Goal: Information Seeking & Learning: Learn about a topic

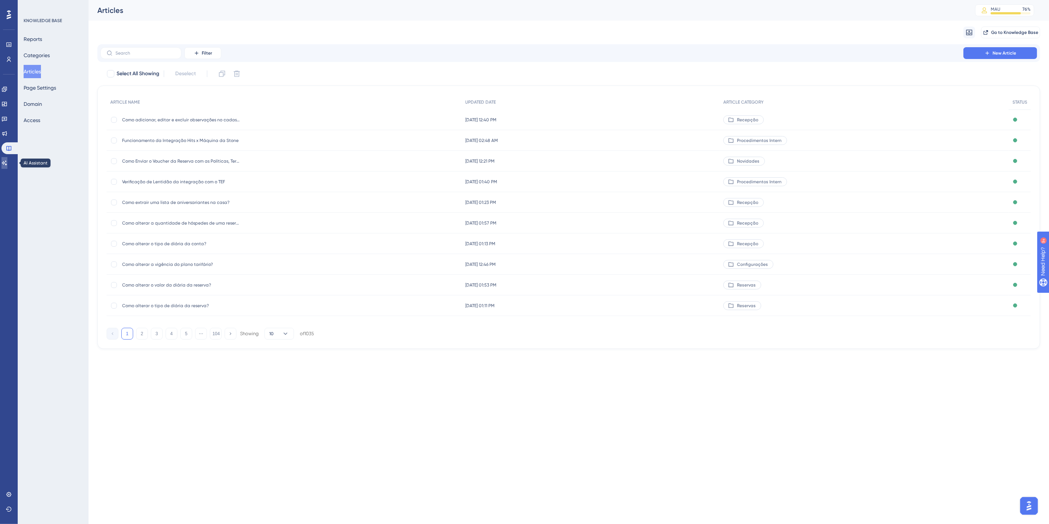
click at [4, 161] on link at bounding box center [4, 163] width 6 height 12
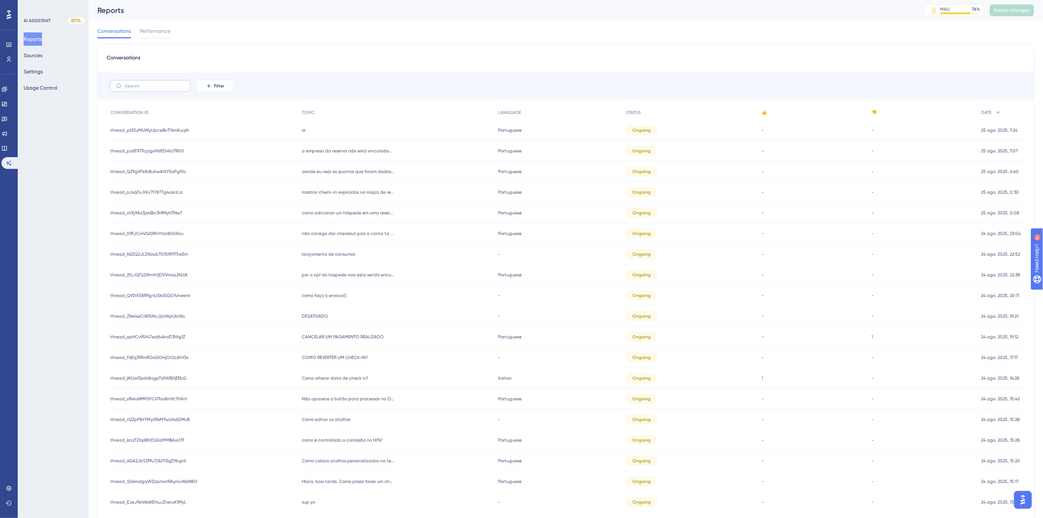
click at [156, 89] on label at bounding box center [150, 86] width 81 height 12
click at [156, 89] on input "text" at bounding box center [155, 85] width 60 height 5
click at [204, 89] on button "Filter" at bounding box center [215, 86] width 37 height 12
click at [223, 197] on span "Date Created" at bounding box center [222, 195] width 30 height 9
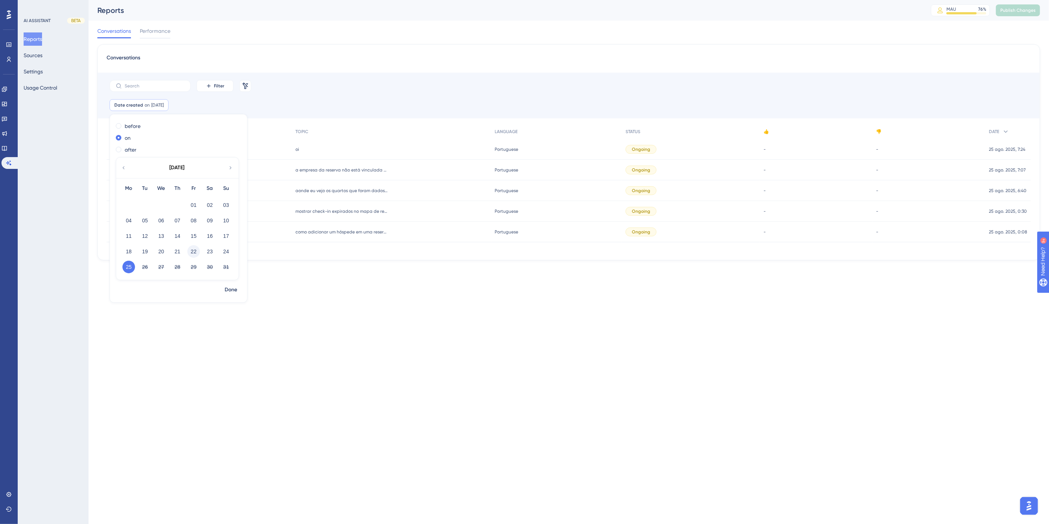
click at [194, 254] on button "22" at bounding box center [193, 251] width 13 height 13
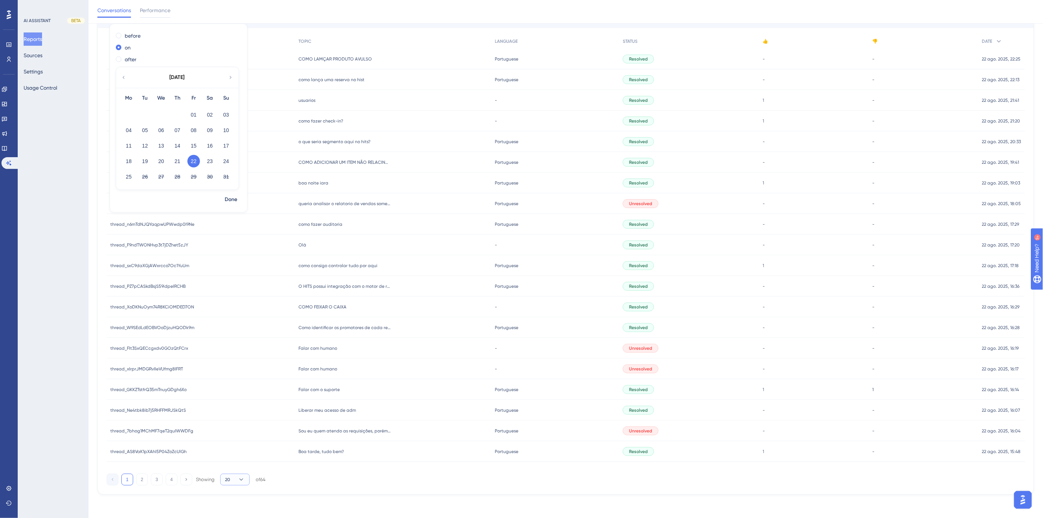
click at [233, 481] on button "20" at bounding box center [235, 480] width 30 height 12
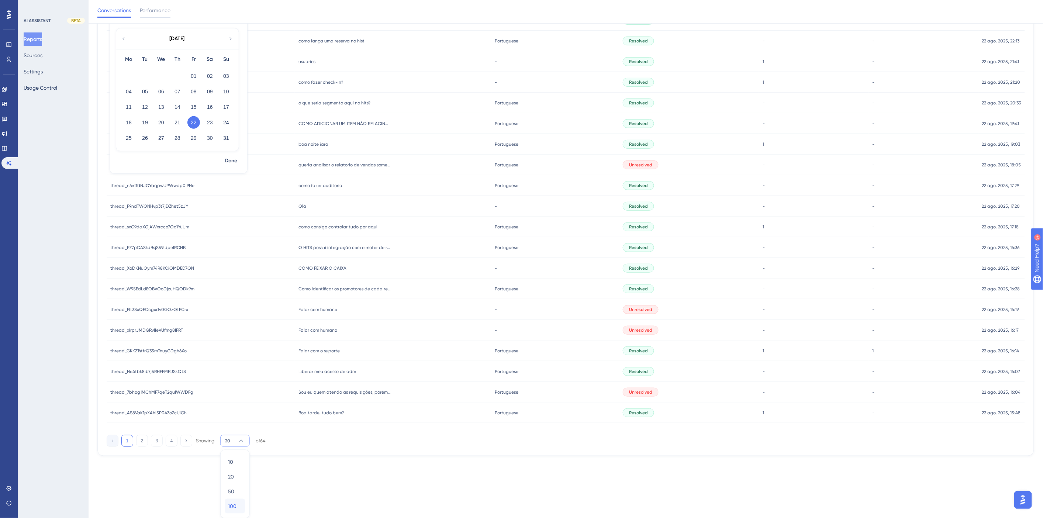
click at [233, 510] on div "100 100" at bounding box center [235, 506] width 14 height 15
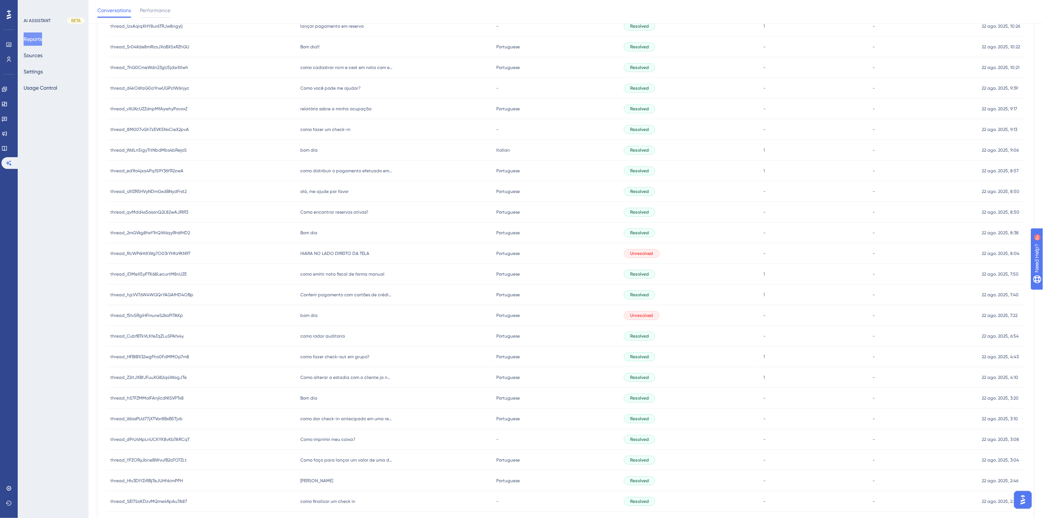
scroll to position [987, 0]
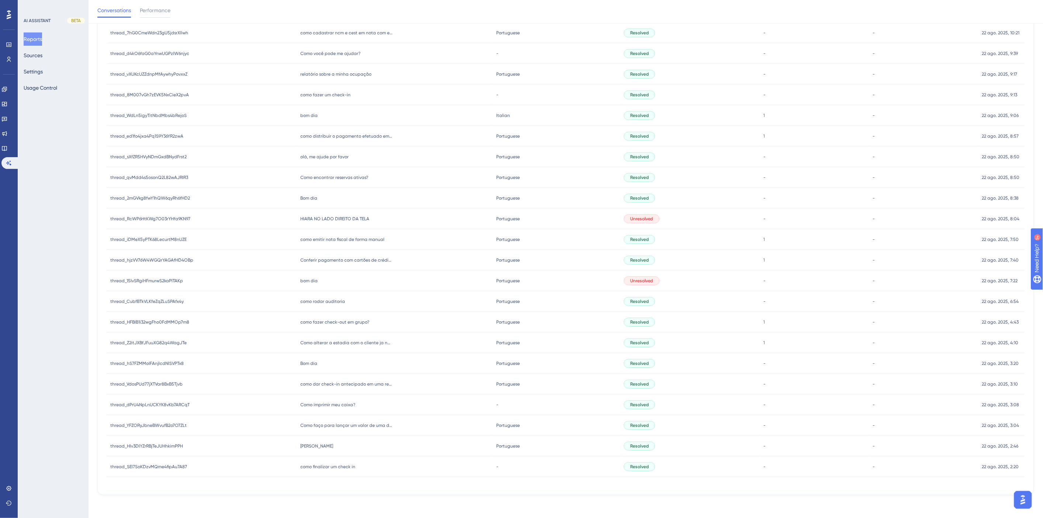
click at [337, 465] on span "como finalizar um check in" at bounding box center [327, 467] width 55 height 6
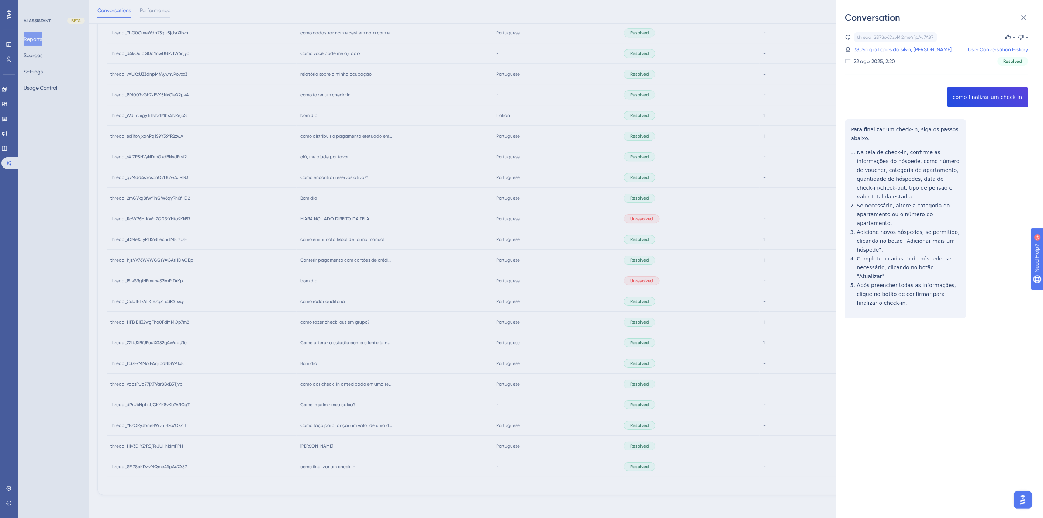
click at [986, 99] on div "thread_SEl7SoKDzvMQme4fipAu7A87 Copy - - 38_Sérgio Lopes da silva, [PERSON_NAME…" at bounding box center [936, 193] width 183 height 323
copy span "como finalizar um check in"
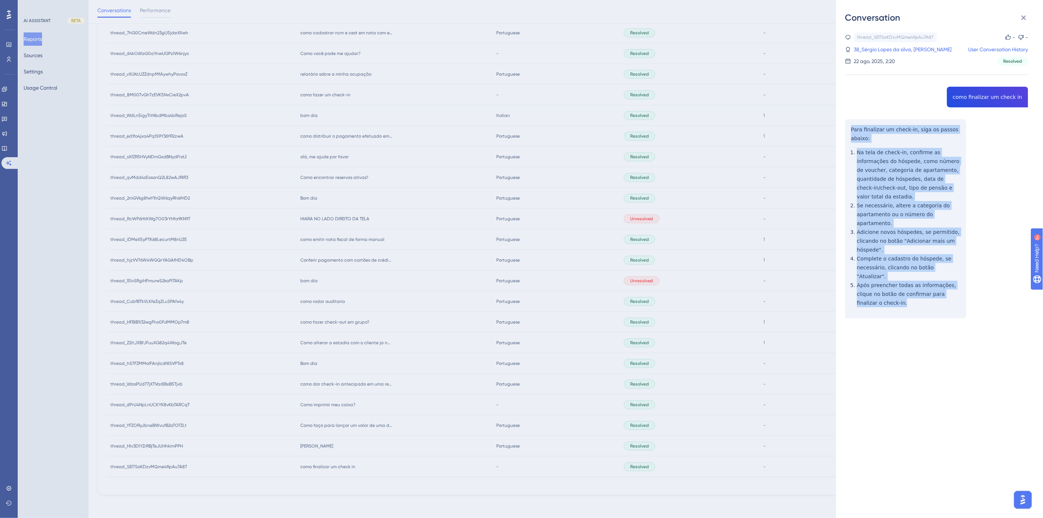
drag, startPoint x: 870, startPoint y: 278, endPoint x: 848, endPoint y: 133, distance: 147.4
click at [848, 133] on div "thread_SEl7SoKDzvMQme4fipAu7A87 Copy - - 38_Sérgio Lopes da silva, [PERSON_NAME…" at bounding box center [936, 193] width 183 height 323
copy div "Para finalizar um check-in, siga os passos abaixo: Na tela de check-in, confirm…"
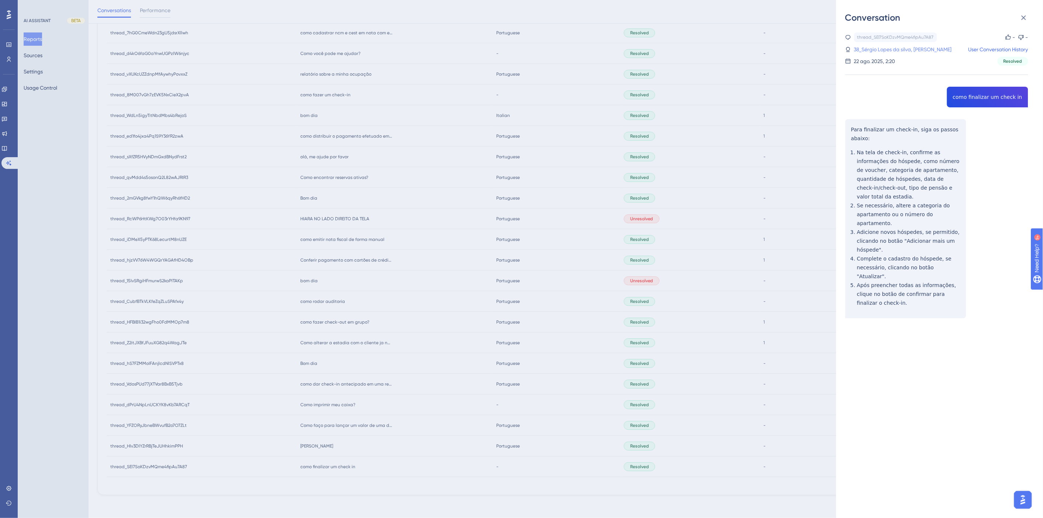
click at [906, 45] on link "38_Sérgio Lopes da silva, [PERSON_NAME]" at bounding box center [903, 49] width 98 height 9
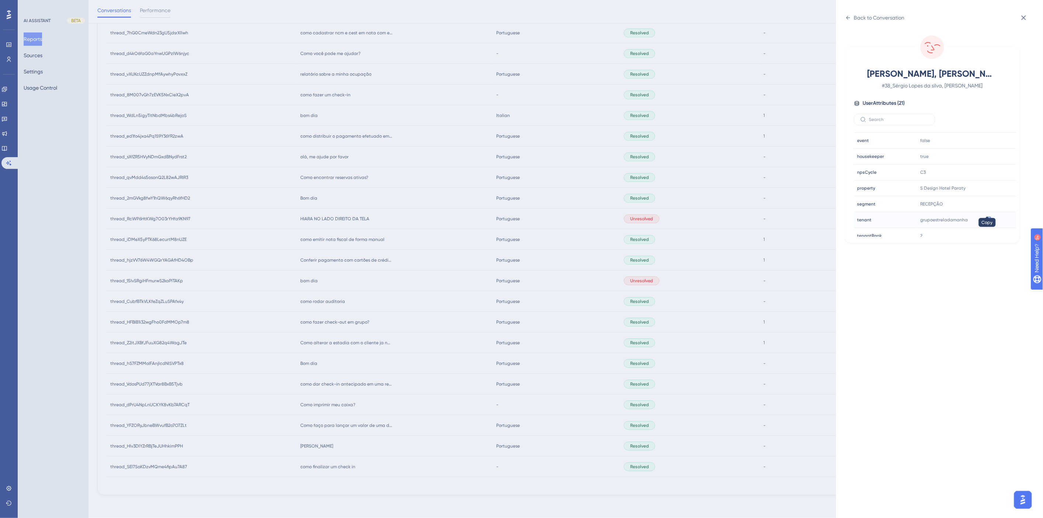
scroll to position [205, 0]
click at [987, 170] on icon at bounding box center [987, 169] width 7 height 7
click at [359, 451] on div "Back to Conversation [PERSON_NAME], [PERSON_NAME] # 38_Sérgio Lopes da silva, […" at bounding box center [521, 259] width 1043 height 518
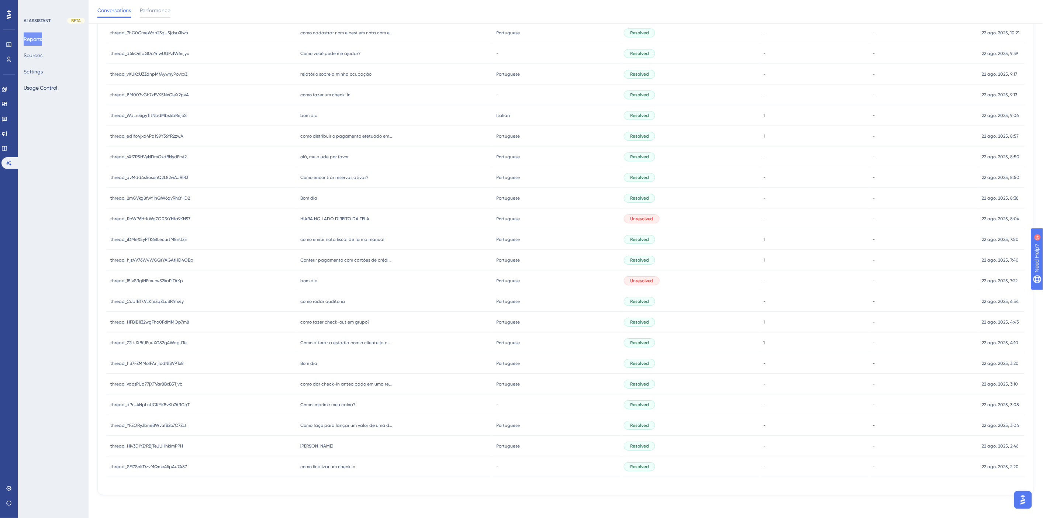
click at [315, 451] on div "Ei Hiara [PERSON_NAME]" at bounding box center [395, 446] width 196 height 21
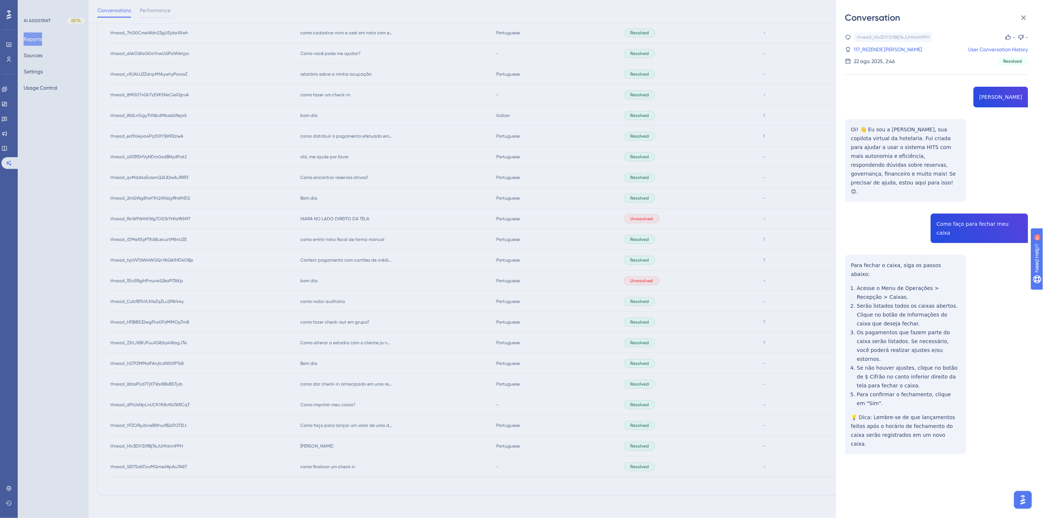
click at [958, 207] on div "thread_HIv3DIYZrRBjTeJUHhkimPPH Copy - - 117_REZENDE COSTA, [PERSON_NAME] User …" at bounding box center [936, 261] width 183 height 459
copy span "Como faço para fechar meu caixa"
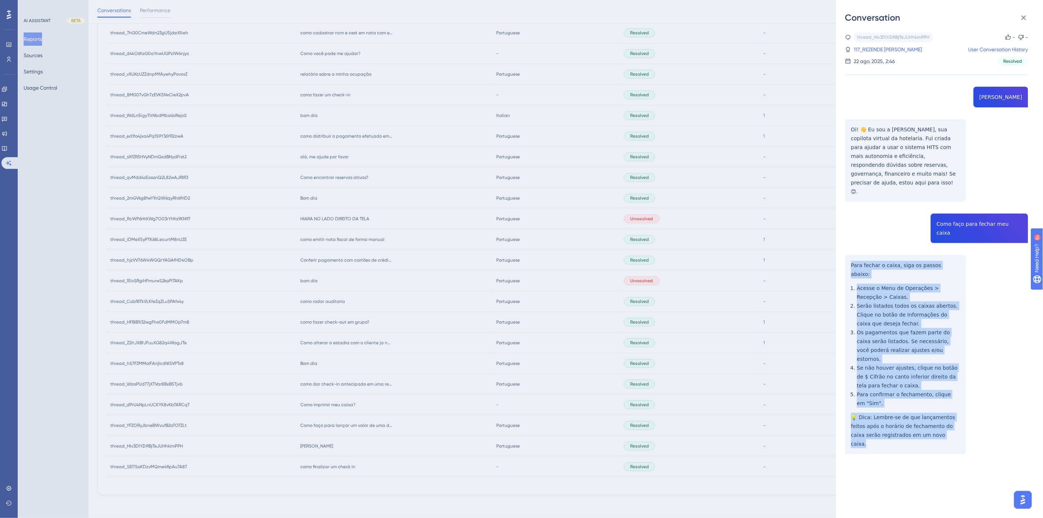
drag, startPoint x: 923, startPoint y: 391, endPoint x: 846, endPoint y: 240, distance: 169.9
click at [846, 240] on div "thread_HIv3DIYZrRBjTeJUHhkimPPH Copy - - 117_REZENDE COSTA, [PERSON_NAME] User …" at bounding box center [936, 261] width 183 height 459
copy div "Para fechar o caixa, siga os passos abaixo: Acesse o Menu de Operações > Recepç…"
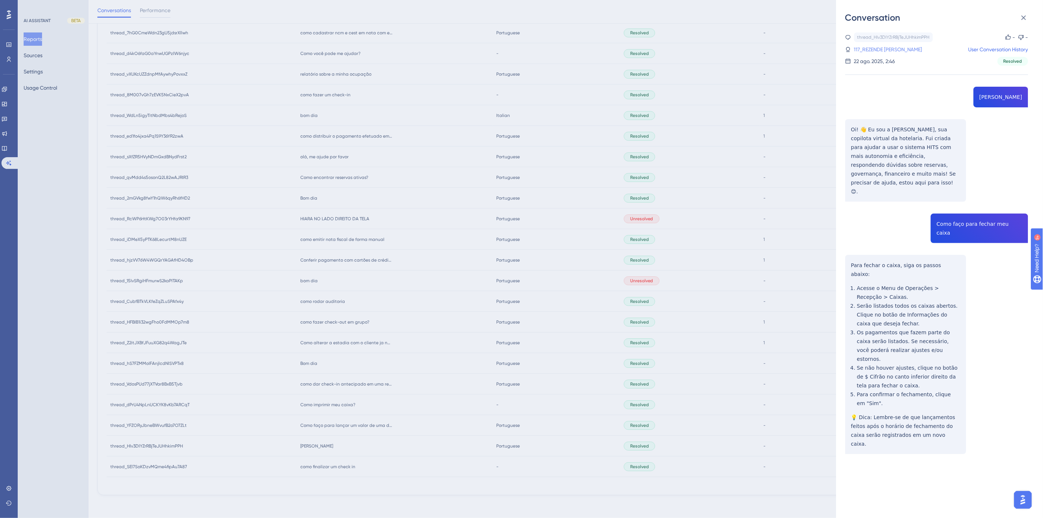
click at [905, 51] on link "117_REZENDE [PERSON_NAME]" at bounding box center [888, 49] width 68 height 9
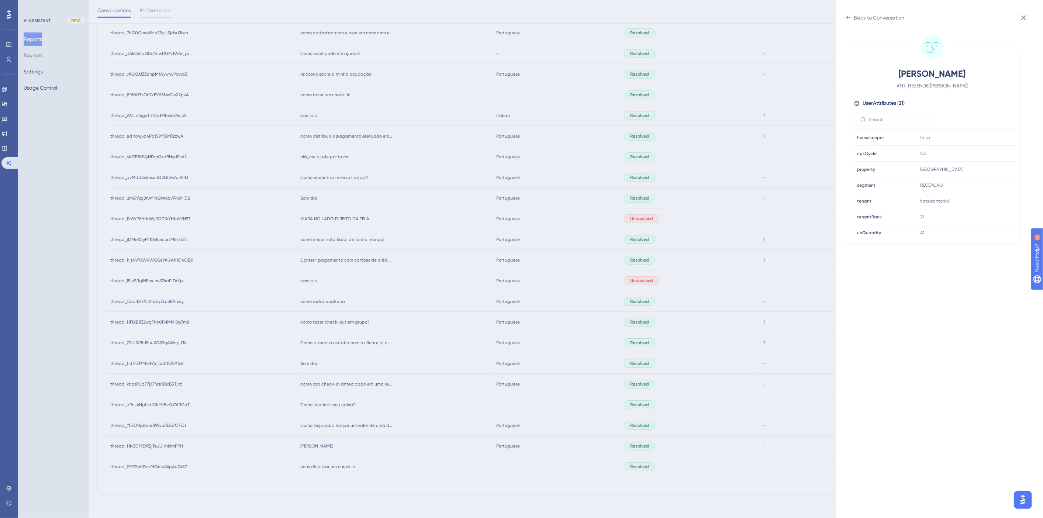
click at [350, 464] on div "Back to Conversation REZENDE COSTA, [PERSON_NAME] # 117_REZENDE COSTA, [PERSON_…" at bounding box center [521, 259] width 1043 height 518
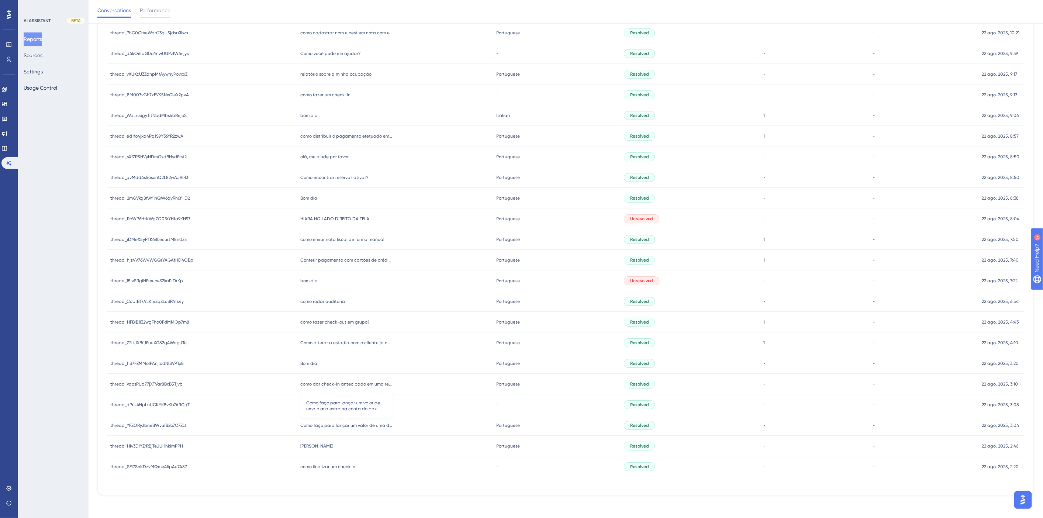
click at [362, 422] on span "Como faço para lançar um valor de uma diaria extra na conta do pax" at bounding box center [346, 425] width 92 height 6
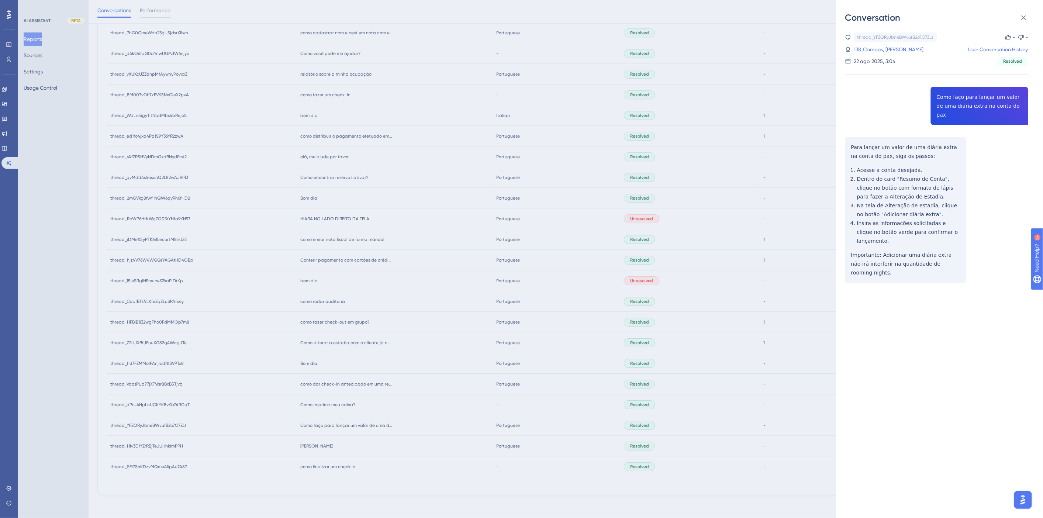
click at [992, 100] on div "thread_YFZORyJbneBWvufB2o7O7ZLt Copy - - 138_Campos, [PERSON_NAME] User Convers…" at bounding box center [936, 176] width 183 height 288
copy span "Como faço para lançar um valor de uma diaria extra na conta do pax"
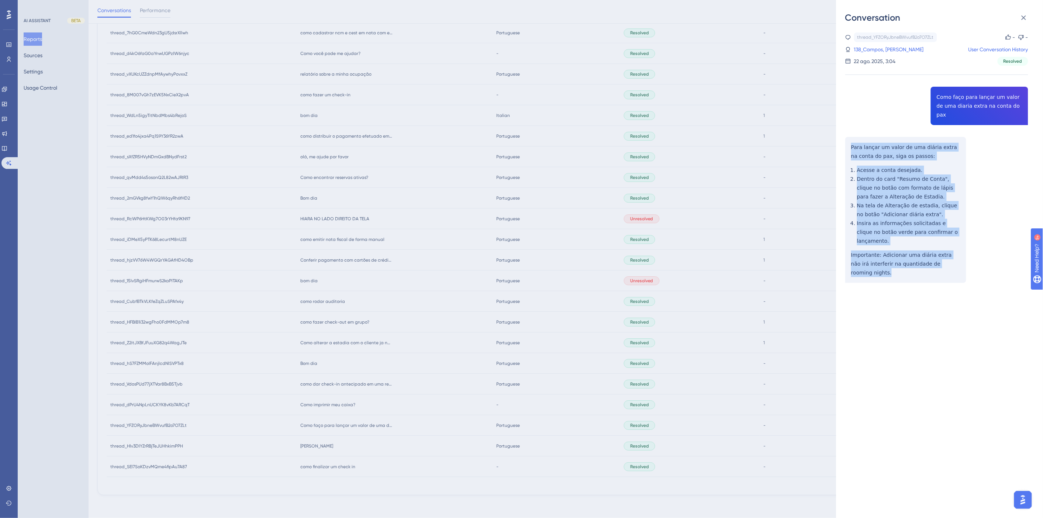
drag, startPoint x: 956, startPoint y: 245, endPoint x: 847, endPoint y: 141, distance: 150.8
click at [847, 141] on div "thread_YFZORyJbneBWvufB2o7O7ZLt Copy - - 138_Campos, [PERSON_NAME] User Convers…" at bounding box center [936, 176] width 183 height 288
copy div "Para lançar um valor de uma diária extra na conta do pax, siga os passos: Acess…"
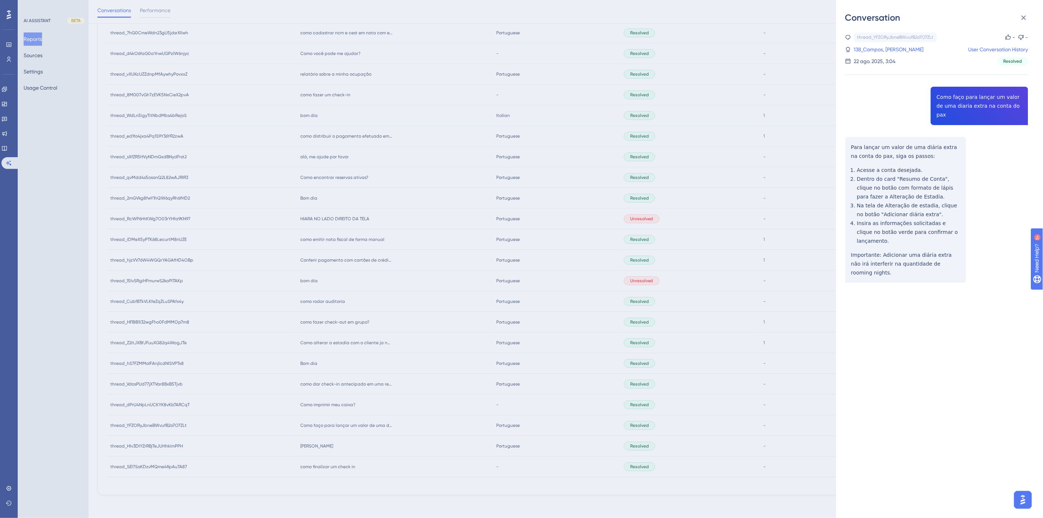
click at [350, 408] on div "Conversation thread_YFZORyJbneBWvufB2o7O7ZLt Copy - - 138_Campos, [PERSON_NAME]…" at bounding box center [521, 259] width 1043 height 518
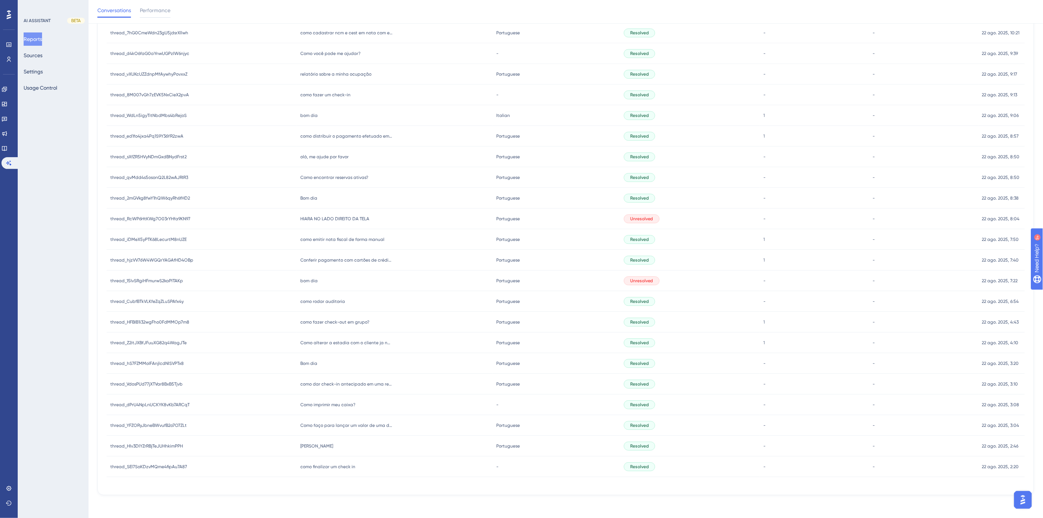
click at [342, 402] on span "Como imprimir meu caixa?" at bounding box center [327, 405] width 55 height 6
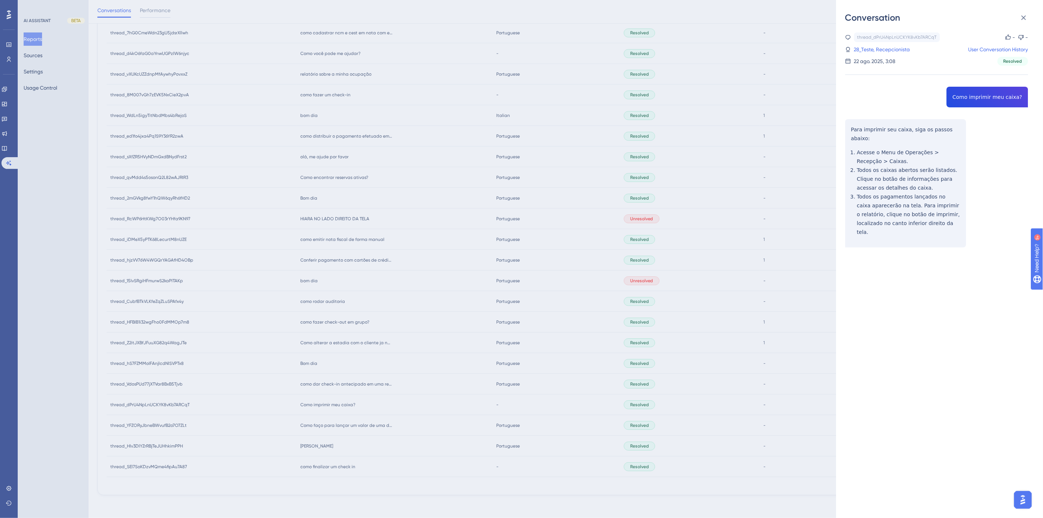
click at [983, 98] on div "thread_dPrU4NpLnUCKYK8vKb7ARCqT Copy - - 28_Teste, Recepcionista User Conversat…" at bounding box center [936, 158] width 183 height 253
click at [983, 97] on div "thread_dPrU4NpLnUCKYK8vKb7ARCqT Copy - - 28_Teste, Recepcionista User Conversat…" at bounding box center [936, 158] width 183 height 253
copy span "Como imprimir meu caixa?"
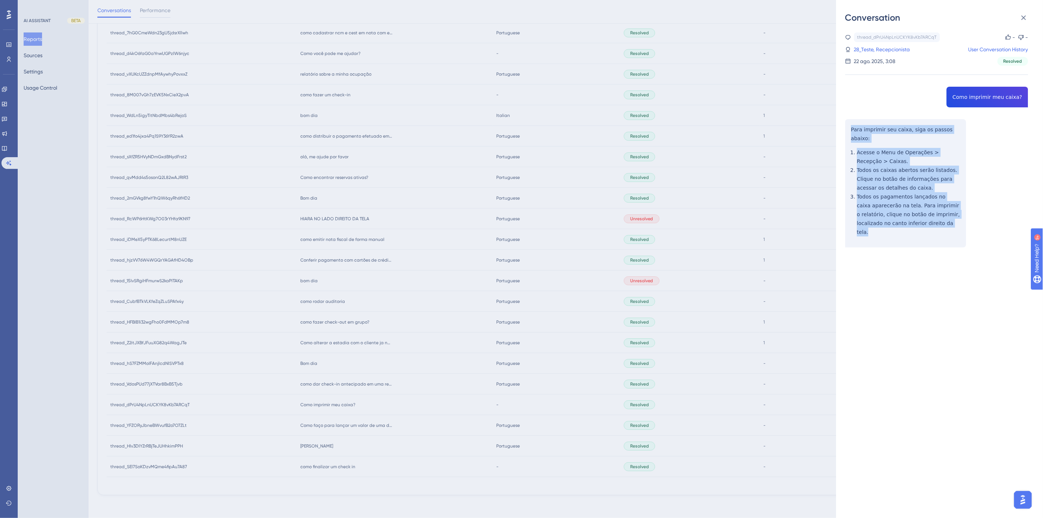
drag, startPoint x: 896, startPoint y: 204, endPoint x: 849, endPoint y: 129, distance: 88.2
click at [849, 129] on div "thread_dPrU4NpLnUCKYK8vKb7ARCqT Copy - - 28_Teste, Recepcionista User Conversat…" at bounding box center [936, 158] width 183 height 253
copy div "Para imprimir seu caixa, siga os passos abaixo: Acesse o Menu de Operações > Re…"
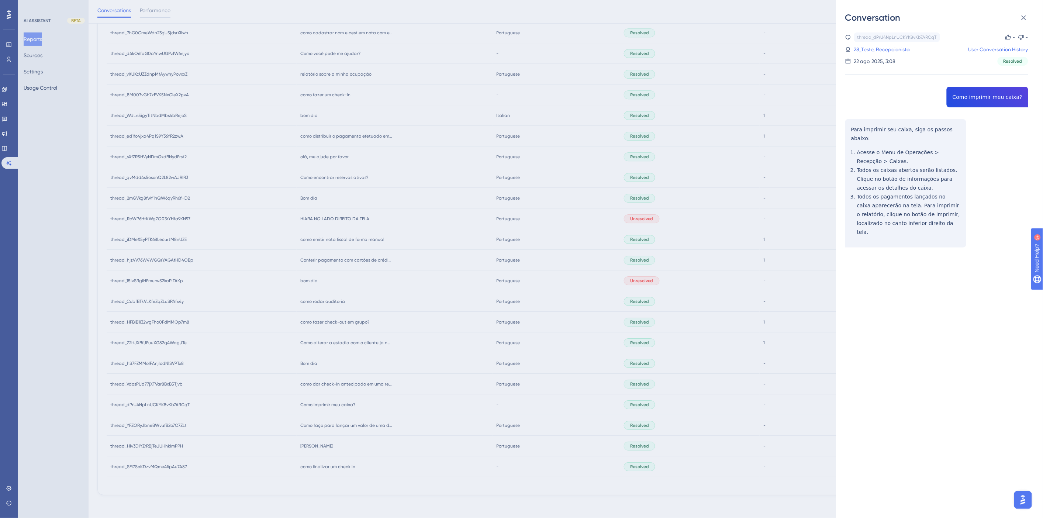
click at [357, 403] on div "Conversation thread_dPrU4NpLnUCKYK8vKb7ARCqT Copy - - 28_Teste, Recepcionista U…" at bounding box center [521, 259] width 1043 height 518
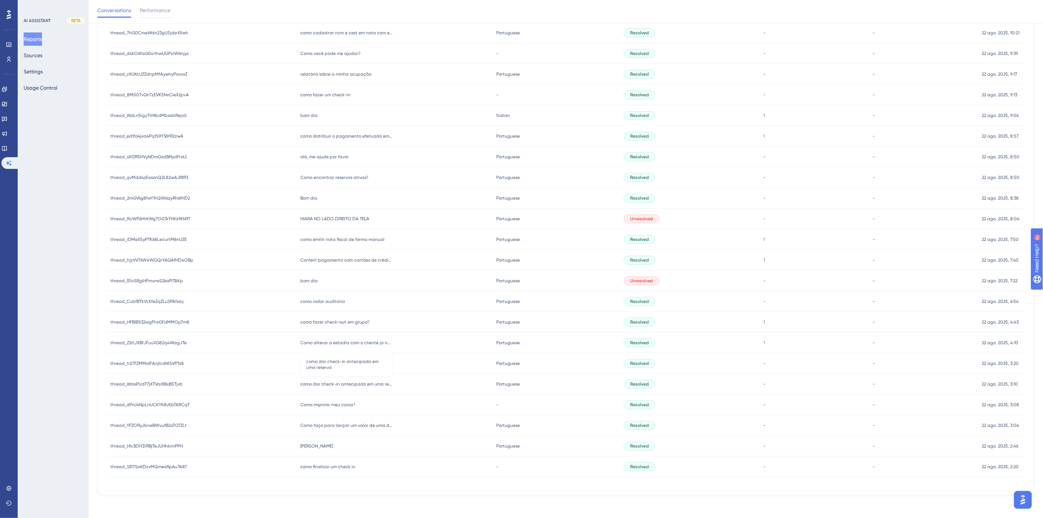
click at [349, 383] on span "como dar check-in antecipado em uma reserva" at bounding box center [346, 384] width 92 height 6
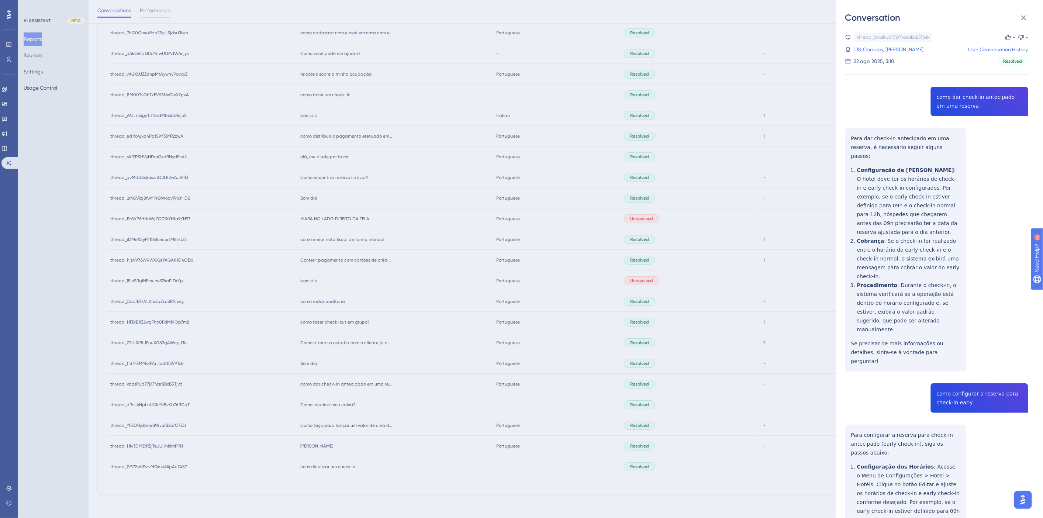
click at [961, 105] on div "thread_VdosPUd77jXTVar8BxB5Tjvb Copy - - 138_Campos, [PERSON_NAME] User Convers…" at bounding box center [936, 382] width 183 height 700
copy span "como dar check-in antecipado em uma reserva"
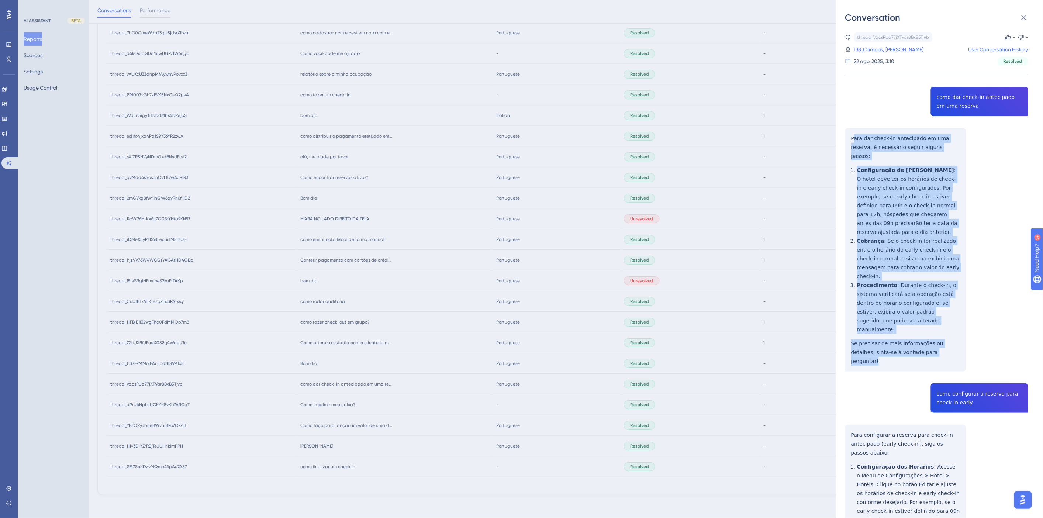
drag, startPoint x: 929, startPoint y: 318, endPoint x: 854, endPoint y: 137, distance: 195.8
click at [854, 137] on div "thread_VdosPUd77jXTVar8BxB5Tjvb Copy - - 138_Campos, [PERSON_NAME] User Convers…" at bounding box center [936, 382] width 183 height 700
copy div "Para dar check-in antecipado em uma reserva, é necessário seguir alguns passos:…"
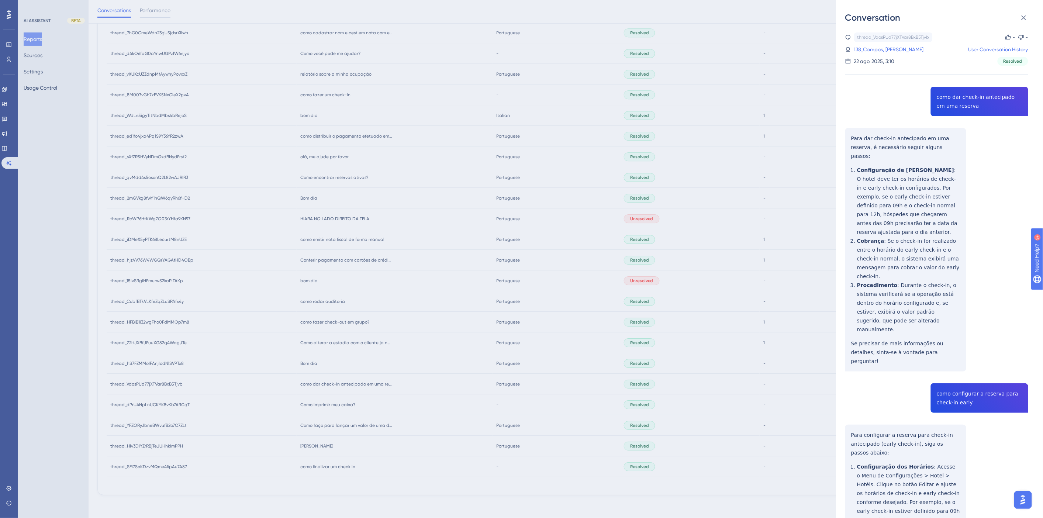
click at [964, 350] on div "thread_VdosPUd77jXTVar8BxB5Tjvb Copy - - 138_Campos, [PERSON_NAME] User Convers…" at bounding box center [936, 382] width 183 height 700
click at [965, 352] on div "thread_VdosPUd77jXTVar8BxB5Tjvb Copy - - 138_Campos, [PERSON_NAME] User Convers…" at bounding box center [936, 382] width 183 height 700
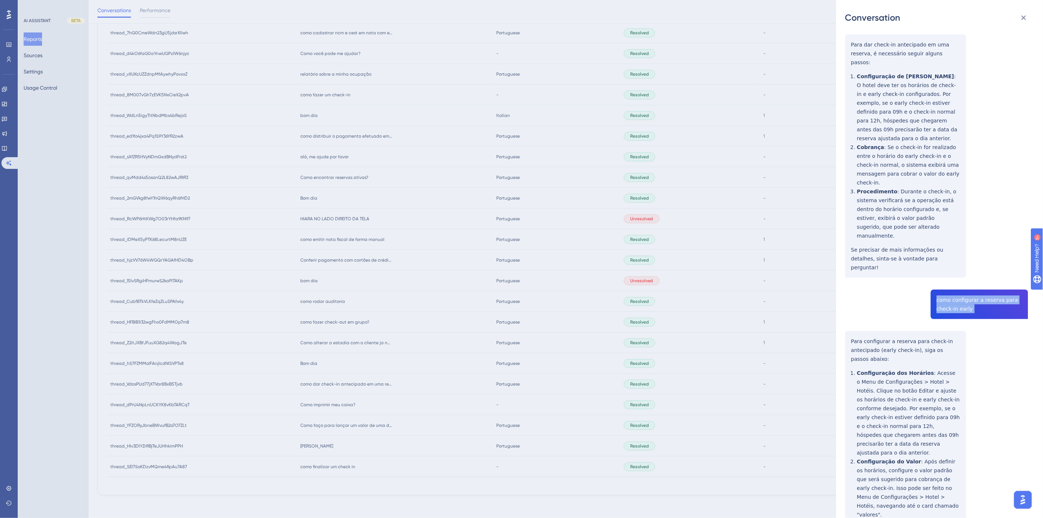
scroll to position [146, 0]
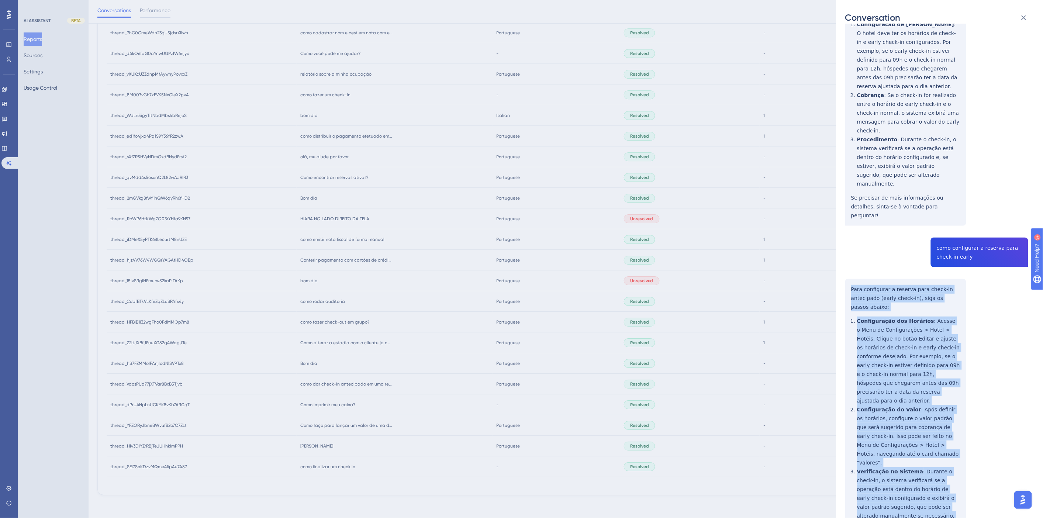
drag, startPoint x: 865, startPoint y: 477, endPoint x: 831, endPoint y: 248, distance: 231.6
click at [844, 246] on div "Conversation thread_VdosPUd77jXTVar8BxB5Tjvb Copy - - 138_Campos, [PERSON_NAME]…" at bounding box center [939, 259] width 207 height 518
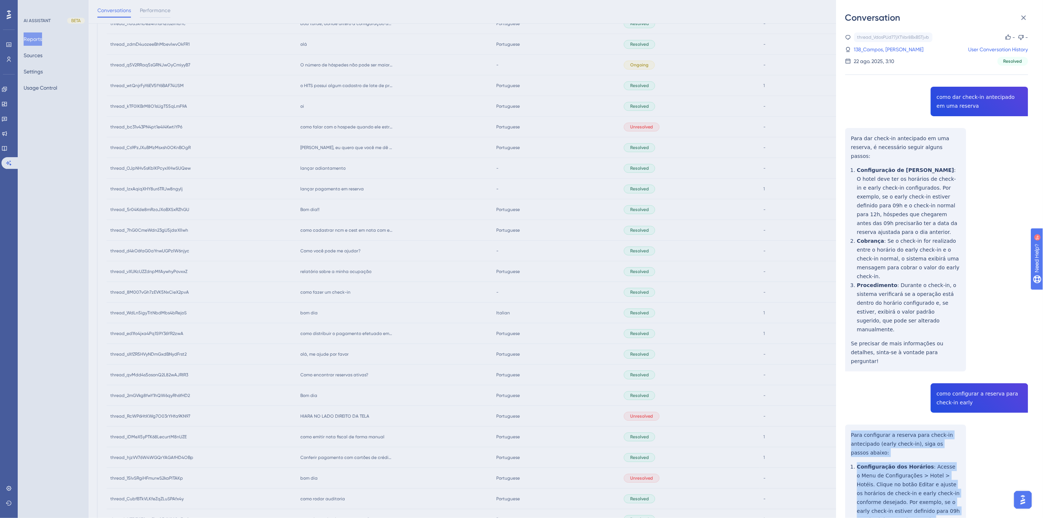
scroll to position [741, 0]
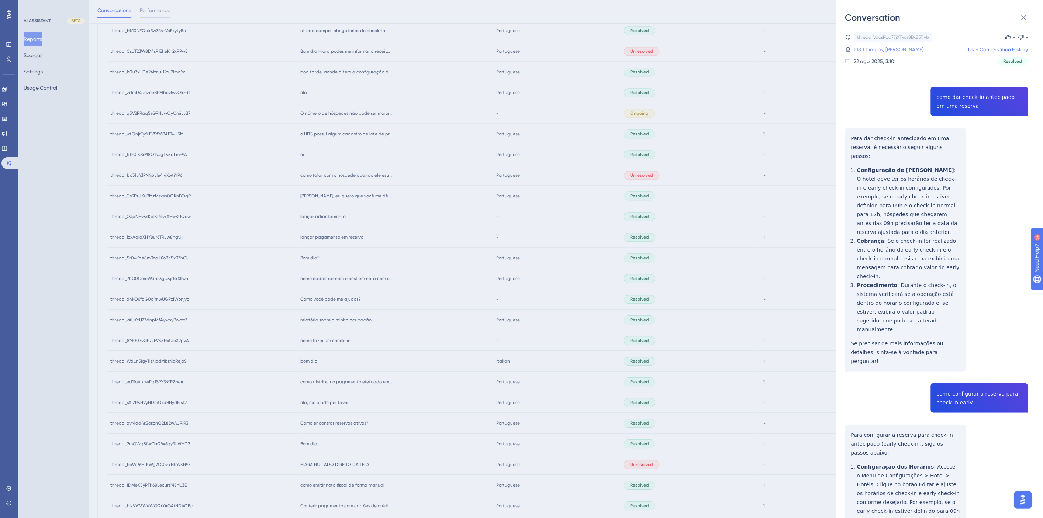
click at [883, 49] on link "138_Campos, [PERSON_NAME]" at bounding box center [889, 49] width 70 height 9
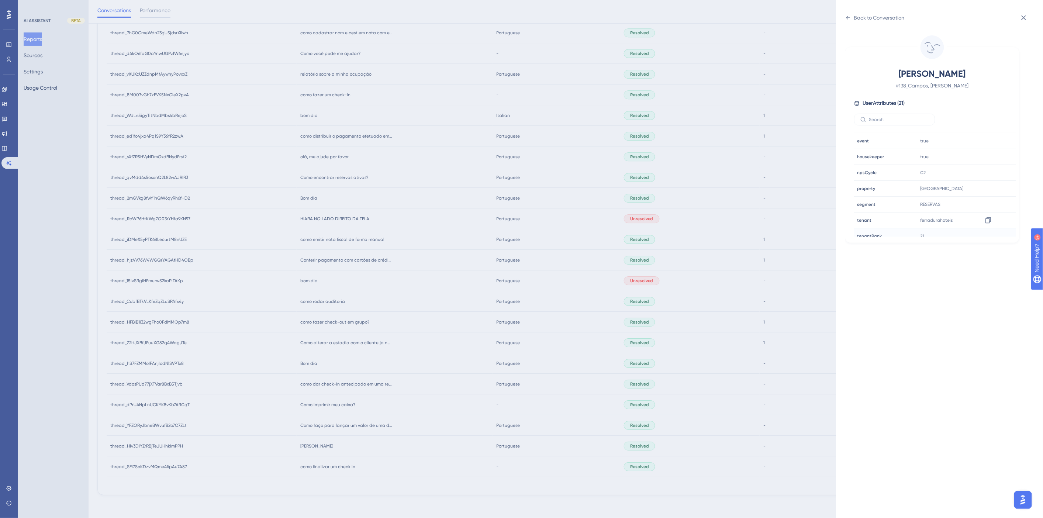
scroll to position [205, 0]
click at [989, 201] on icon at bounding box center [987, 200] width 7 height 7
click at [843, 20] on div "Back to Conversation [PERSON_NAME] # 138_Campos, [PERSON_NAME] User Attributes …" at bounding box center [939, 259] width 207 height 518
click at [847, 18] on icon at bounding box center [848, 18] width 4 height 4
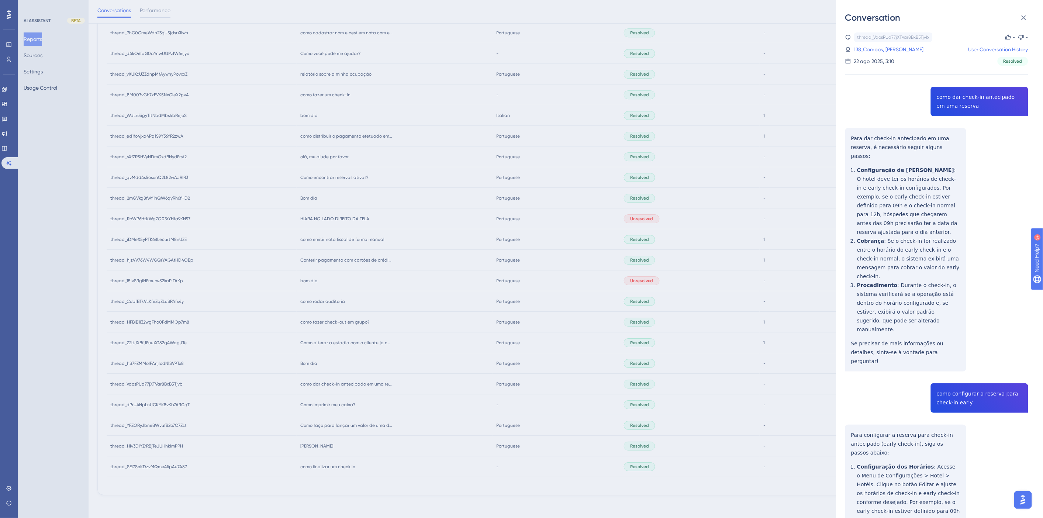
click at [422, 332] on div "Conversation thread_VdosPUd77jXTVar8BxB5Tjvb Copy - - 138_Campos, [PERSON_NAME]…" at bounding box center [521, 259] width 1043 height 518
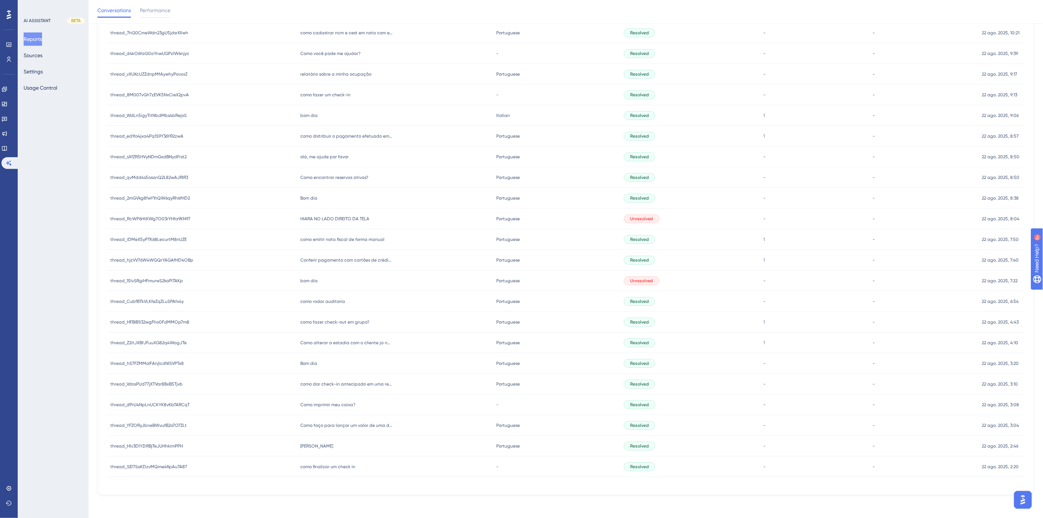
click at [328, 402] on span "Como imprimir meu caixa?" at bounding box center [327, 405] width 55 height 6
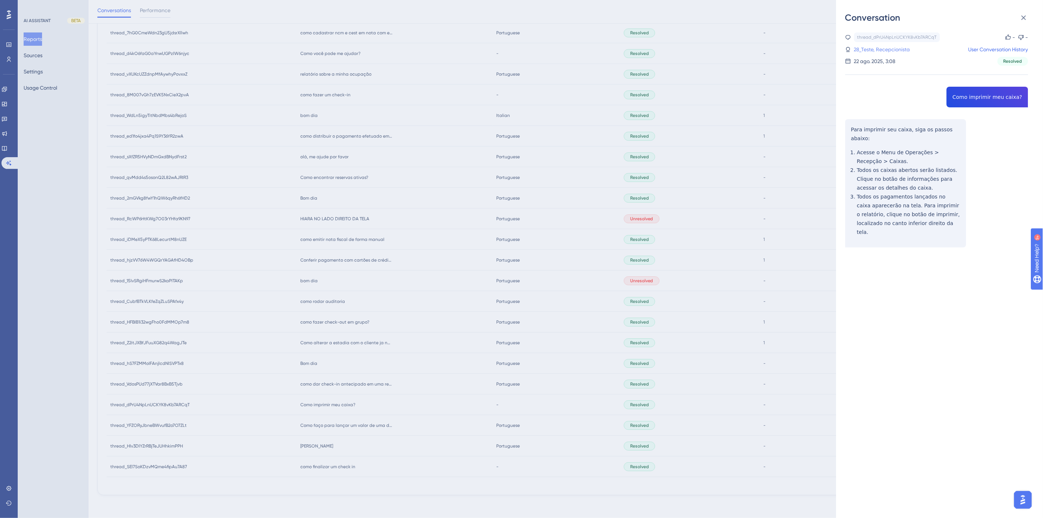
click at [892, 50] on link "28_Teste, Recepcionista" at bounding box center [882, 49] width 56 height 9
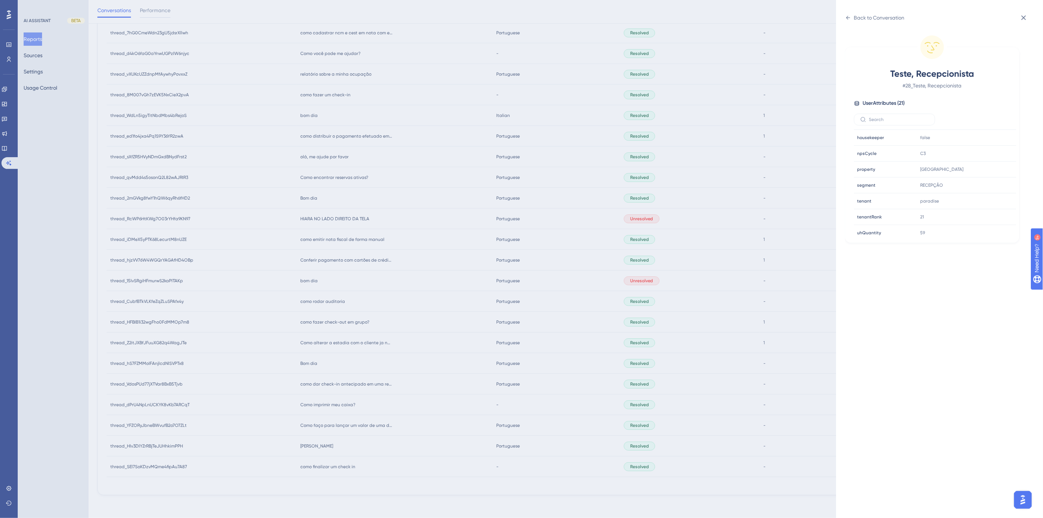
click at [411, 371] on div "Back to Conversation Teste, Recepcionista # 28_Teste, Recepcionista User Attrib…" at bounding box center [521, 259] width 1043 height 518
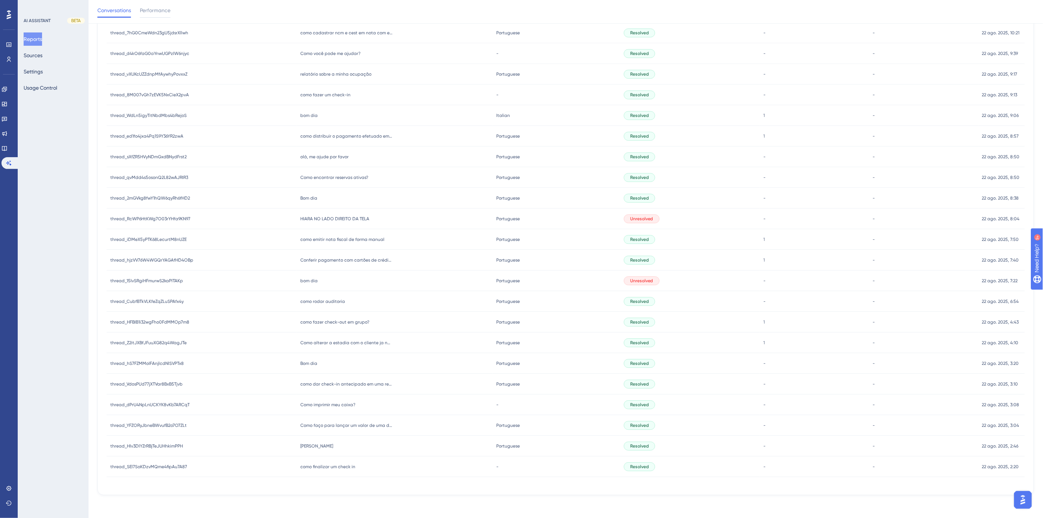
click at [340, 428] on div "Como faço para lançar um valor de uma diaria extra na conta do pax Como faço pa…" at bounding box center [395, 425] width 196 height 21
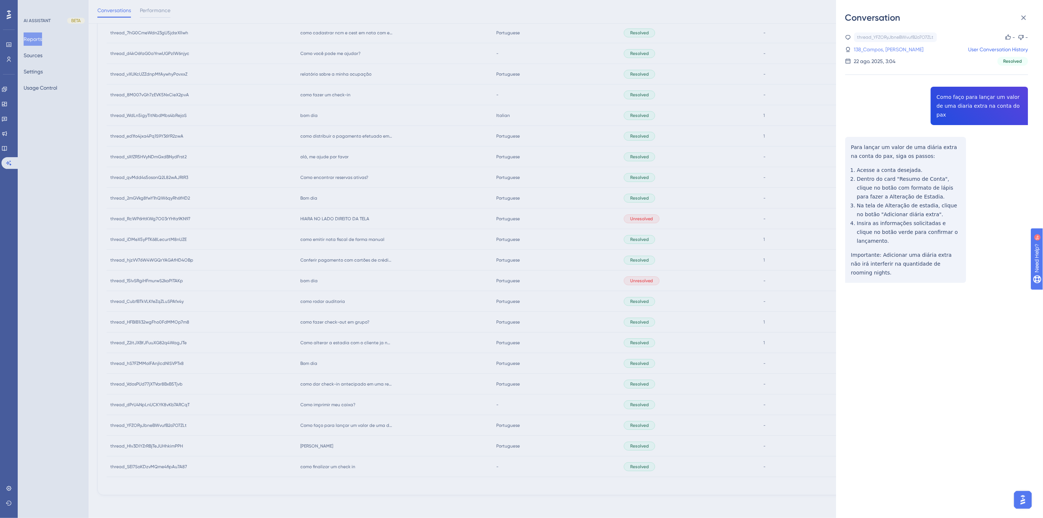
click at [891, 48] on link "138_Campos, [PERSON_NAME]" at bounding box center [889, 49] width 70 height 9
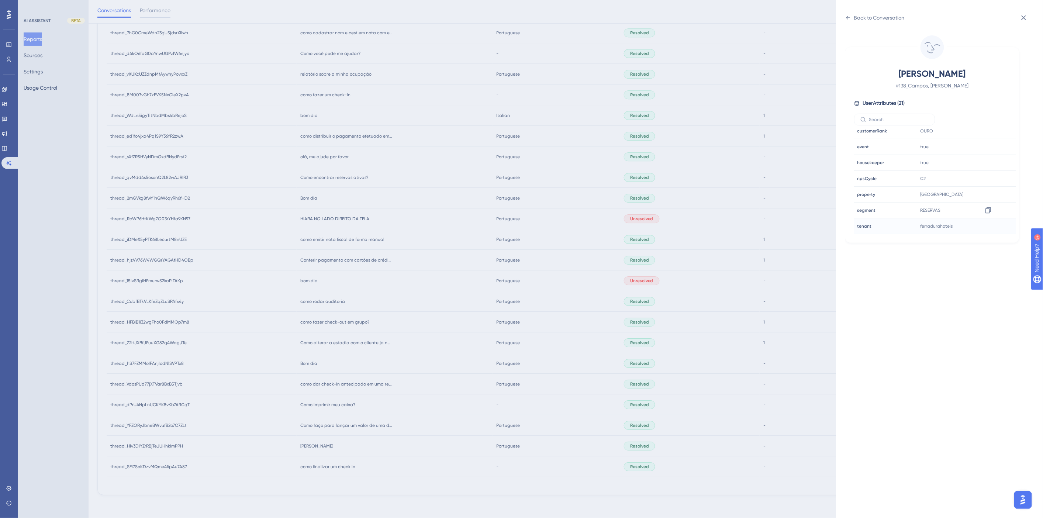
scroll to position [225, 0]
click at [854, 20] on div "Back to Conversation" at bounding box center [879, 17] width 51 height 9
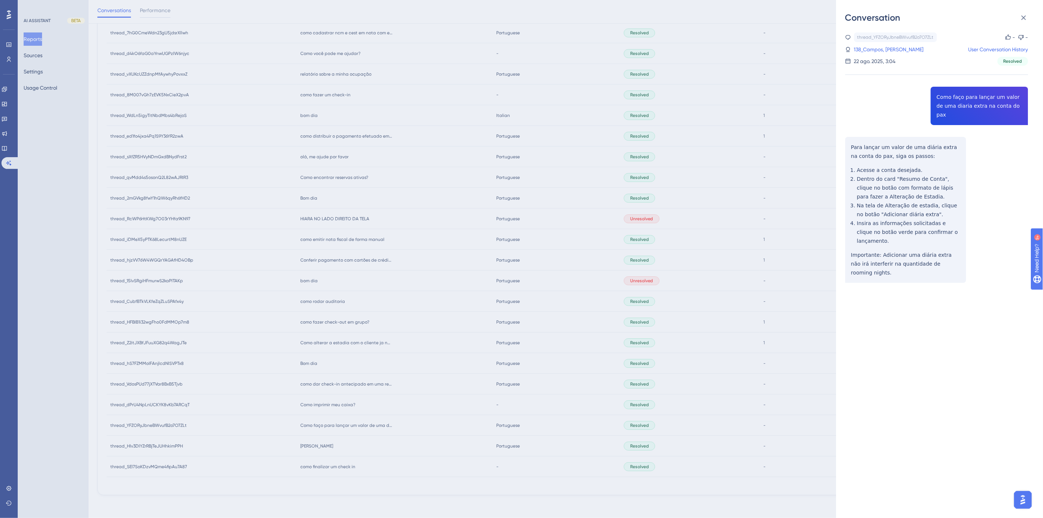
click at [393, 368] on div "Conversation thread_YFZORyJbneBWvufB2o7O7ZLt Copy - - 138_Campos, [PERSON_NAME]…" at bounding box center [521, 259] width 1043 height 518
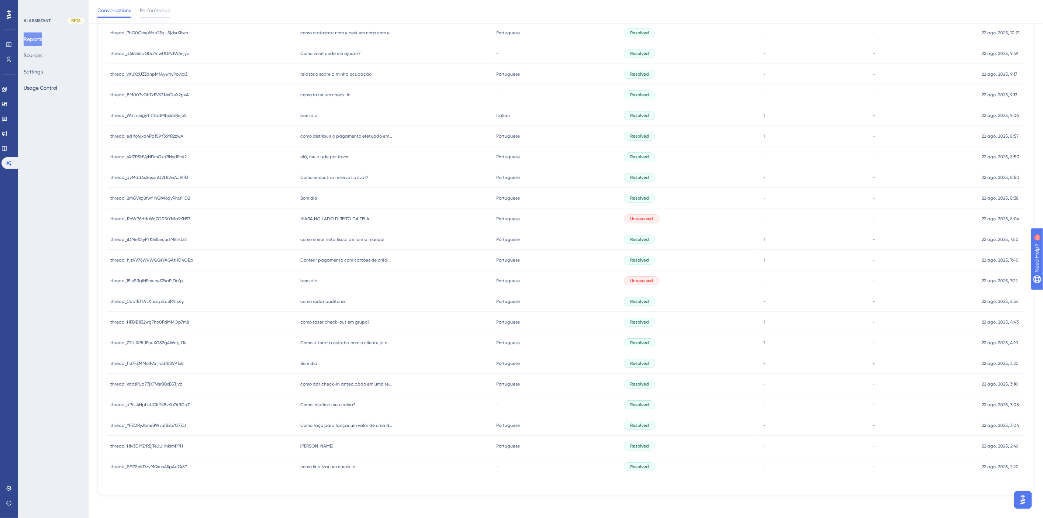
click at [305, 365] on span "Bom dia" at bounding box center [308, 363] width 17 height 6
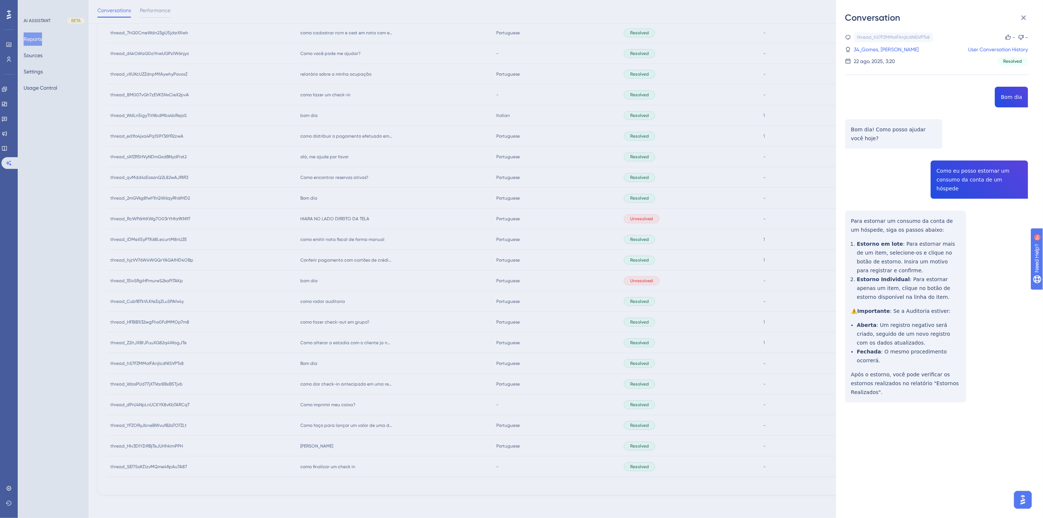
click at [973, 171] on div "thread_hS7FZMMoIFAnjlcdNlSVPTx8 Copy - - 34_Gomes, [PERSON_NAME] User Conversat…" at bounding box center [936, 236] width 183 height 408
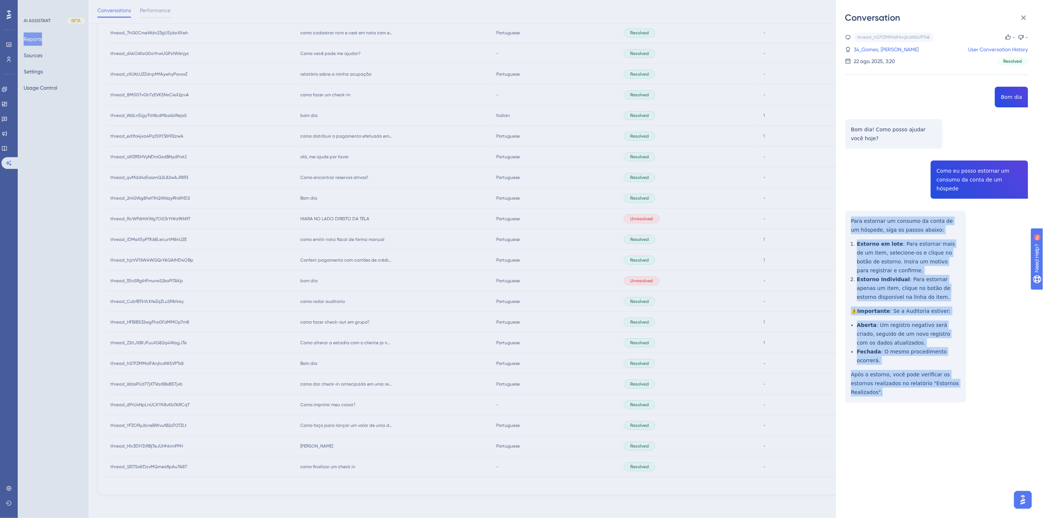
drag, startPoint x: 958, startPoint y: 367, endPoint x: 849, endPoint y: 211, distance: 190.0
click at [849, 211] on div "thread_hS7FZMMoIFAnjlcdNlSVPTx8 Copy - - 34_Gomes, [PERSON_NAME] User Conversat…" at bounding box center [936, 236] width 183 height 408
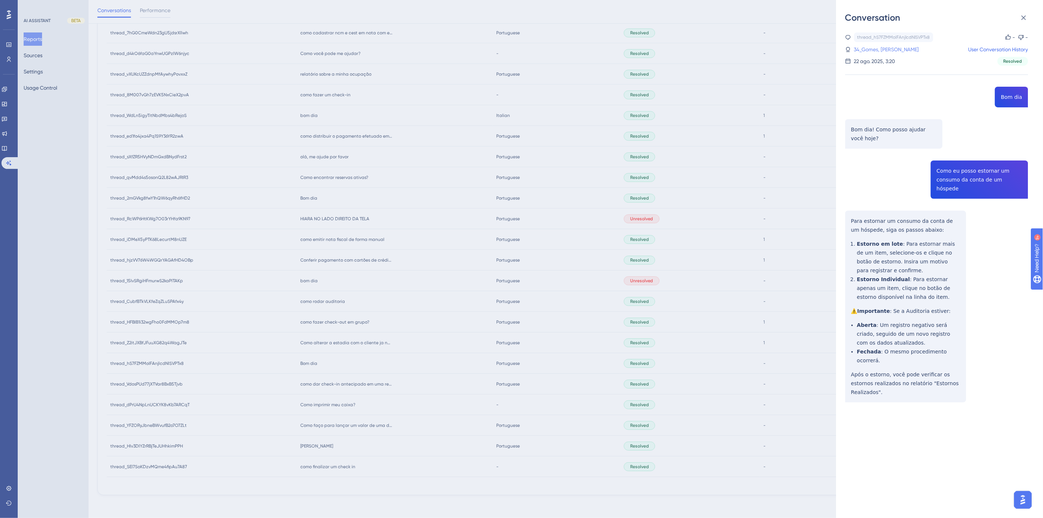
click at [883, 45] on link "34_Gomes, [PERSON_NAME]" at bounding box center [886, 49] width 65 height 9
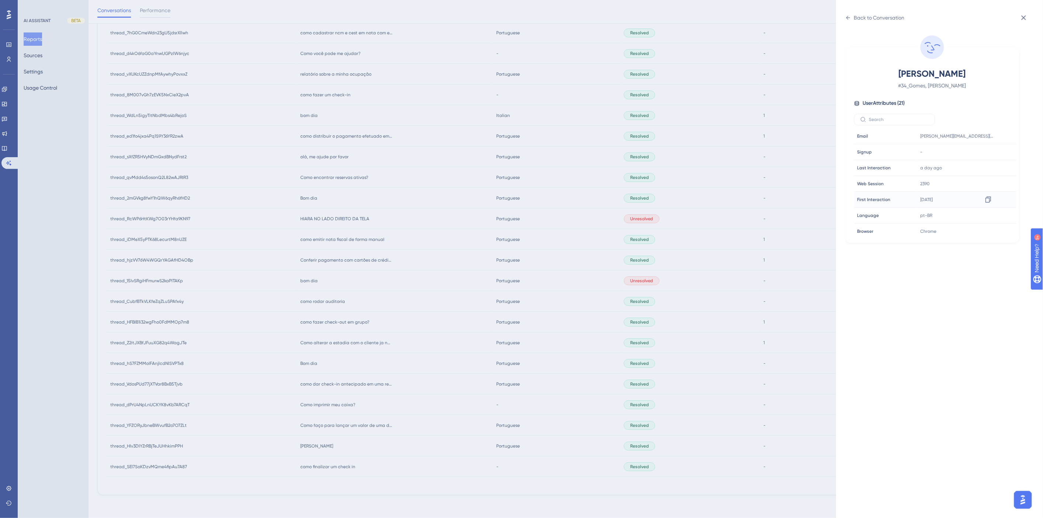
scroll to position [205, 0]
click at [989, 200] on icon at bounding box center [987, 200] width 7 height 7
click at [322, 358] on div "Back to Conversation [PERSON_NAME] # 34_Gomes, [PERSON_NAME] User Attributes ( …" at bounding box center [521, 259] width 1043 height 518
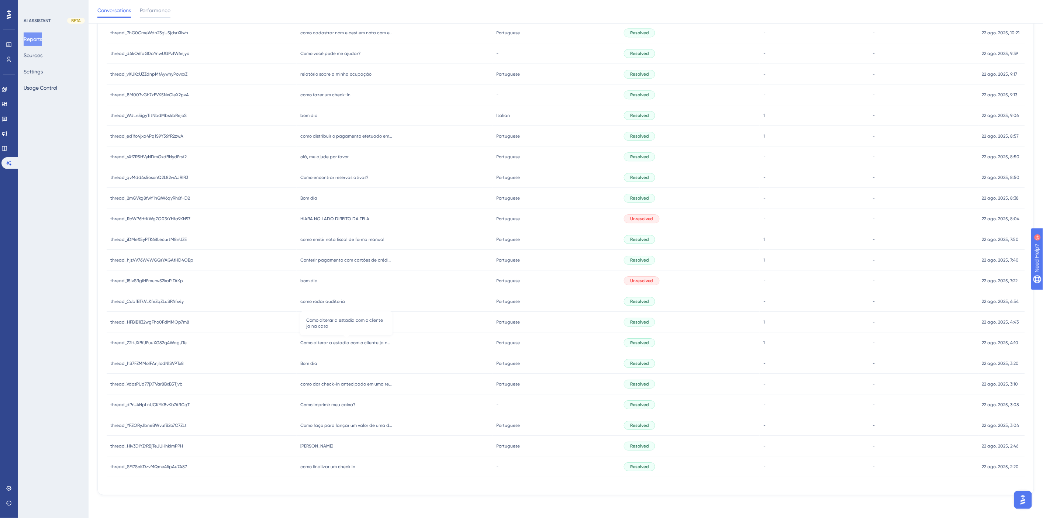
click at [322, 342] on span "Como alterar a estadia com o cliente ja na casa" at bounding box center [346, 343] width 92 height 6
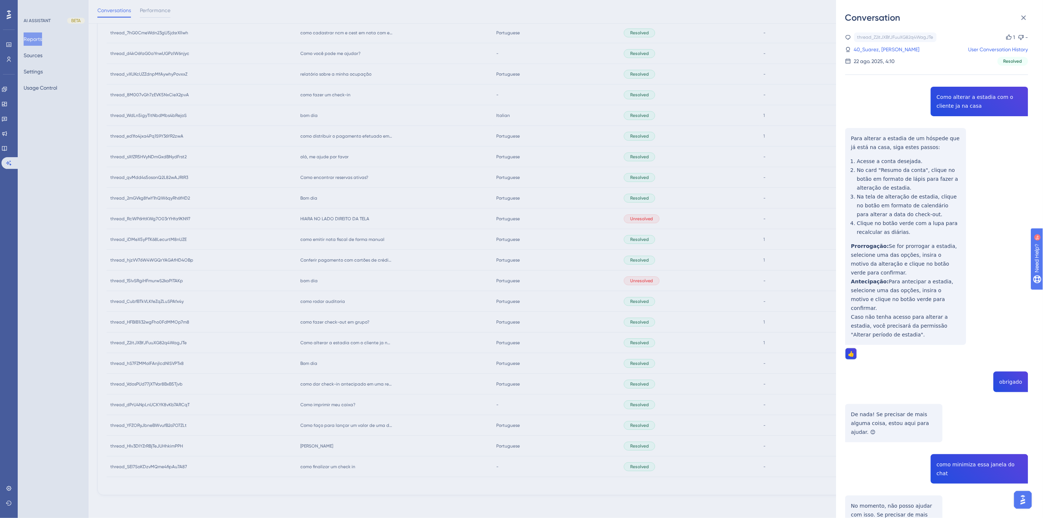
click at [946, 102] on div "thread_Z2itJXBfJFuuXG82q4WagJTe Copy 1 - 40_Suarez, [PERSON_NAME] User Conversa…" at bounding box center [936, 310] width 183 height 557
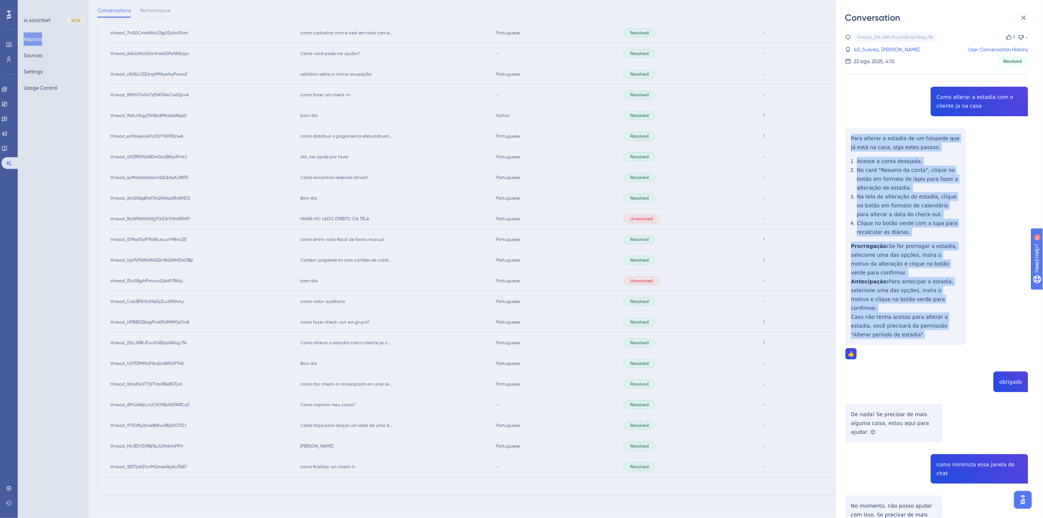
drag, startPoint x: 889, startPoint y: 330, endPoint x: 844, endPoint y: 142, distance: 193.1
click at [844, 141] on div "Conversation thread_Z2itJXBfJFuuXG82q4WagJTe Copy 1 - 40_Suarez, [PERSON_NAME] …" at bounding box center [939, 259] width 207 height 518
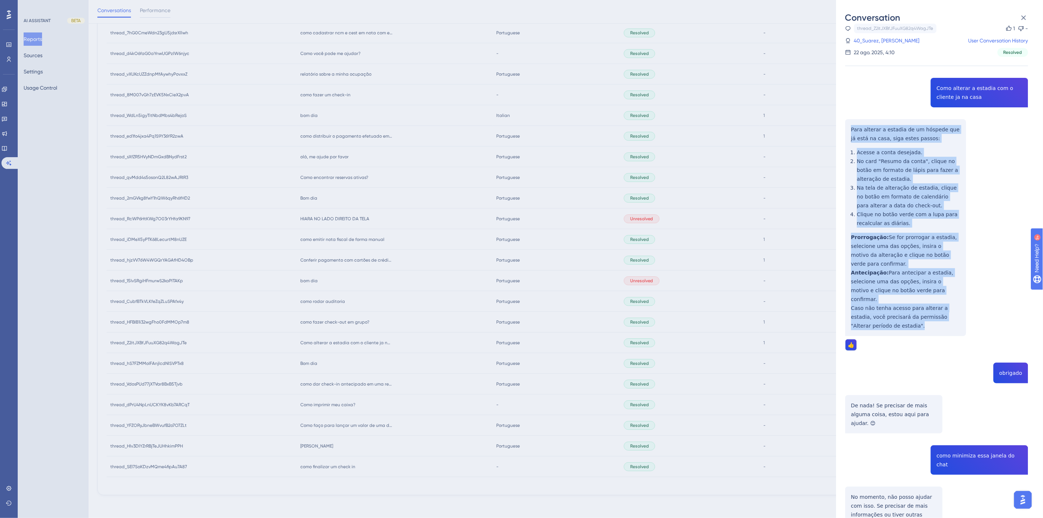
scroll to position [0, 0]
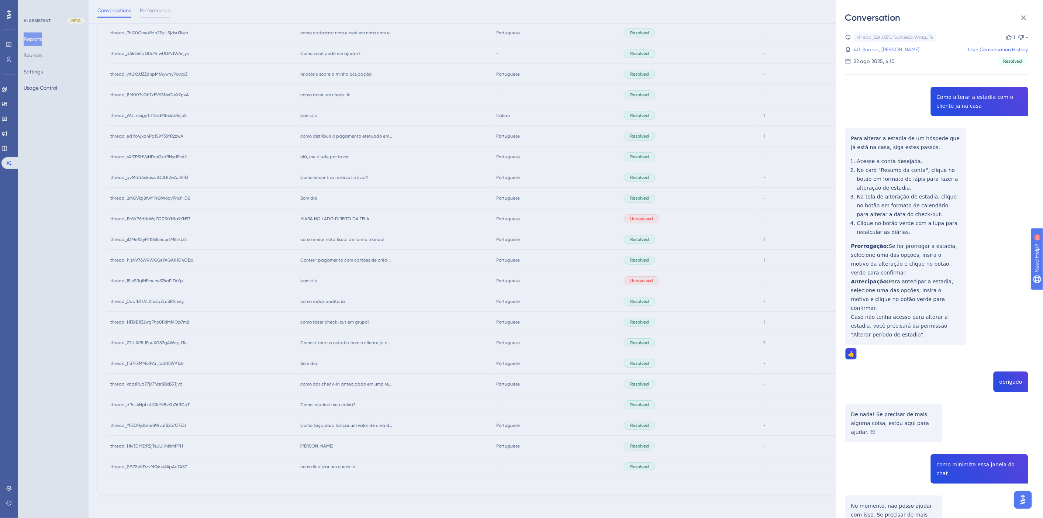
click at [873, 48] on link "40_Suarez, [PERSON_NAME]" at bounding box center [887, 49] width 66 height 9
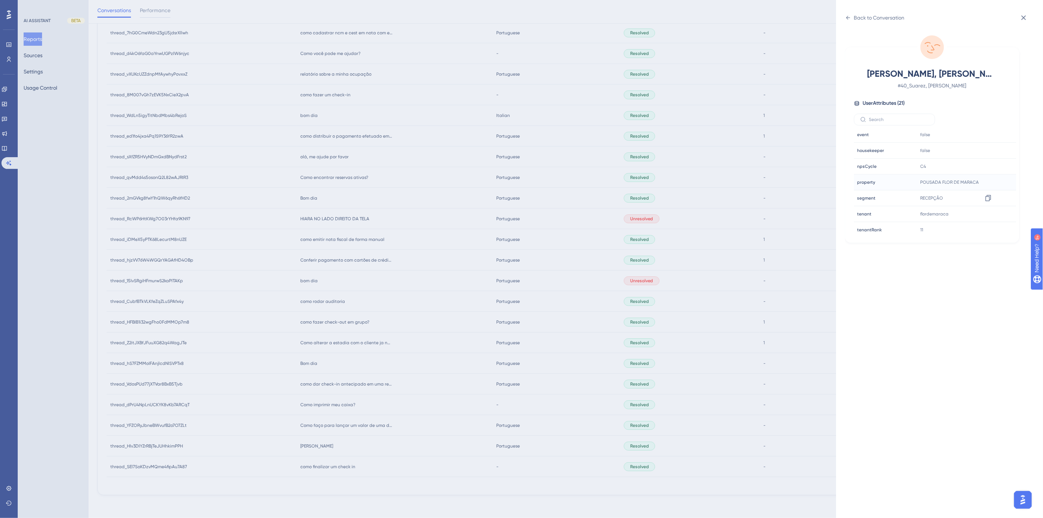
scroll to position [225, 0]
click at [989, 184] on icon at bounding box center [987, 180] width 7 height 7
click at [56, 249] on div "Back to Conversation [PERSON_NAME], [PERSON_NAME] # 40_Suarez, [PERSON_NAME] Us…" at bounding box center [521, 259] width 1043 height 518
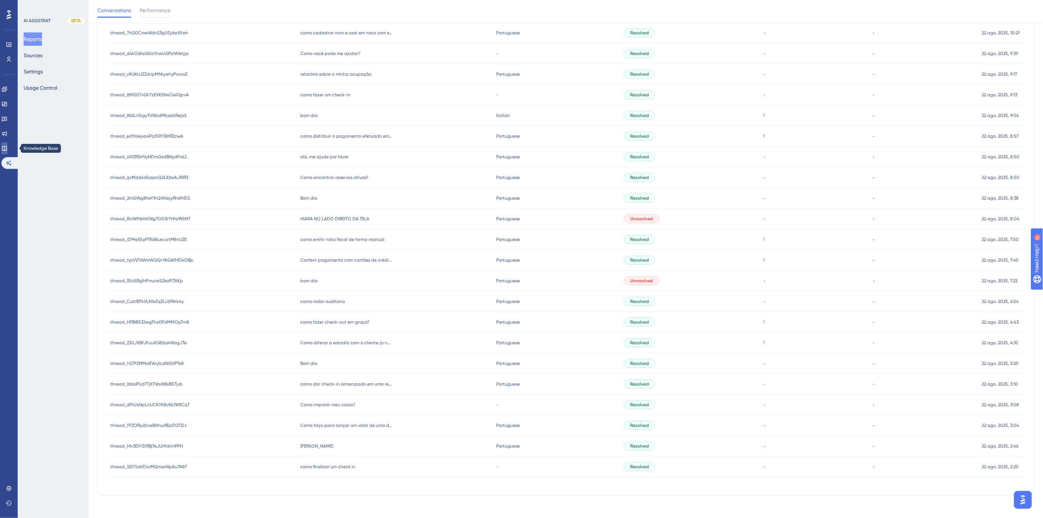
click at [7, 149] on icon at bounding box center [4, 148] width 6 height 6
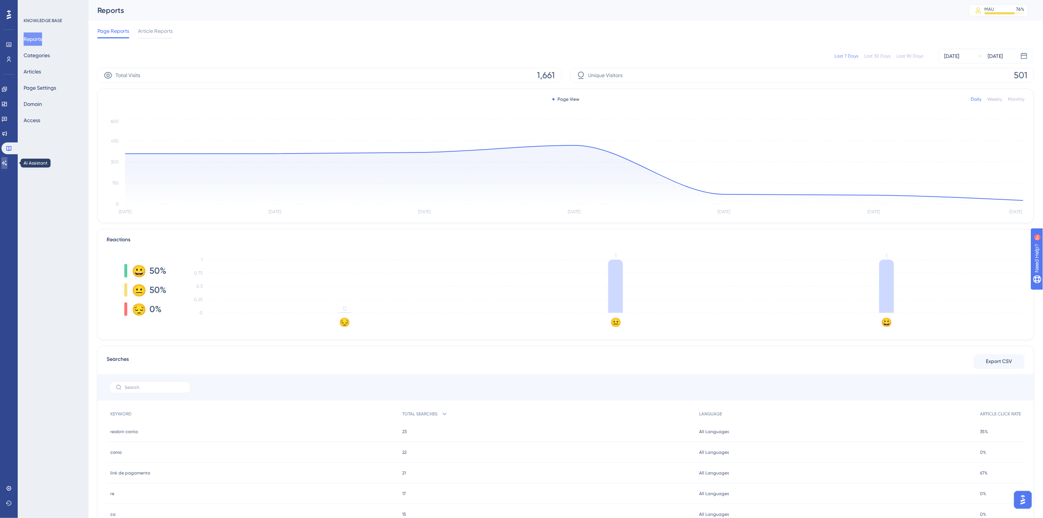
click at [7, 162] on icon at bounding box center [4, 163] width 6 height 6
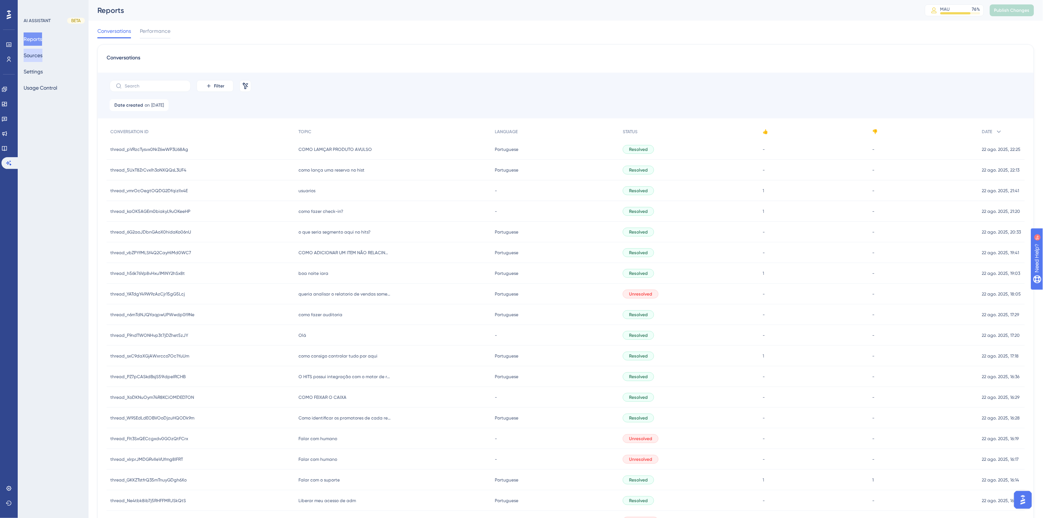
click at [30, 50] on button "Sources" at bounding box center [33, 55] width 19 height 13
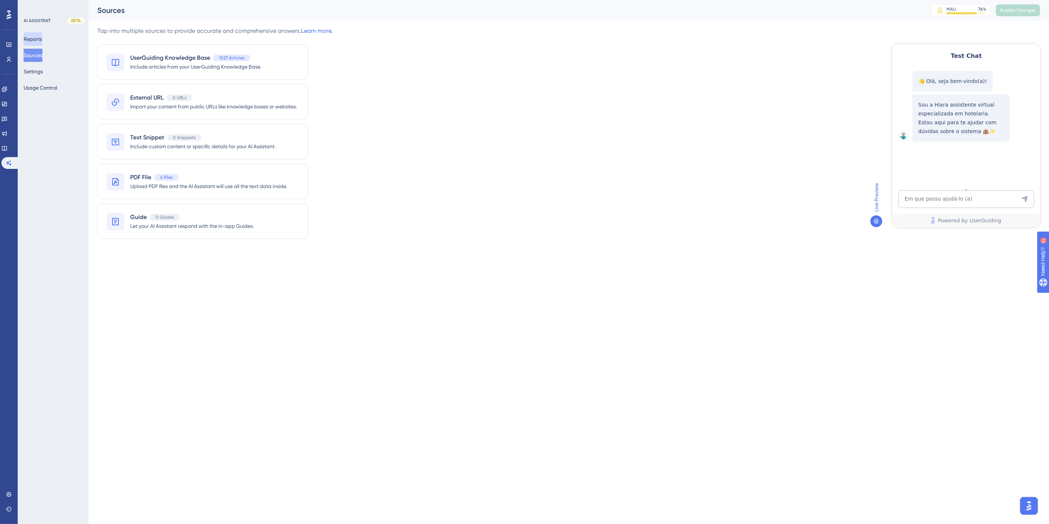
click at [32, 38] on button "Reports" at bounding box center [33, 38] width 18 height 13
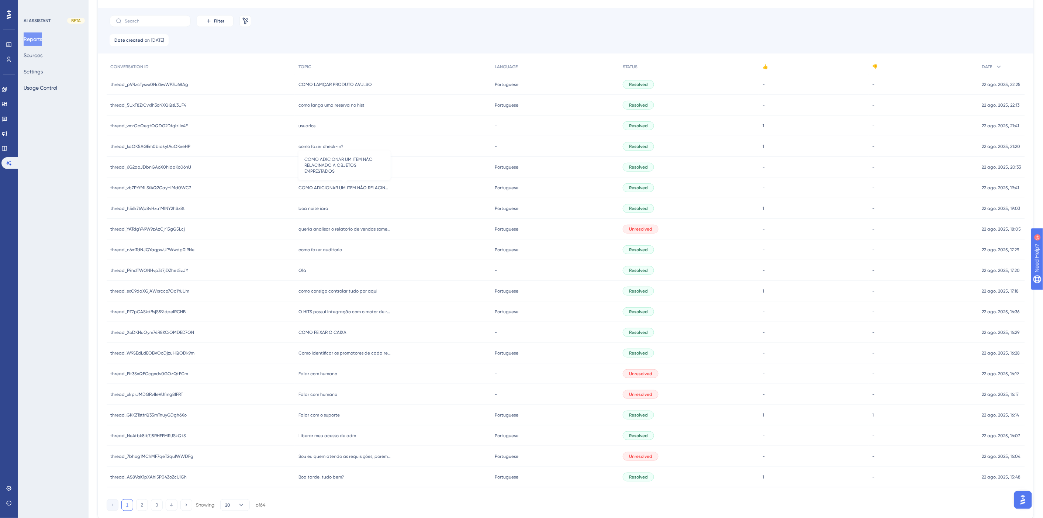
scroll to position [90, 0]
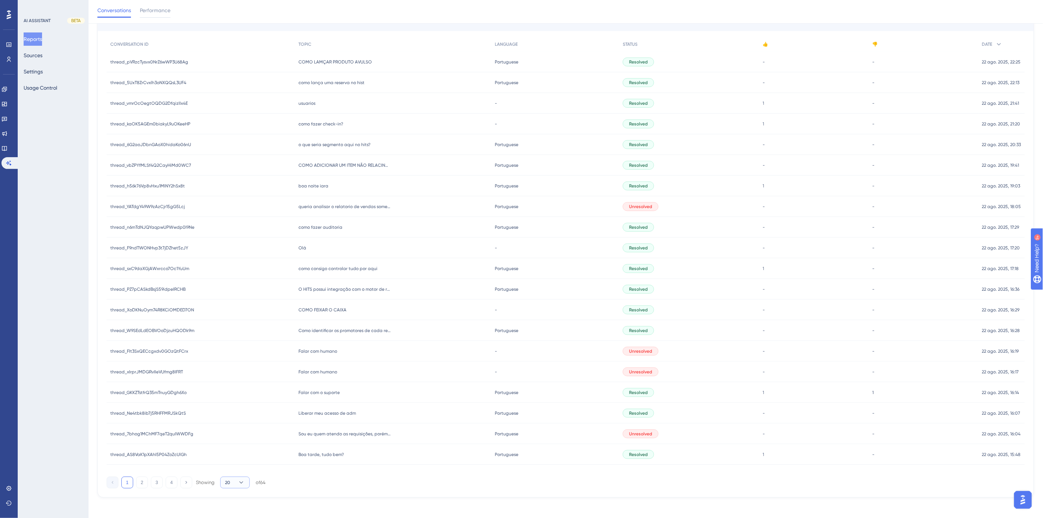
click at [227, 480] on span "20" at bounding box center [227, 483] width 5 height 6
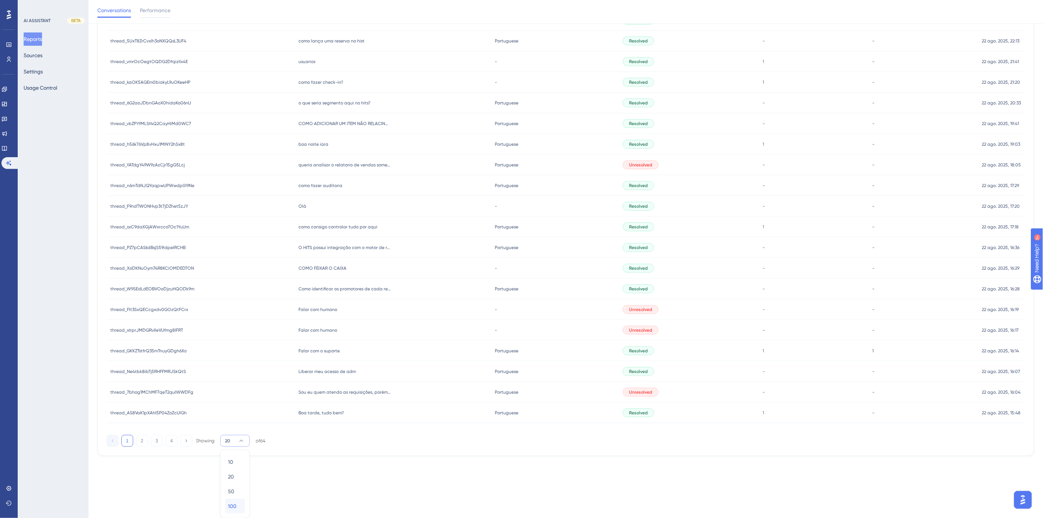
click at [233, 502] on span "100" at bounding box center [232, 506] width 8 height 9
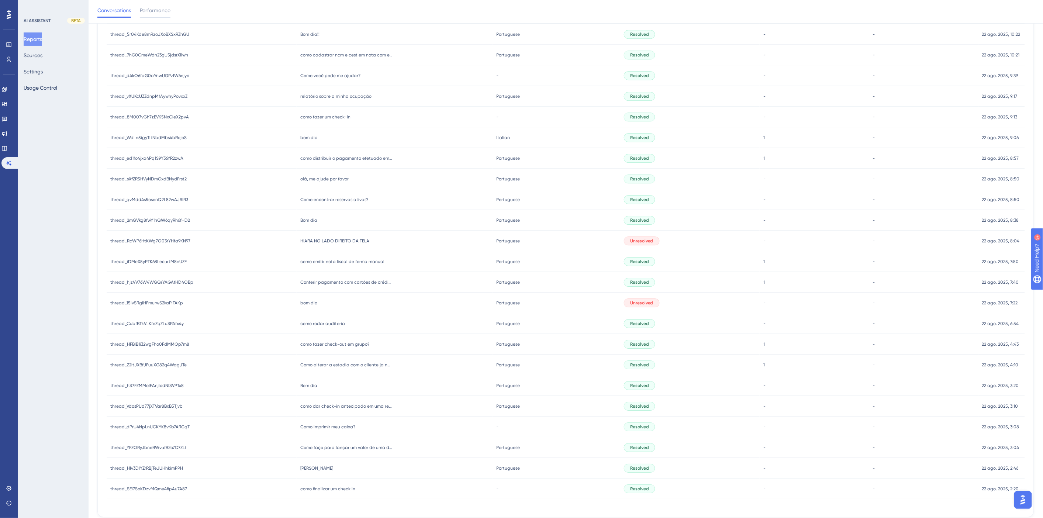
scroll to position [987, 0]
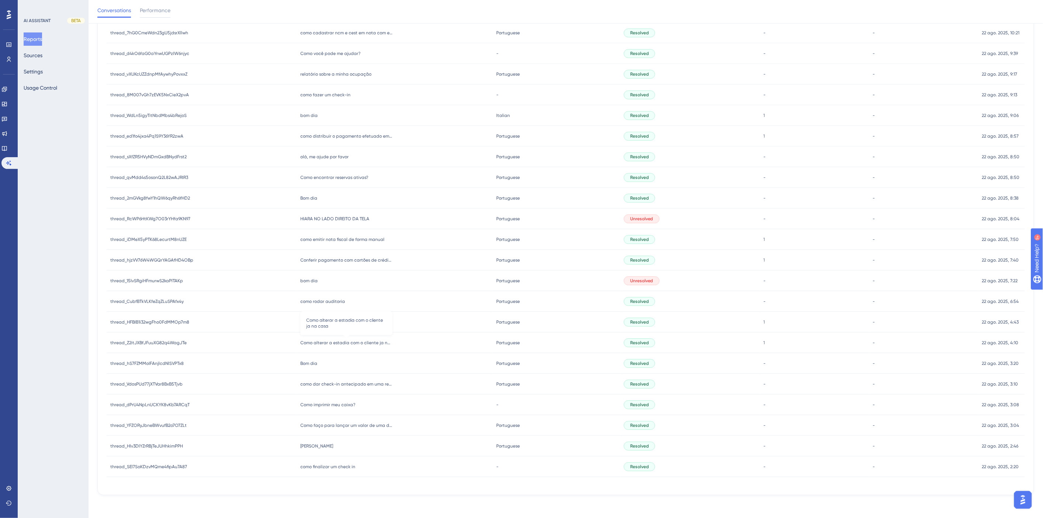
click at [340, 340] on span "Como alterar a estadia com o cliente ja na casa" at bounding box center [346, 343] width 92 height 6
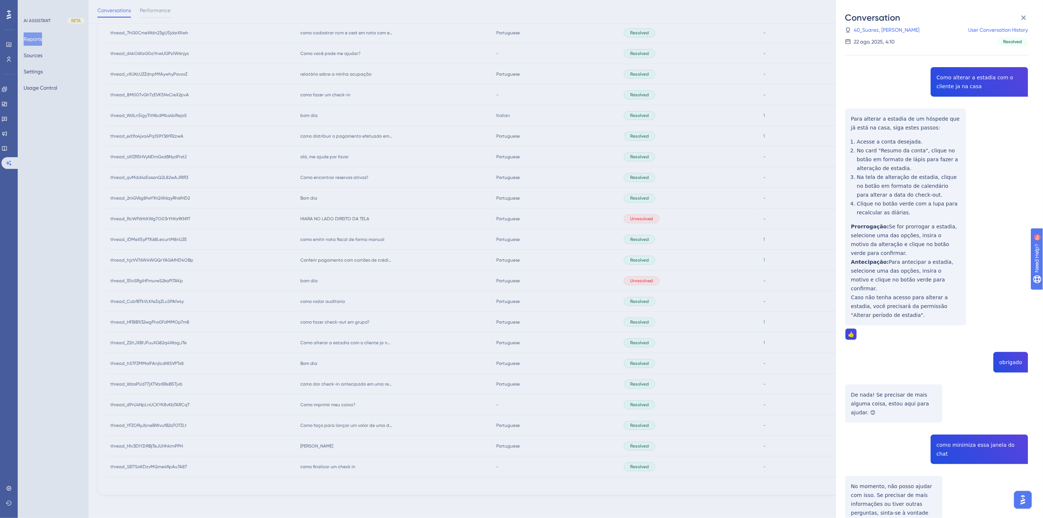
scroll to position [30, 0]
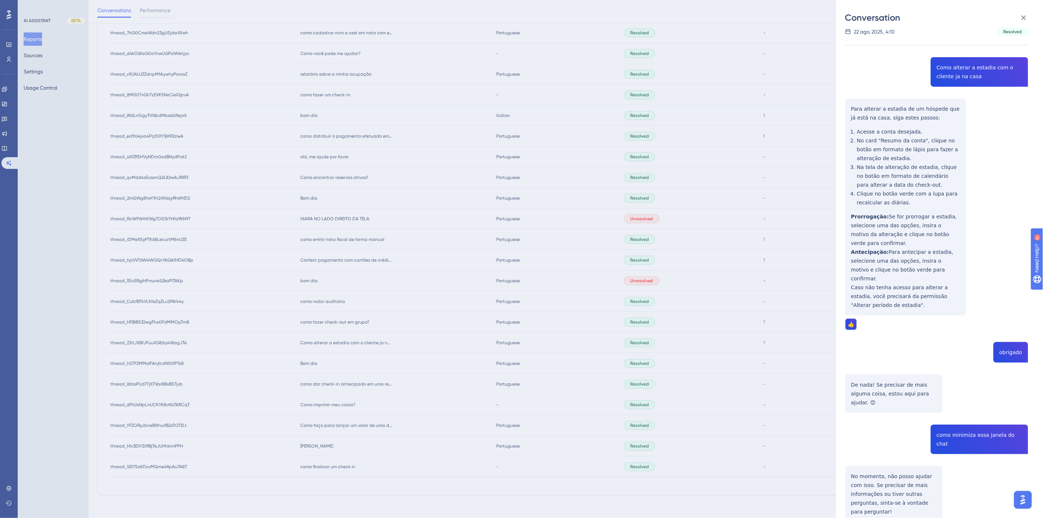
click at [373, 408] on div "Conversation thread_Z2itJXBfJFuuXG82q4WagJTe Copy 1 - 40_Suarez, [PERSON_NAME] …" at bounding box center [521, 259] width 1043 height 518
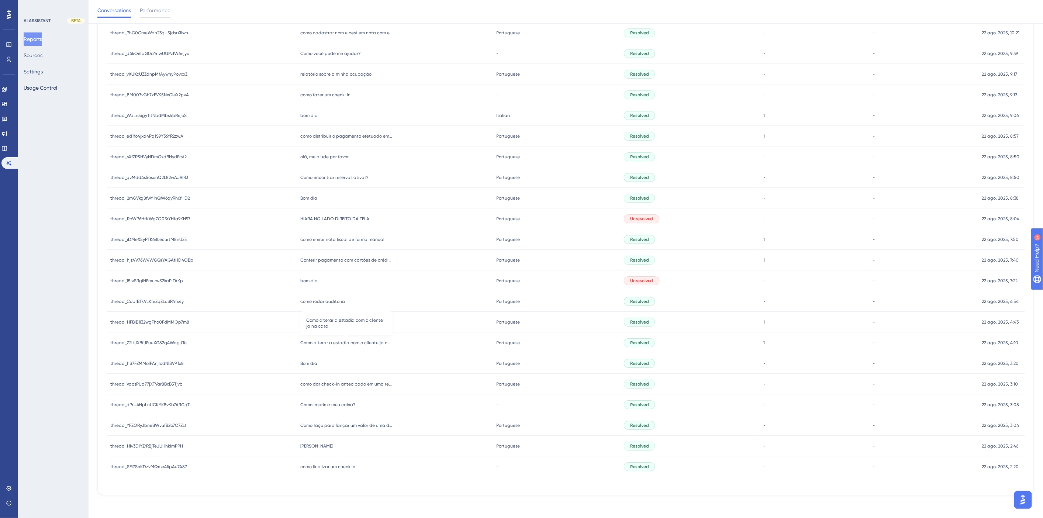
click at [355, 343] on span "Como alterar a estadia com o cliente ja na casa" at bounding box center [346, 343] width 92 height 6
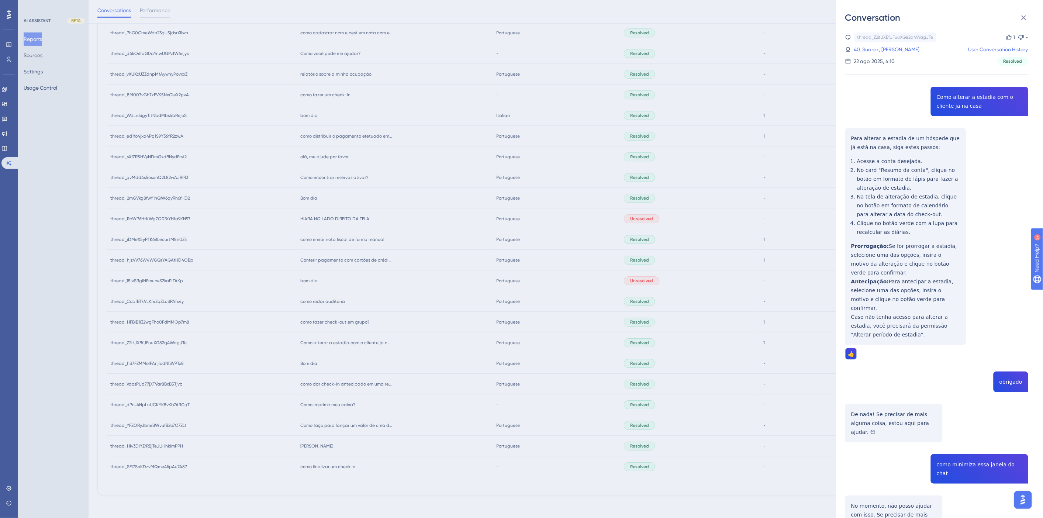
click at [361, 346] on div "Conversation thread_Z2itJXBfJFuuXG82q4WagJTe Copy 1 - 40_Suarez, [PERSON_NAME] …" at bounding box center [521, 259] width 1043 height 518
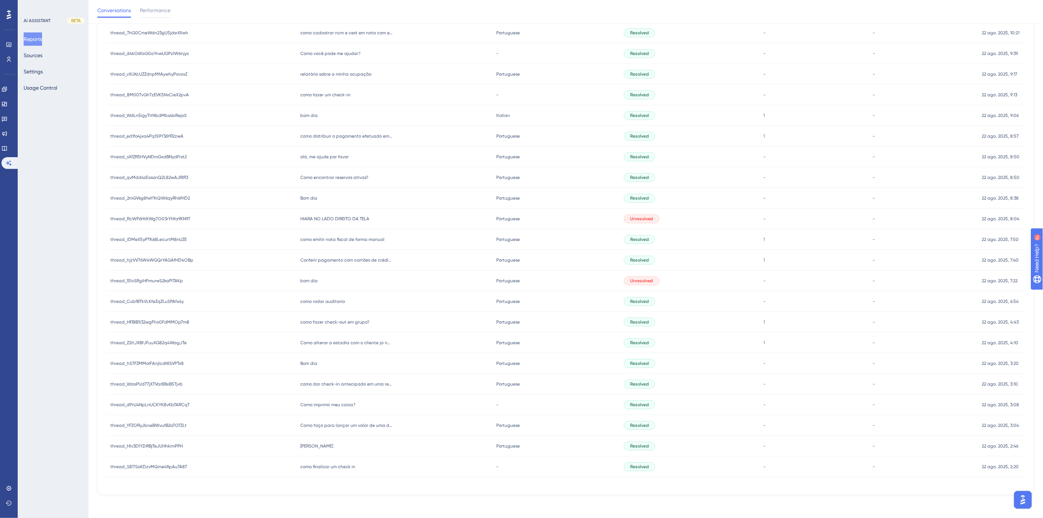
click at [340, 319] on span "como fazer check-out em grupo?" at bounding box center [334, 322] width 69 height 6
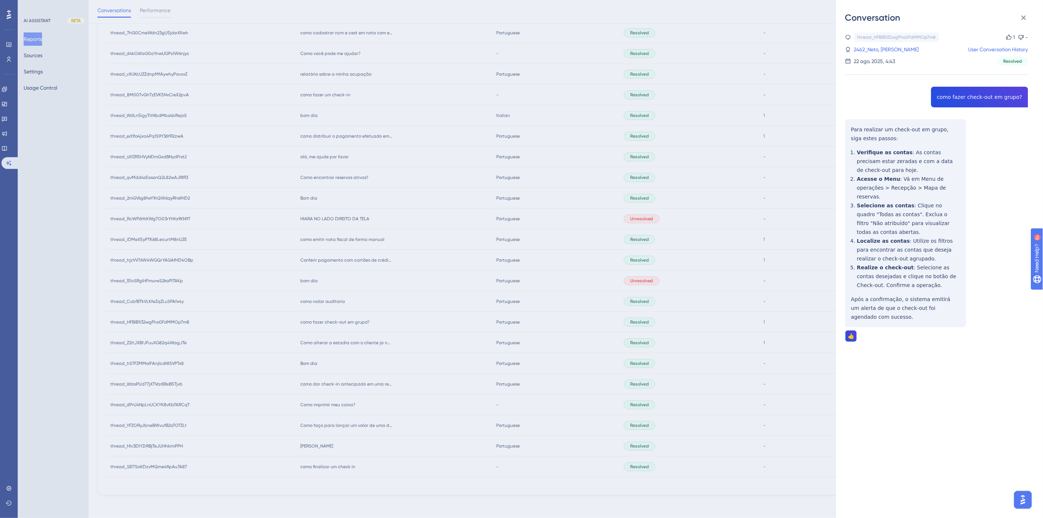
click at [953, 97] on div "thread_HFBIB1i32wgFho0FdMMOp7m8 Copy 1 - 2462_Neto, [PERSON_NAME] User Conversa…" at bounding box center [936, 205] width 183 height 347
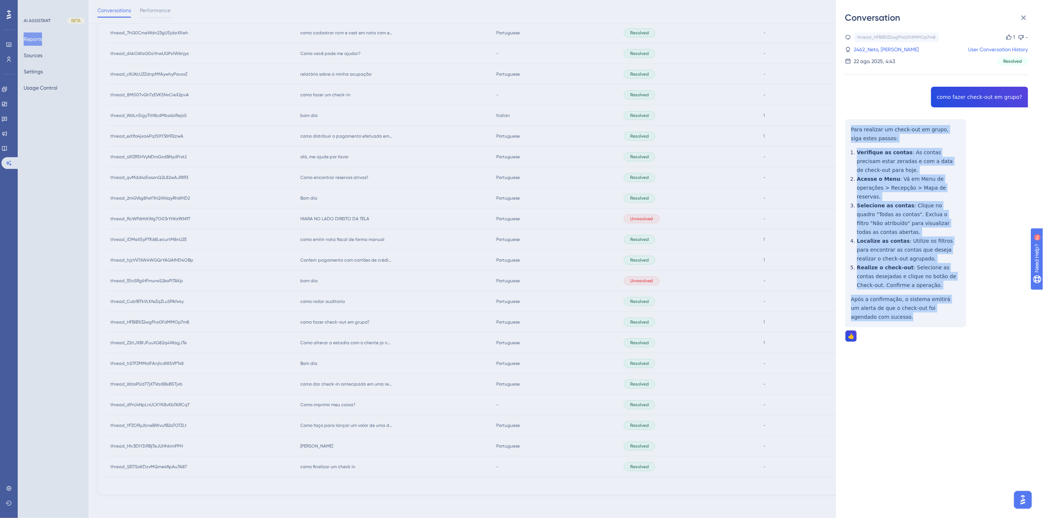
drag, startPoint x: 880, startPoint y: 308, endPoint x: 839, endPoint y: 129, distance: 183.9
click at [839, 129] on div "Conversation thread_HFBIB1i32wgFho0FdMMOp7m8 Copy 1 - 2462_Neto, [PERSON_NAME] …" at bounding box center [939, 259] width 207 height 518
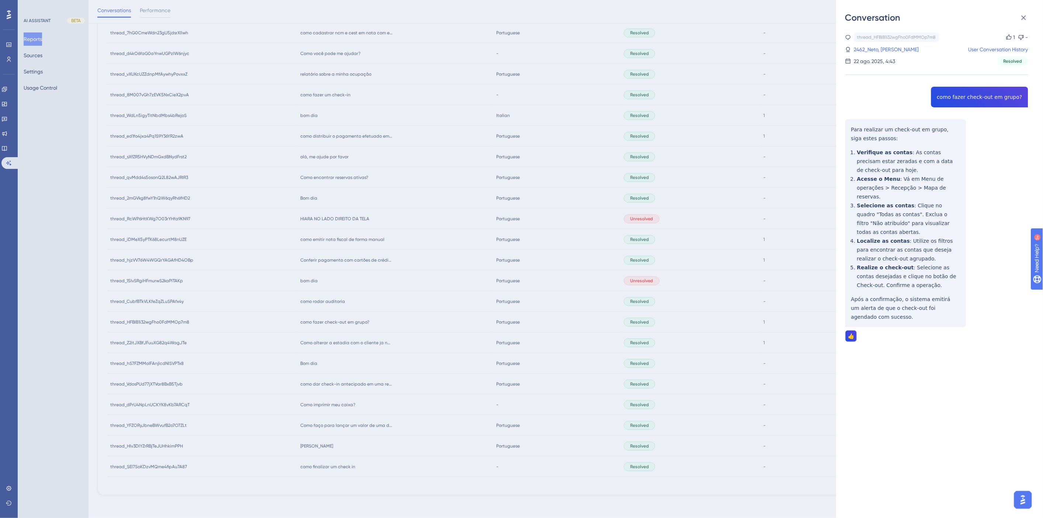
click at [319, 301] on div "Conversation thread_HFBIB1i32wgFho0FdMMOp7m8 Copy 1 - 2462_Neto, [PERSON_NAME] …" at bounding box center [521, 259] width 1043 height 518
click at [314, 298] on div "Conversation thread_HFBIB1i32wgFho0FdMMOp7m8 Copy 1 - 2462_Neto, [PERSON_NAME] …" at bounding box center [521, 259] width 1043 height 518
click at [318, 302] on div "Conversation thread_HFBIB1i32wgFho0FdMMOp7m8 Copy 1 - 2462_Neto, [PERSON_NAME] …" at bounding box center [521, 259] width 1043 height 518
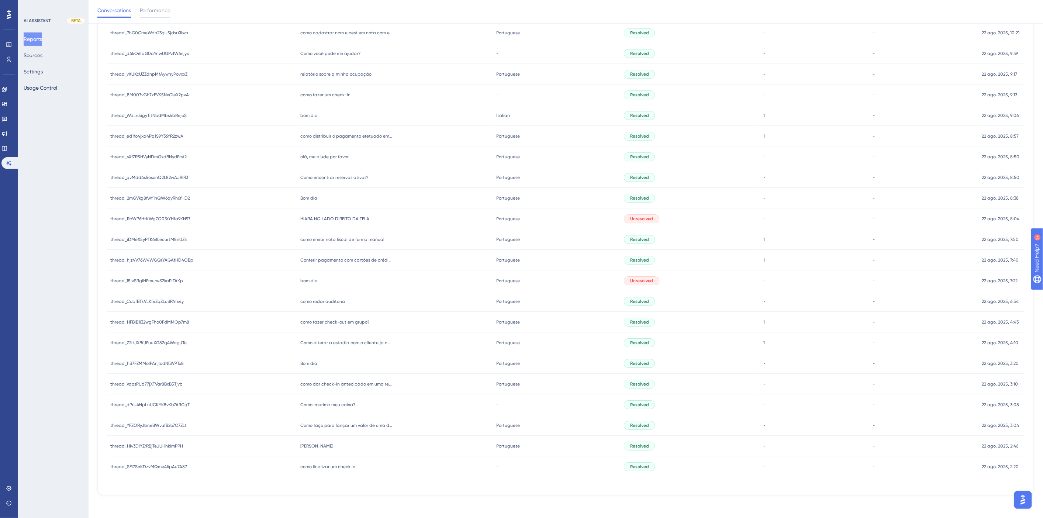
click at [345, 323] on span "como fazer check-out em grupo?" at bounding box center [334, 322] width 69 height 6
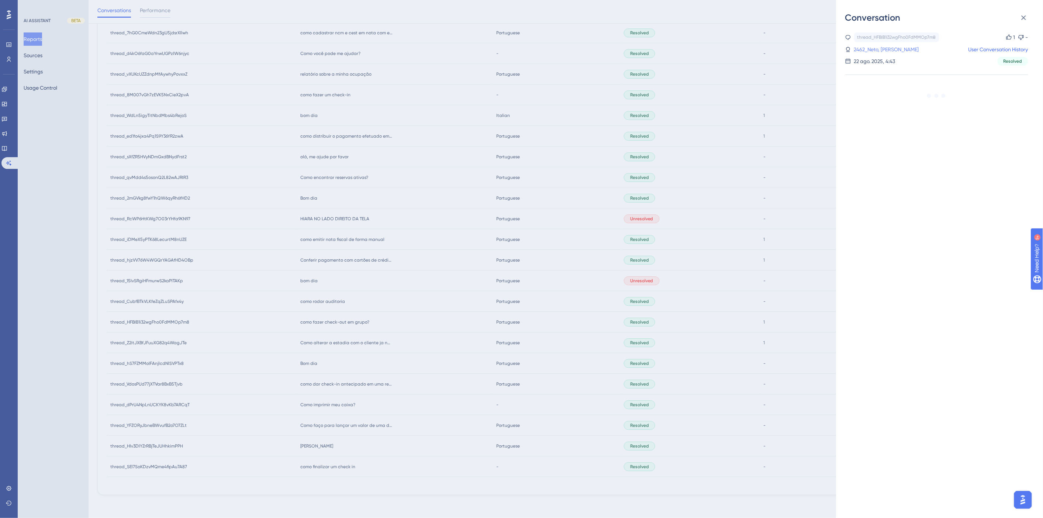
click at [878, 49] on link "2462_Neto, [PERSON_NAME]" at bounding box center [886, 49] width 65 height 9
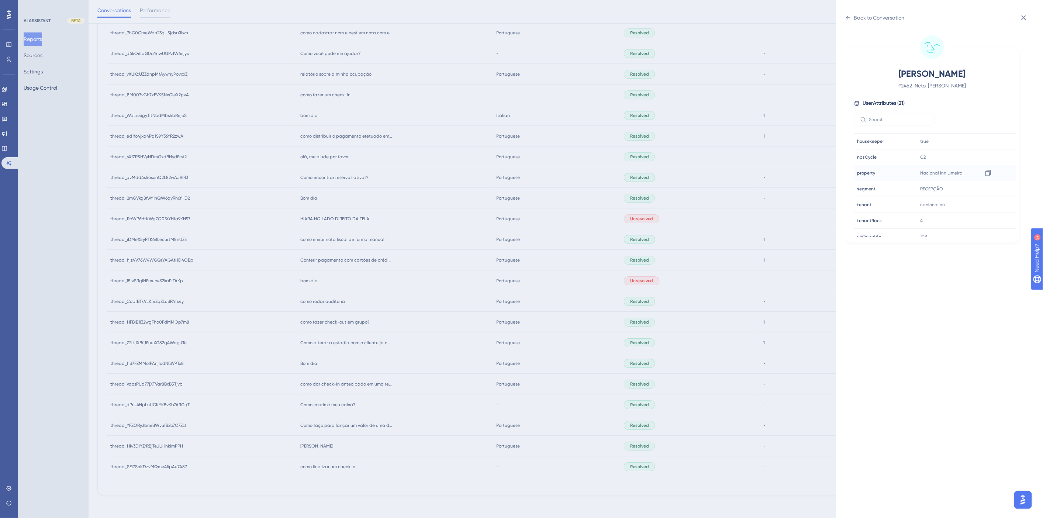
scroll to position [205, 0]
click at [993, 170] on div at bounding box center [988, 169] width 12 height 12
click at [987, 170] on icon at bounding box center [987, 169] width 7 height 7
click at [672, 341] on div "Back to Conversation [PERSON_NAME] # 2462_Neto, [PERSON_NAME] User Attributes (…" at bounding box center [521, 259] width 1043 height 518
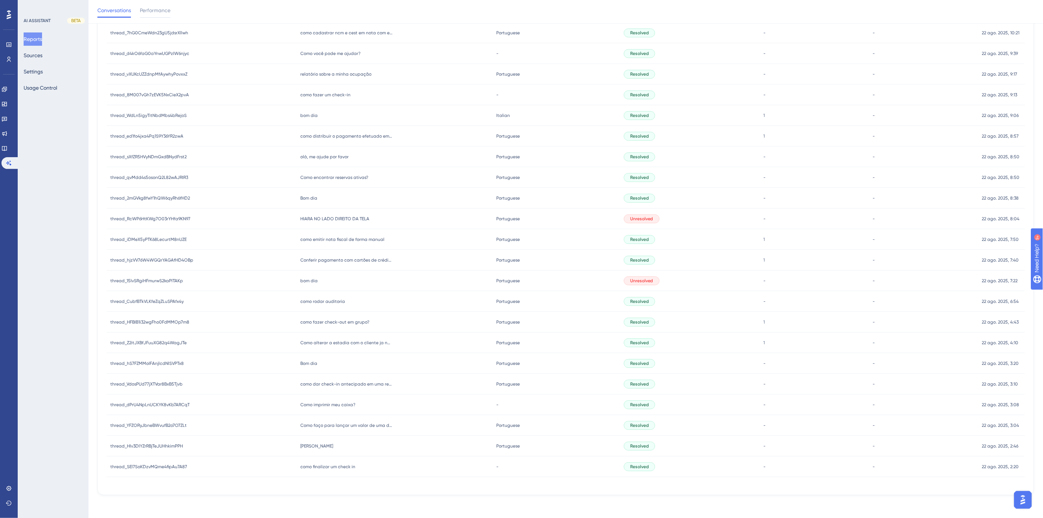
click at [317, 301] on span "como rodar auditoria" at bounding box center [322, 301] width 45 height 6
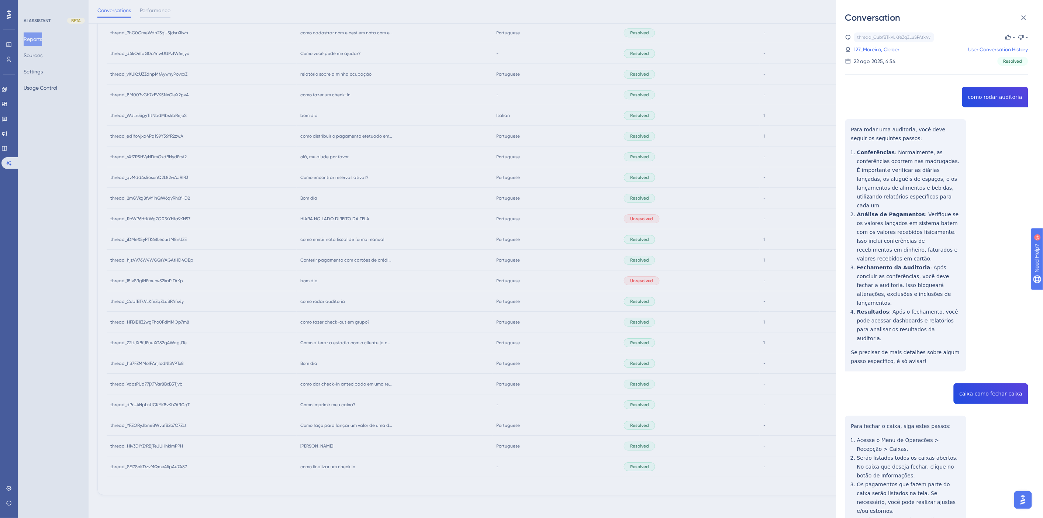
click at [984, 98] on div "thread_CubfBTkVLKfeZqZLuSPAfx4y Copy - - 127_Moreira, Cleber User Conversation …" at bounding box center [936, 346] width 183 height 629
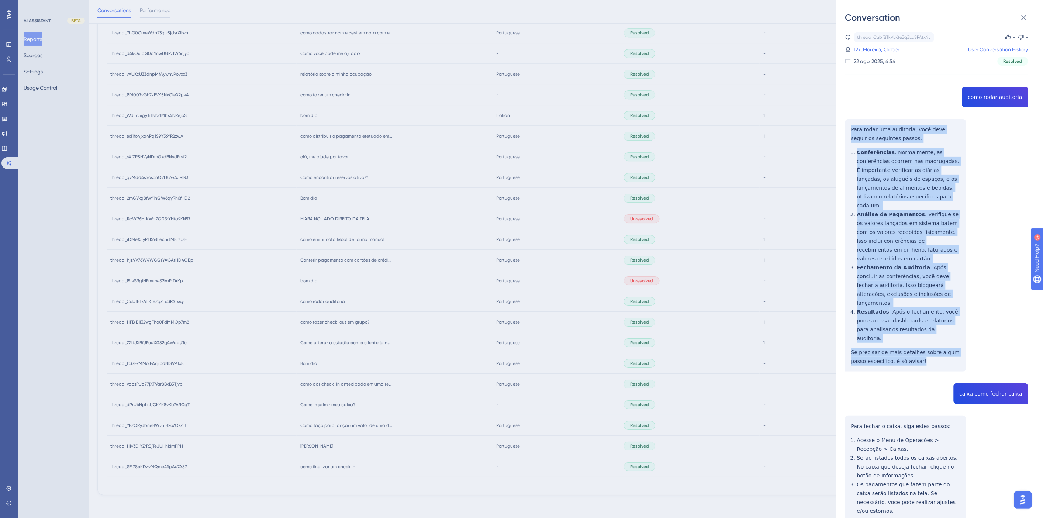
drag, startPoint x: 906, startPoint y: 324, endPoint x: 844, endPoint y: 131, distance: 203.0
click at [844, 131] on div "Conversation thread_CubfBTkVLKfeZqZLuSPAfx4y Copy - - 127_Moreira, Cleber User …" at bounding box center [939, 259] width 207 height 518
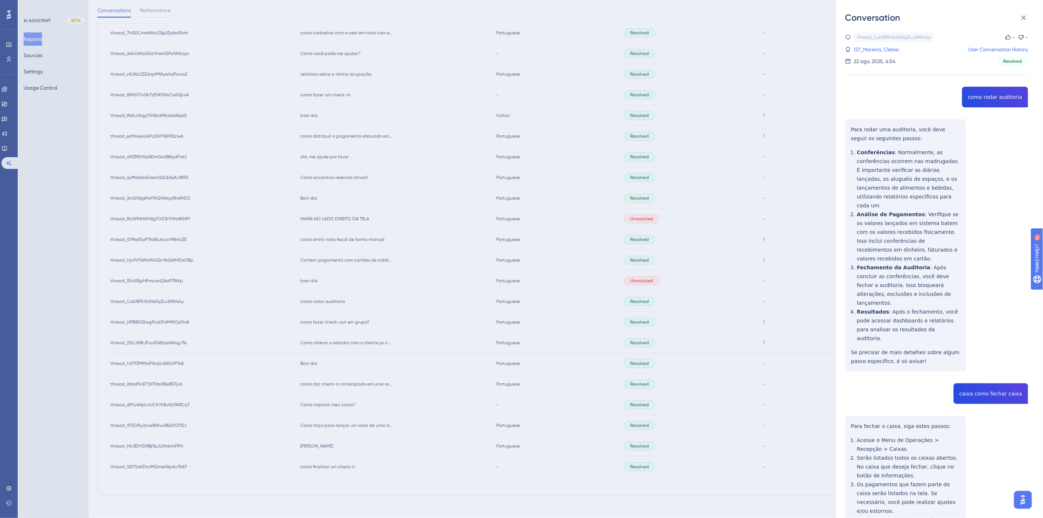
click at [982, 362] on div "thread_CubfBTkVLKfeZqZLuSPAfx4y Copy - - 127_Moreira, Cleber User Conversation …" at bounding box center [936, 346] width 183 height 629
click at [980, 359] on div "thread_CubfBTkVLKfeZqZLuSPAfx4y Copy - - 127_Moreira, Cleber User Conversation …" at bounding box center [936, 346] width 183 height 629
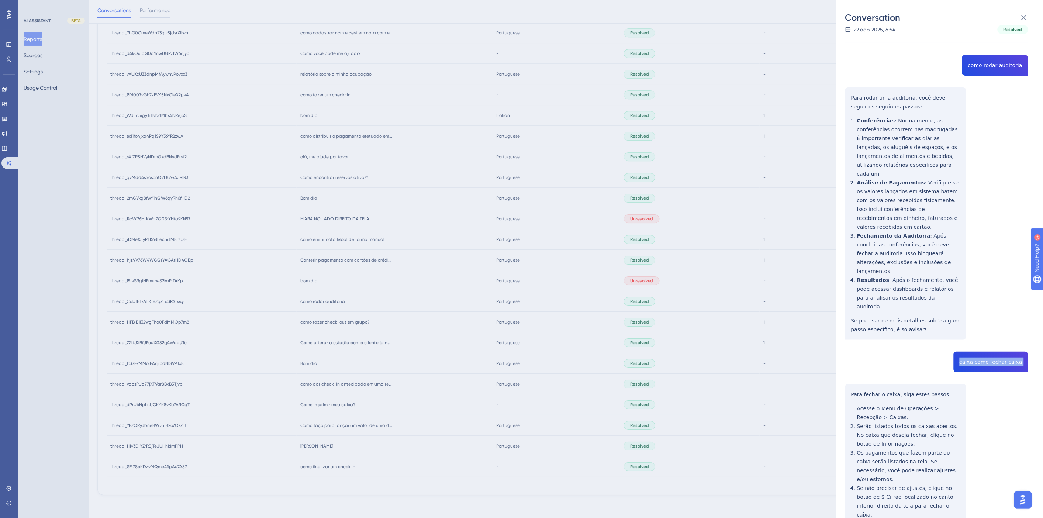
scroll to position [75, 0]
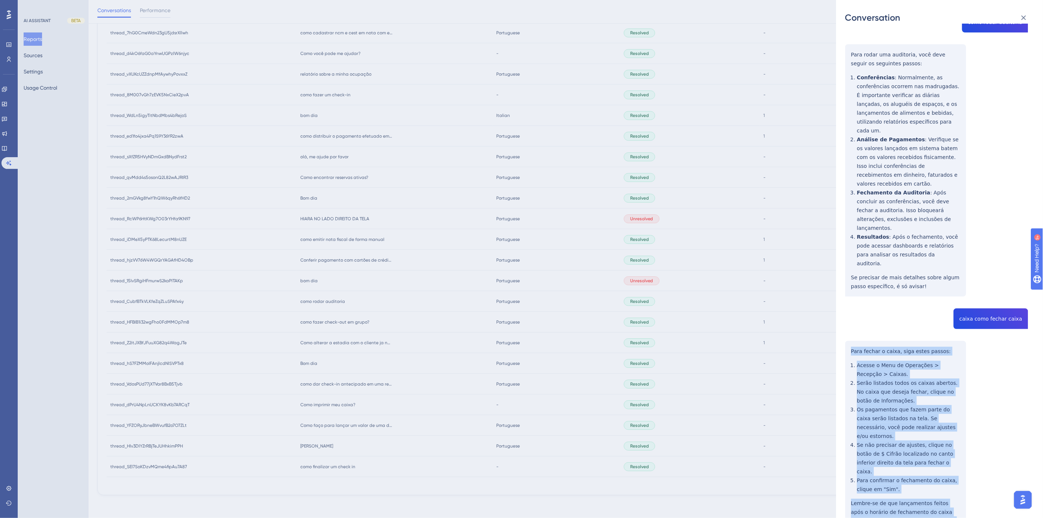
drag, startPoint x: 921, startPoint y: 478, endPoint x: 842, endPoint y: 319, distance: 178.2
click at [842, 319] on div "Conversation thread_CubfBTkVLKfeZqZLuSPAfx4y Copy - - 127_Moreira, Cleber User …" at bounding box center [939, 259] width 207 height 518
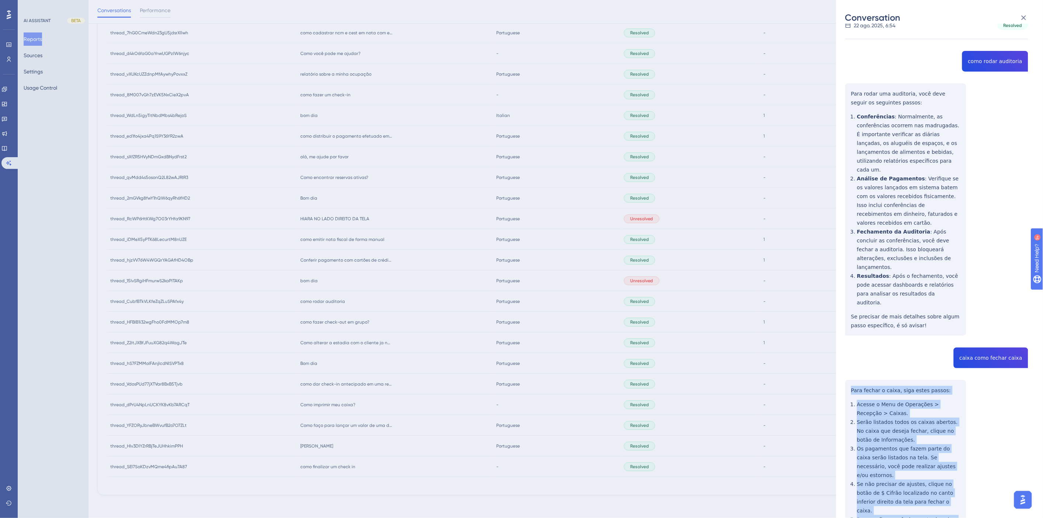
scroll to position [0, 0]
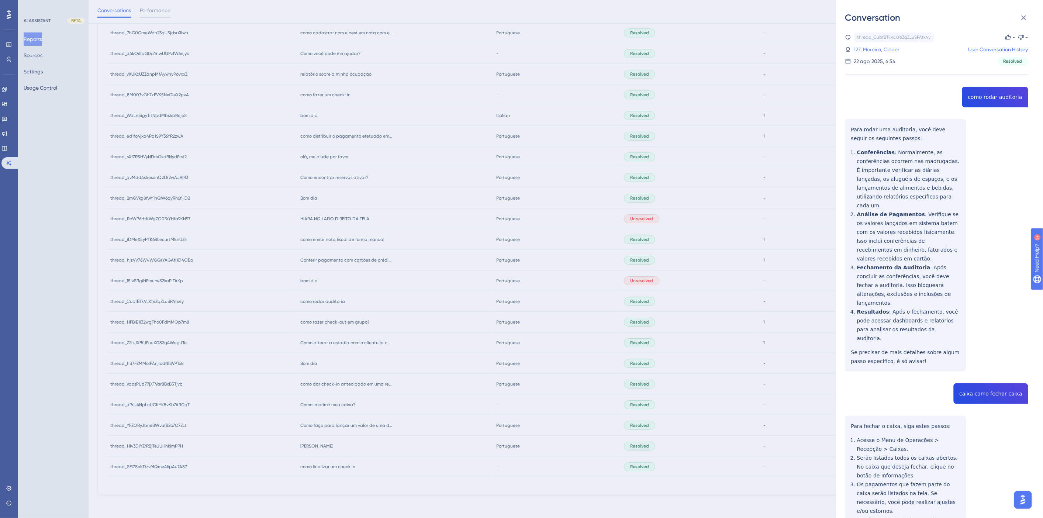
click at [886, 48] on link "127_Moreira, Cleber" at bounding box center [877, 49] width 46 height 9
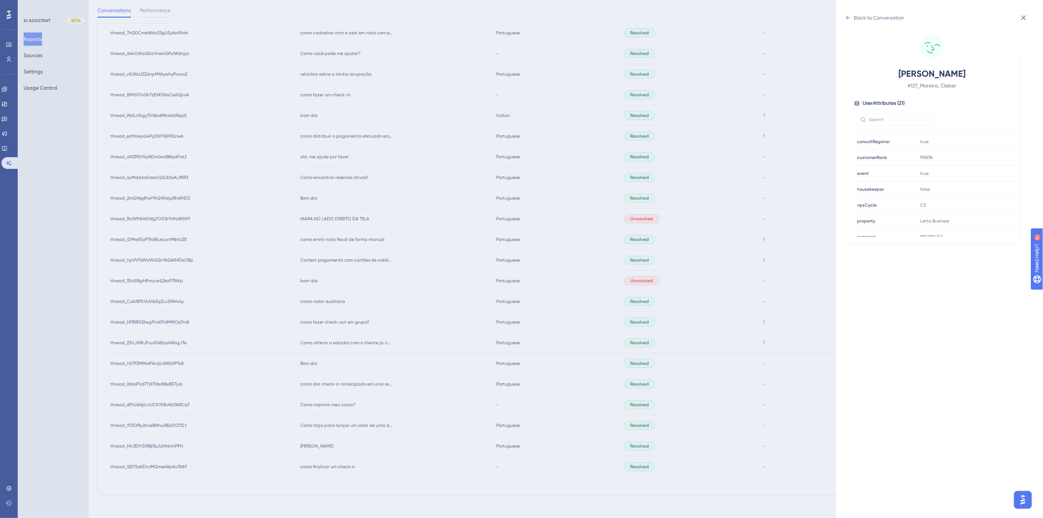
scroll to position [205, 0]
click at [988, 200] on icon at bounding box center [988, 201] width 6 height 6
click at [406, 366] on div "Back to Conversation Moreira, Cleber # 127_Moreira, Cleber User Attributes ( 21…" at bounding box center [521, 259] width 1043 height 518
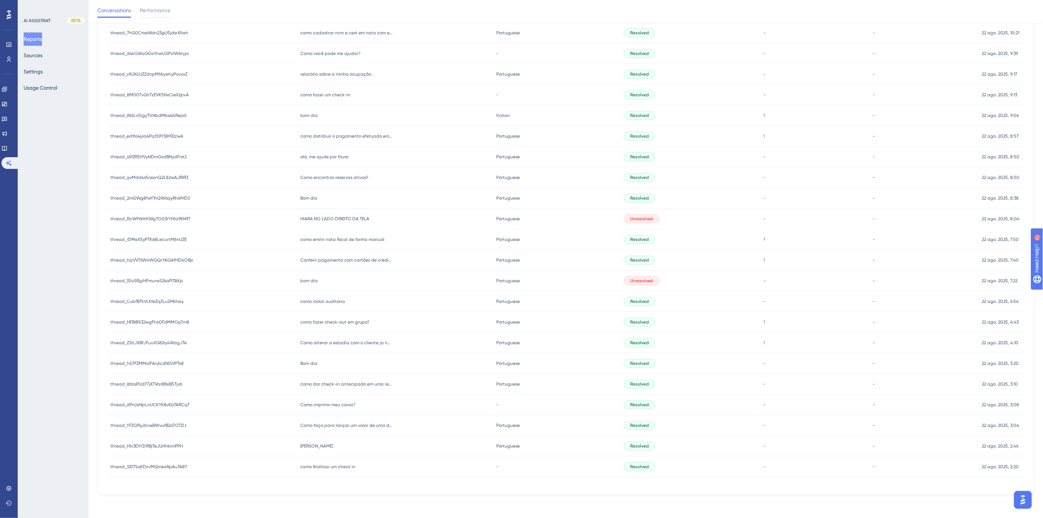
click at [300, 278] on span "bom dia" at bounding box center [308, 281] width 17 height 6
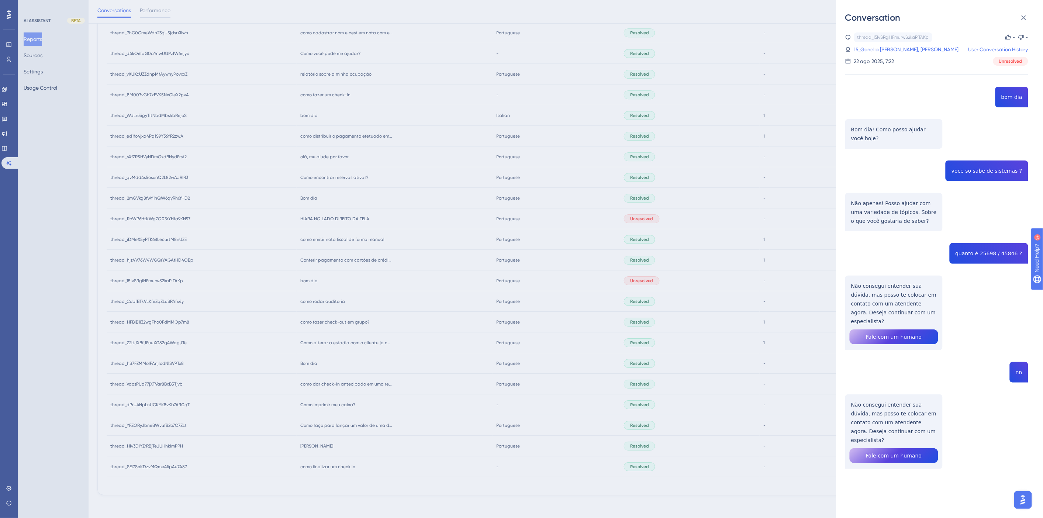
click at [382, 360] on div "Conversation thread_15IvSRgiHFmurwS2kaPlTAKp Copy - - 15_Gonella [PERSON_NAME],…" at bounding box center [521, 259] width 1043 height 518
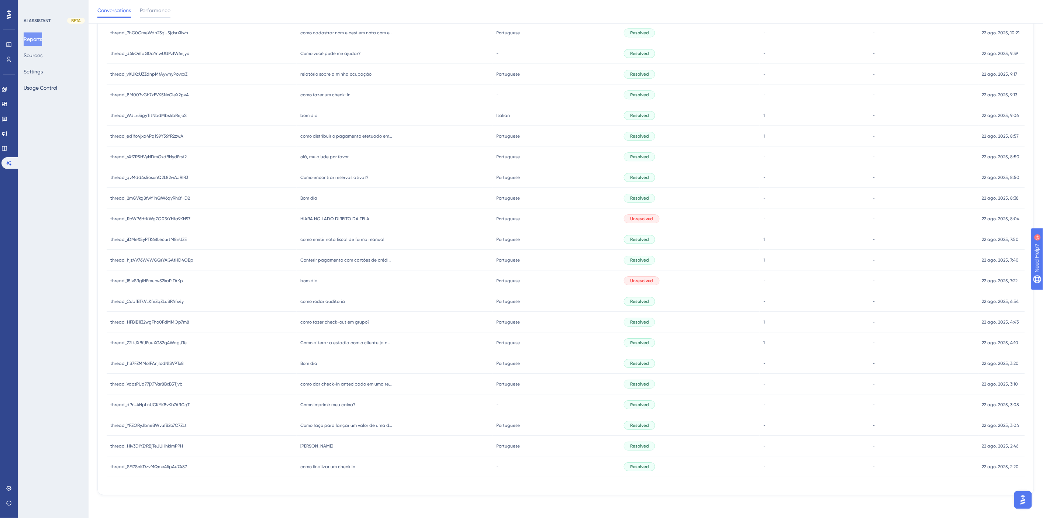
click at [346, 260] on span "Conferir pagamento com cartões de crédito" at bounding box center [346, 260] width 92 height 6
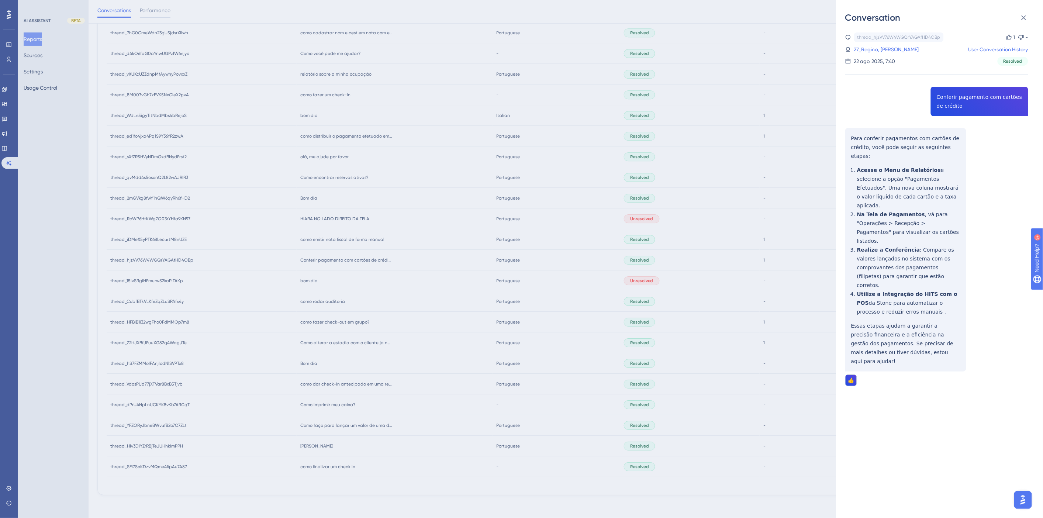
click at [961, 95] on div "thread_hjzVV76W4WGQrYAGAfHD4OBp Copy 1 - 27_Regina, [PERSON_NAME] User Conversa…" at bounding box center [936, 227] width 183 height 391
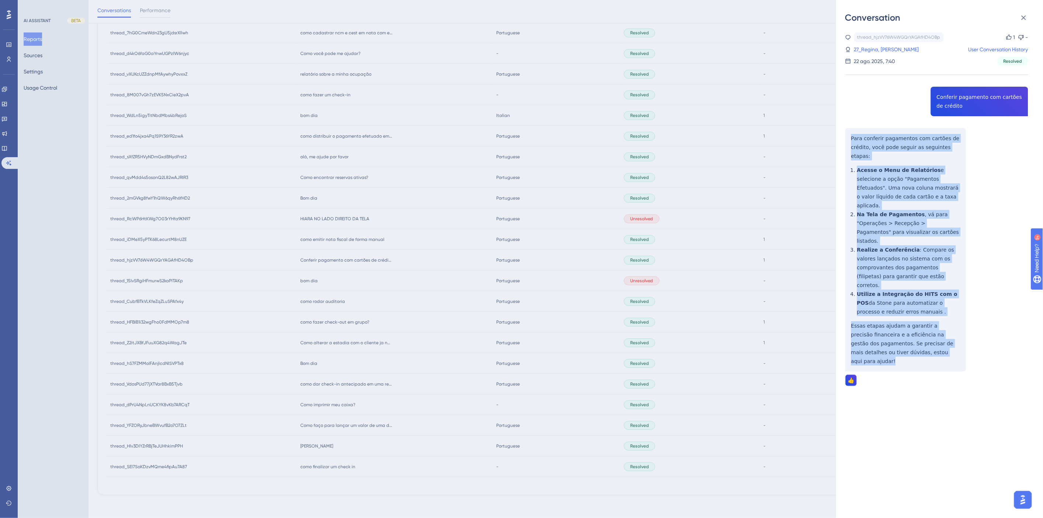
drag, startPoint x: 943, startPoint y: 316, endPoint x: 845, endPoint y: 141, distance: 200.9
click at [845, 141] on div "thread_hjzVV76W4WGQrYAGAfHD4OBp Copy 1 - 27_Regina, [PERSON_NAME] User Conversa…" at bounding box center [936, 227] width 183 height 391
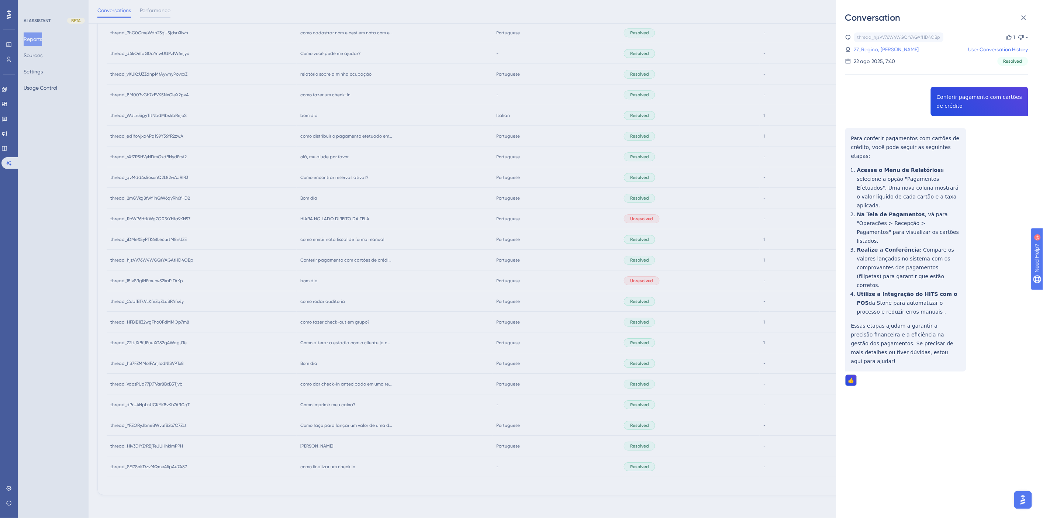
click at [867, 52] on link "27_Regina, [PERSON_NAME]" at bounding box center [886, 49] width 65 height 9
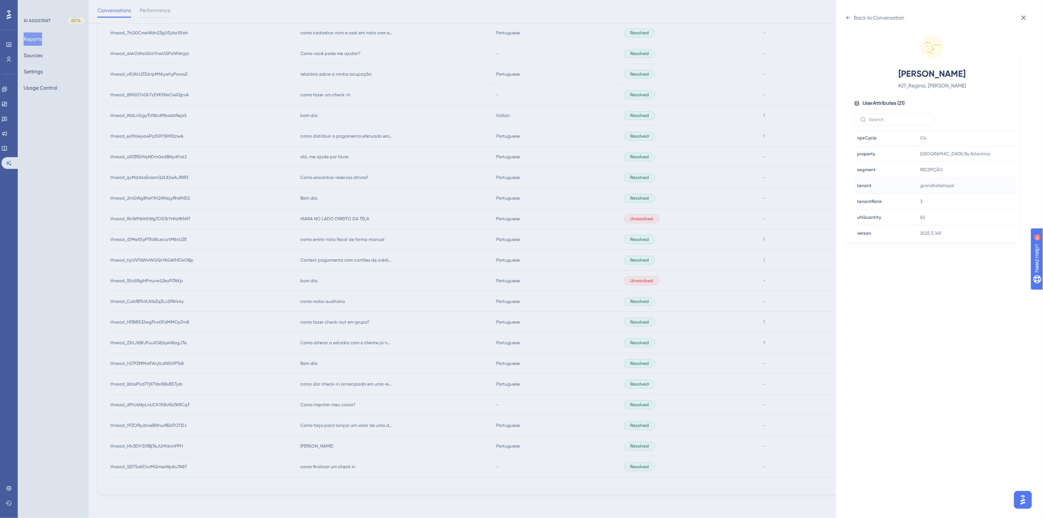
scroll to position [225, 0]
click at [433, 280] on div "Back to Conversation Regina, [PERSON_NAME] # 27_Regina, [PERSON_NAME] User Attr…" at bounding box center [521, 259] width 1043 height 518
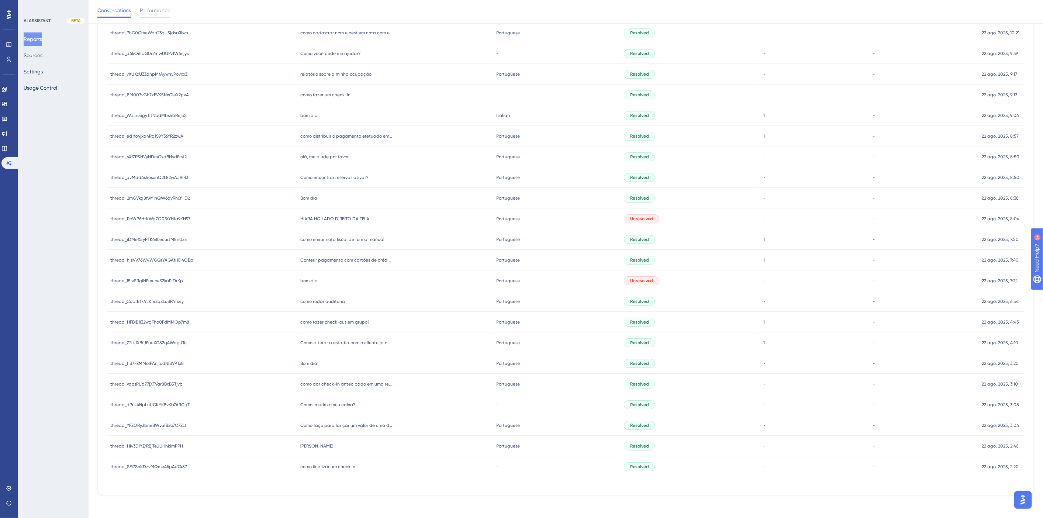
click at [325, 259] on span "Conferir pagamento com cartões de crédito" at bounding box center [346, 260] width 92 height 6
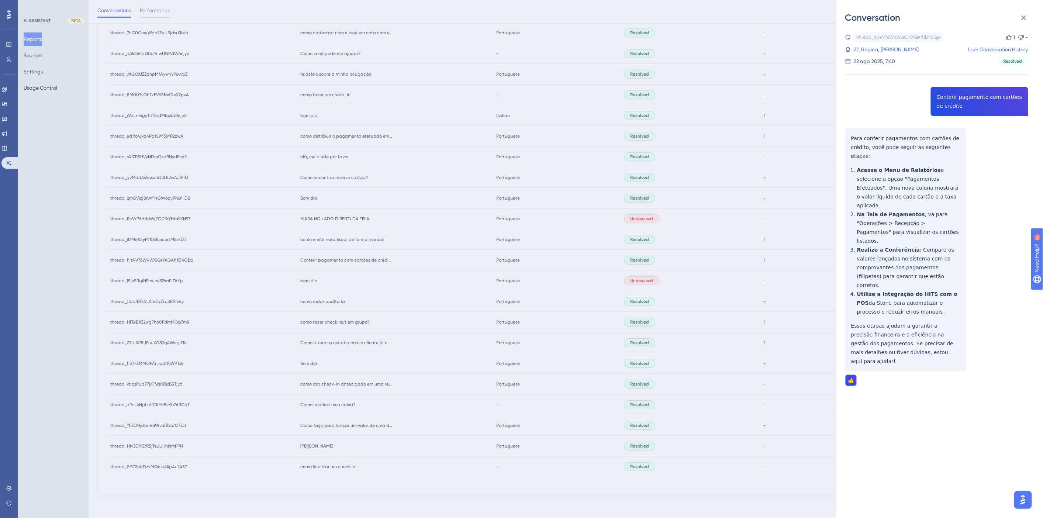
click at [371, 297] on div "Conversation thread_hjzVV76W4WGQrYAGAfHD4OBp Copy 1 - 27_Regina, [PERSON_NAME] …" at bounding box center [521, 259] width 1043 height 518
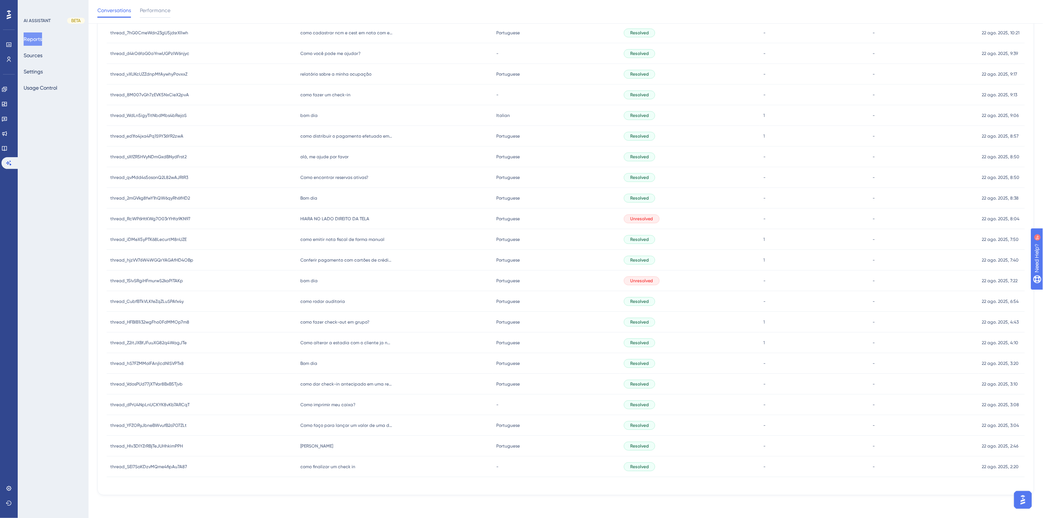
click at [337, 242] on div "como emitir nota fiscal de forma manual como emitir nota fiscal de forma manual" at bounding box center [395, 239] width 196 height 21
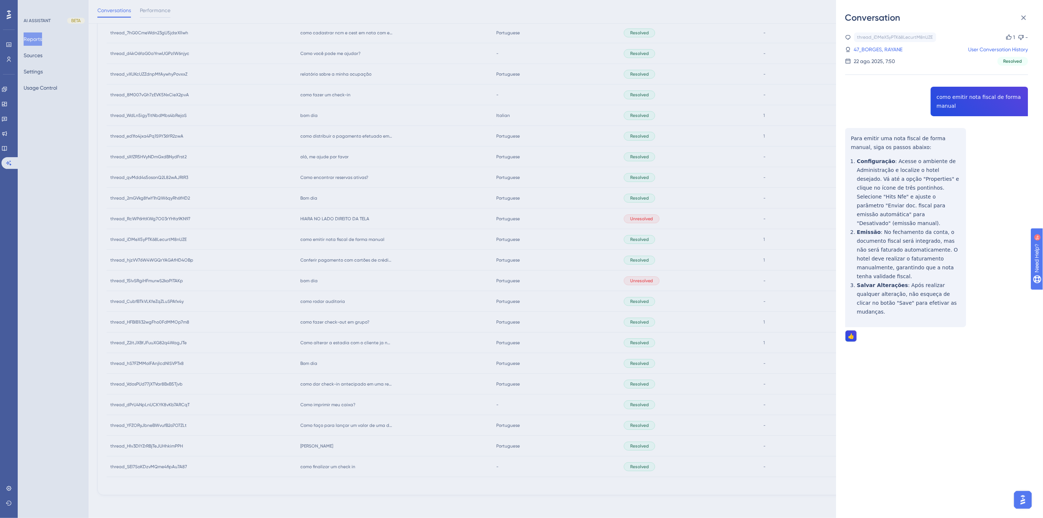
click at [949, 99] on div "thread_iDMeX5yPTK68LecurtM8nUZE Copy 1 - 47_BORGES, RAYANE User Conversation Hi…" at bounding box center [936, 205] width 183 height 347
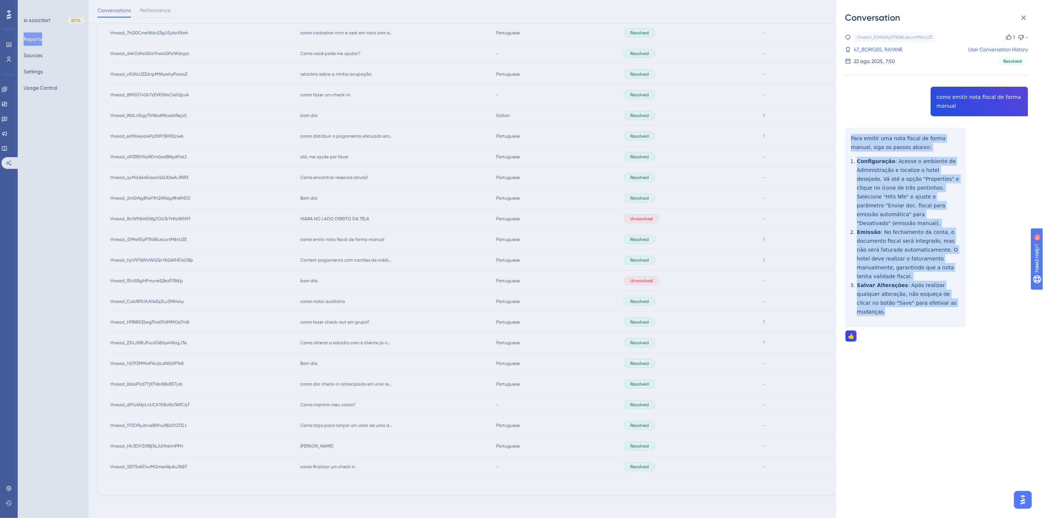
drag, startPoint x: 911, startPoint y: 282, endPoint x: 848, endPoint y: 141, distance: 154.9
click at [848, 141] on div "thread_iDMeX5yPTK68LecurtM8nUZE Copy 1 - 47_BORGES, RAYANE User Conversation Hi…" at bounding box center [936, 205] width 183 height 347
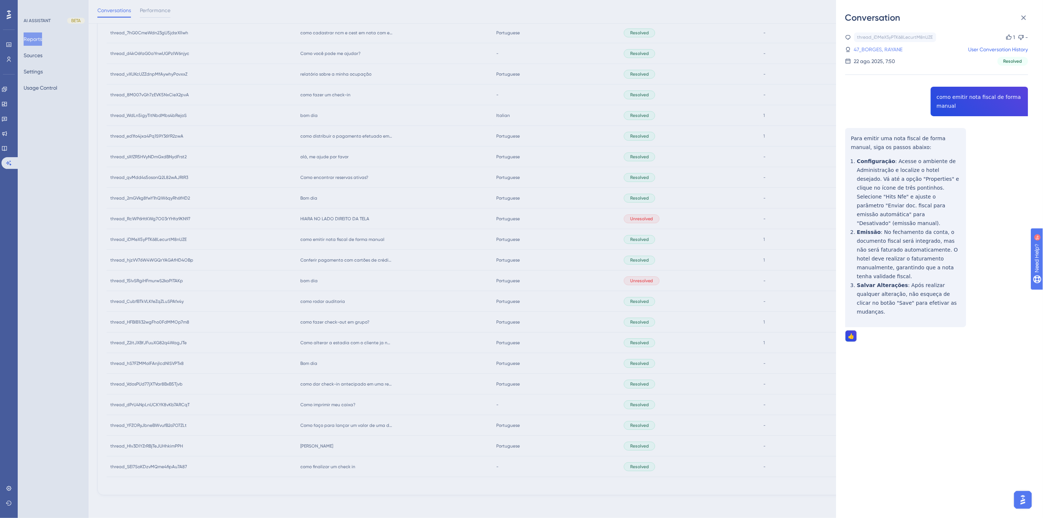
click at [894, 50] on link "47_BORGES, RAYANE" at bounding box center [878, 49] width 49 height 9
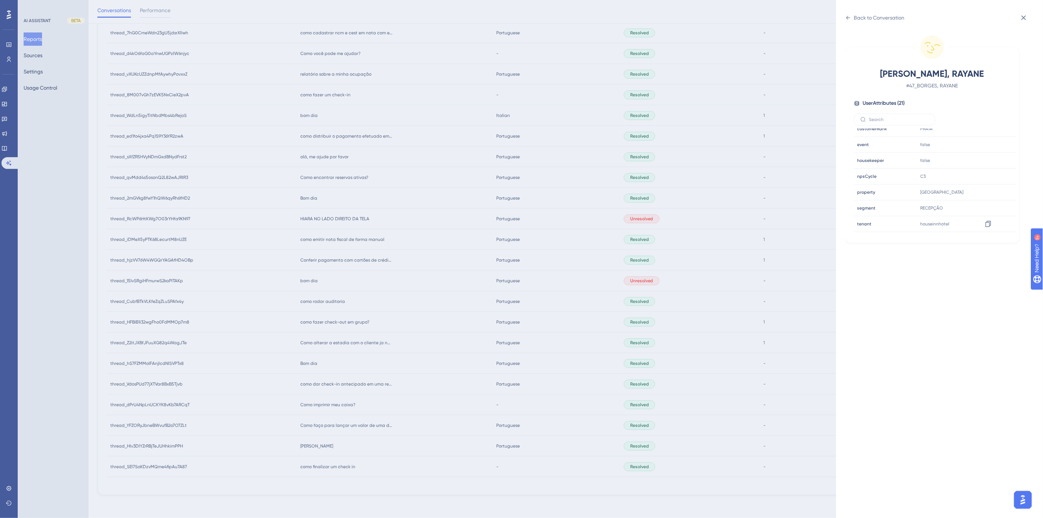
scroll to position [205, 0]
click at [989, 202] on icon at bounding box center [987, 200] width 7 height 7
click at [872, 16] on div "Back to Conversation" at bounding box center [879, 17] width 51 height 9
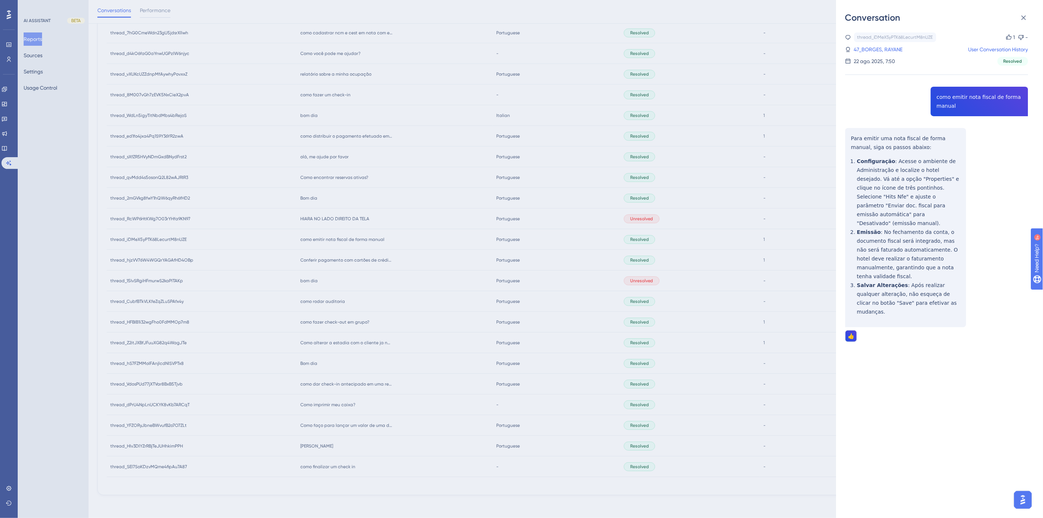
click at [367, 285] on div "Conversation thread_iDMeX5yPTK68LecurtM8nUZE Copy 1 - 47_BORGES, RAYANE User Co…" at bounding box center [521, 259] width 1043 height 518
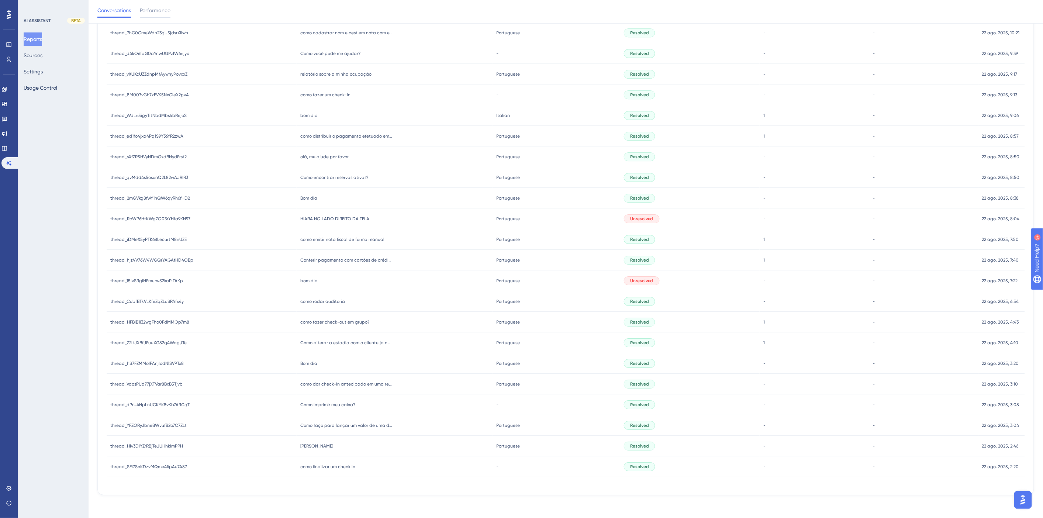
click at [322, 216] on span "HIARA NO LADO DIREITO DA TELA" at bounding box center [334, 219] width 69 height 6
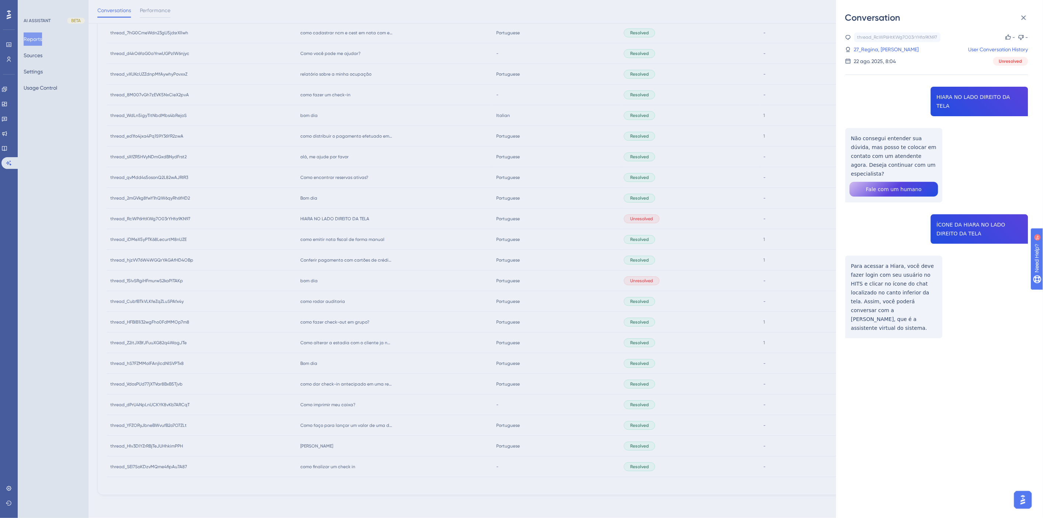
click at [364, 307] on div "Conversation thread_RcWP6HtKWg7O03rYHfa9KN97 Copy - - 27_Regina, [PERSON_NAME] …" at bounding box center [521, 259] width 1043 height 518
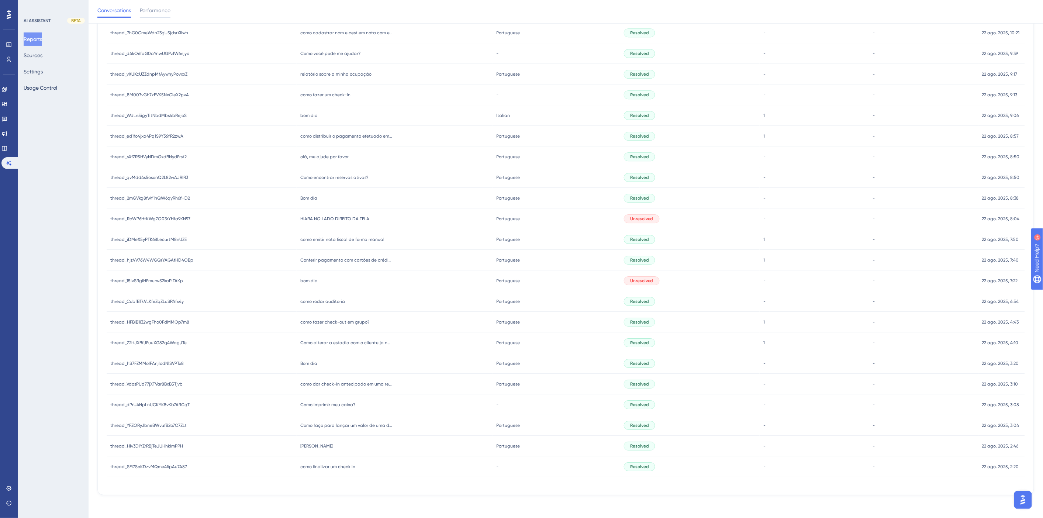
click at [311, 198] on span "Bom dia" at bounding box center [308, 198] width 17 height 6
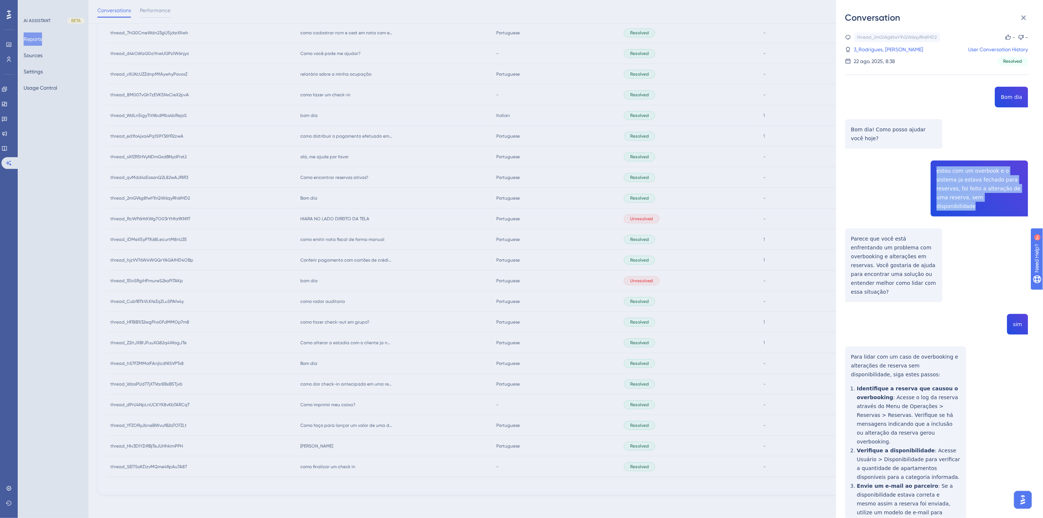
drag, startPoint x: 974, startPoint y: 201, endPoint x: 925, endPoint y: 172, distance: 57.1
click at [925, 172] on div "thread_2mGVkg8fwY1hQW6qyRh6fHD2 Copy - - 3_Rodrigues, [PERSON_NAME] User Conver…" at bounding box center [936, 384] width 183 height 704
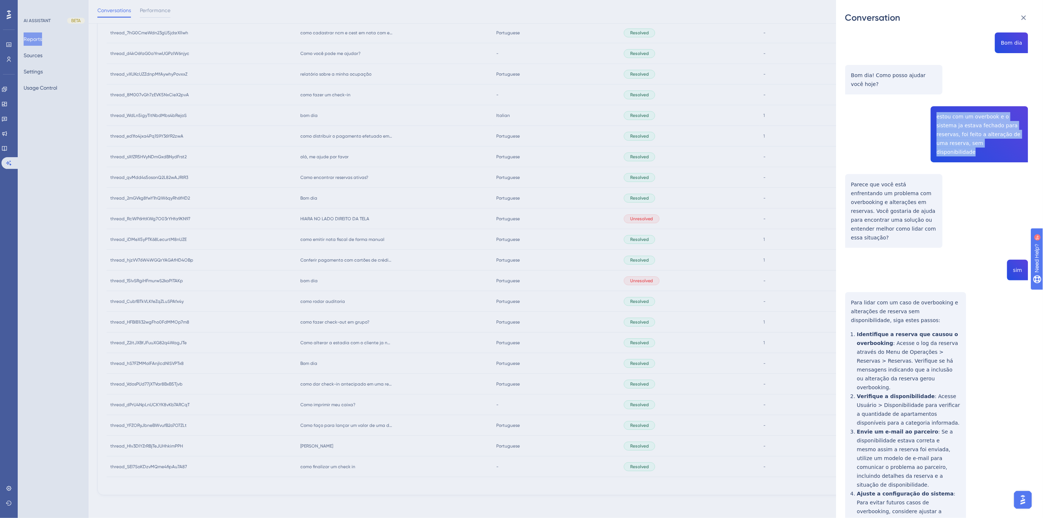
scroll to position [168, 0]
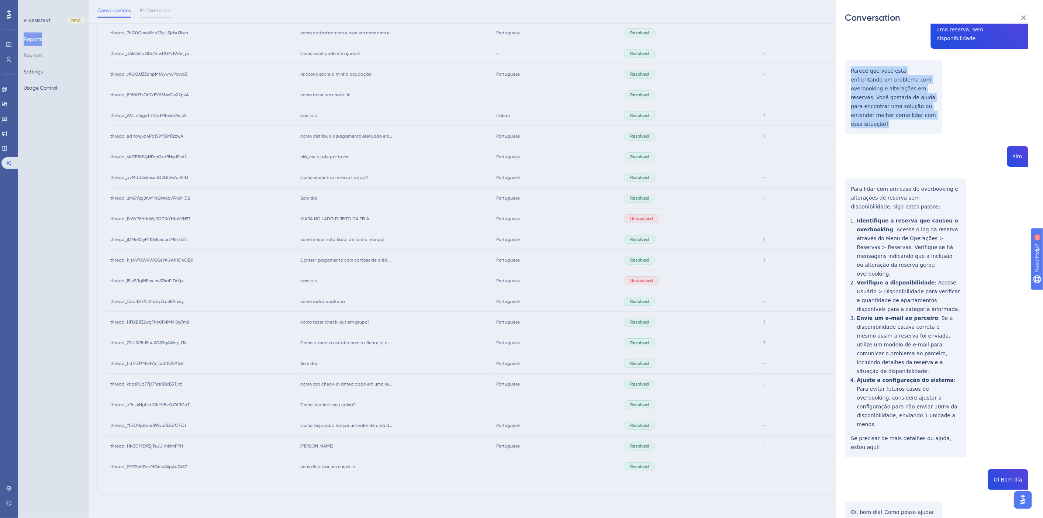
drag, startPoint x: 890, startPoint y: 107, endPoint x: 843, endPoint y: 65, distance: 63.2
click at [843, 65] on div "Conversation thread_2mGVkg8fwY1hQW6qyRh6fHD2 Copy - - 3_Rodrigues, [PERSON_NAME…" at bounding box center [939, 259] width 207 height 518
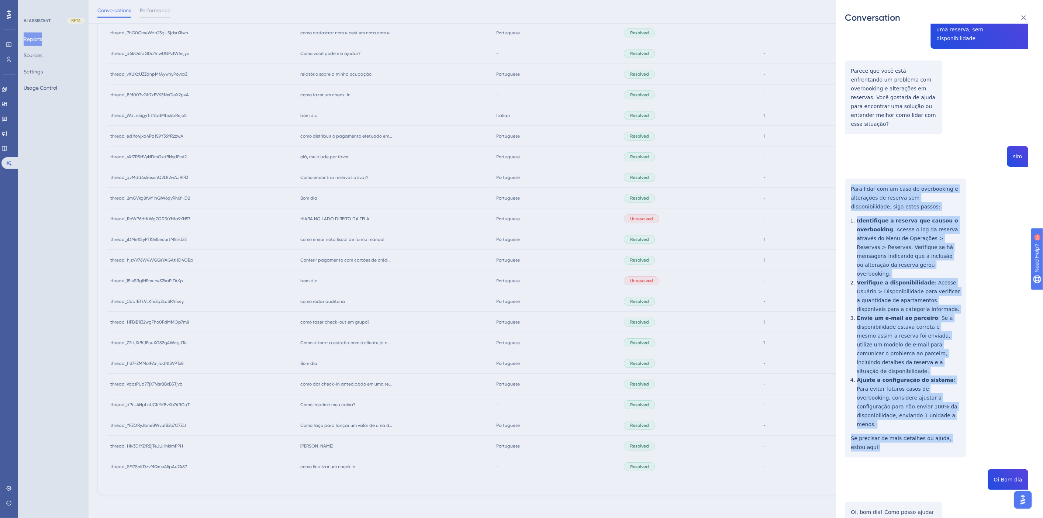
drag, startPoint x: 878, startPoint y: 405, endPoint x: 845, endPoint y: 170, distance: 237.2
click at [845, 170] on div "thread_2mGVkg8fwY1hQW6qyRh6fHD2 Copy - - 3_Rodrigues, [PERSON_NAME] User Conver…" at bounding box center [936, 217] width 183 height 704
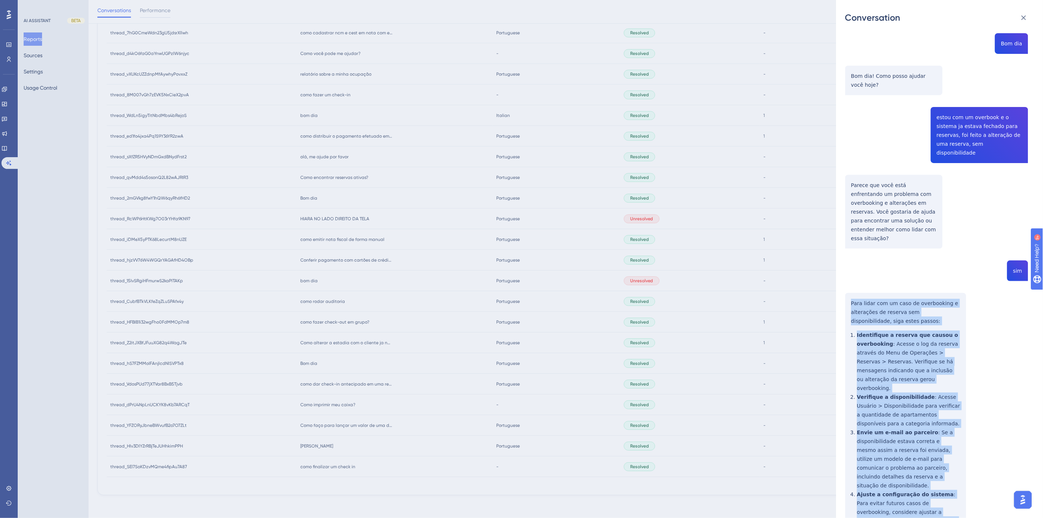
scroll to position [0, 0]
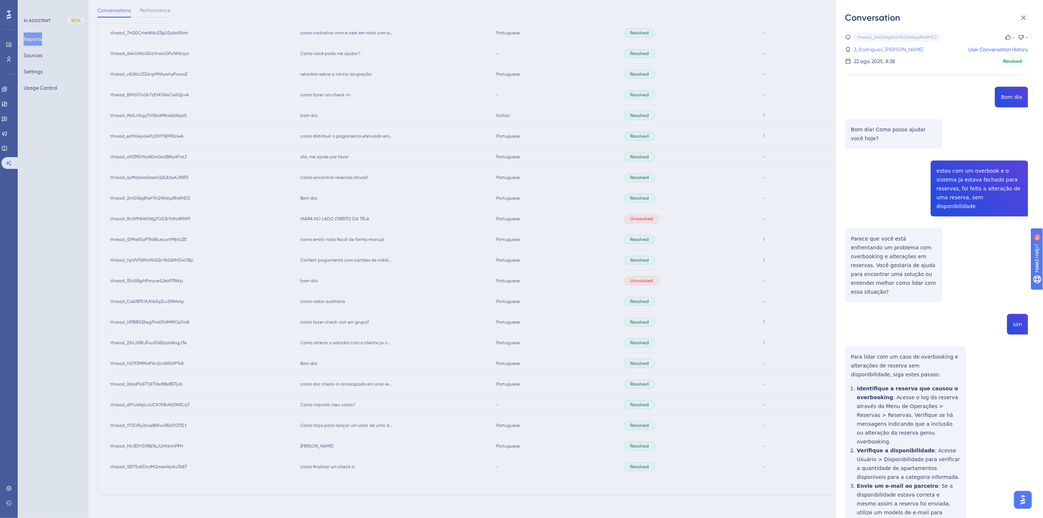
click at [898, 50] on link "3_Rodrigues, [PERSON_NAME]" at bounding box center [888, 49] width 69 height 9
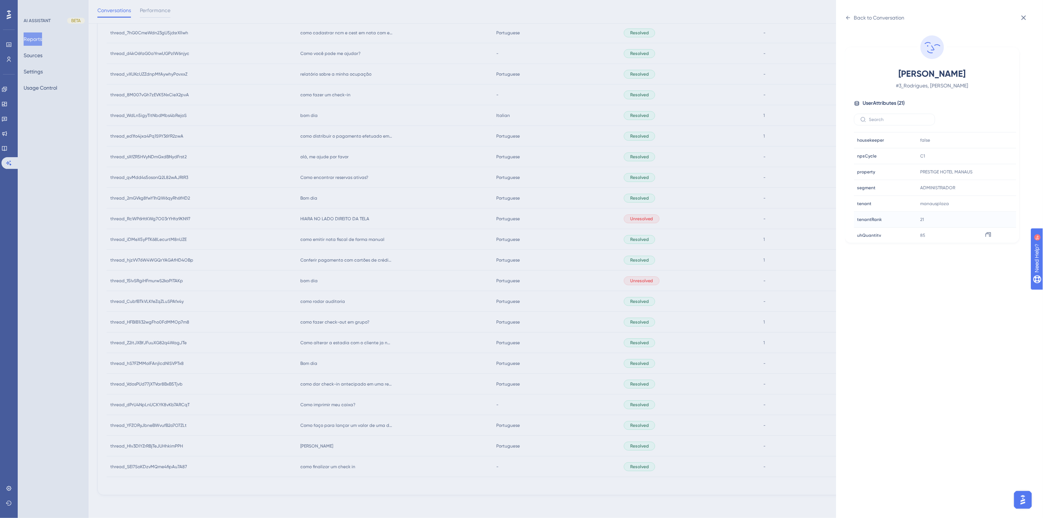
scroll to position [205, 0]
click at [879, 16] on div "Back to Conversation" at bounding box center [879, 17] width 51 height 9
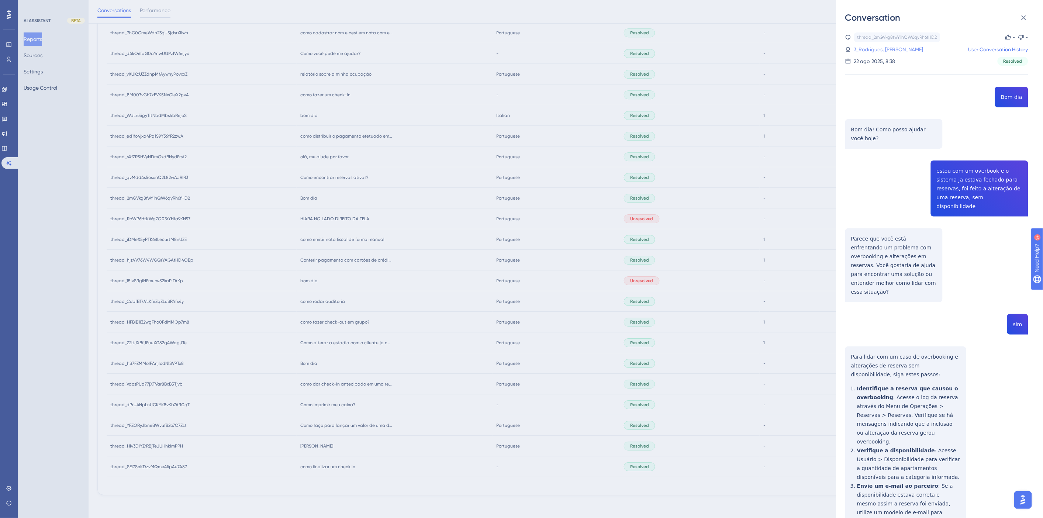
click at [873, 46] on link "3_Rodrigues, [PERSON_NAME]" at bounding box center [888, 49] width 69 height 9
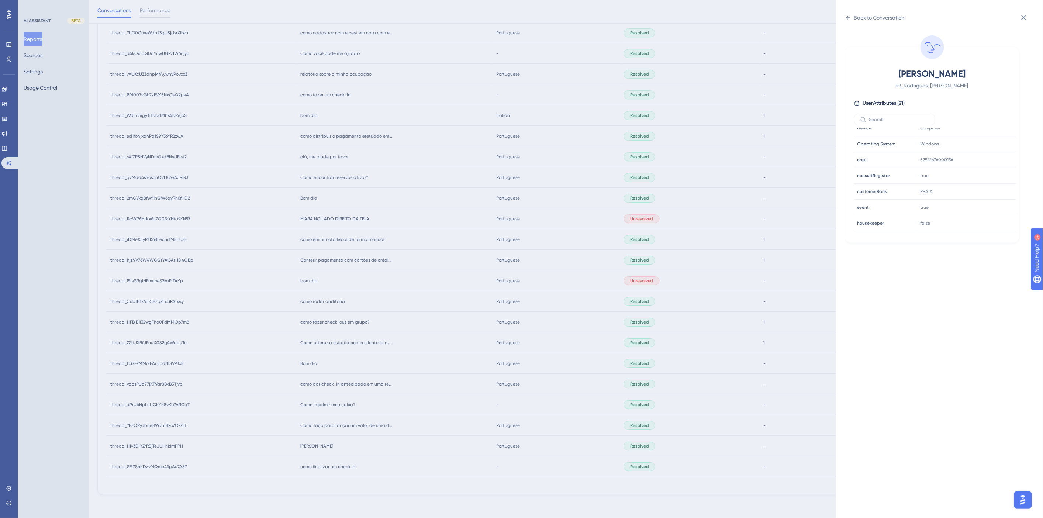
scroll to position [225, 0]
click at [440, 280] on div "Back to Conversation [PERSON_NAME] # 3_Rodrigues, [PERSON_NAME] User Attributes…" at bounding box center [521, 259] width 1043 height 518
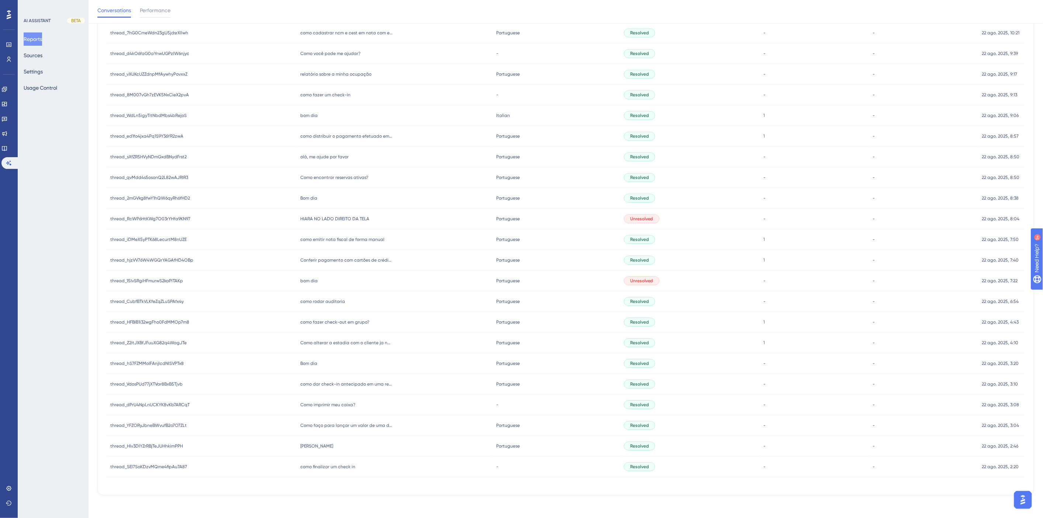
click at [330, 177] on span "Como encontrar reservas ativas?" at bounding box center [334, 177] width 68 height 6
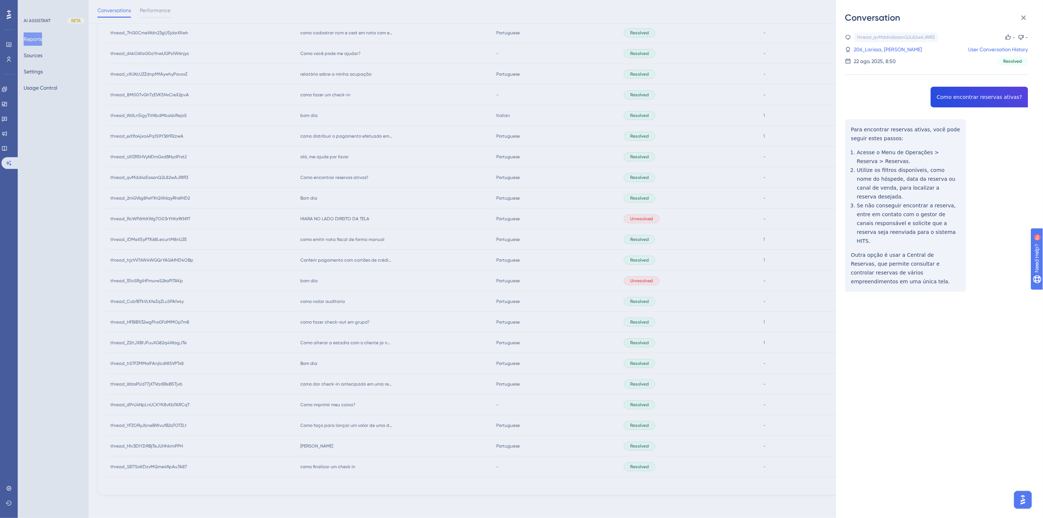
click at [994, 97] on div "thread_qvMdd4s5osonQ2L82wAJRIR3 Copy - - 206_Larissa, [PERSON_NAME] User Conver…" at bounding box center [936, 180] width 183 height 297
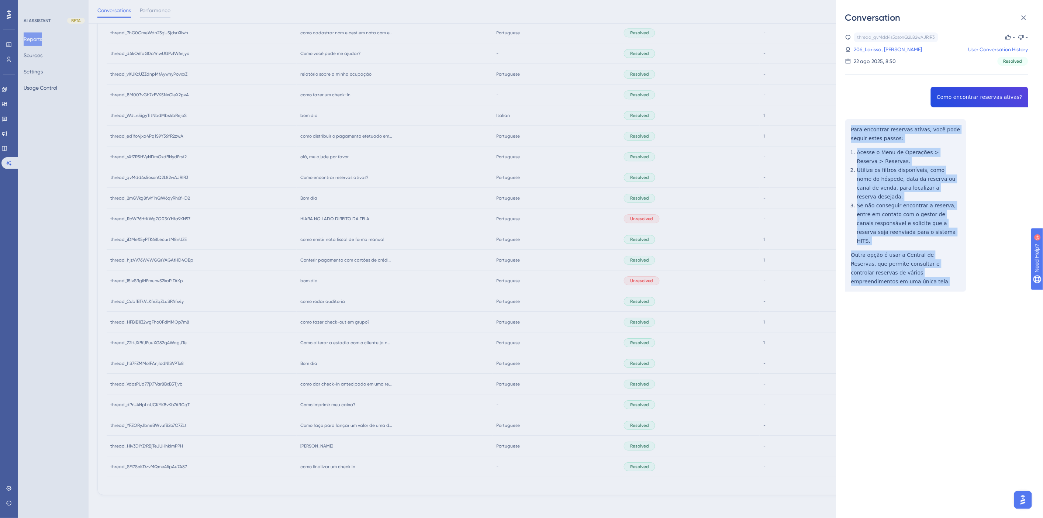
drag, startPoint x: 936, startPoint y: 255, endPoint x: 846, endPoint y: 129, distance: 154.1
click at [846, 129] on div "thread_qvMdd4s5osonQ2L82wAJRIR3 Copy - - 206_Larissa, [PERSON_NAME] User Conver…" at bounding box center [936, 180] width 183 height 297
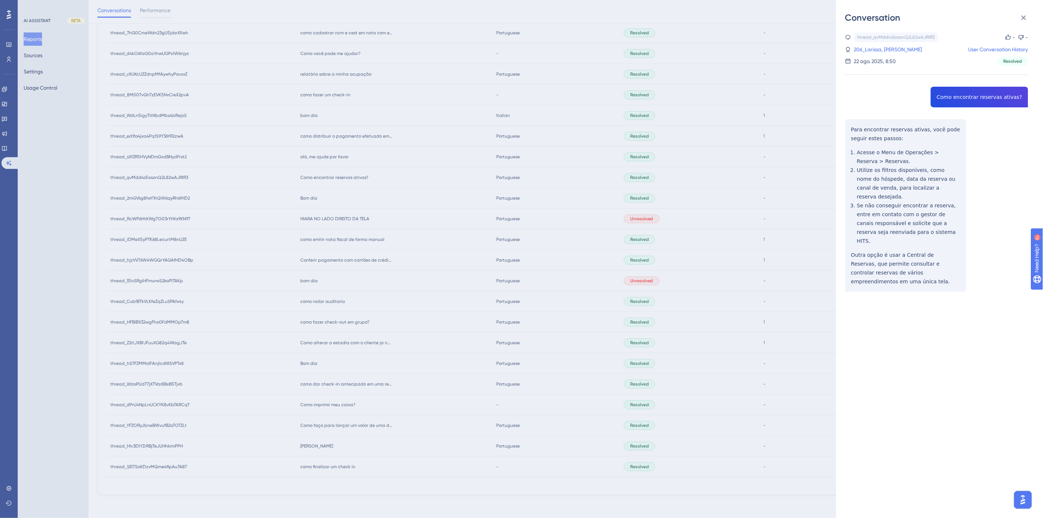
click at [390, 205] on div "Conversation thread_qvMdd4s5osonQ2L82wAJRIR3 Copy - - 206_Larissa, [PERSON_NAME…" at bounding box center [521, 259] width 1043 height 518
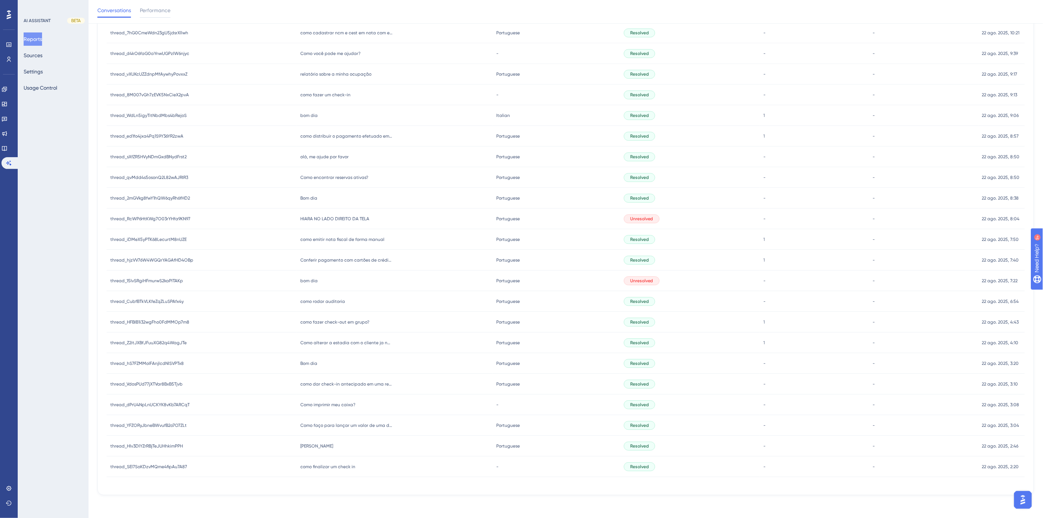
click at [320, 150] on div "olá, me ajude por favor [PERSON_NAME], me ajude por favor" at bounding box center [395, 156] width 196 height 21
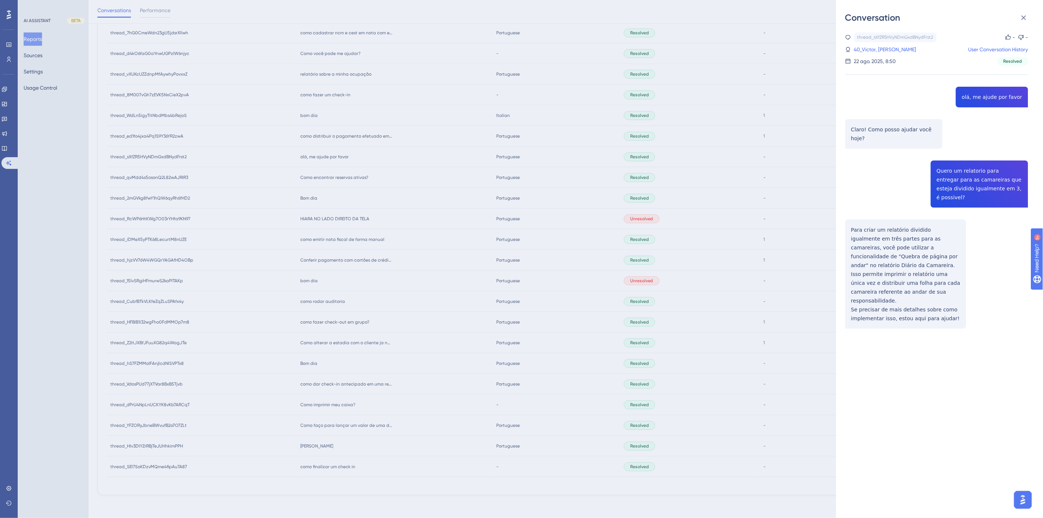
click at [976, 183] on div "thread_sXfZR5HVyNDmGxdBNydFrst2 Copy - - 40_Victor, Odilon User Conversation Hi…" at bounding box center [936, 199] width 183 height 334
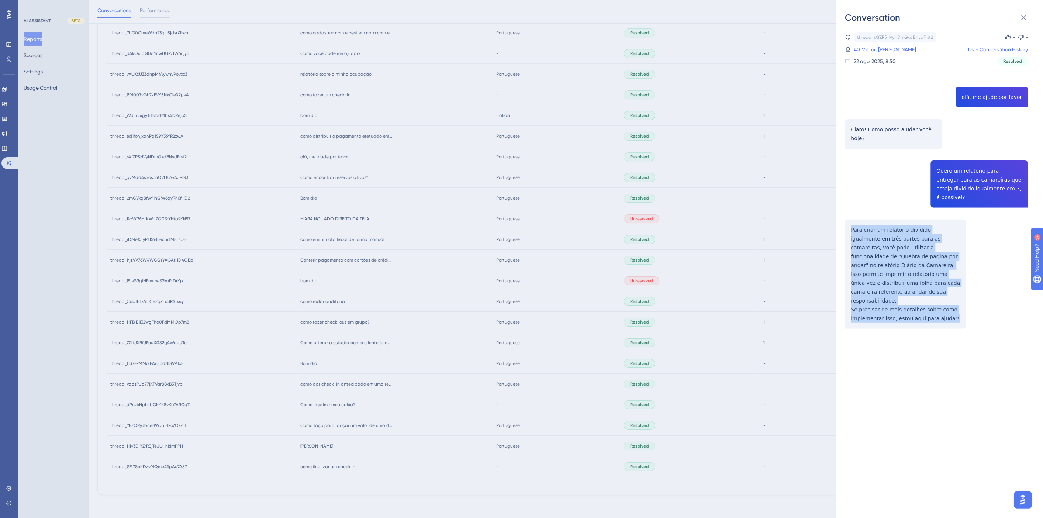
drag, startPoint x: 947, startPoint y: 281, endPoint x: 850, endPoint y: 210, distance: 120.1
click at [850, 210] on div "thread_sXfZR5HVyNDmGxdBNydFrst2 Copy - - 40_Victor, Odilon User Conversation Hi…" at bounding box center [936, 199] width 183 height 334
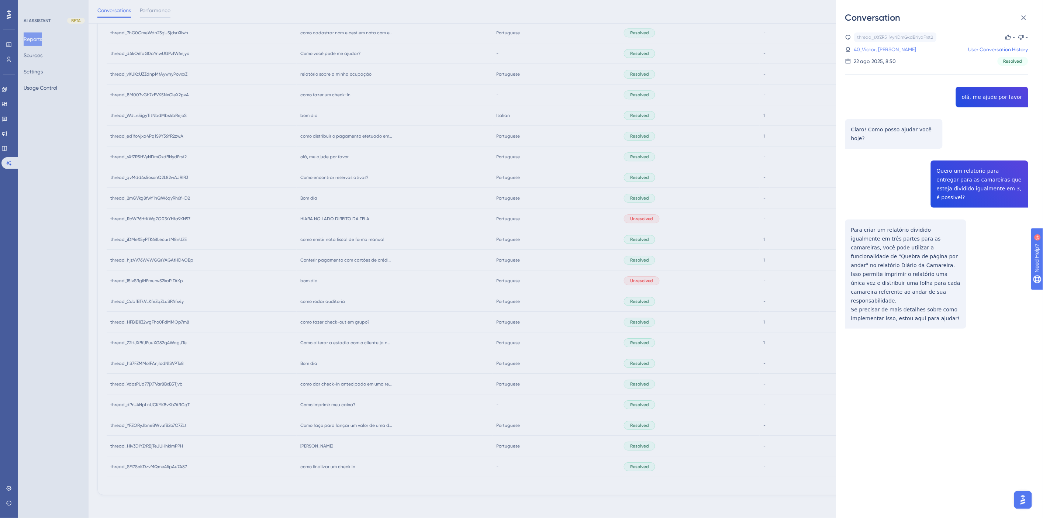
drag, startPoint x: 889, startPoint y: 49, endPoint x: 873, endPoint y: 75, distance: 30.6
click at [889, 49] on link "40_Victor, [PERSON_NAME]" at bounding box center [885, 49] width 62 height 9
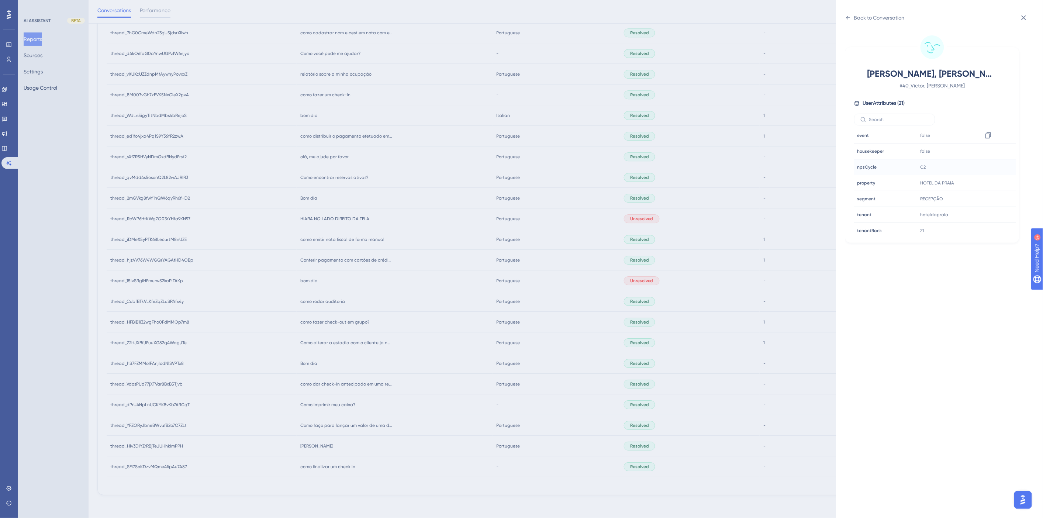
scroll to position [205, 0]
click at [334, 279] on div "Back to Conversation Victor, Odilon # 40_Victor, Odilon User Attributes ( 21 ) …" at bounding box center [521, 259] width 1043 height 518
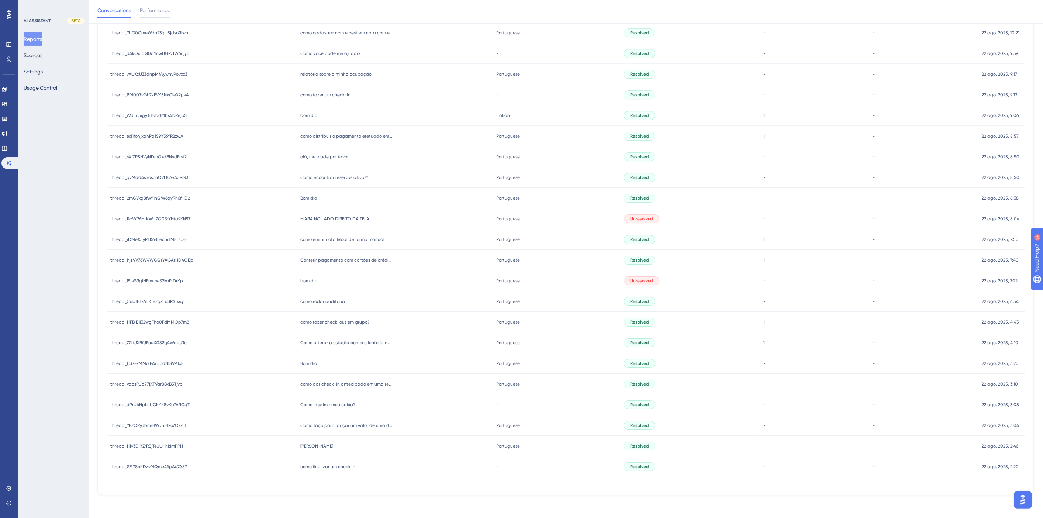
click at [307, 195] on span "Bom dia" at bounding box center [308, 198] width 17 height 6
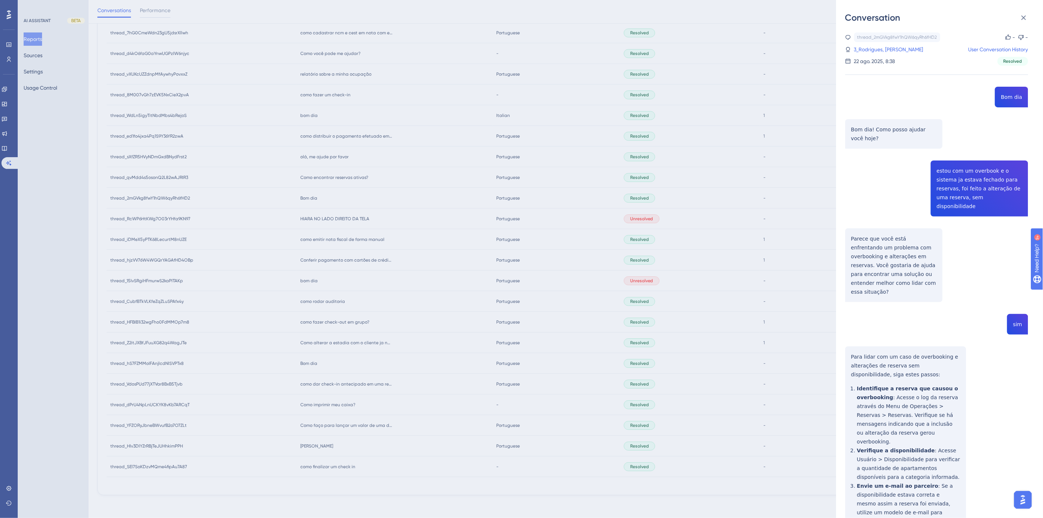
click at [350, 191] on div "Conversation thread_2mGVkg8fwY1hQW6qyRh6fHD2 Copy - - 3_Rodrigues, [PERSON_NAME…" at bounding box center [521, 259] width 1043 height 518
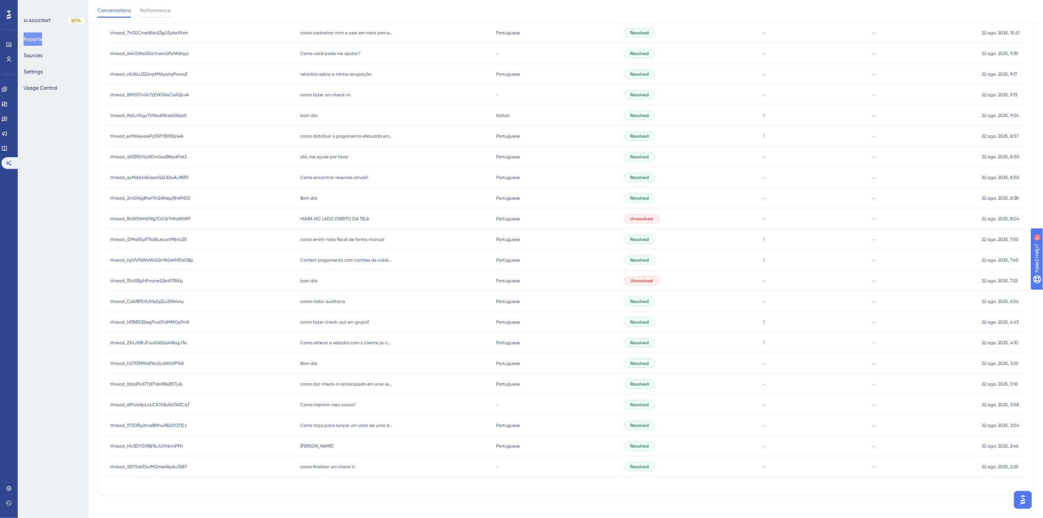
click at [337, 178] on span "Como encontrar reservas ativas?" at bounding box center [334, 177] width 68 height 6
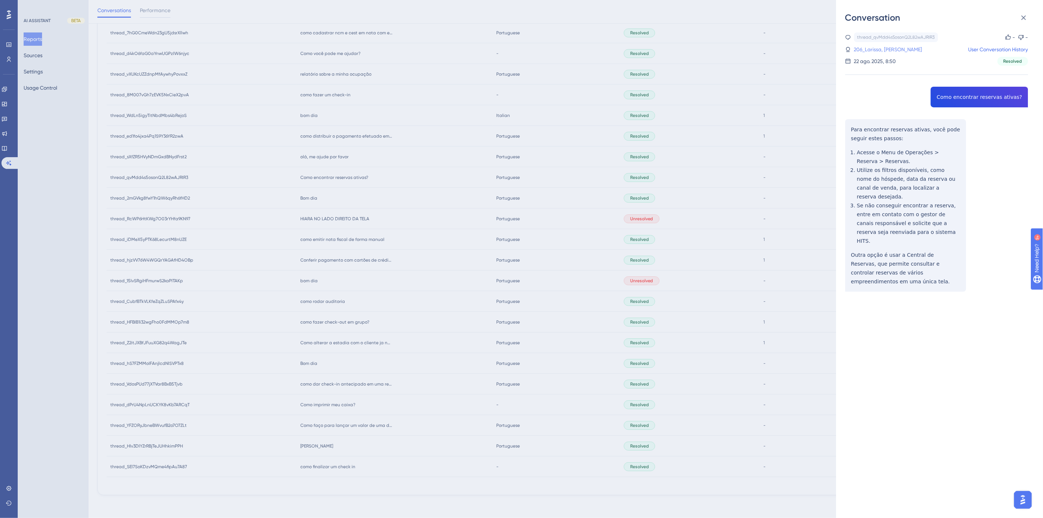
click at [872, 51] on link "206_Larissa, [PERSON_NAME]" at bounding box center [888, 49] width 68 height 9
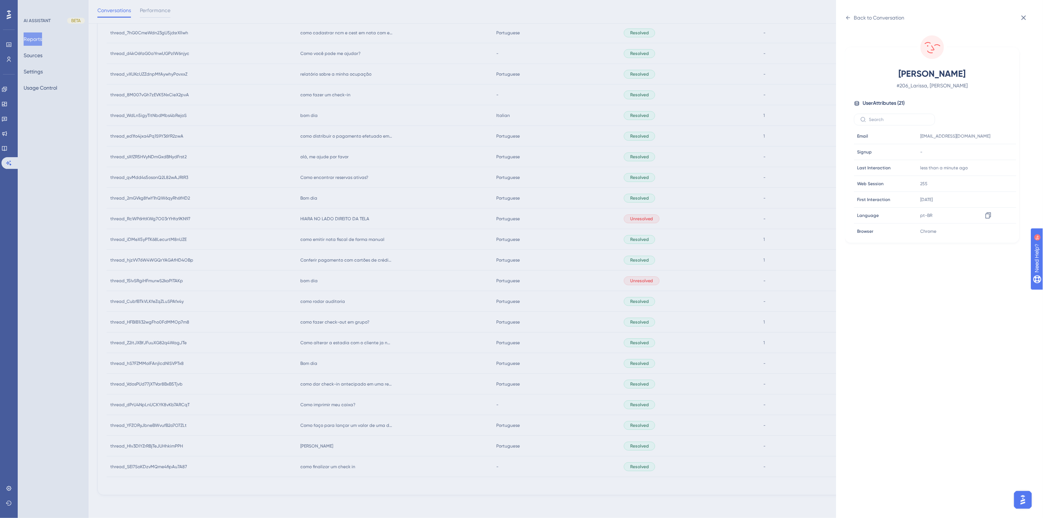
scroll to position [225, 0]
click at [989, 147] on icon at bounding box center [987, 149] width 7 height 7
click at [403, 303] on div "Back to Conversation [PERSON_NAME] # 206_Larissa, [PERSON_NAME] User Attributes…" at bounding box center [521, 259] width 1043 height 518
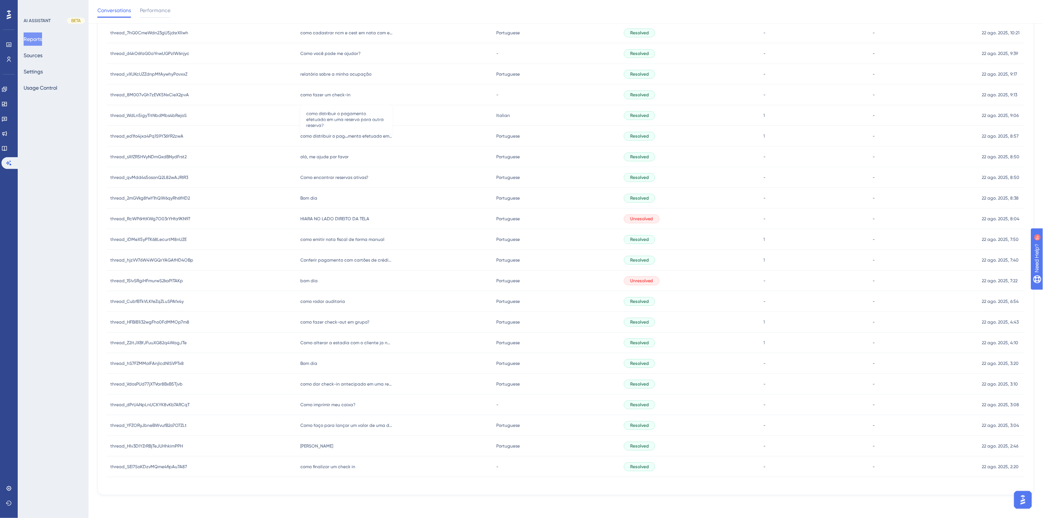
click at [342, 133] on span "como distribuir o pagamento efetuado em uma reserva para outra reserva?" at bounding box center [346, 136] width 92 height 6
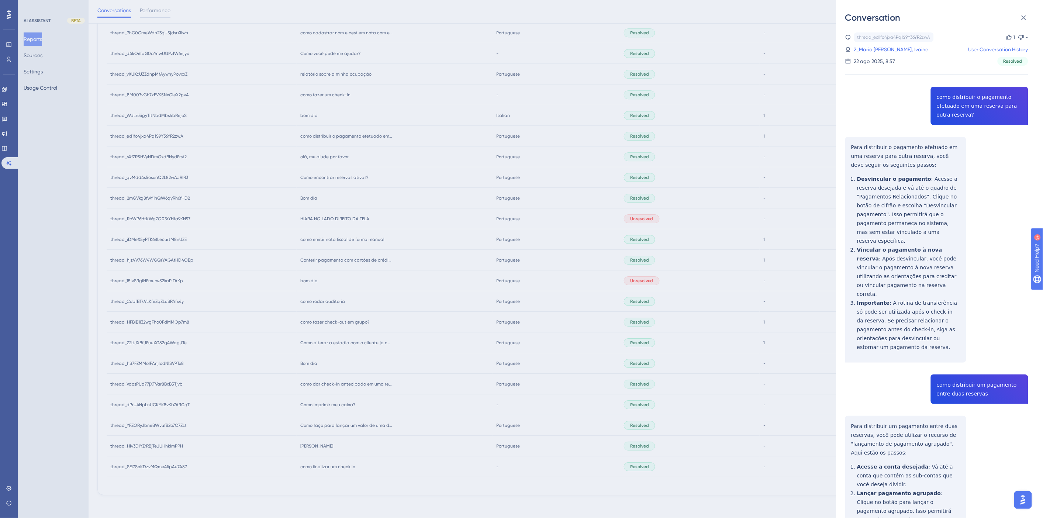
click at [969, 104] on div "thread_ed1fo4jxa4Pq1S9Y36YR2zwA Copy 1 - 2_Maria de Carvalho Oliveira, Ivaine U…" at bounding box center [936, 431] width 183 height 798
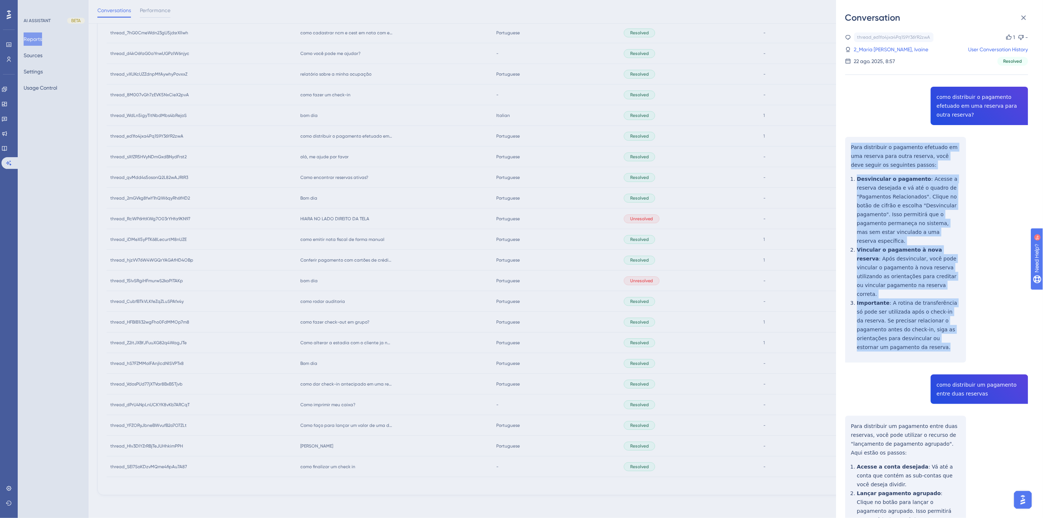
drag, startPoint x: 870, startPoint y: 305, endPoint x: 845, endPoint y: 150, distance: 156.8
click at [845, 150] on div "thread_ed1fo4jxa4Pq1S9Y36YR2zwA Copy 1 - 2_Maria de Carvalho Oliveira, Ivaine U…" at bounding box center [936, 431] width 183 height 798
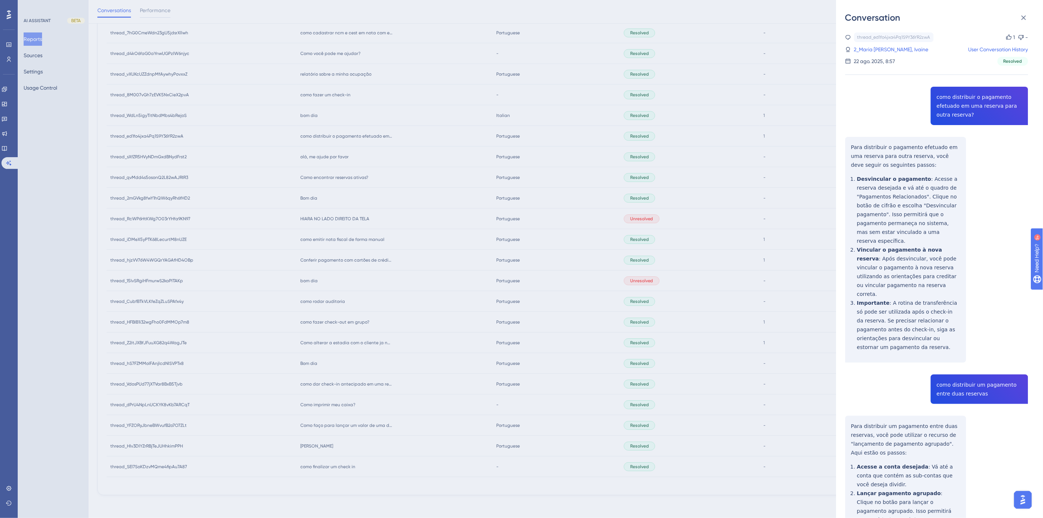
click at [949, 378] on div "thread_ed1fo4jxa4Pq1S9Y36YR2zwA Copy 1 - 2_Maria de Carvalho Oliveira, Ivaine U…" at bounding box center [936, 431] width 183 height 798
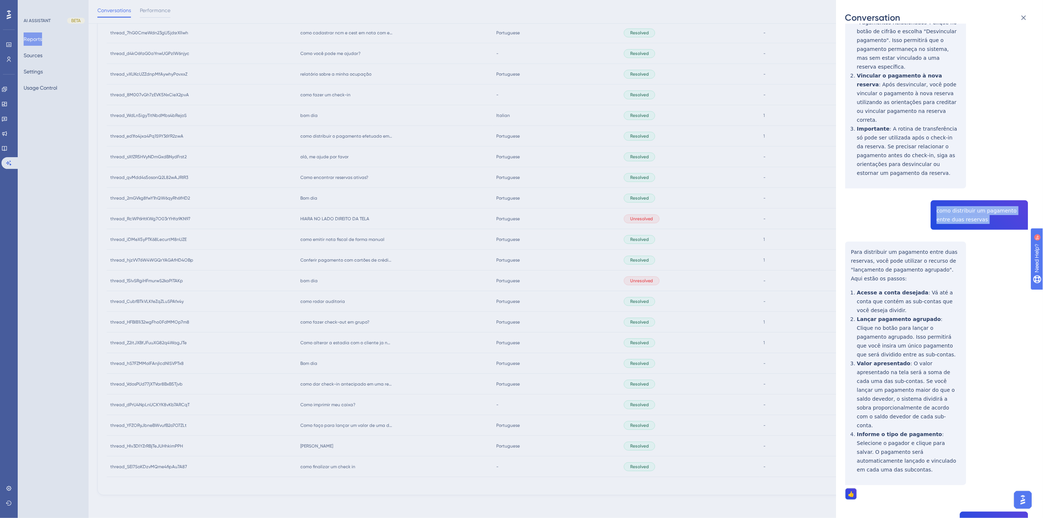
scroll to position [253, 0]
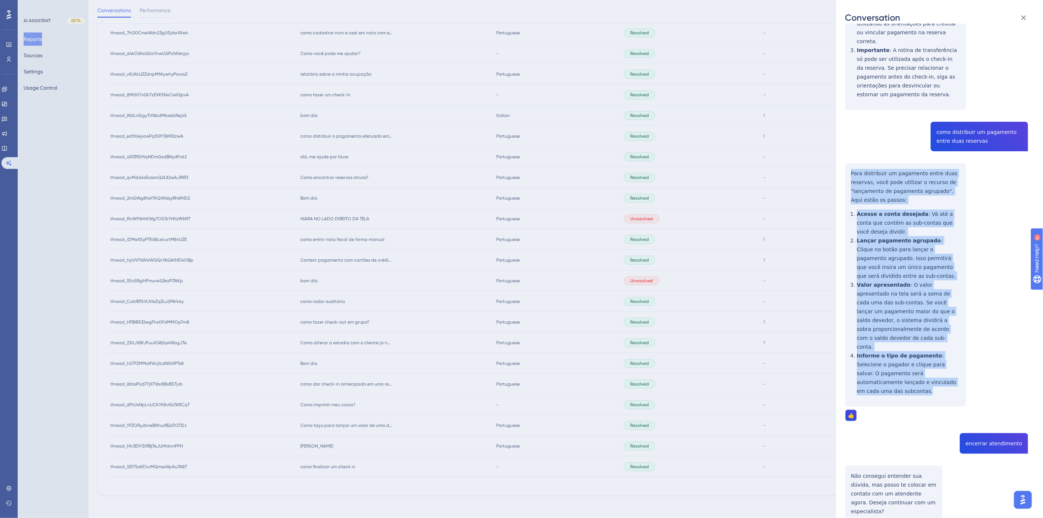
drag, startPoint x: 927, startPoint y: 345, endPoint x: 848, endPoint y: 157, distance: 203.7
click at [848, 157] on div "thread_ed1fo4jxa4Pq1S9Y36YR2zwA Copy 1 - 2_Maria de Carvalho Oliveira, Ivaine U…" at bounding box center [936, 179] width 183 height 798
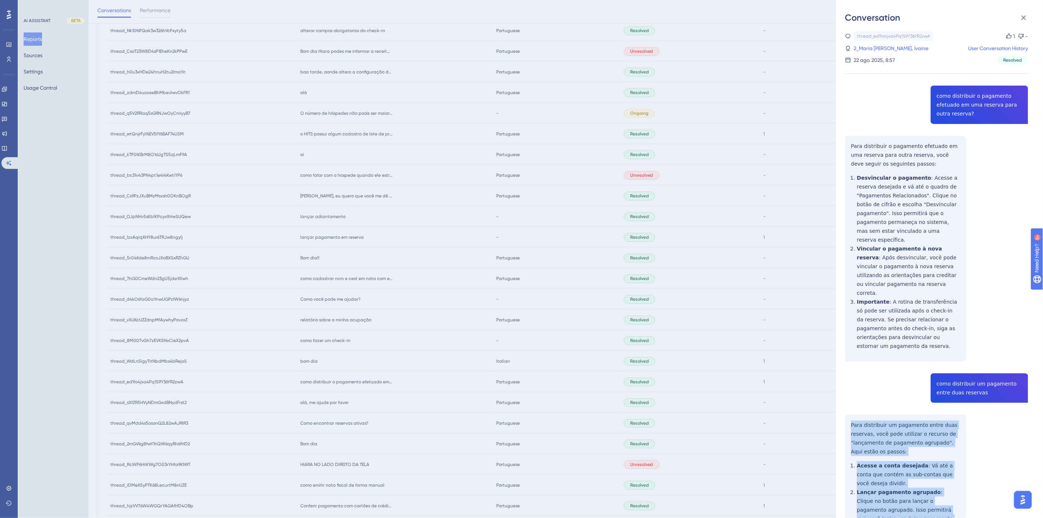
scroll to position [0, 0]
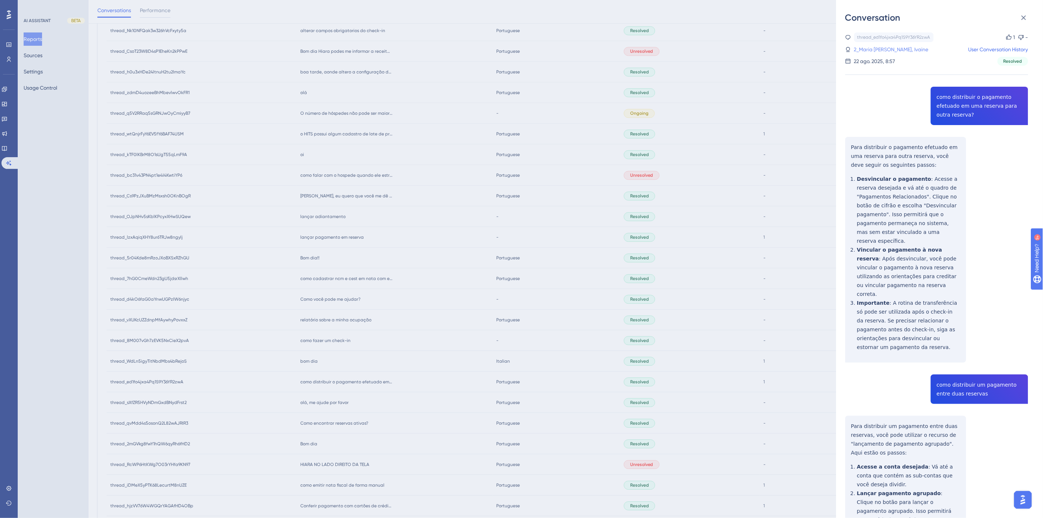
click at [883, 48] on link "2_Maria [PERSON_NAME], Ivaine" at bounding box center [891, 49] width 75 height 9
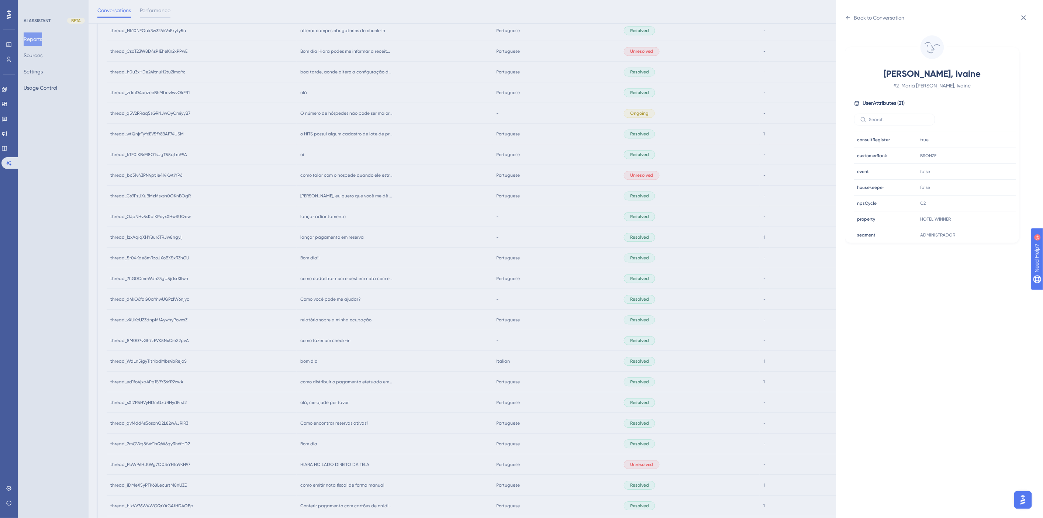
scroll to position [205, 0]
click at [989, 199] on icon at bounding box center [987, 200] width 7 height 7
click at [399, 371] on div "Back to Conversation [PERSON_NAME], Ivaine # 2_Maria de Carvalho Oliveira, Ivai…" at bounding box center [521, 259] width 1043 height 518
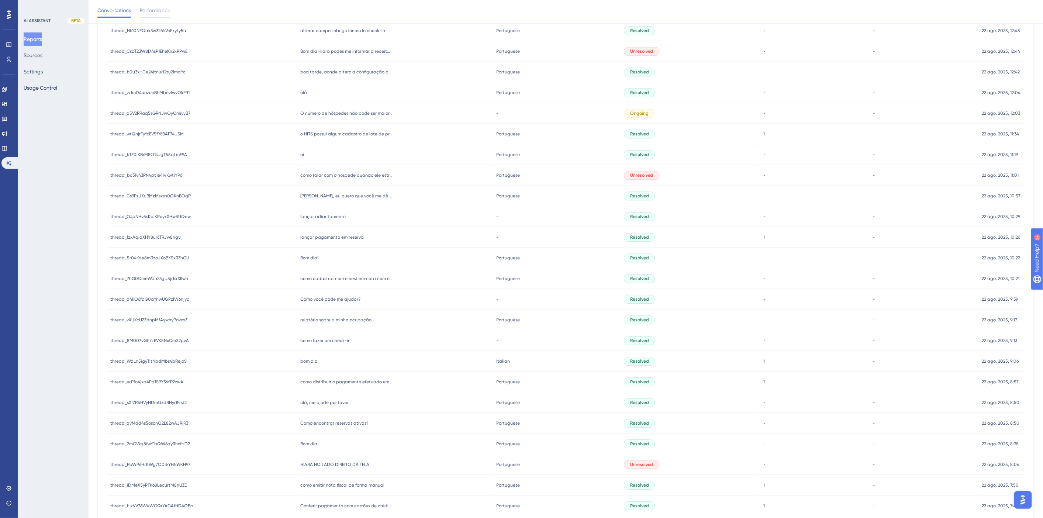
click at [307, 362] on span "bom dia" at bounding box center [308, 361] width 17 height 6
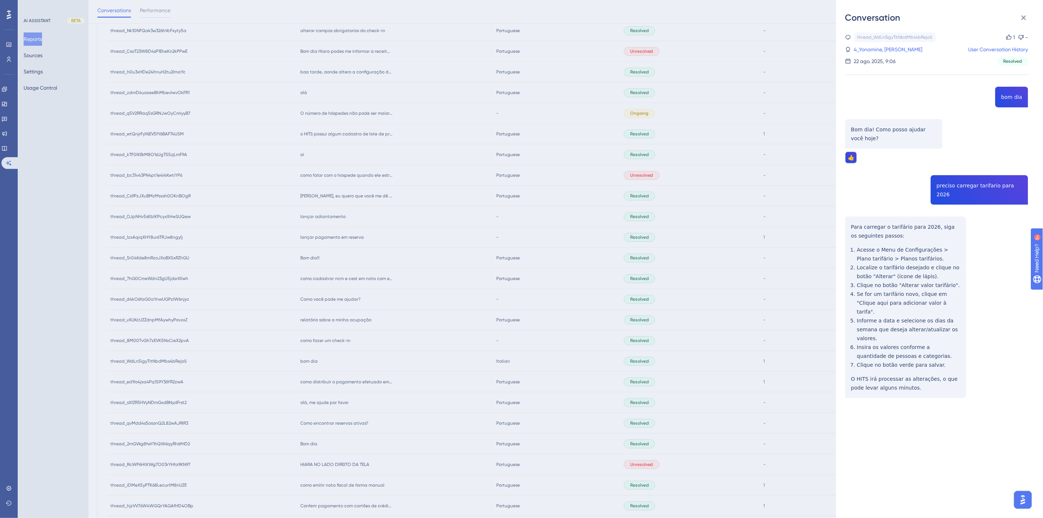
click at [977, 186] on div "thread_WdLn5igyTitNbdMbs4bRejoS Copy 1 - 4_Yonamine, Eliana User Conversation H…" at bounding box center [936, 233] width 183 height 403
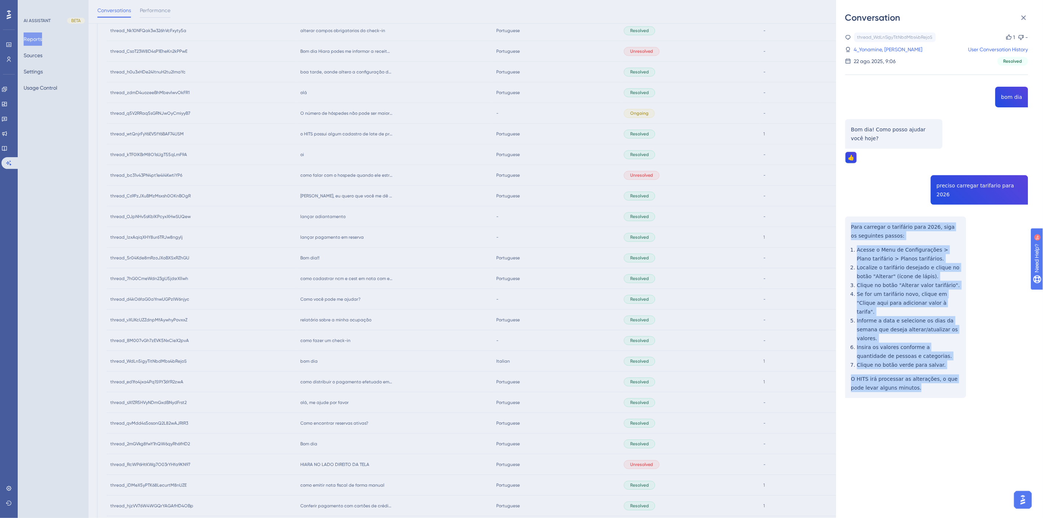
drag, startPoint x: 905, startPoint y: 363, endPoint x: 845, endPoint y: 213, distance: 161.9
click at [845, 213] on div "Conversation thread_WdLn5igyTitNbdMbs4bRejoS Copy 1 - 4_Yonamine, Eliana User C…" at bounding box center [939, 259] width 207 height 518
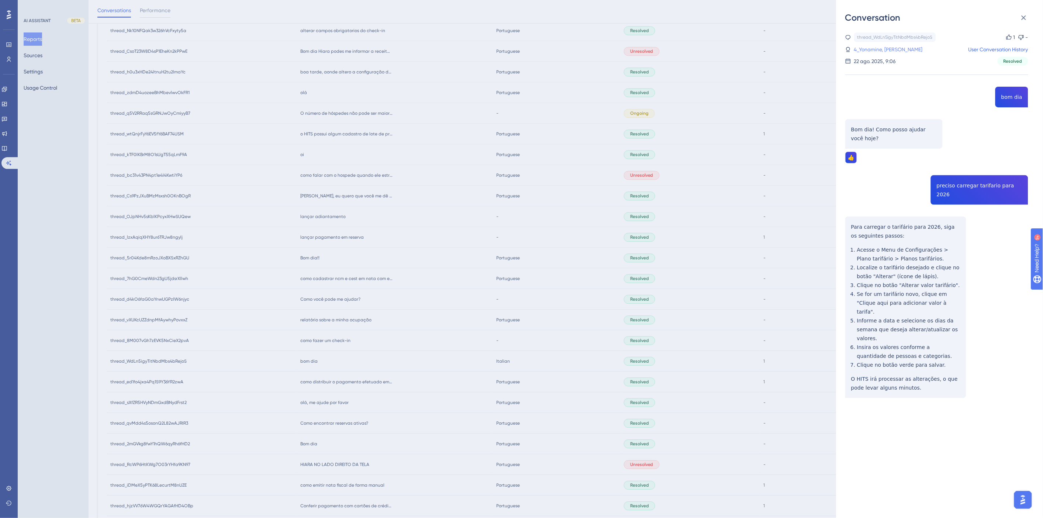
click at [864, 46] on link "4_Yonamine, [PERSON_NAME]" at bounding box center [888, 49] width 69 height 9
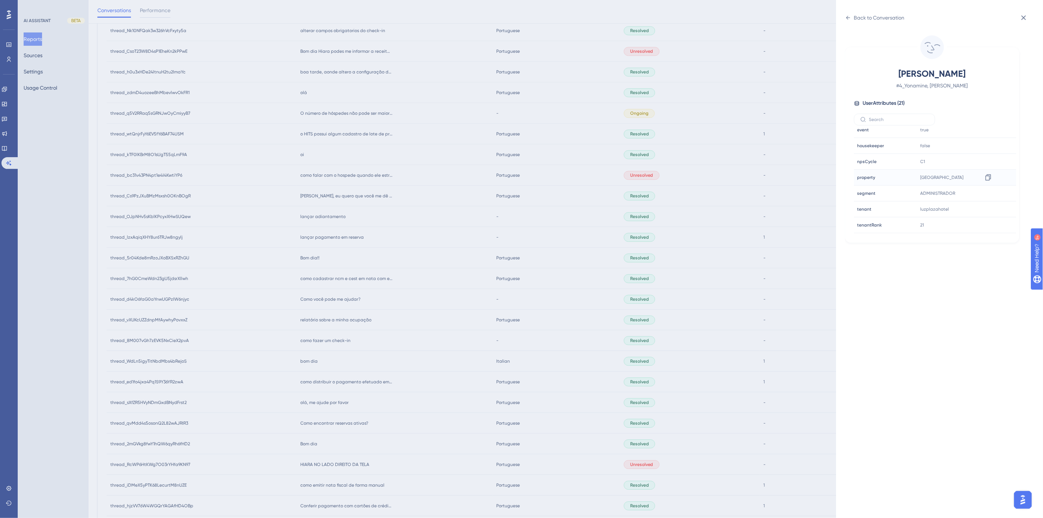
scroll to position [225, 0]
click at [986, 182] on icon at bounding box center [987, 180] width 7 height 7
click at [428, 330] on div "Back to Conversation Yonamine, Eliana # 4_Yonamine, [PERSON_NAME] User Attribut…" at bounding box center [521, 259] width 1043 height 518
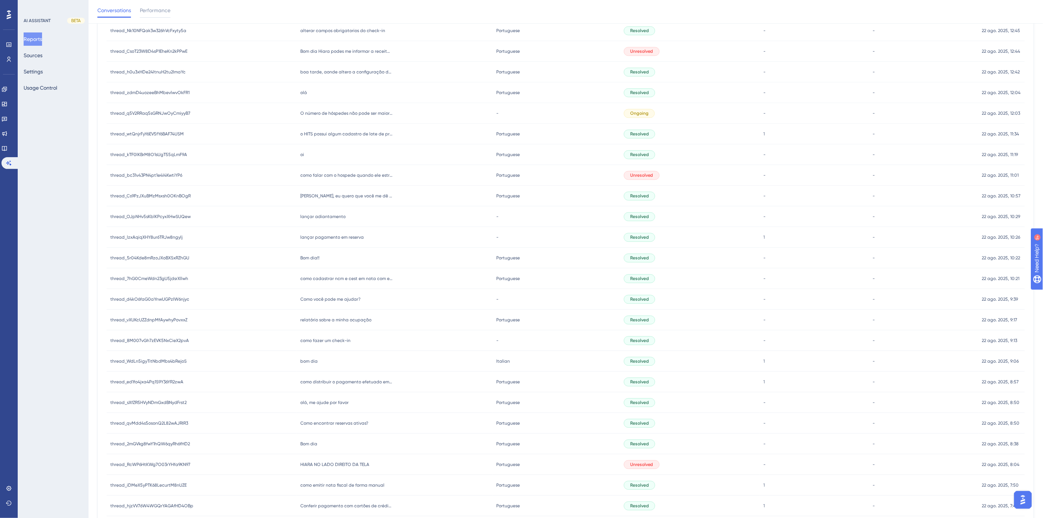
click at [331, 340] on span "como fazer um check-in" at bounding box center [325, 340] width 50 height 6
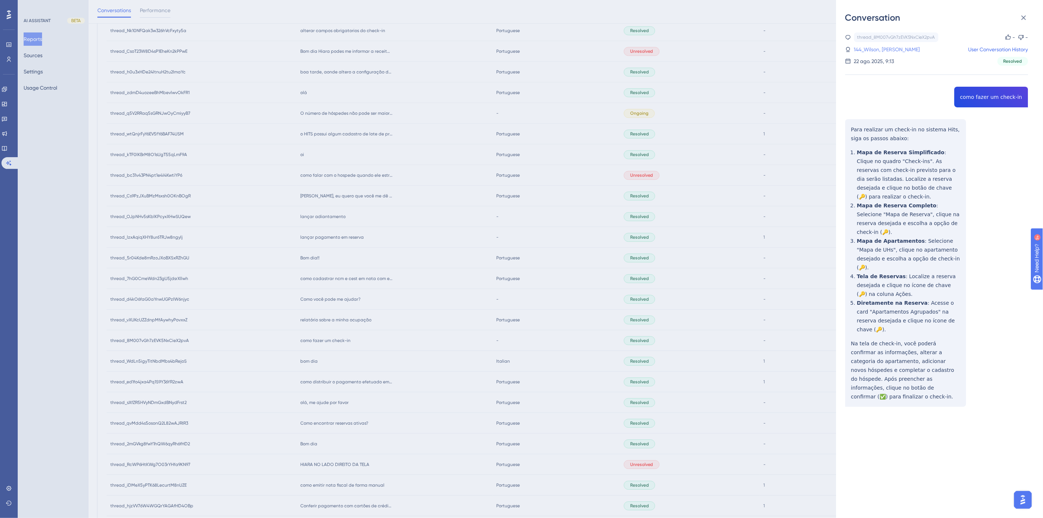
click at [882, 51] on link "144_Wilson, [PERSON_NAME]" at bounding box center [887, 49] width 66 height 9
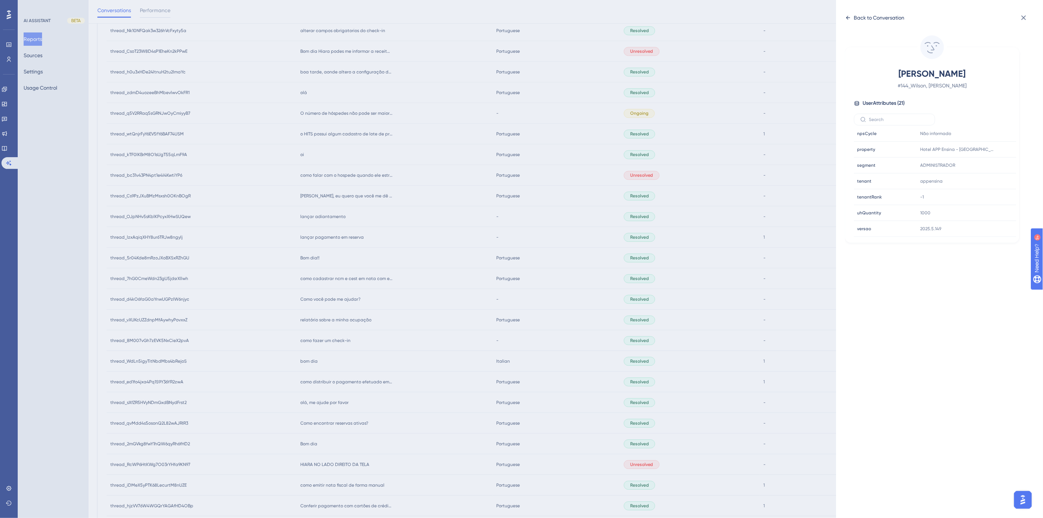
click at [857, 14] on div "Back to Conversation" at bounding box center [879, 17] width 51 height 9
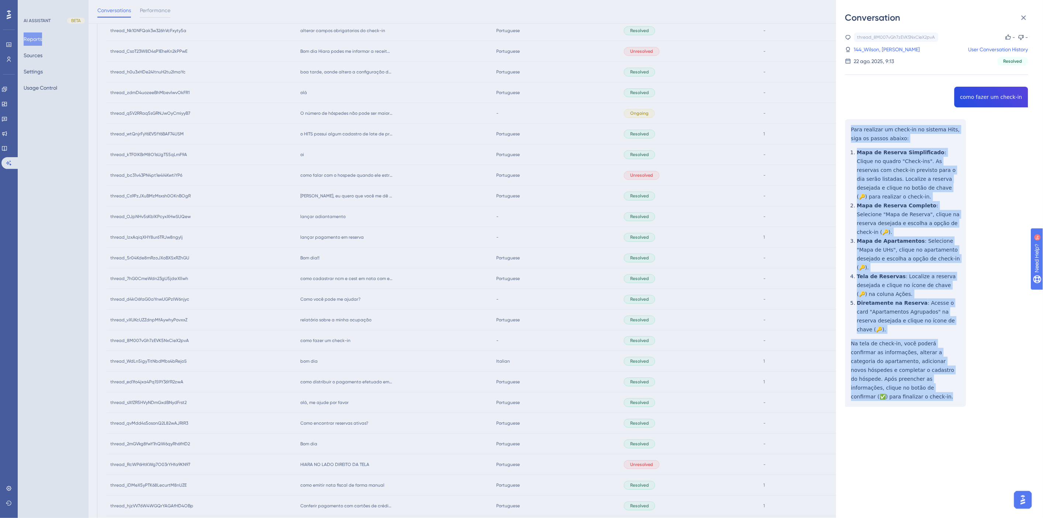
drag, startPoint x: 946, startPoint y: 352, endPoint x: 847, endPoint y: 131, distance: 242.2
click at [847, 131] on div "thread_8M007vGh7zEVK5NxCieX2pvA Copy - - 144_Wilson, [PERSON_NAME] User Convers…" at bounding box center [936, 238] width 183 height 412
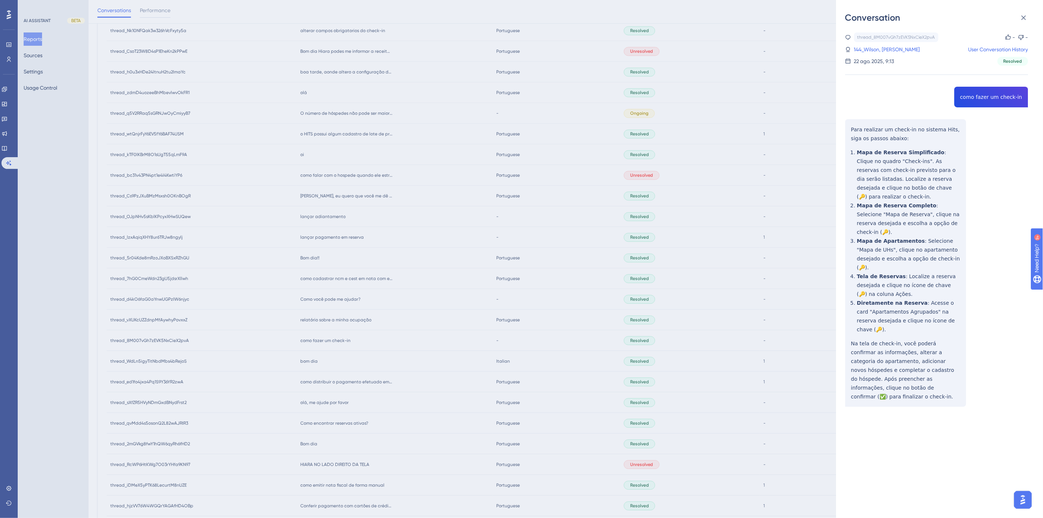
click at [379, 346] on div "Conversation thread_8M007vGh7zEVK5NxCieX2pvA Copy - - 144_Wilson, [PERSON_NAME]…" at bounding box center [521, 259] width 1043 height 518
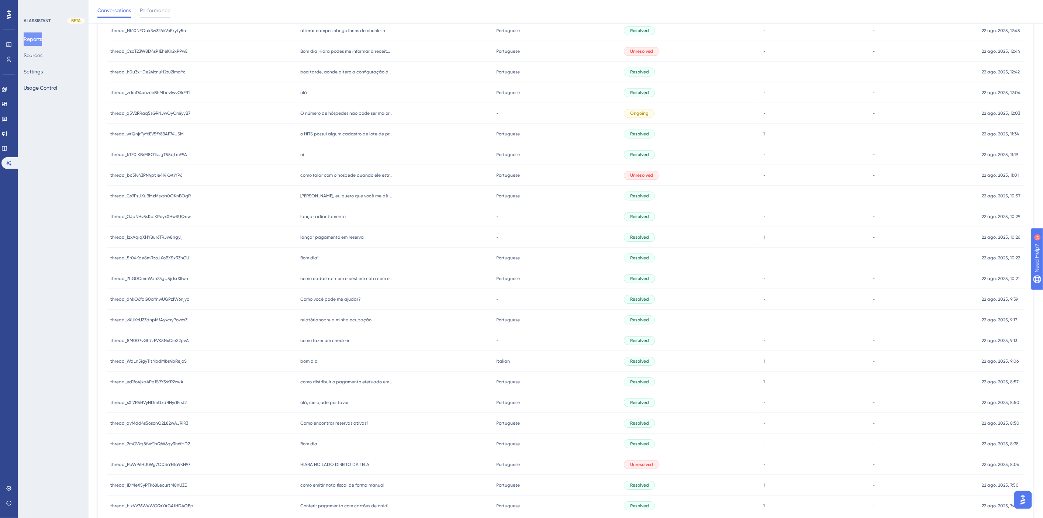
click at [344, 314] on div "relatório sobre a minha ocupação relatório sobre a minha ocupação" at bounding box center [395, 319] width 196 height 21
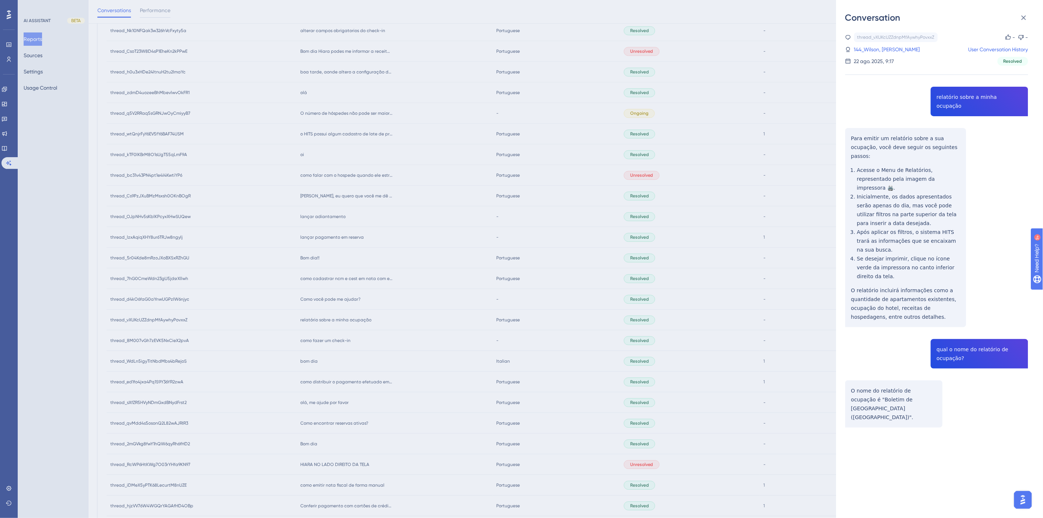
click at [974, 100] on div "thread_vXUKcUZZdnpMfAywhyPovxxZ Copy - - 144_Wilson, [PERSON_NAME] User Convers…" at bounding box center [936, 248] width 183 height 433
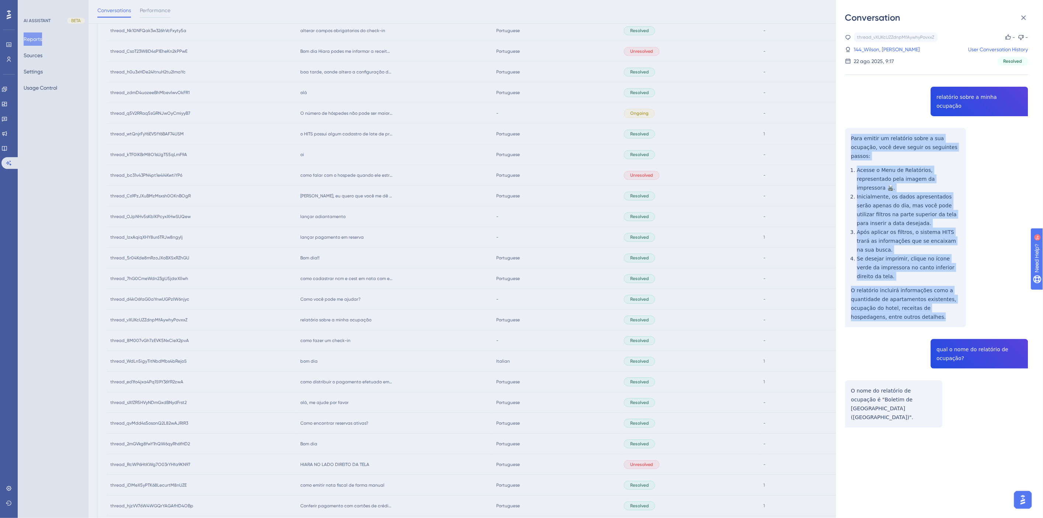
drag, startPoint x: 912, startPoint y: 278, endPoint x: 847, endPoint y: 123, distance: 168.5
click at [847, 123] on div "thread_vXUKcUZZdnpMfAywhyPovxxZ Copy - - 144_Wilson, [PERSON_NAME] User Convers…" at bounding box center [936, 248] width 183 height 433
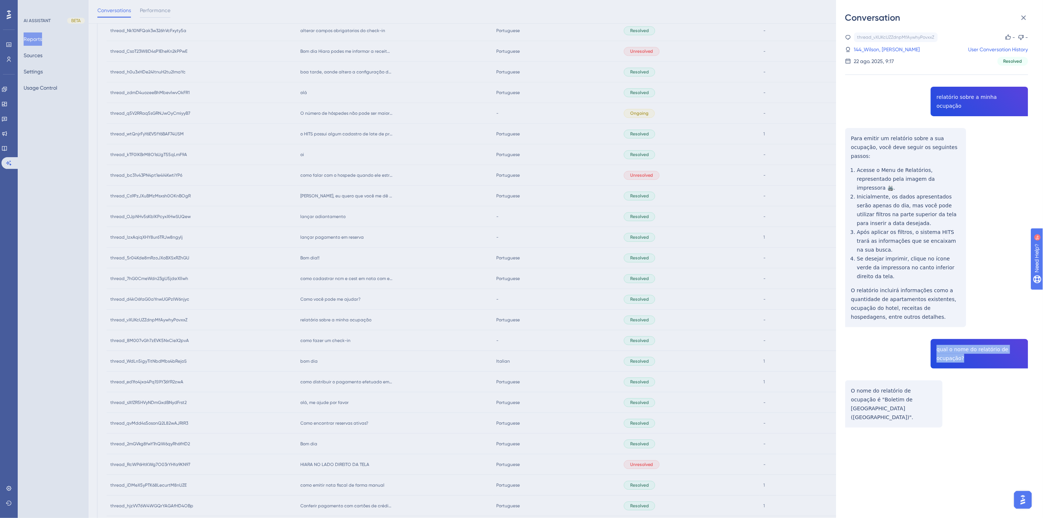
drag, startPoint x: 964, startPoint y: 314, endPoint x: 927, endPoint y: 300, distance: 39.8
click at [927, 300] on div "thread_vXUKcUZZdnpMfAywhyPovxxZ Copy - - 144_Wilson, [PERSON_NAME] User Convers…" at bounding box center [936, 248] width 183 height 433
drag, startPoint x: 880, startPoint y: 362, endPoint x: 848, endPoint y: 343, distance: 37.0
click at [848, 343] on div "thread_vXUKcUZZdnpMfAywhyPovxxZ Copy - - 144_Wilson, [PERSON_NAME] User Convers…" at bounding box center [936, 248] width 183 height 433
click at [381, 311] on div "Conversation thread_vXUKcUZZdnpMfAywhyPovxxZ Copy - - 144_Wilson, [PERSON_NAME]…" at bounding box center [521, 259] width 1043 height 518
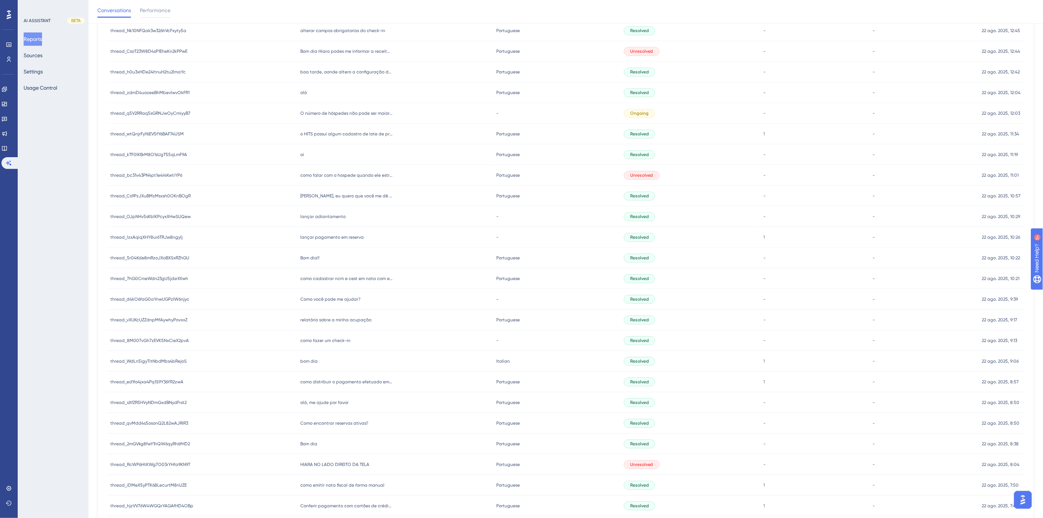
click at [343, 300] on span "Como você pode me ajudar?" at bounding box center [330, 299] width 60 height 6
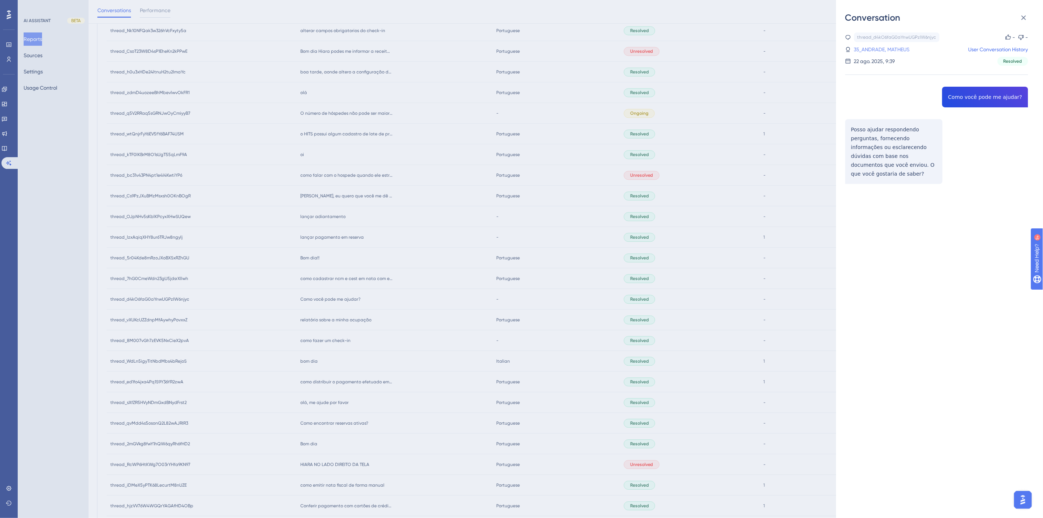
click at [888, 48] on link "35_ANDRADE, MATHEUS" at bounding box center [882, 49] width 56 height 9
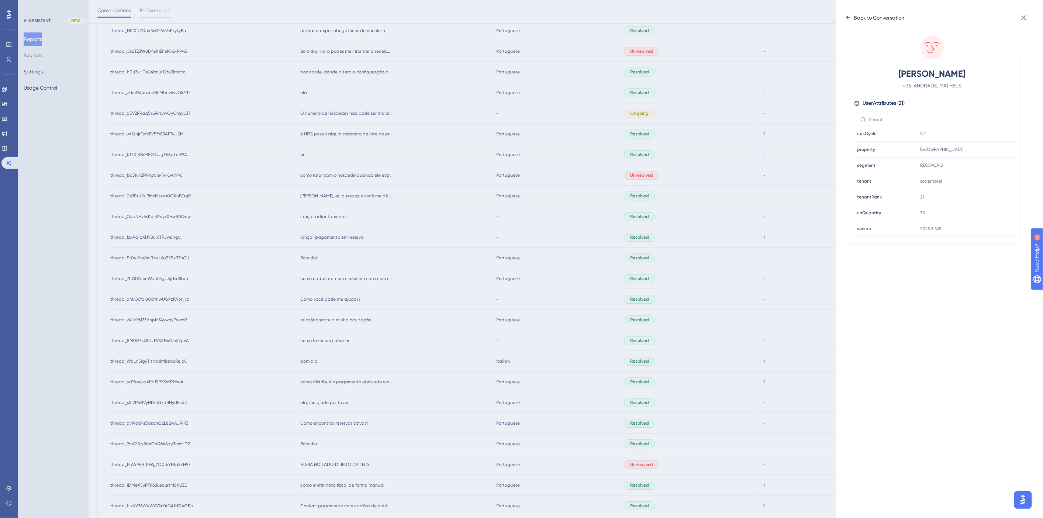
click at [858, 13] on div "Back to Conversation" at bounding box center [879, 17] width 51 height 9
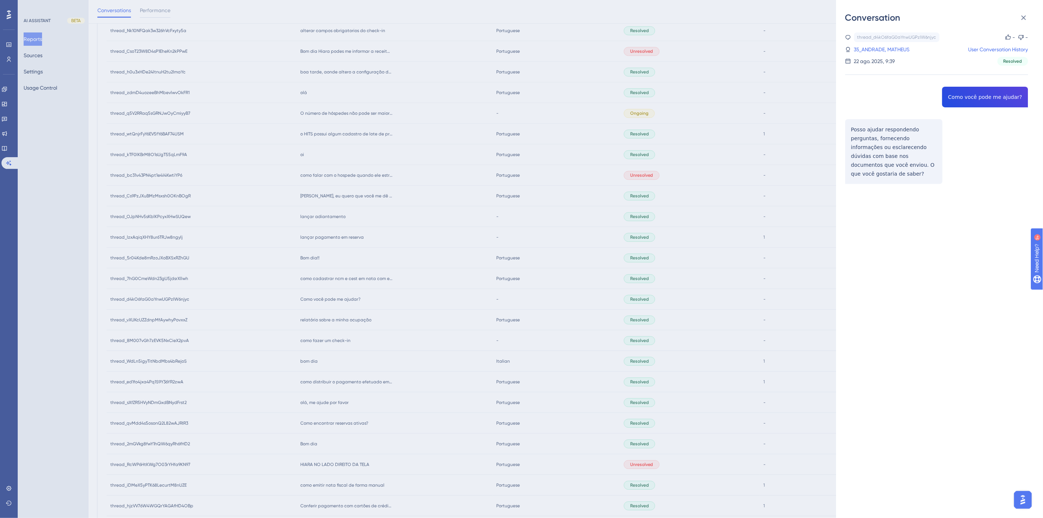
click at [548, 240] on div "Conversation thread_d4kO6faG0aYnwUGPzIW6njyc Copy - - 35_ANDRADE, MATHEUS User …" at bounding box center [521, 259] width 1043 height 518
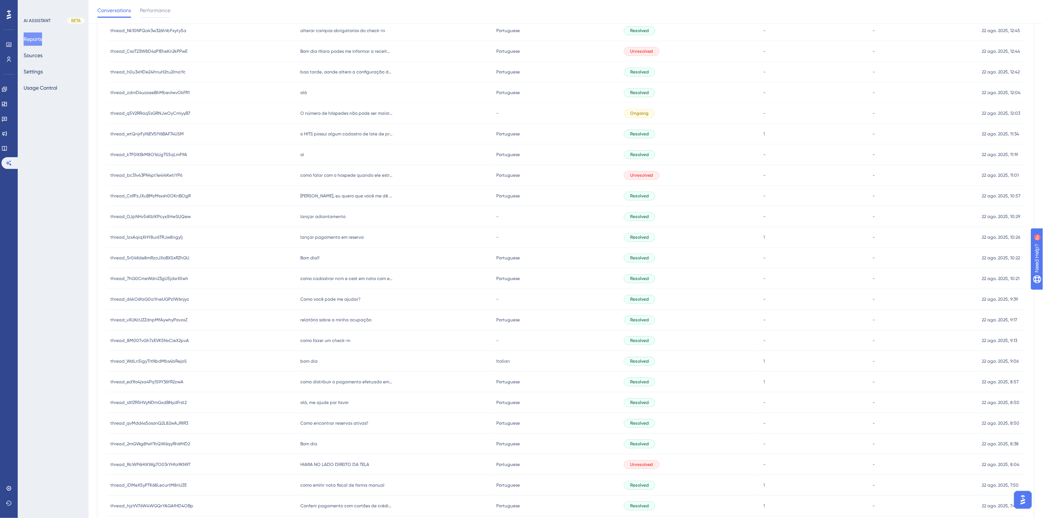
click at [370, 281] on div "como cadastrar ncm e cest em nota com erro como cadastrar ncm e cest em nota co…" at bounding box center [395, 278] width 196 height 21
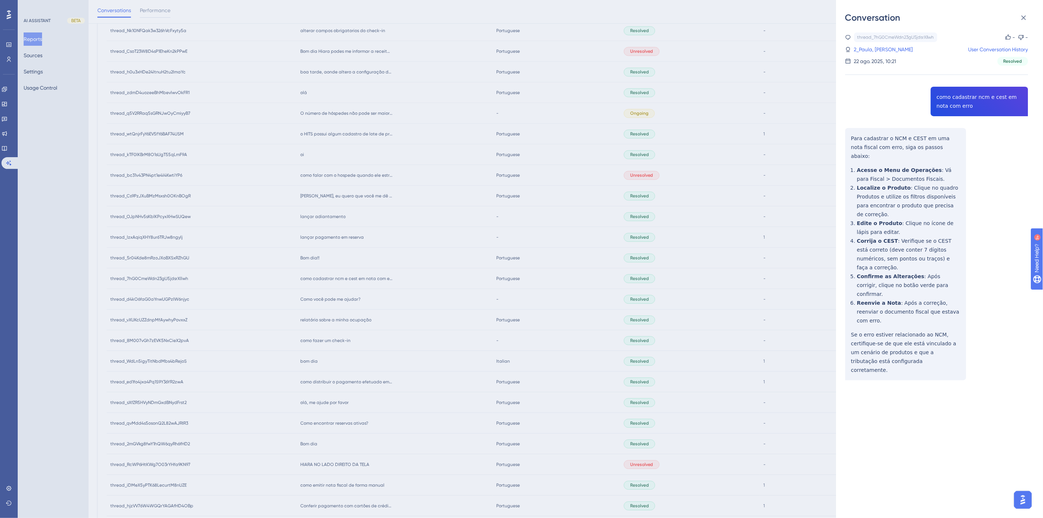
click at [961, 98] on div "thread_7hG0CmeWdn23gU5jdsrXllwh Copy - - 2_Paula, [PERSON_NAME] User Conversati…" at bounding box center [936, 224] width 183 height 385
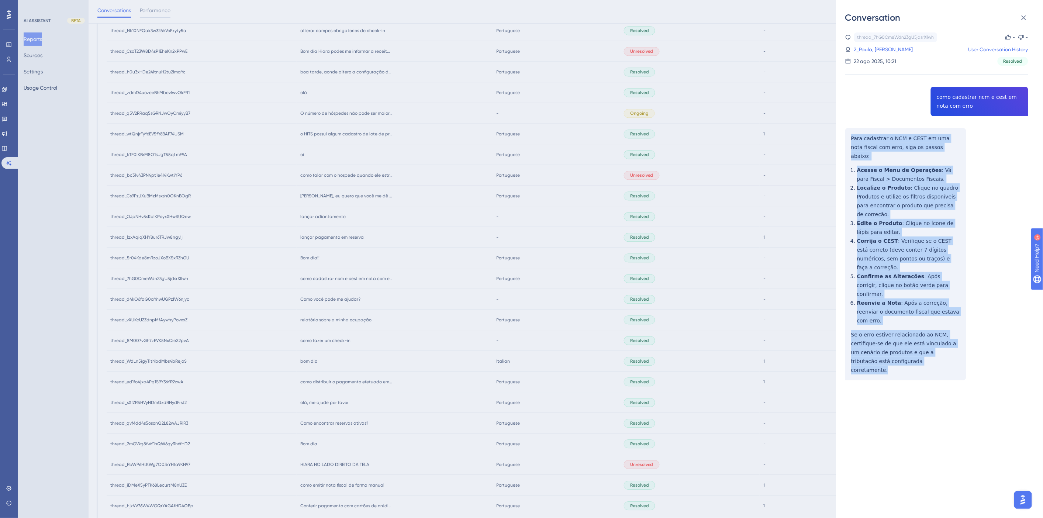
drag, startPoint x: 920, startPoint y: 316, endPoint x: 845, endPoint y: 140, distance: 191.1
click at [845, 140] on div "thread_7hG0CmeWdn23gU5jdsrXllwh Copy - - 2_Paula, [PERSON_NAME] User Conversati…" at bounding box center [936, 224] width 183 height 385
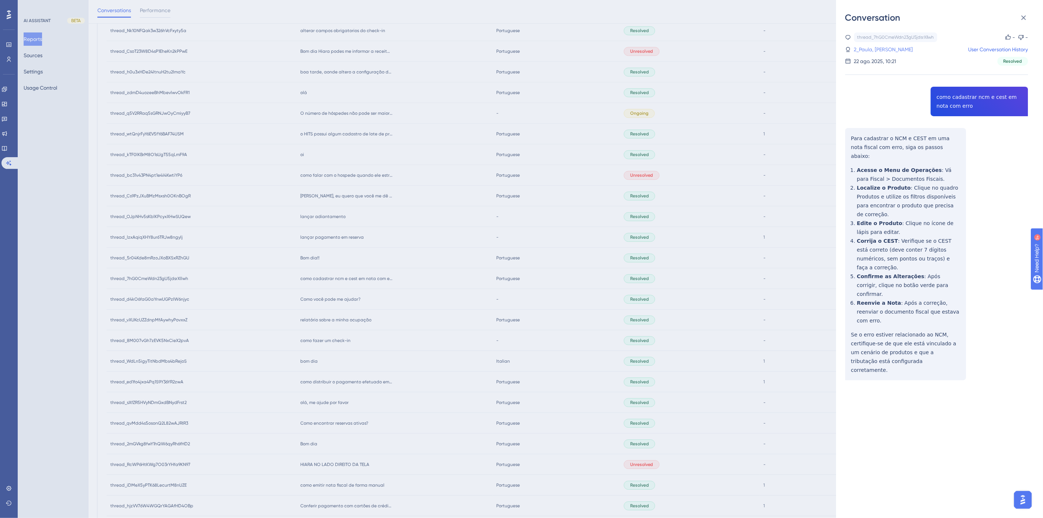
click at [880, 48] on link "2_Paula, [PERSON_NAME]" at bounding box center [883, 49] width 59 height 9
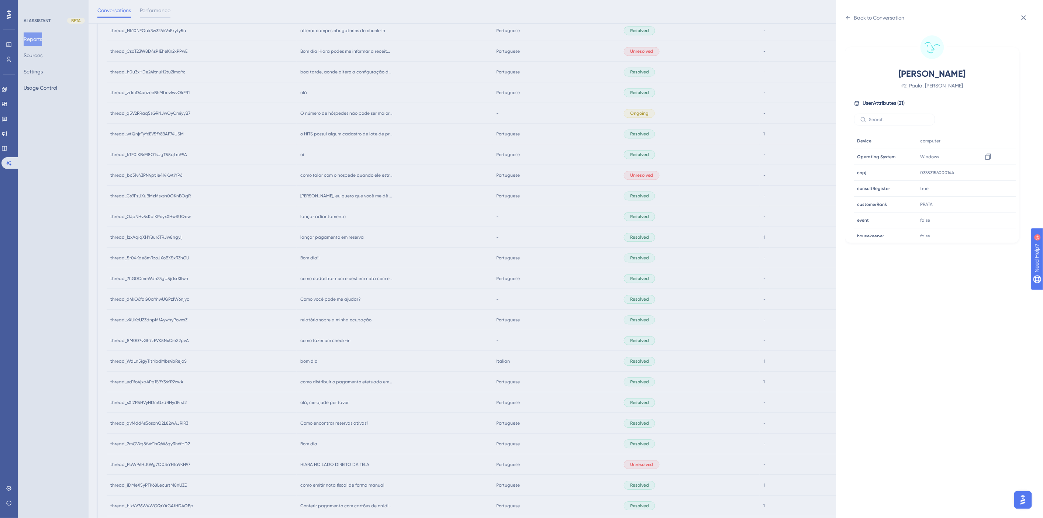
scroll to position [205, 0]
click at [986, 203] on icon at bounding box center [987, 200] width 7 height 7
click at [390, 322] on div "Back to Conversation [PERSON_NAME], Ana # 2_Paula, [PERSON_NAME] User Attribute…" at bounding box center [521, 259] width 1043 height 518
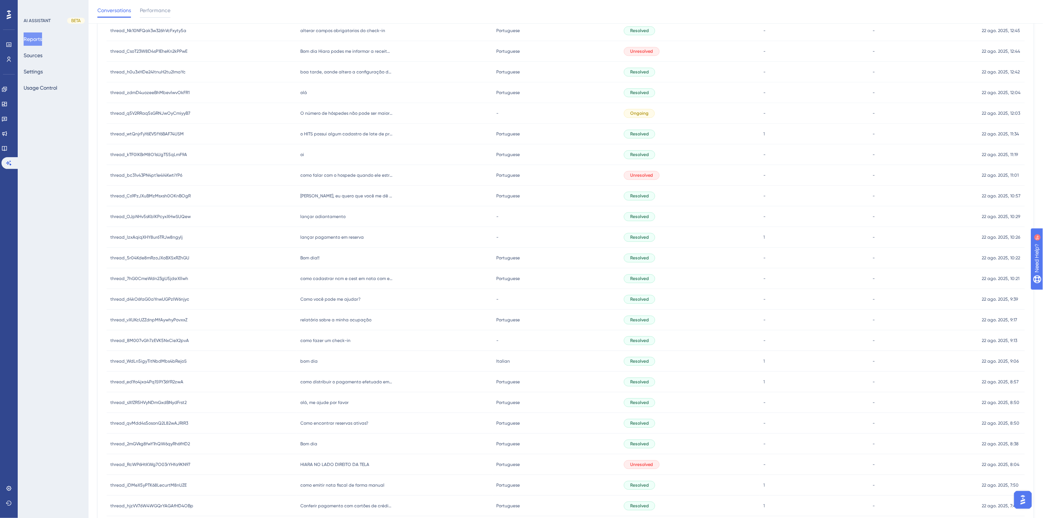
click at [307, 255] on span "Bom dia!!" at bounding box center [309, 258] width 19 height 6
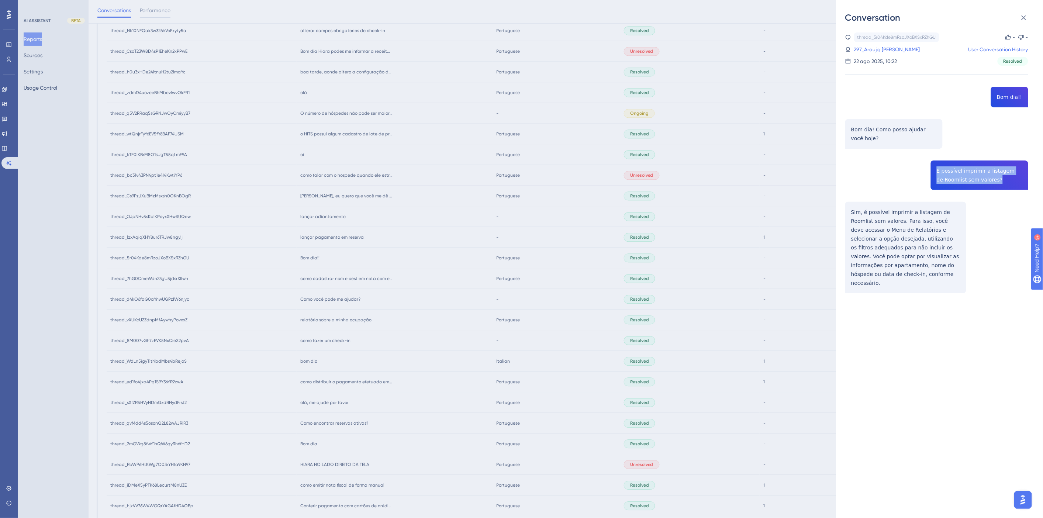
drag, startPoint x: 990, startPoint y: 179, endPoint x: 923, endPoint y: 171, distance: 67.9
click at [923, 171] on div "thread_5r04Kde8mRzoJXoBXSxRZhGU Copy - - 297_Araujo, [PERSON_NAME] User Convers…" at bounding box center [936, 181] width 183 height 298
click at [872, 48] on link "297_Araujo, [PERSON_NAME]" at bounding box center [887, 49] width 66 height 9
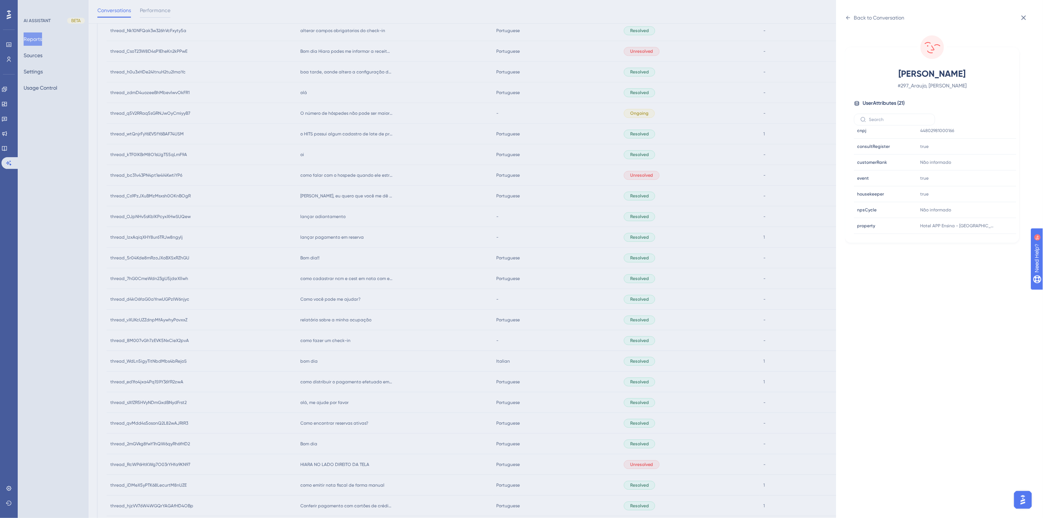
scroll to position [225, 0]
click at [859, 24] on div "[PERSON_NAME] # 297_Araujo, [PERSON_NAME] User Attributes ( 21 ) Email Email [E…" at bounding box center [942, 271] width 195 height 494
click at [856, 18] on div "Back to Conversation" at bounding box center [879, 17] width 51 height 9
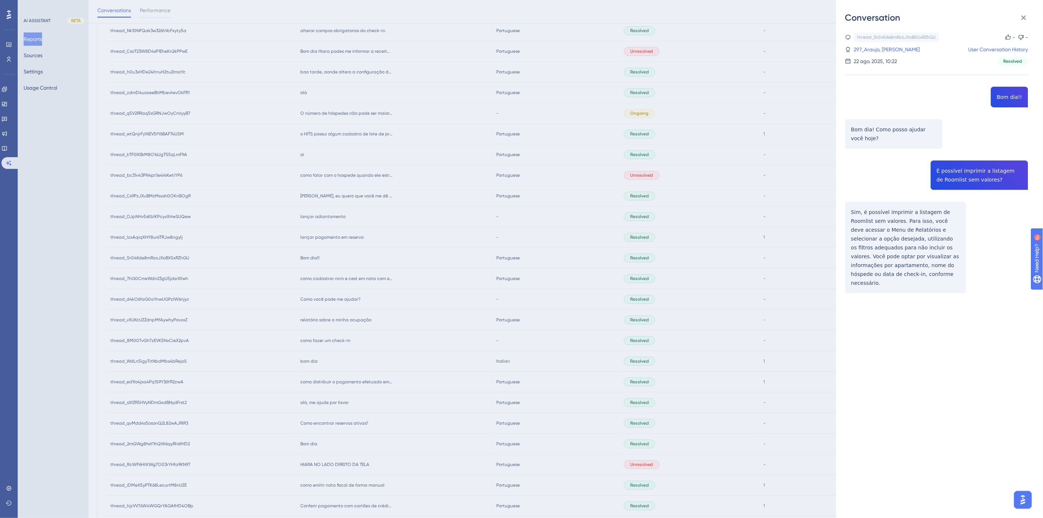
click at [967, 166] on div "thread_5r04Kde8mRzoJXoBXSxRZhGU Copy - - 297_Araujo, [PERSON_NAME] User Convers…" at bounding box center [936, 181] width 183 height 298
click at [886, 252] on div "thread_5r04Kde8mRzoJXoBXSxRZhGU Copy - - 297_Araujo, [PERSON_NAME] User Convers…" at bounding box center [936, 181] width 183 height 298
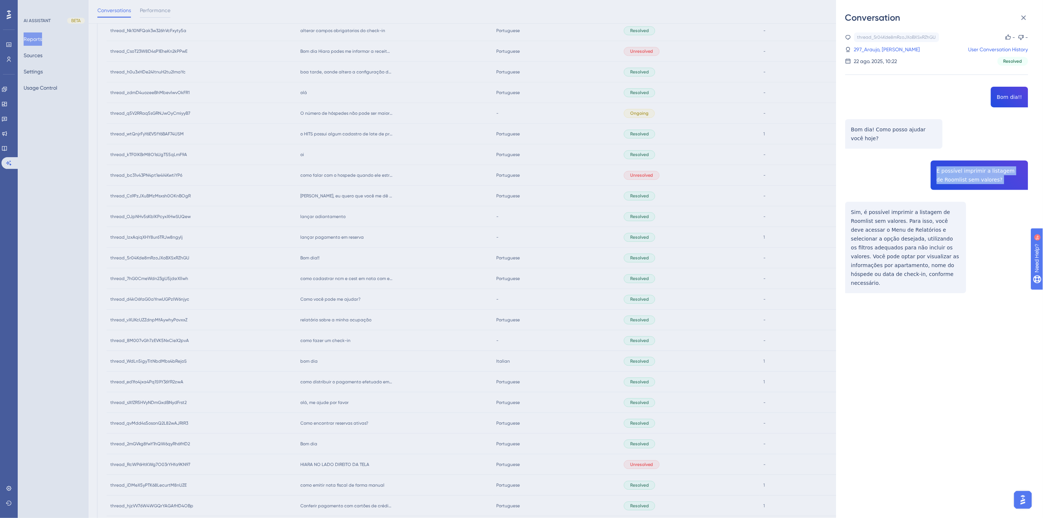
click at [886, 252] on div "thread_5r04Kde8mRzoJXoBXSxRZhGU Copy - - 297_Araujo, [PERSON_NAME] User Convers…" at bounding box center [936, 181] width 183 height 298
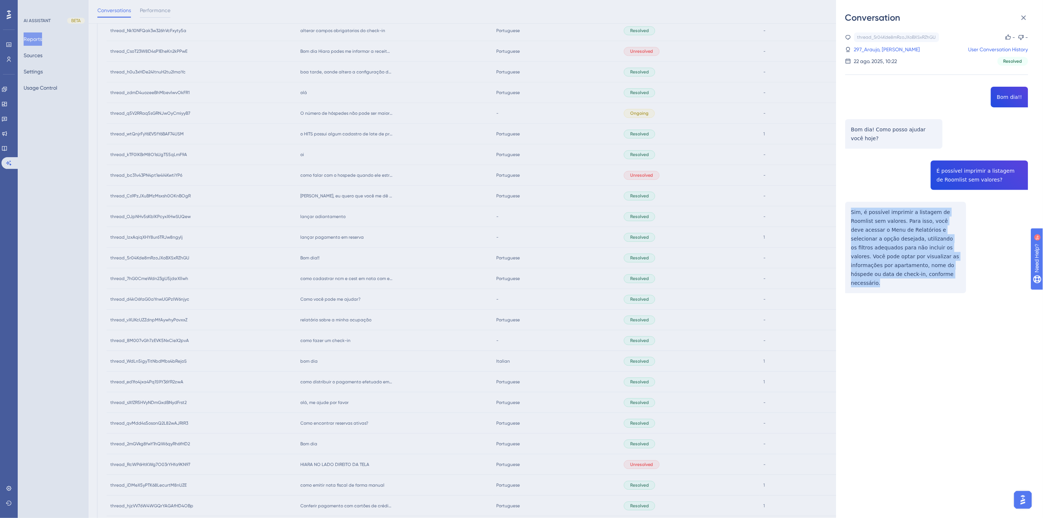
click at [890, 245] on div "thread_5r04Kde8mRzoJXoBXSxRZhGU Copy - - 297_Araujo, [PERSON_NAME] User Convers…" at bounding box center [936, 181] width 183 height 298
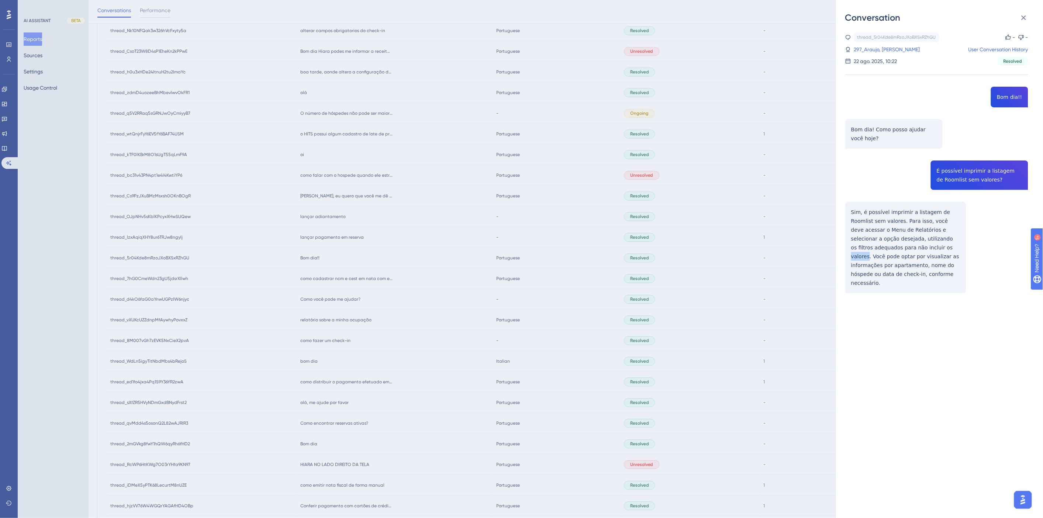
click at [890, 245] on div "thread_5r04Kde8mRzoJXoBXSxRZhGU Copy - - 297_Araujo, [PERSON_NAME] User Convers…" at bounding box center [936, 181] width 183 height 298
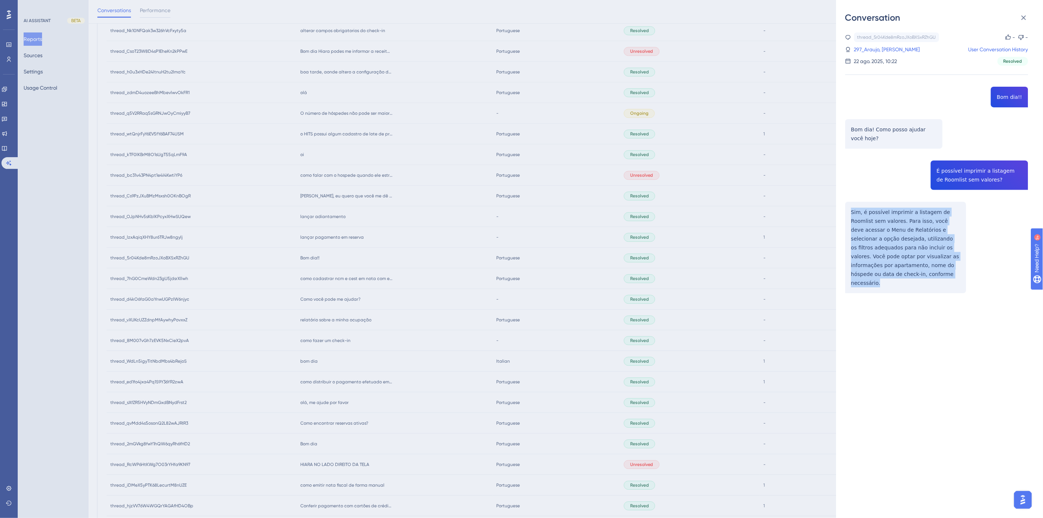
click at [890, 245] on div "thread_5r04Kde8mRzoJXoBXSxRZhGU Copy - - 297_Araujo, [PERSON_NAME] User Convers…" at bounding box center [936, 181] width 183 height 298
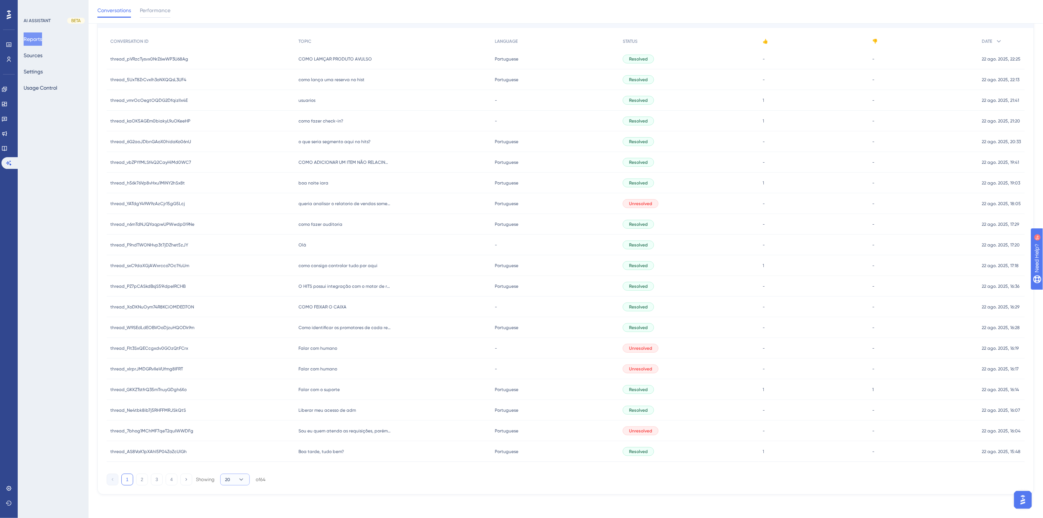
click at [245, 476] on button "20" at bounding box center [235, 480] width 30 height 12
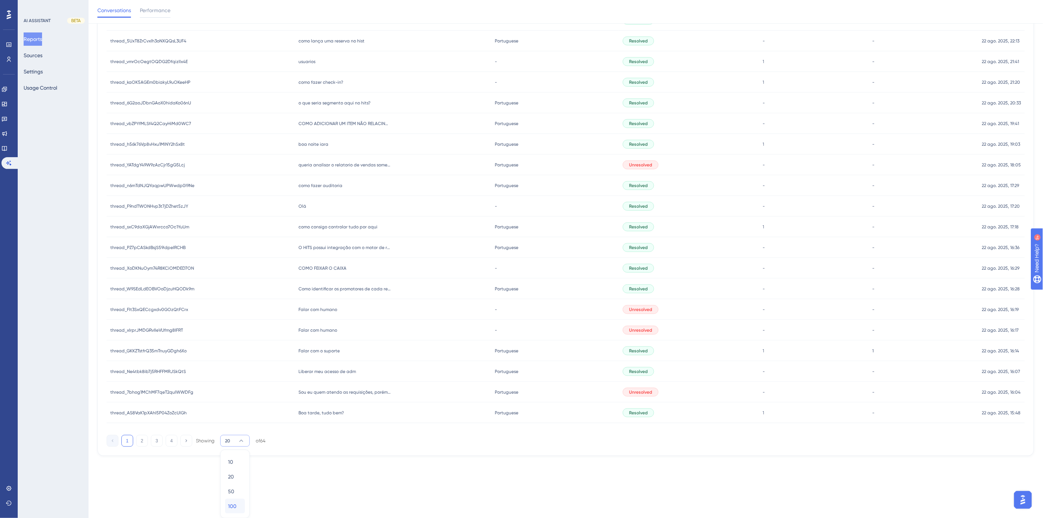
click at [242, 507] on button "100 100" at bounding box center [235, 506] width 20 height 15
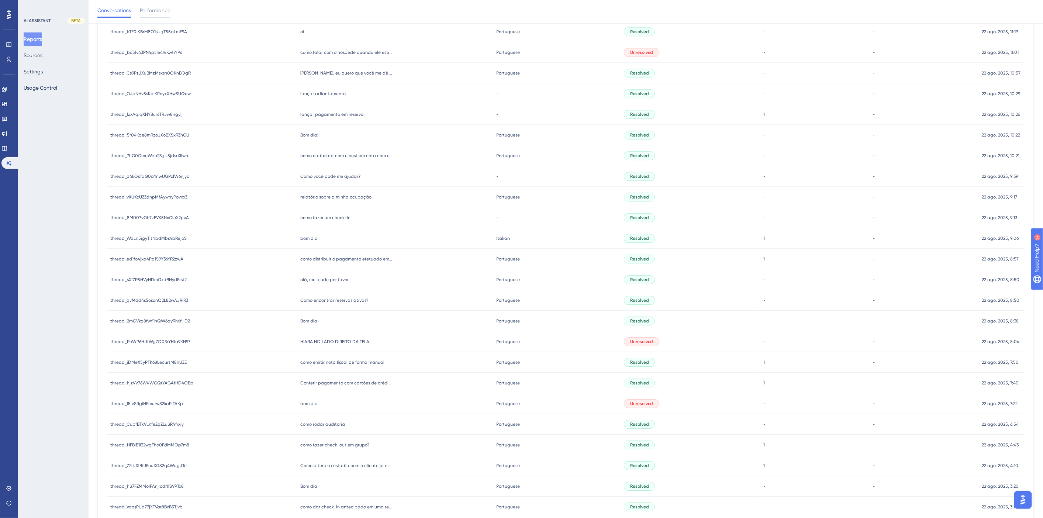
scroll to position [782, 0]
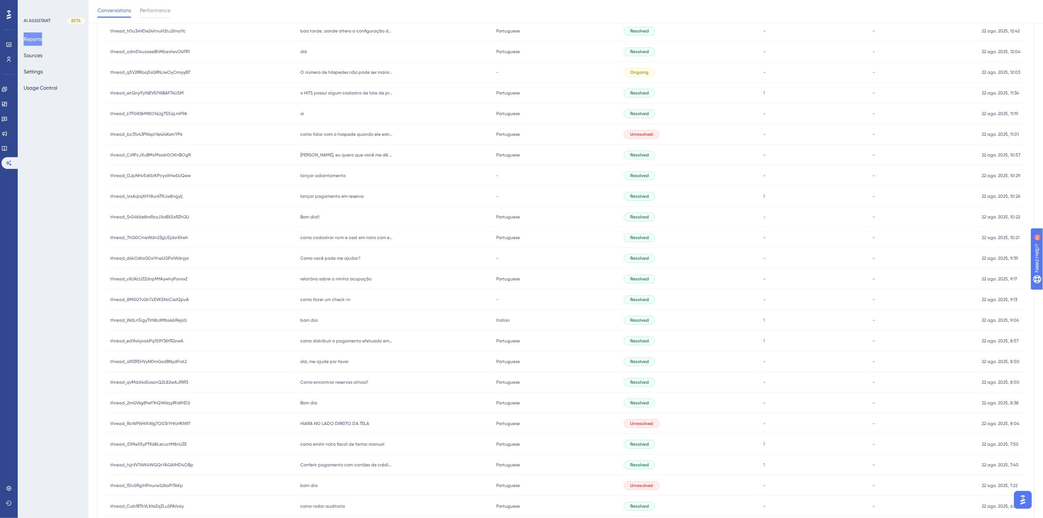
click at [297, 212] on div "Bom dia!! Bom dia!!" at bounding box center [395, 217] width 196 height 21
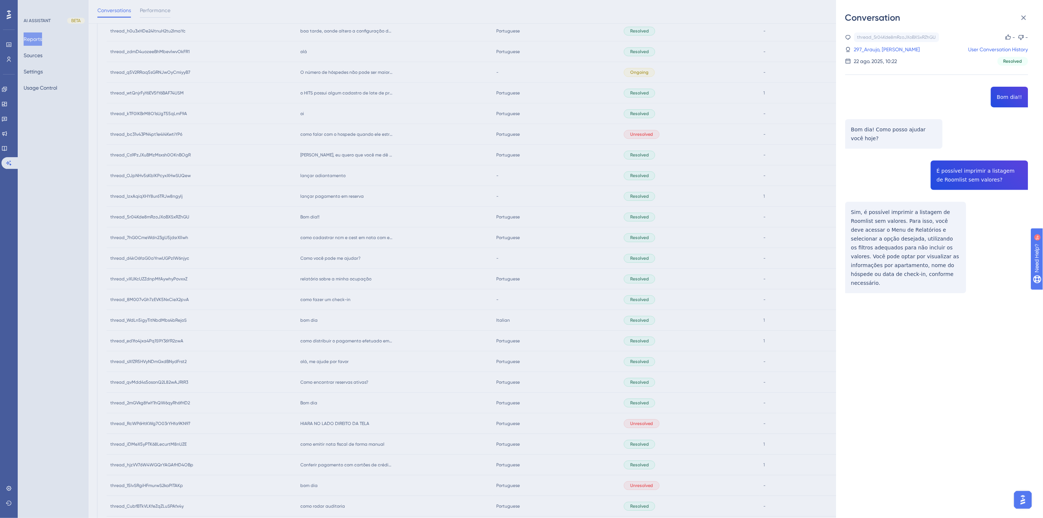
click at [325, 195] on div "Conversation thread_5r04Kde8mRzoJXoBXSxRZhGU Copy - - 297_Araujo, Amanda User C…" at bounding box center [521, 259] width 1043 height 518
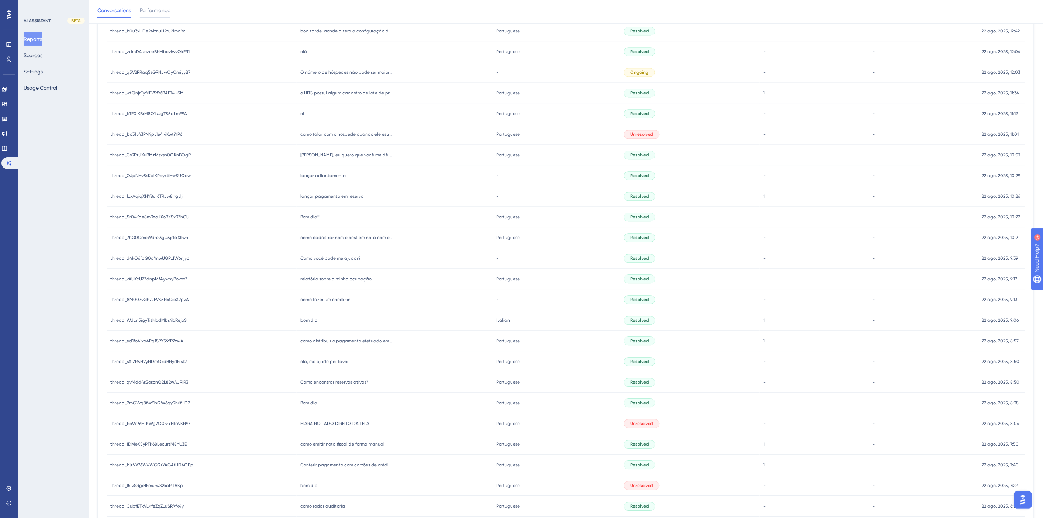
click at [315, 195] on span "lançar pagamento em reserva" at bounding box center [331, 196] width 63 height 6
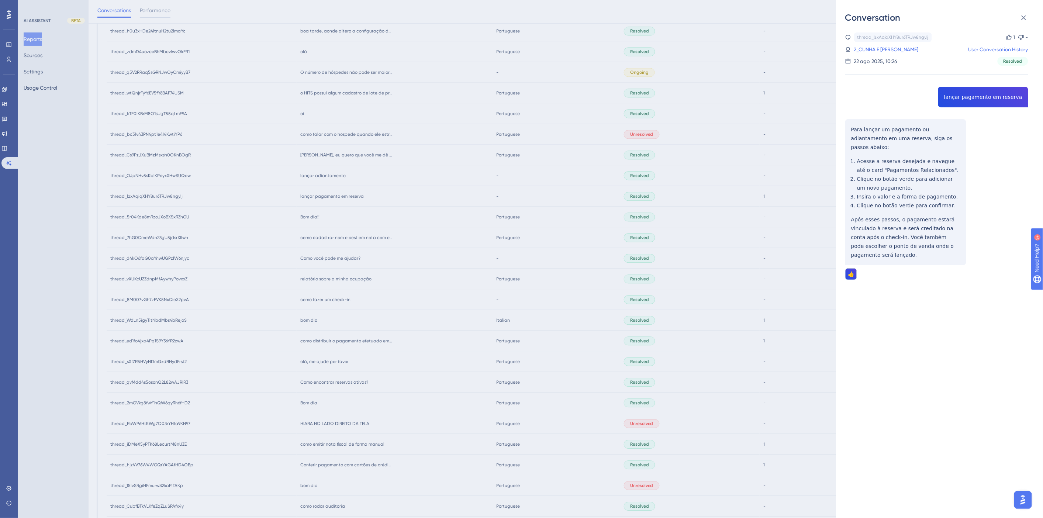
click at [987, 100] on div "thread_lzxAqiqXHY8ur6TRJw8ngylj Copy 1 - 2_CUNHA E SOUZA, ROBERTA DA User Conve…" at bounding box center [936, 174] width 183 height 285
copy span "lançar pagamento em reserva"
click at [895, 226] on div "thread_lzxAqiqXHY8ur6TRJw8ngylj Copy 1 - 2_CUNHA E SOUZA, ROBERTA DA User Conve…" at bounding box center [936, 174] width 183 height 285
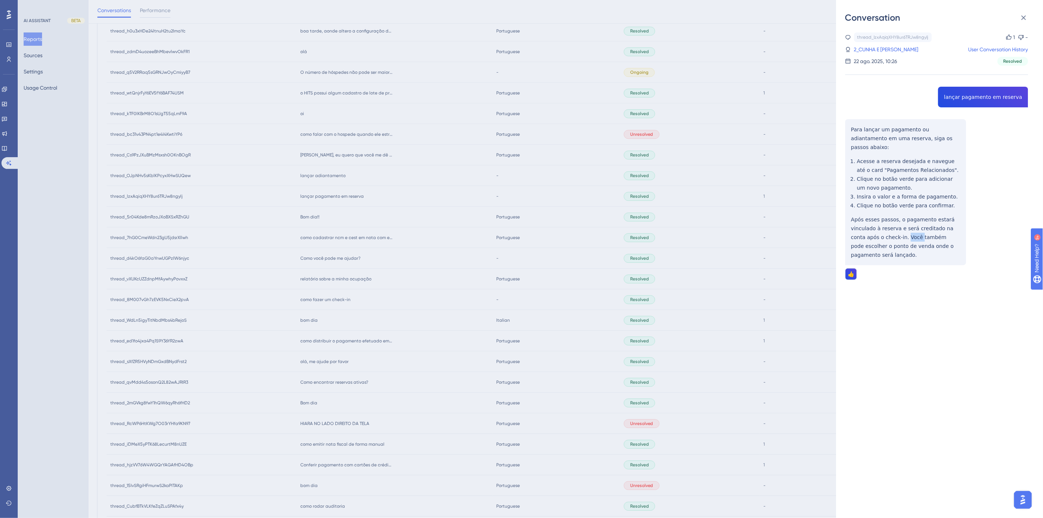
click at [895, 226] on div "thread_lzxAqiqXHY8ur6TRJw8ngylj Copy 1 - 2_CUNHA E SOUZA, ROBERTA DA User Conve…" at bounding box center [936, 174] width 183 height 285
click at [941, 233] on div "thread_lzxAqiqXHY8ur6TRJw8ngylj Copy 1 - 2_CUNHA E SOUZA, ROBERTA DA User Conve…" at bounding box center [936, 174] width 183 height 285
click at [883, 247] on div "thread_lzxAqiqXHY8ur6TRJw8ngylj Copy 1 - 2_CUNHA E SOUZA, ROBERTA DA User Conve…" at bounding box center [936, 174] width 183 height 285
click at [876, 246] on div "thread_lzxAqiqXHY8ur6TRJw8ngylj Copy 1 - 2_CUNHA E SOUZA, ROBERTA DA User Conve…" at bounding box center [936, 174] width 183 height 285
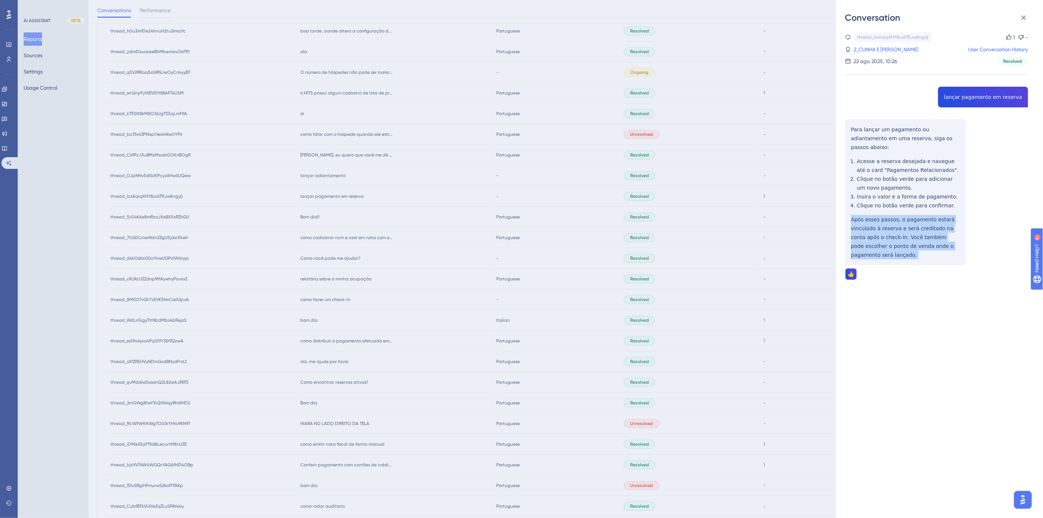
click at [881, 242] on div "thread_lzxAqiqXHY8ur6TRJw8ngylj Copy 1 - 2_CUNHA E SOUZA, ROBERTA DA User Conve…" at bounding box center [936, 174] width 183 height 285
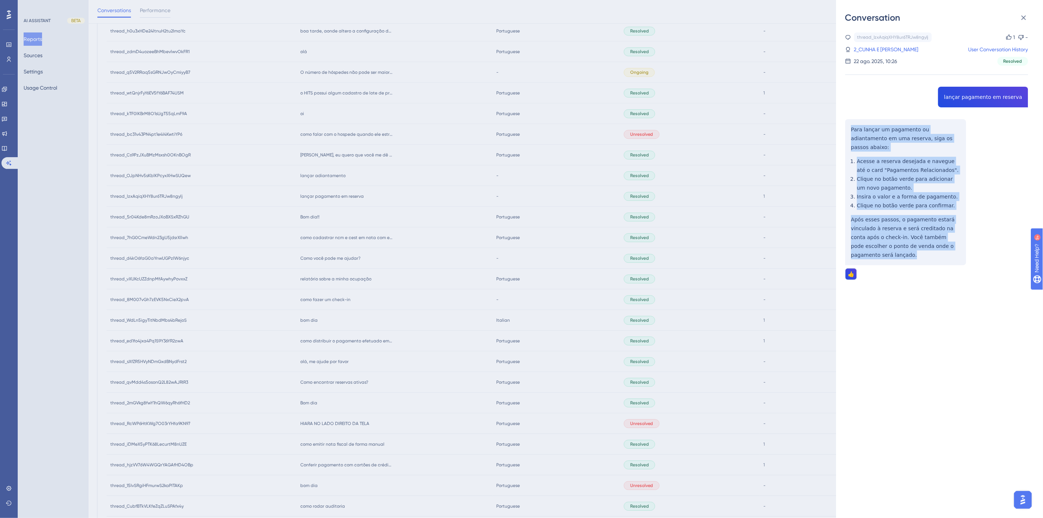
drag, startPoint x: 878, startPoint y: 248, endPoint x: 847, endPoint y: 131, distance: 121.2
click at [847, 131] on div "thread_lzxAqiqXHY8ur6TRJw8ngylj Copy 1 - 2_CUNHA E SOUZA, ROBERTA DA User Conve…" at bounding box center [936, 174] width 183 height 285
copy div "Para lançar um pagamento ou adiantamento em uma reserva, siga os passos abaixo:…"
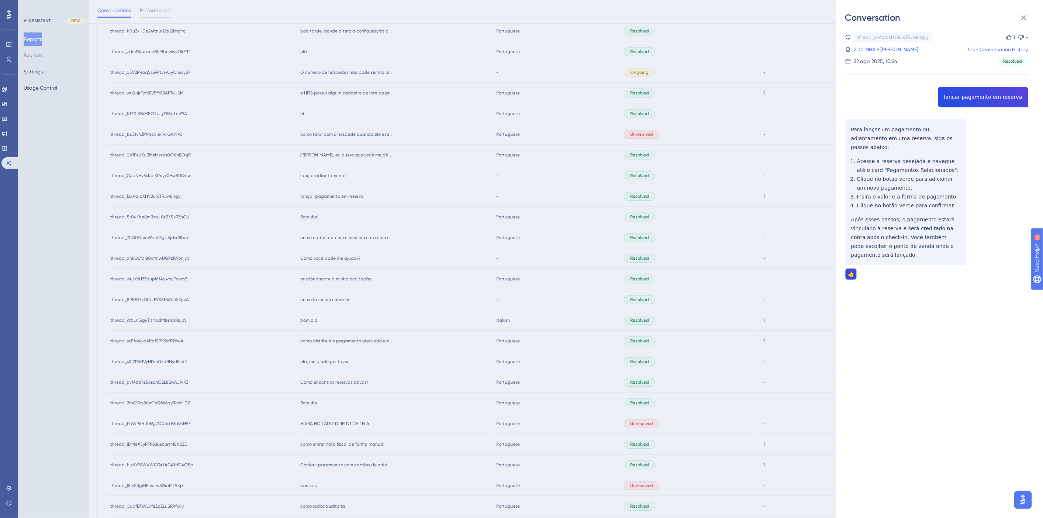
click at [917, 54] on div "thread_lzxAqiqXHY8ur6TRJw8ngylj Copy 1 - 2_CUNHA E SOUZA, ROBERTA DA User Conve…" at bounding box center [936, 48] width 183 height 33
click at [915, 53] on link "2_CUNHA E SOUZA, ROBERTA DA" at bounding box center [886, 49] width 65 height 9
click at [879, 48] on link "2_CUNHA E SOUZA, ROBERTA DA" at bounding box center [886, 49] width 65 height 9
click at [554, 270] on div "Conversation thread_lzxAqiqXHY8ur6TRJw8ngylj Copy 1 - 2_CUNHA E SOUZA, ROBERTA …" at bounding box center [521, 259] width 1043 height 518
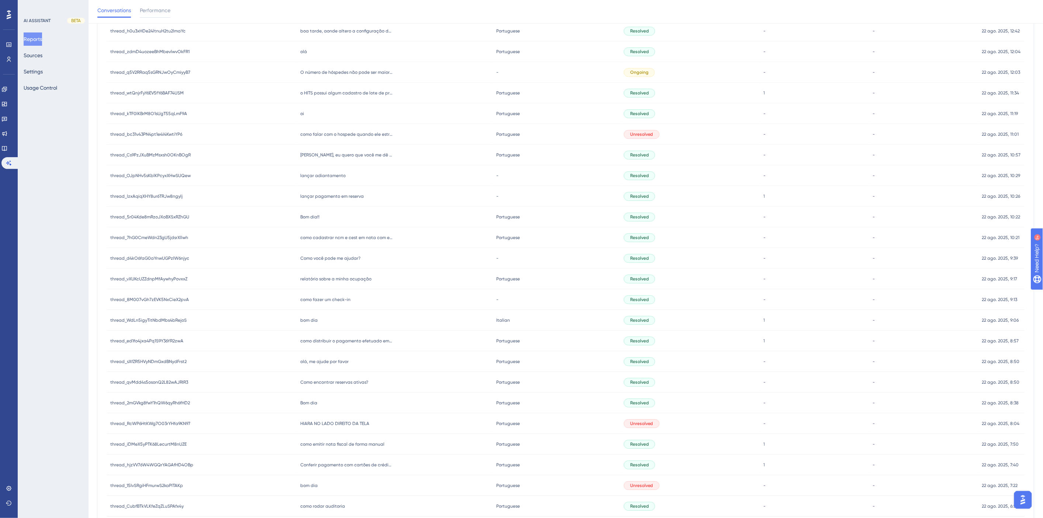
click at [336, 176] on span "lançar adiantamento" at bounding box center [322, 176] width 45 height 6
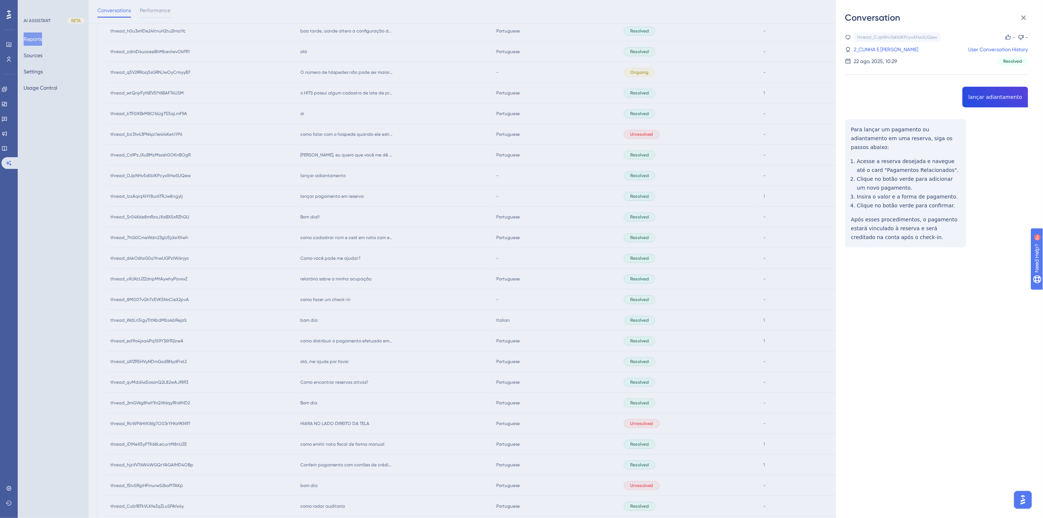
click at [986, 94] on div "thread_OJpNHv5sKblKPcyxXHwSUQew Copy - - 2_CUNHA E SOUZA, ROBERTA DA User Conve…" at bounding box center [936, 158] width 183 height 253
click at [986, 95] on div "thread_OJpNHv5sKblKPcyxXHwSUQew Copy - - 2_CUNHA E SOUZA, ROBERTA DA User Conve…" at bounding box center [936, 158] width 183 height 253
copy span "lançar adiantamento"
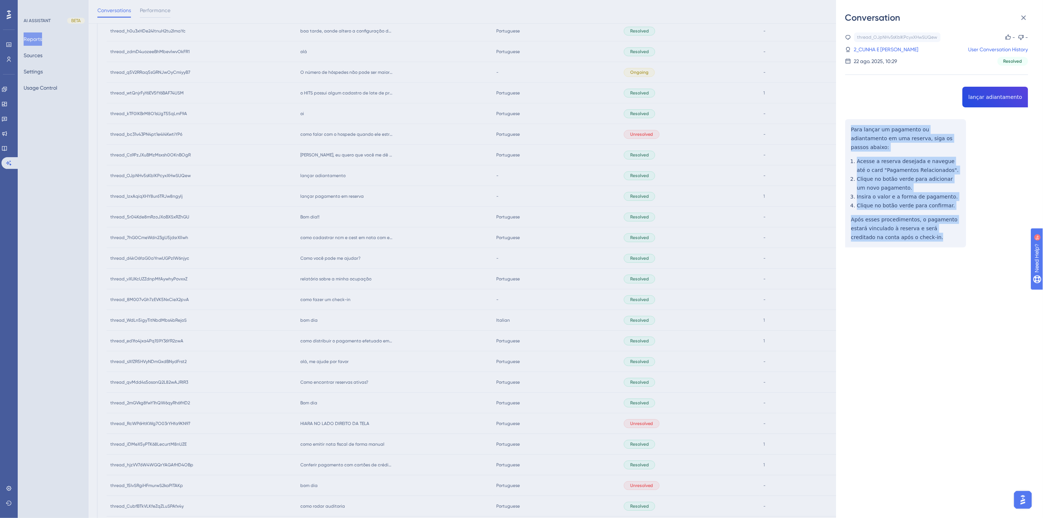
drag, startPoint x: 898, startPoint y: 230, endPoint x: 847, endPoint y: 131, distance: 111.7
click at [847, 130] on div "thread_OJpNHv5sKblKPcyxXHwSUQew Copy - - 2_CUNHA E SOUZA, ROBERTA DA User Conve…" at bounding box center [936, 158] width 183 height 253
copy div "Para lançar um pagamento ou adiantamento em uma reserva, siga os passos abaixo:…"
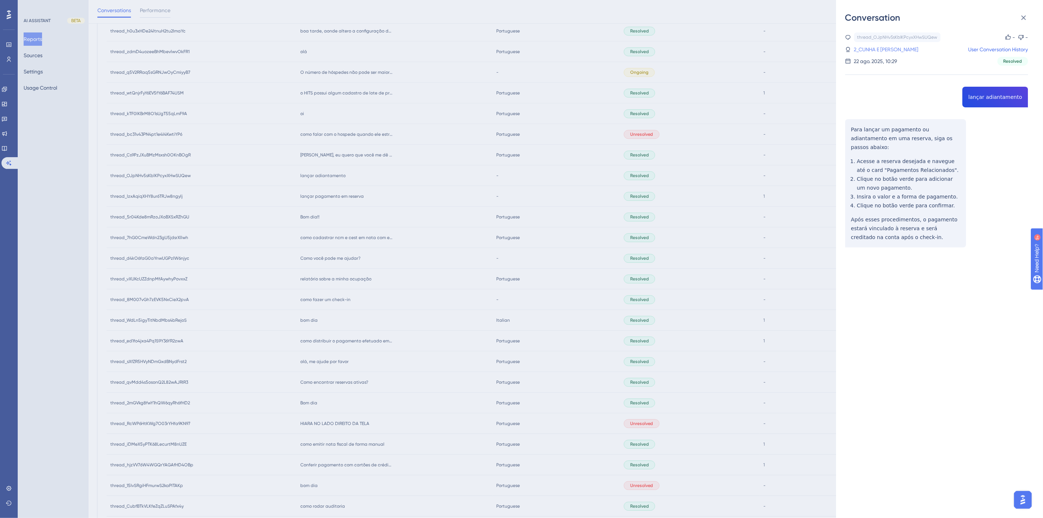
click at [909, 48] on link "2_CUNHA E SOUZA, ROBERTA DA" at bounding box center [886, 49] width 65 height 9
click at [404, 243] on div "Conversation thread_OJpNHv5sKblKPcyxXHwSUQew Copy - - 2_CUNHA E SOUZA, ROBERTA …" at bounding box center [521, 259] width 1043 height 518
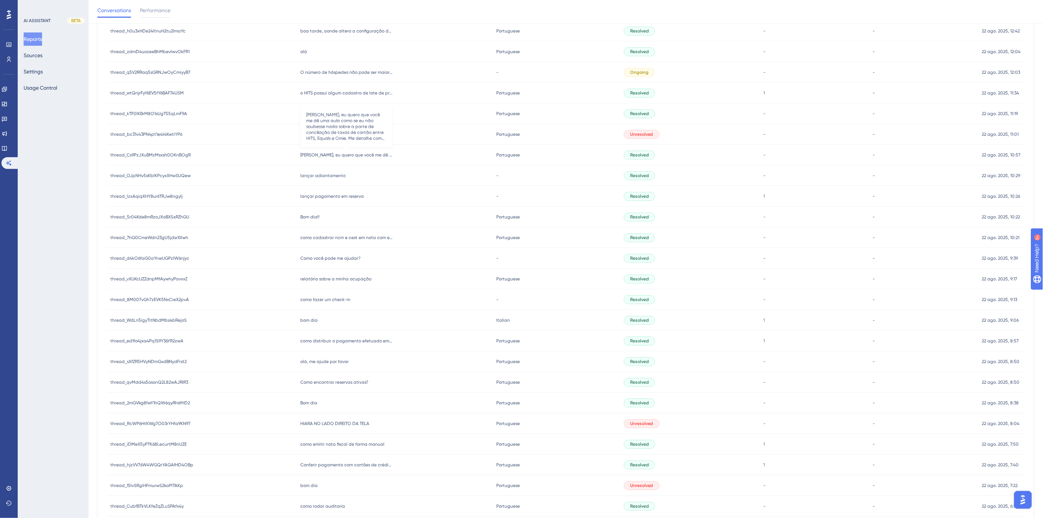
click at [325, 157] on span "[PERSON_NAME], eu quero que você me dê uma aula como se eu não soubesse nada so…" at bounding box center [346, 155] width 92 height 6
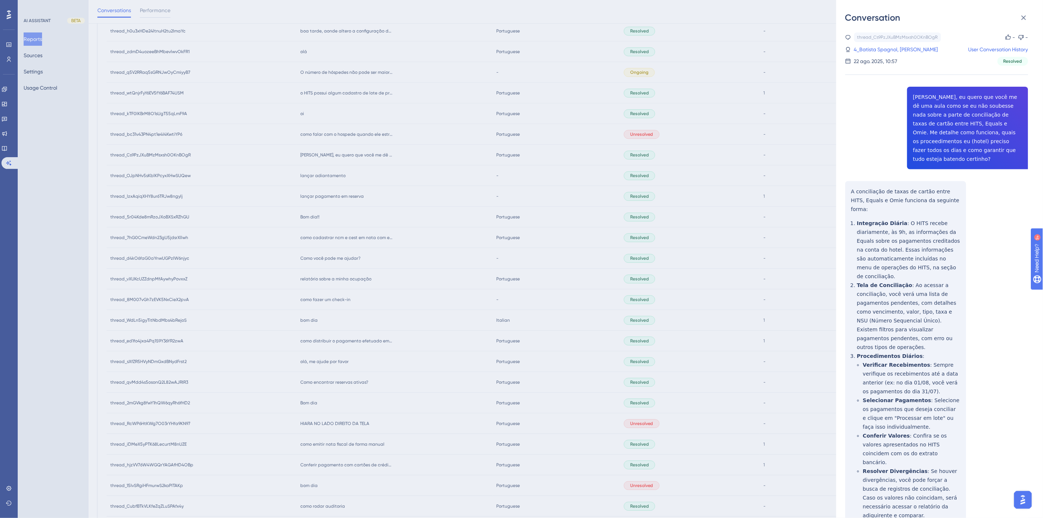
click at [963, 123] on div "thread_Cs9PzJXuBMzMsxsh0OKnBOgR Copy - - 4_Batista Spagnol, Alan User Conversat…" at bounding box center [936, 397] width 183 height 731
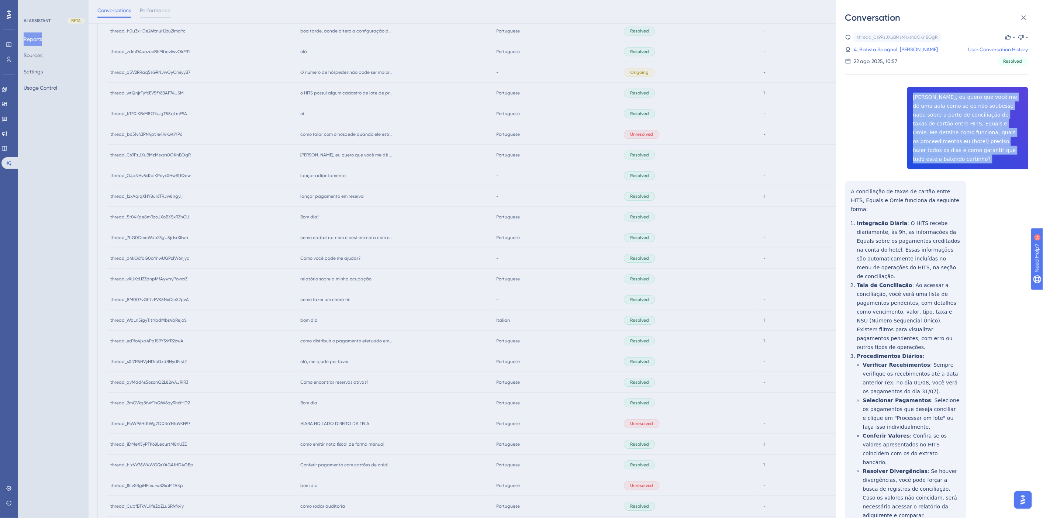
click at [963, 123] on div "thread_Cs9PzJXuBMzMsxsh0OKnBOgR Copy - - 4_Batista Spagnol, Alan User Conversat…" at bounding box center [936, 397] width 183 height 731
copy span "[PERSON_NAME], eu quero que você me dê uma aula como se eu não soubesse nada so…"
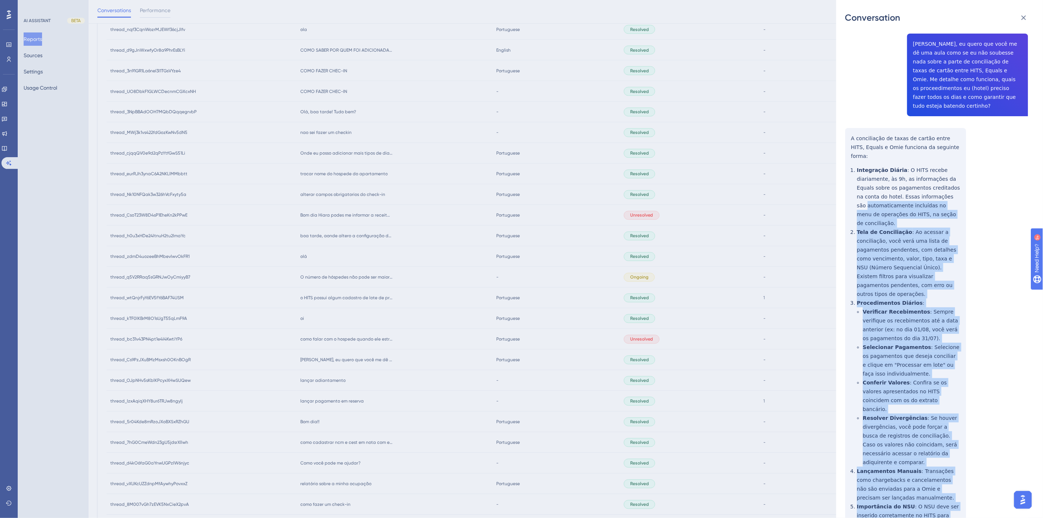
scroll to position [0, 0]
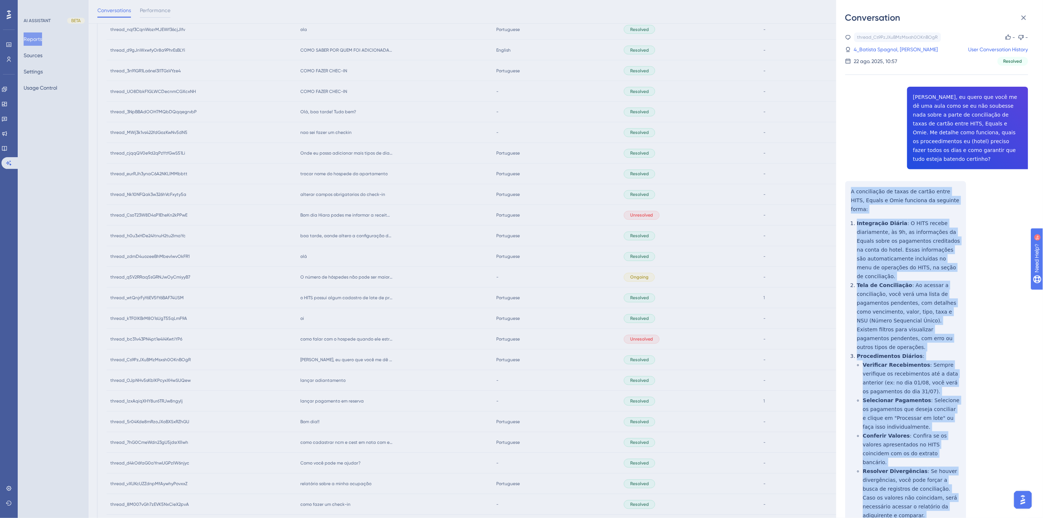
drag, startPoint x: 906, startPoint y: 478, endPoint x: 844, endPoint y: 186, distance: 298.8
click at [844, 186] on div "Conversation thread_Cs9PzJXuBMzMsxsh0OKnBOgR Copy - - 4_Batista Spagnol, Alan U…" at bounding box center [939, 259] width 207 height 518
copy div "A conciliação de taxas de cartão entre HITS, Equals e Omie funciona da seguinte…"
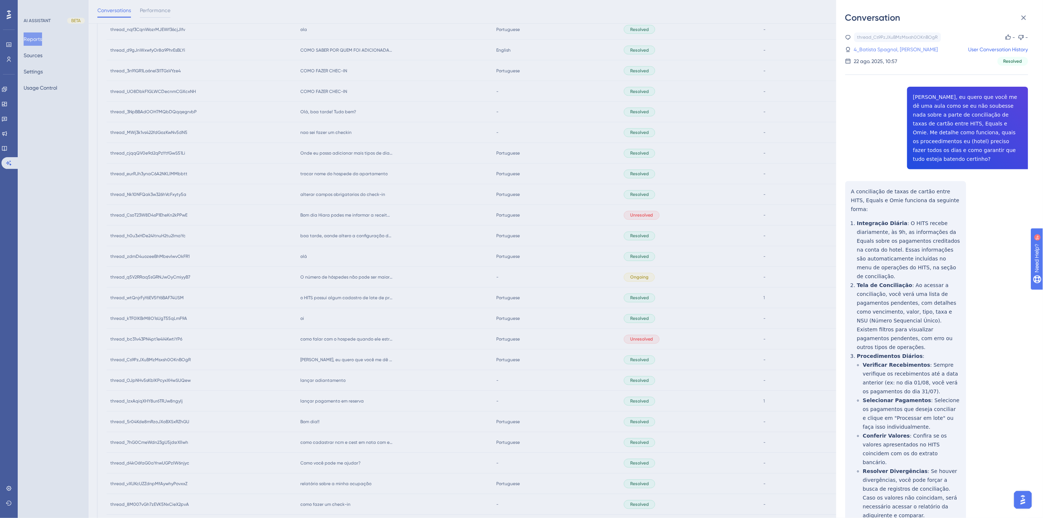
click at [898, 49] on link "4_Batista Spagnol, Alan" at bounding box center [896, 49] width 84 height 9
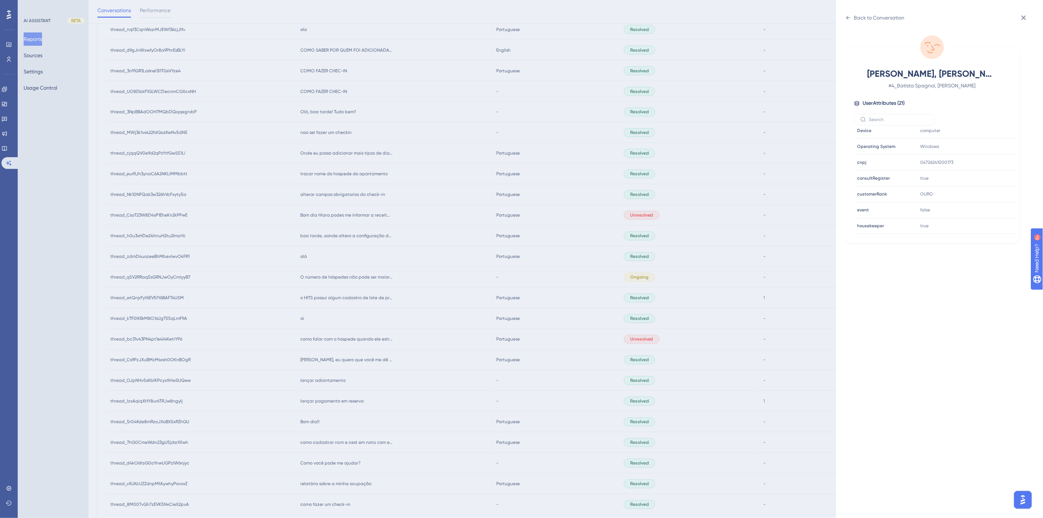
scroll to position [205, 0]
click at [989, 200] on icon at bounding box center [987, 200] width 7 height 7
click at [368, 380] on div "Back to Conversation Batista Spagnol, Alan # 4_Batista Spagnol, Alan User Attri…" at bounding box center [521, 259] width 1043 height 518
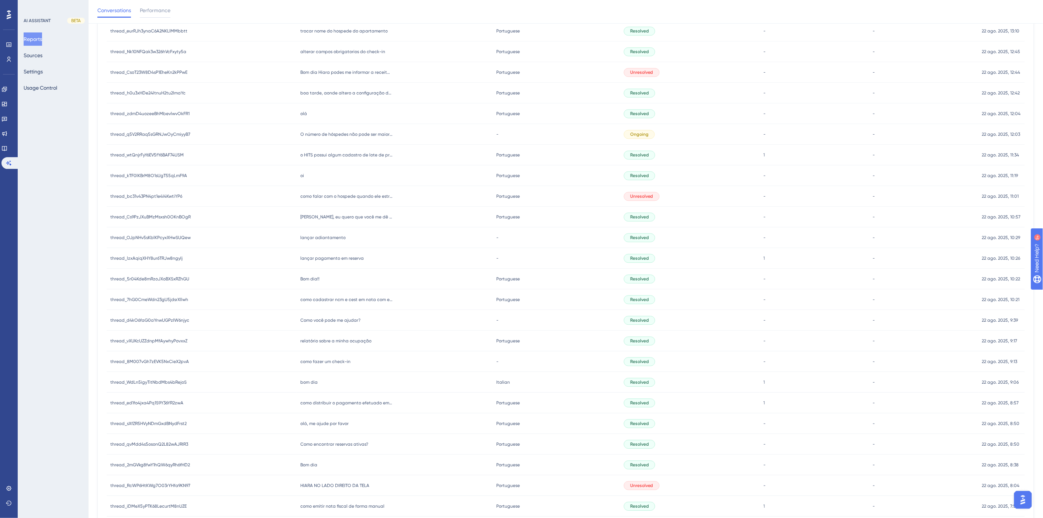
scroll to position [659, 0]
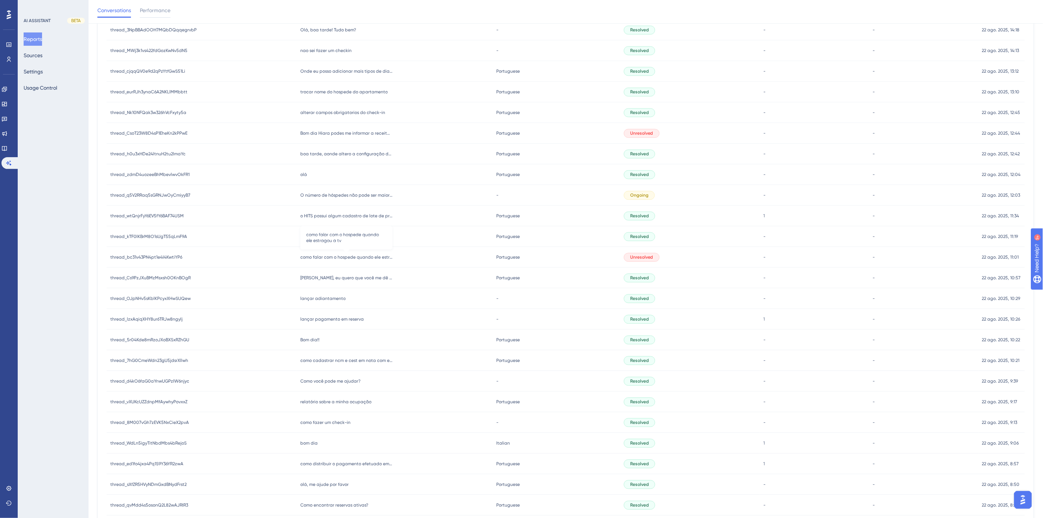
click at [319, 257] on span "como falar com o hospede quando ele estragou a tv" at bounding box center [346, 258] width 92 height 6
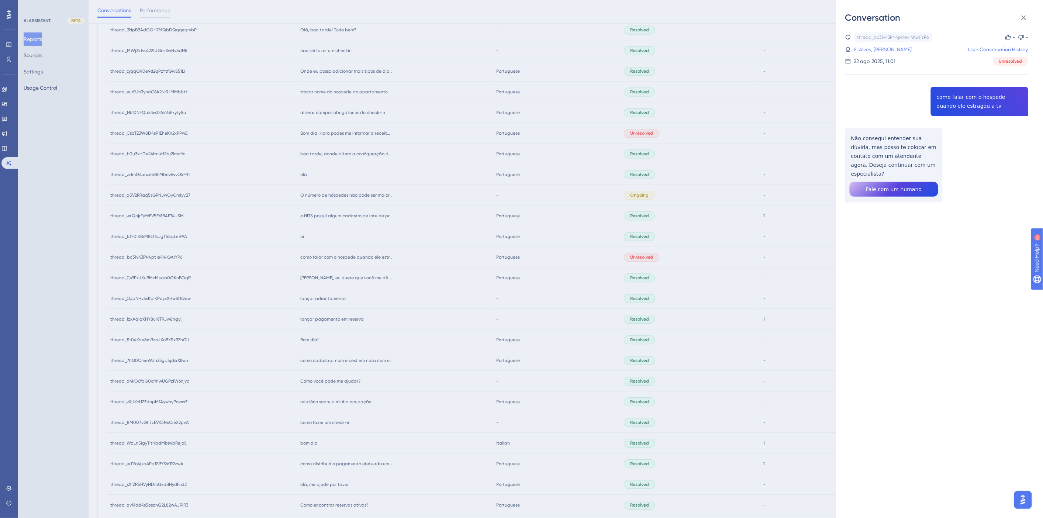
click at [880, 48] on link "8_Alves, Marilia" at bounding box center [883, 49] width 58 height 9
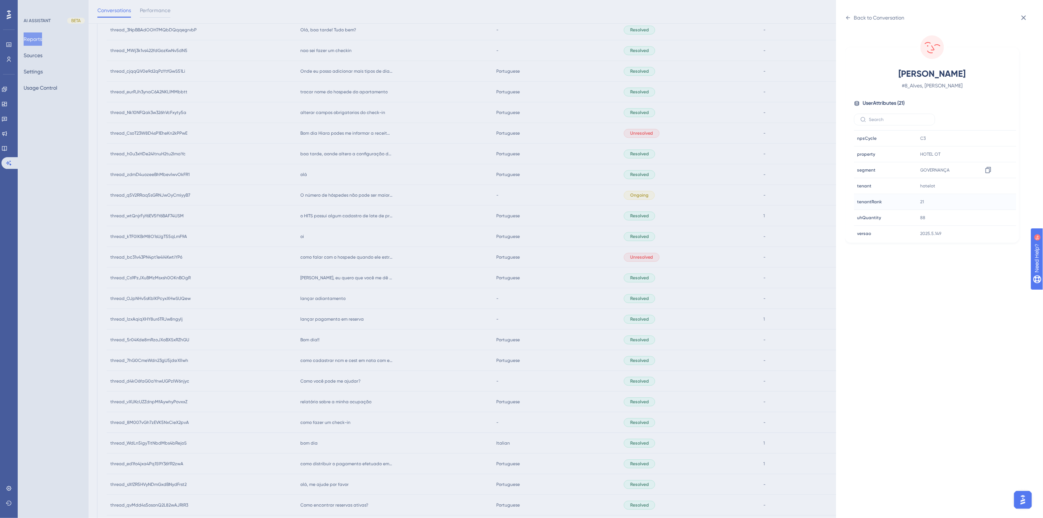
scroll to position [225, 0]
click at [382, 240] on div "Back to Conversation Alves, Marilia # 8_Alves, Marilia User Attributes ( 21 ) E…" at bounding box center [521, 259] width 1043 height 518
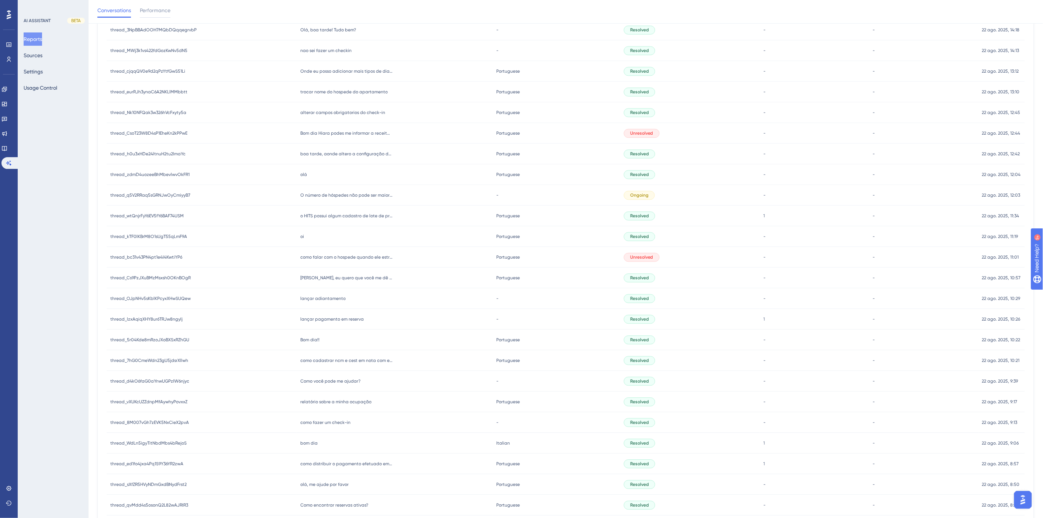
click at [297, 235] on div "oi oi" at bounding box center [395, 236] width 196 height 21
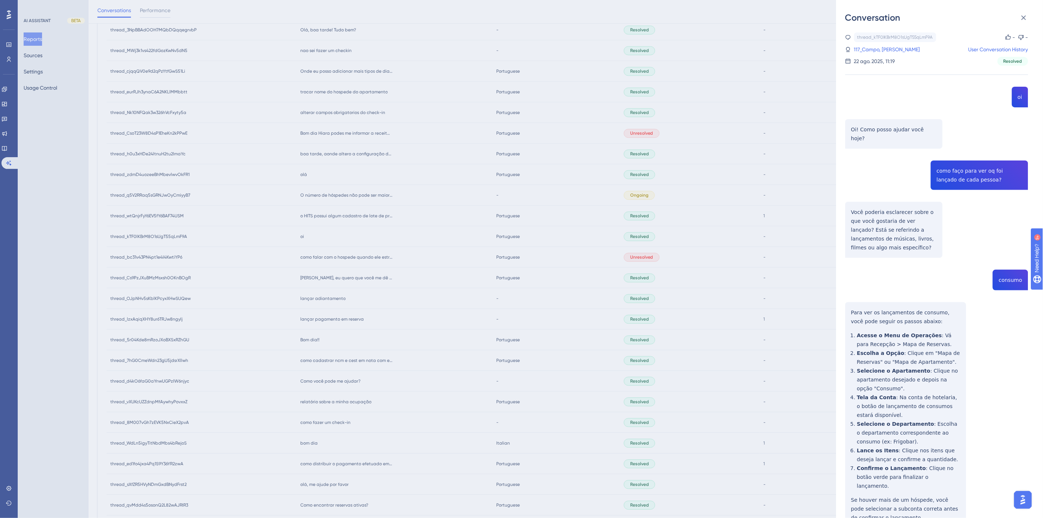
click at [952, 168] on div "thread_kTF0lKBrM8O1sUgT55qLmF9A Copy - - 117_Campo, Rodrigo Oliveira User Conve…" at bounding box center [936, 298] width 183 height 533
copy span "como faço para ver oq foi lançado de cada pessoa?"
click at [875, 202] on div "thread_kTF0lKBrM8O1sUgT55qLmF9A Copy - - 117_Campo, Rodrigo Oliveira User Conve…" at bounding box center [936, 298] width 183 height 533
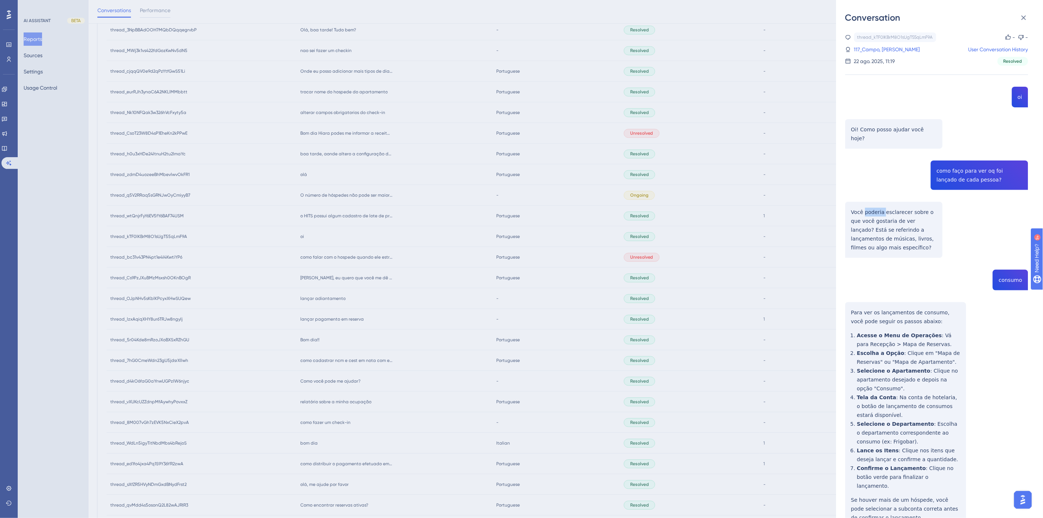
click at [875, 202] on div "thread_kTF0lKBrM8O1sUgT55qLmF9A Copy - - 117_Campo, Rodrigo Oliveira User Conve…" at bounding box center [936, 298] width 183 height 533
copy p "Você poderia esclarecer sobre o que você gostaria de ver lançado? Está se refer…"
click at [1008, 259] on div "thread_kTF0lKBrM8O1sUgT55qLmF9A Copy - - 117_Campo, Rodrigo Oliveira User Conve…" at bounding box center [936, 298] width 183 height 533
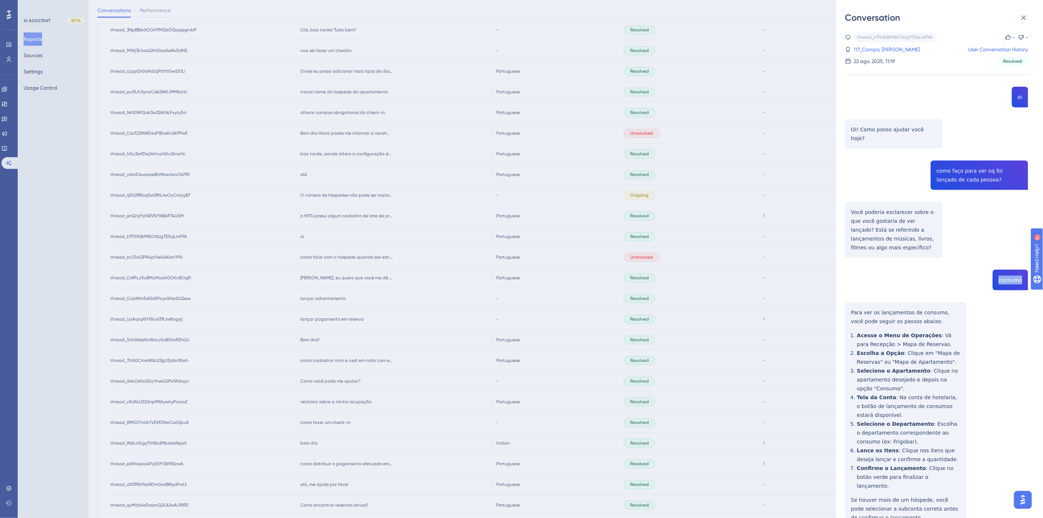
copy span "consumo"
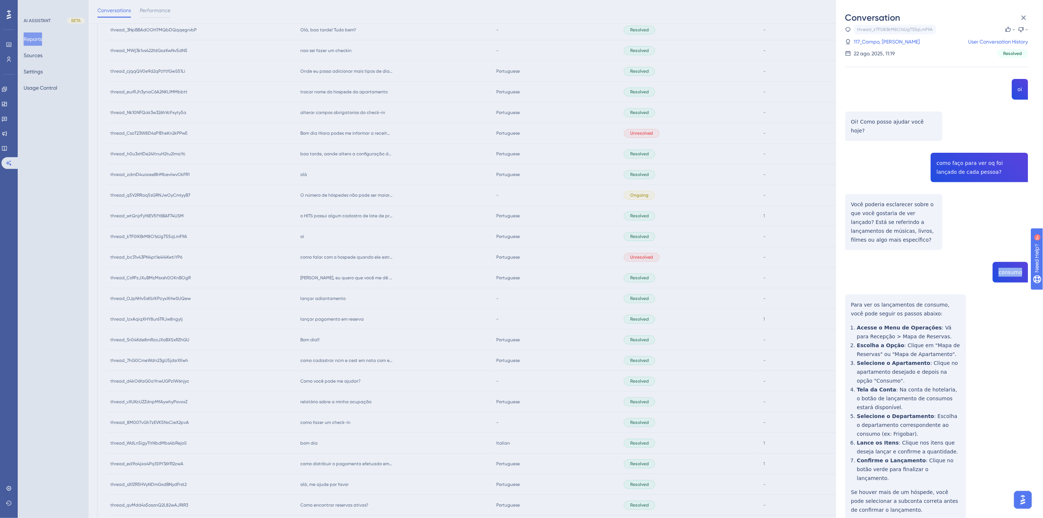
scroll to position [15, 0]
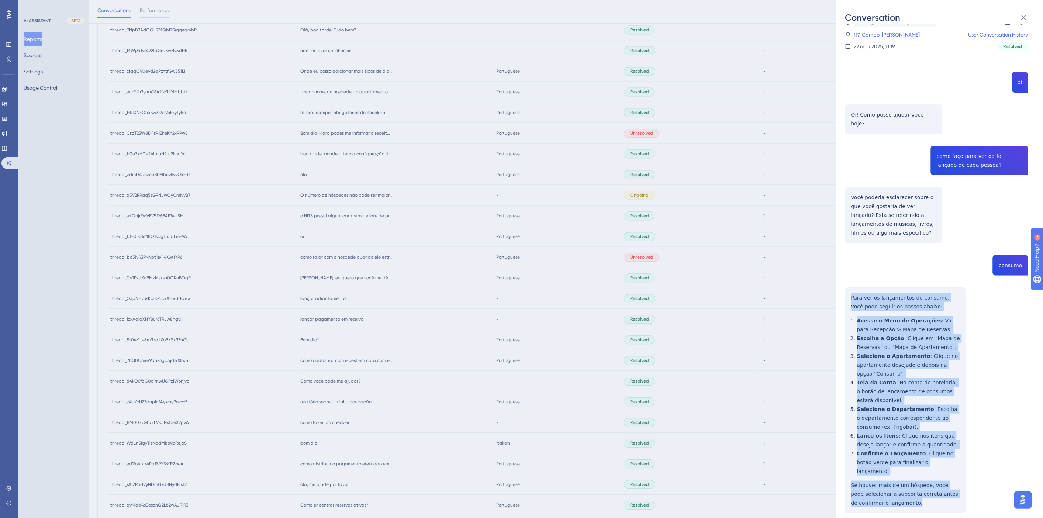
drag, startPoint x: 910, startPoint y: 477, endPoint x: 849, endPoint y: 281, distance: 205.1
click at [849, 281] on div "thread_kTF0lKBrM8O1sUgT55qLmF9A Copy - - 117_Campo, Rodrigo Oliveira User Conve…" at bounding box center [936, 284] width 183 height 533
copy div "Para ver os lançamentos de consumo, você pode seguir os passos abaixo: Acesse o…"
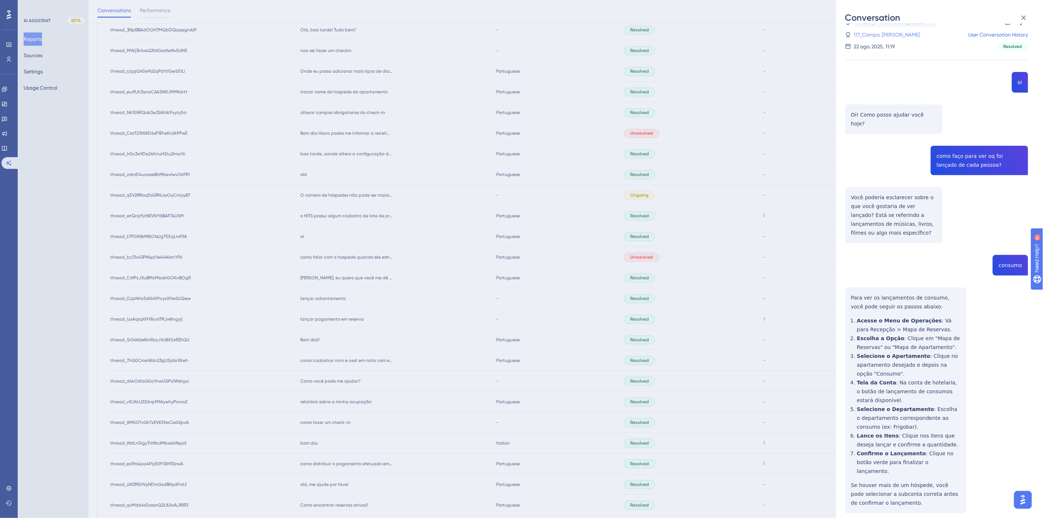
click at [862, 37] on link "117_Campo, Rodrigo Oliveira" at bounding box center [887, 34] width 66 height 9
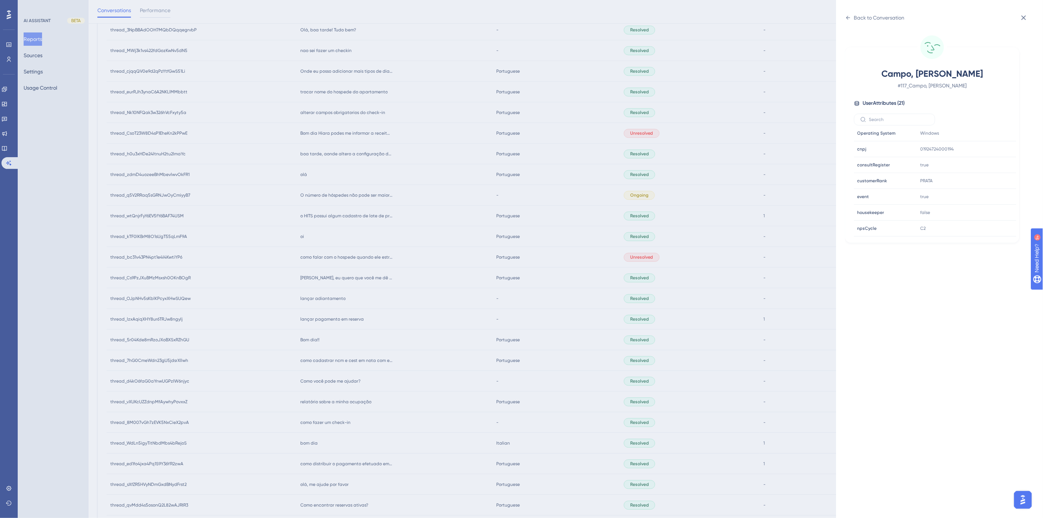
scroll to position [205, 0]
click at [986, 201] on icon at bounding box center [987, 200] width 7 height 7
click at [991, 169] on icon at bounding box center [987, 169] width 7 height 7
click at [383, 318] on div "Back to Conversation Campo, Rodrigo Oliveira # 117_Campo, Rodrigo Oliveira User…" at bounding box center [521, 259] width 1043 height 518
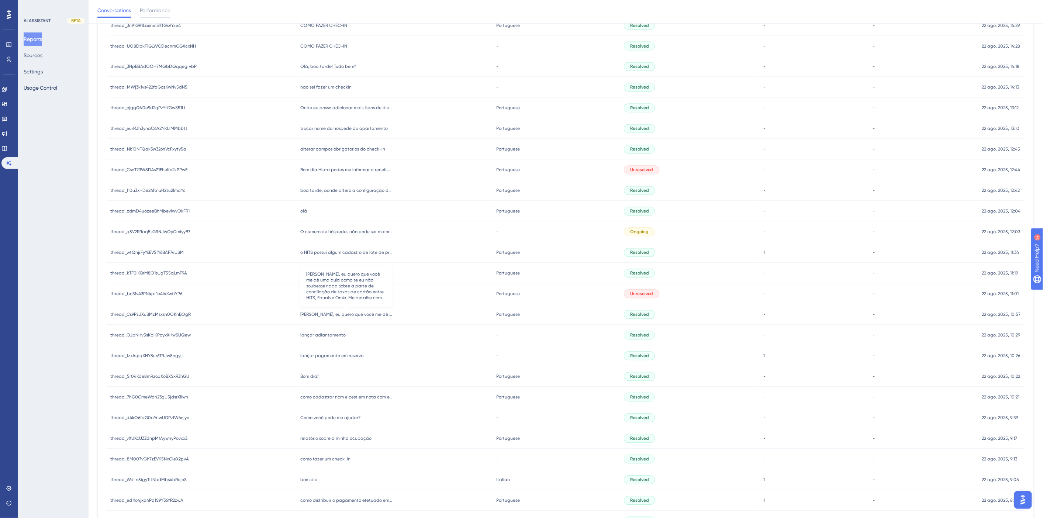
scroll to position [618, 0]
click at [335, 259] on span "o HITS possui algum cadastro de lote de produtos ?" at bounding box center [346, 257] width 92 height 6
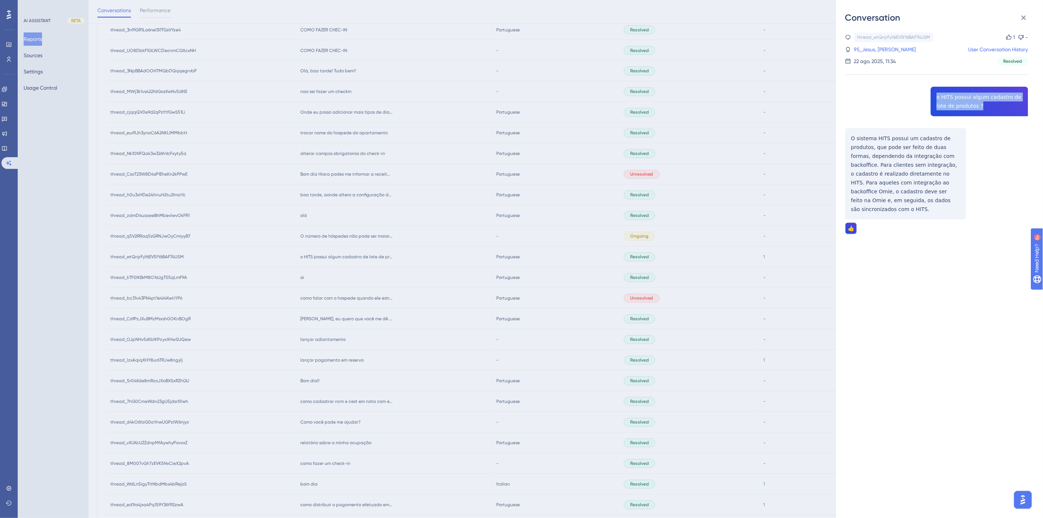
drag, startPoint x: 975, startPoint y: 106, endPoint x: 931, endPoint y: 94, distance: 45.7
click at [931, 94] on div "thread_wtQnjrFyY6EV5fY6BAF74USM Copy 1 - 95_Jesus, Adilson User Conversation Hi…" at bounding box center [936, 151] width 183 height 239
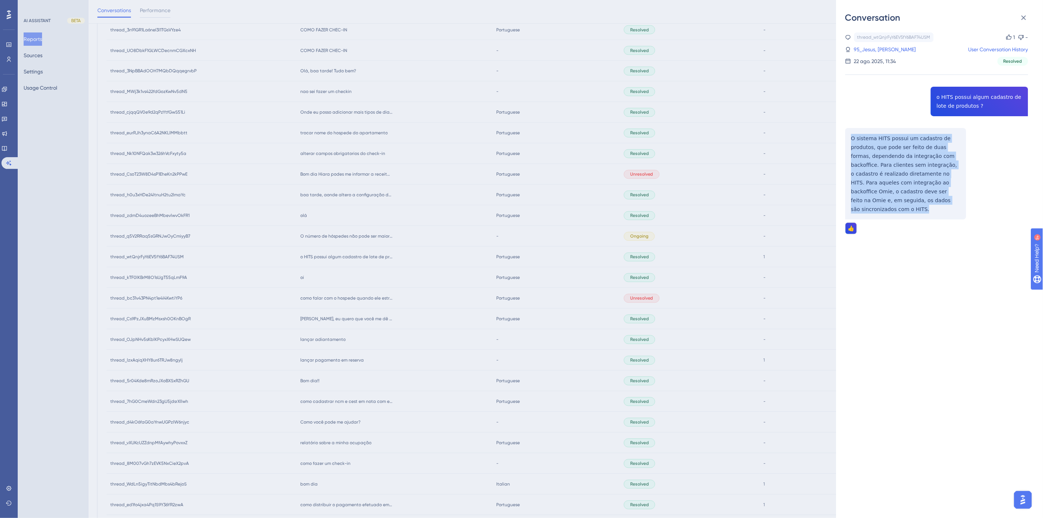
drag, startPoint x: 931, startPoint y: 203, endPoint x: 848, endPoint y: 139, distance: 104.6
click at [848, 139] on div "thread_wtQnjrFyY6EV5fY6BAF74USM Copy 1 - 95_Jesus, Adilson User Conversation Hi…" at bounding box center [936, 151] width 183 height 239
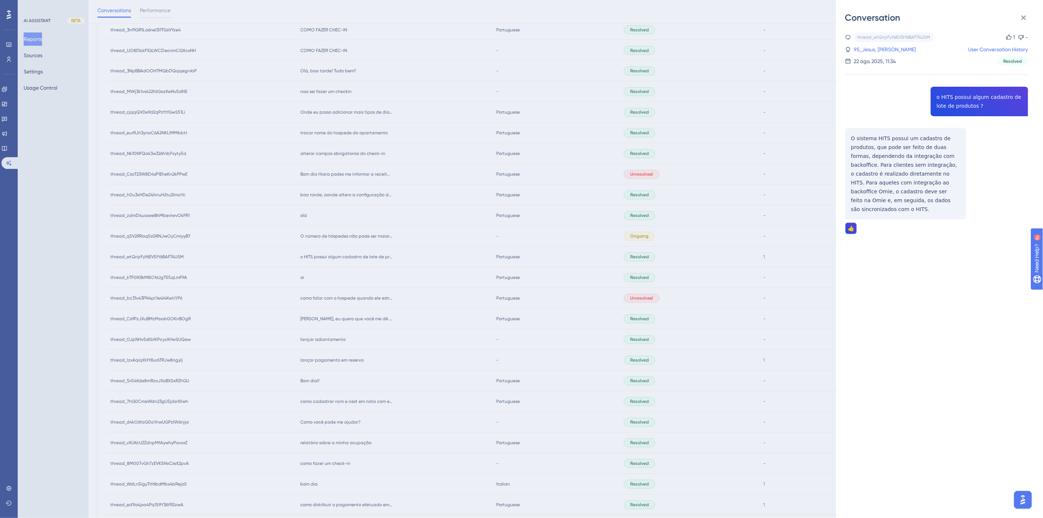
click at [406, 281] on div "Conversation thread_wtQnjrFyY6EV5fY6BAF74USM Copy 1 - 95_Jesus, Adilson User Co…" at bounding box center [521, 259] width 1043 height 518
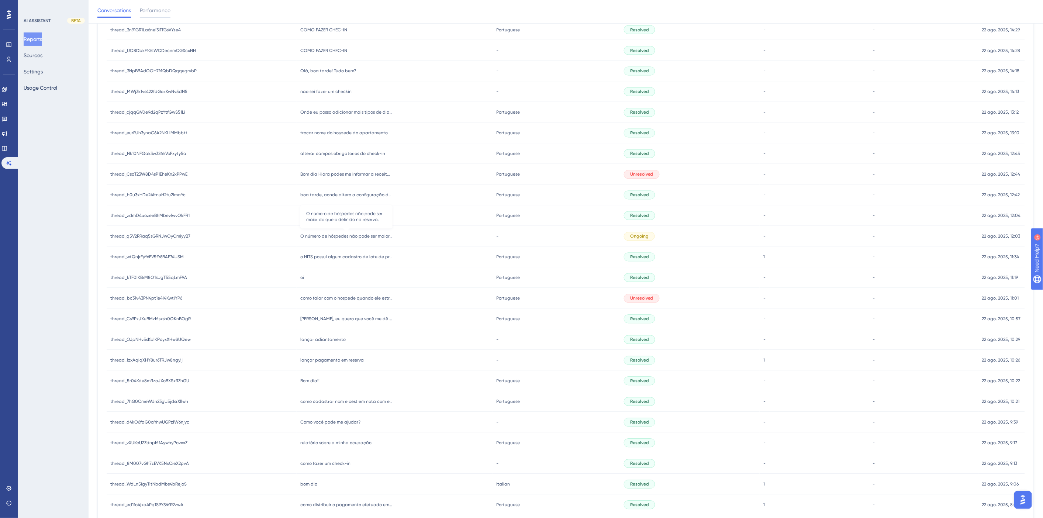
click at [345, 235] on span "O número de hóspedes não pode ser maior do que o definido na reserva." at bounding box center [346, 236] width 92 height 6
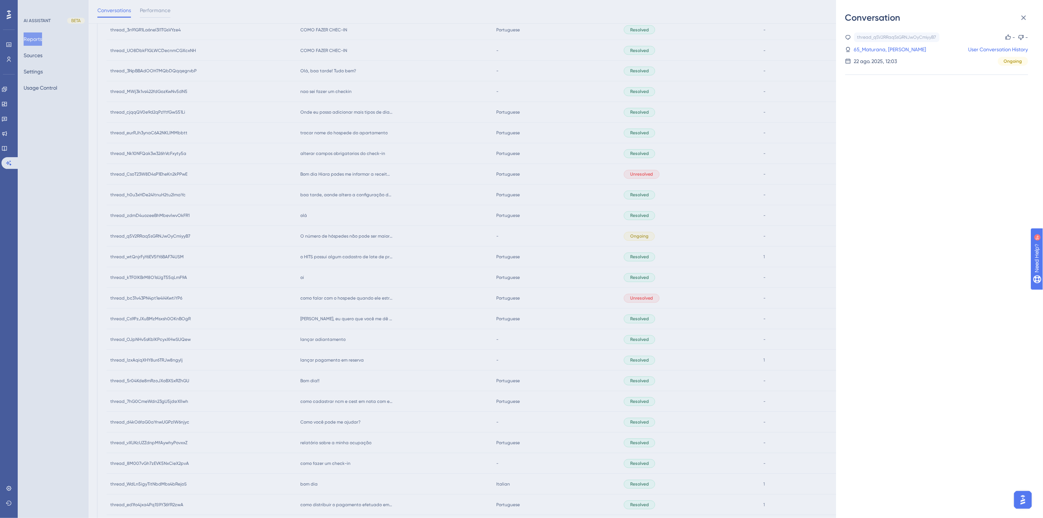
click at [413, 262] on div "Conversation thread_q5V2RRaq5sGRNJwOyCmiyyB7 Copy - - 65_Maturana, Raquel User …" at bounding box center [521, 259] width 1043 height 518
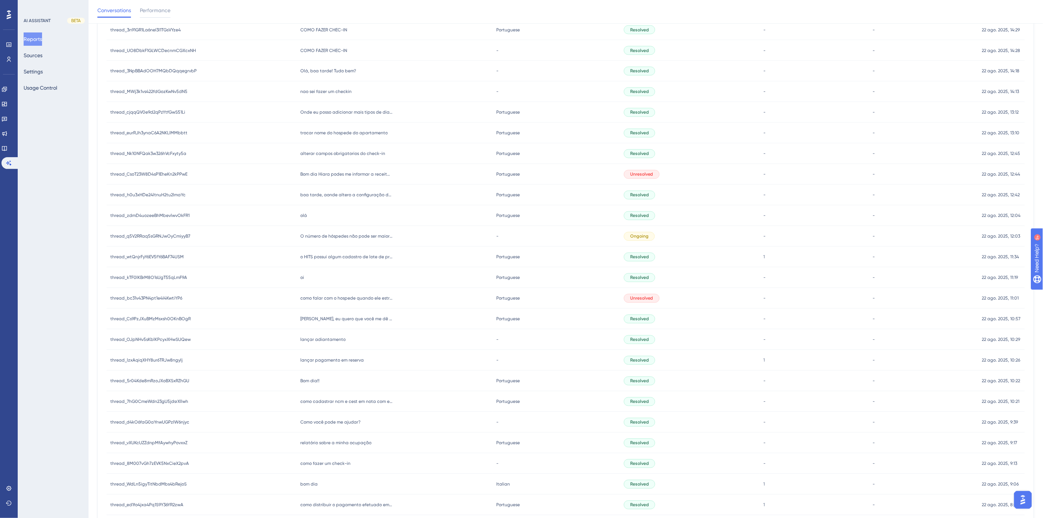
click at [302, 215] on span "olá" at bounding box center [303, 216] width 7 height 6
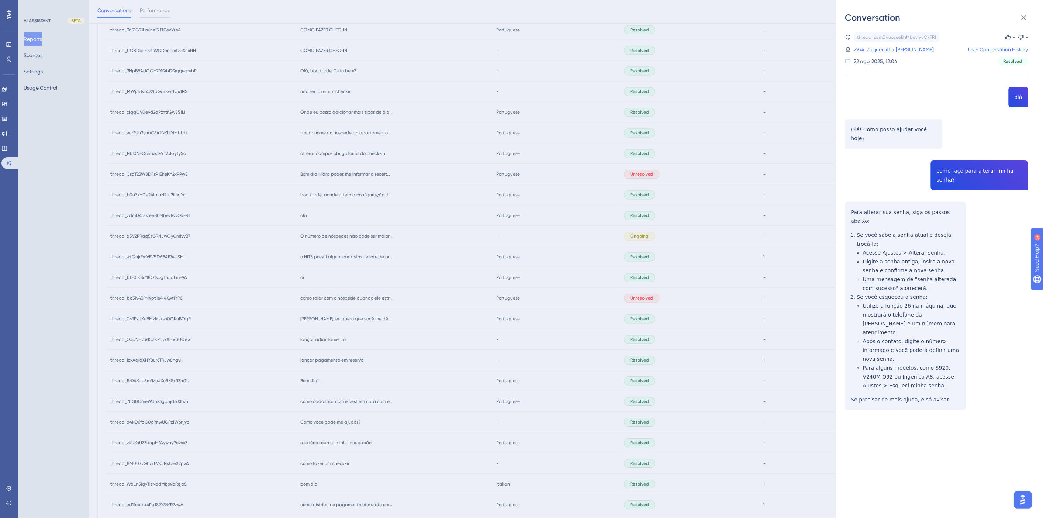
click at [354, 248] on div "Conversation thread_zdmD4uozeeBhMbevlwvOkFR1 Copy - - 2974_Zuqueratto, Mariana …" at bounding box center [521, 259] width 1043 height 518
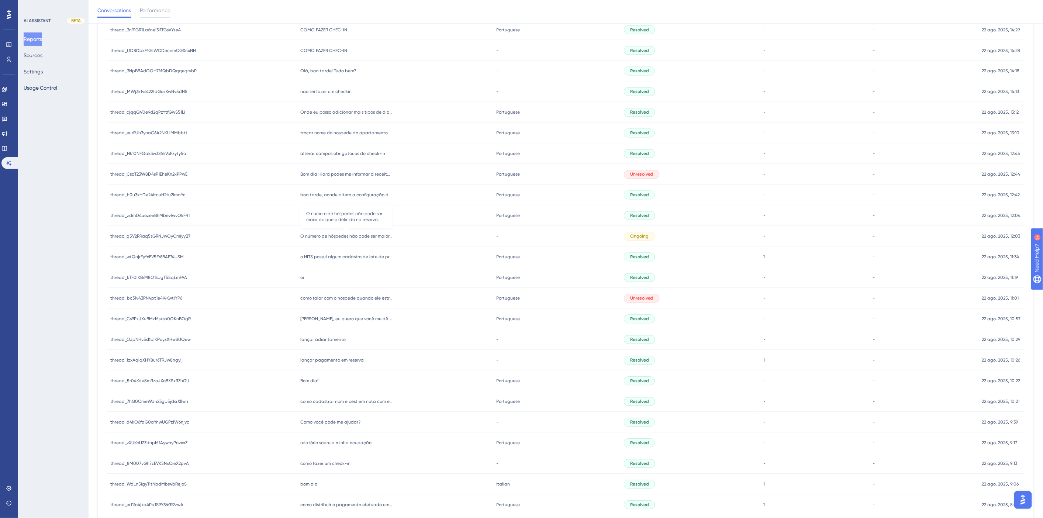
click at [343, 236] on span "O número de hóspedes não pode ser maior do que o definido na reserva." at bounding box center [346, 236] width 92 height 6
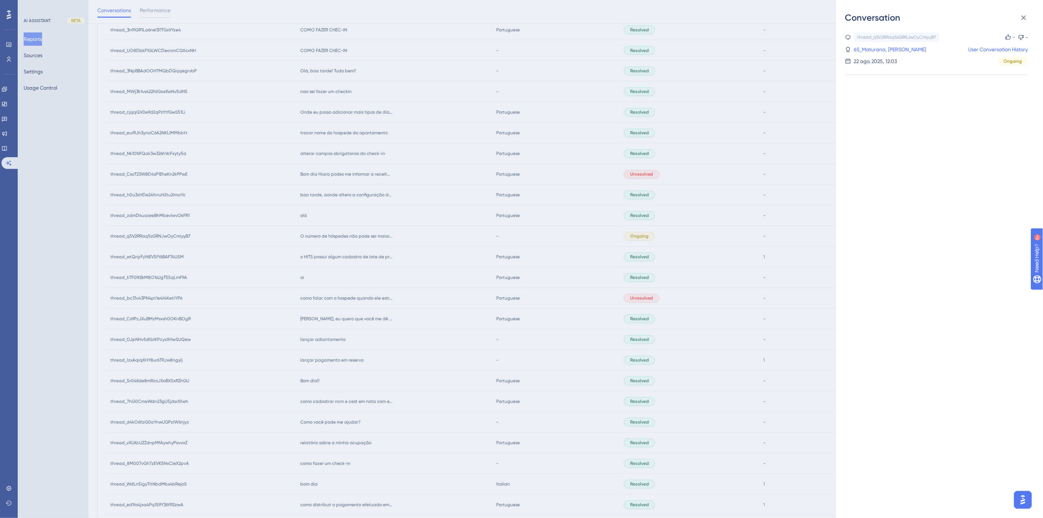
click at [425, 244] on div "Conversation thread_q5V2RRaq5sGRNJwOyCmiyyB7 Copy - - 65_Maturana, Raquel User …" at bounding box center [521, 259] width 1043 height 518
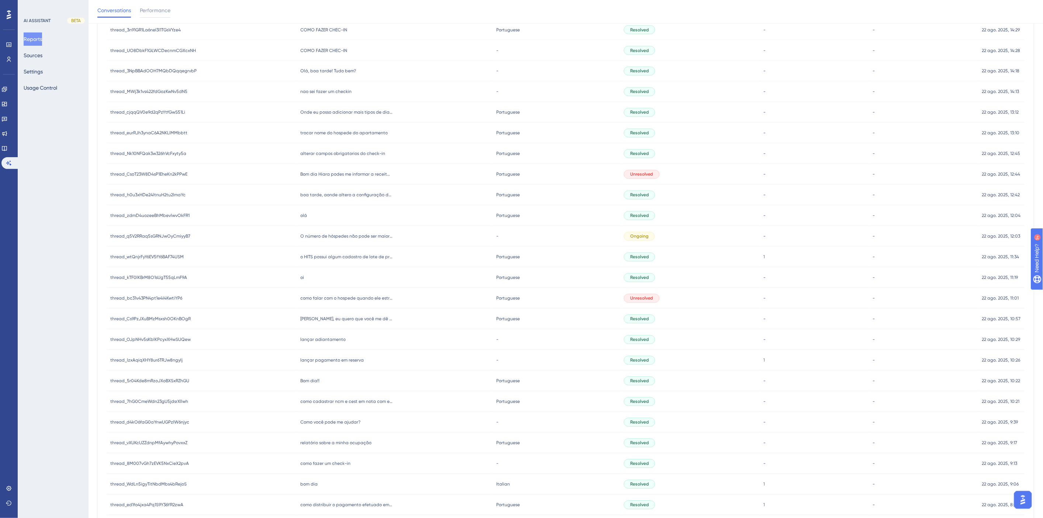
click at [303, 214] on span "olá" at bounding box center [303, 216] width 7 height 6
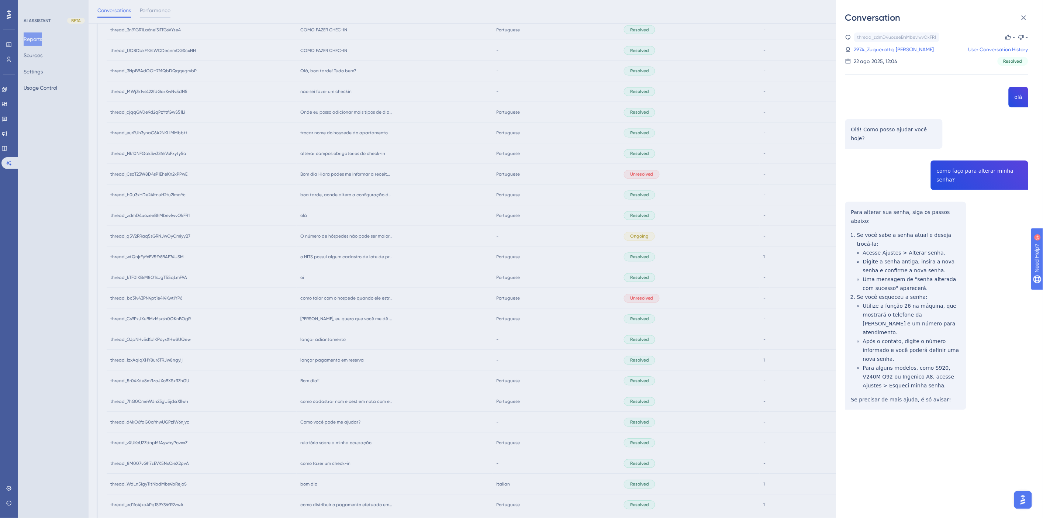
click at [964, 159] on div "thread_zdmD4uozeeBhMbevlwvOkFR1 Copy - - 2974_Zuqueratto, Mariana User Conversa…" at bounding box center [936, 239] width 183 height 415
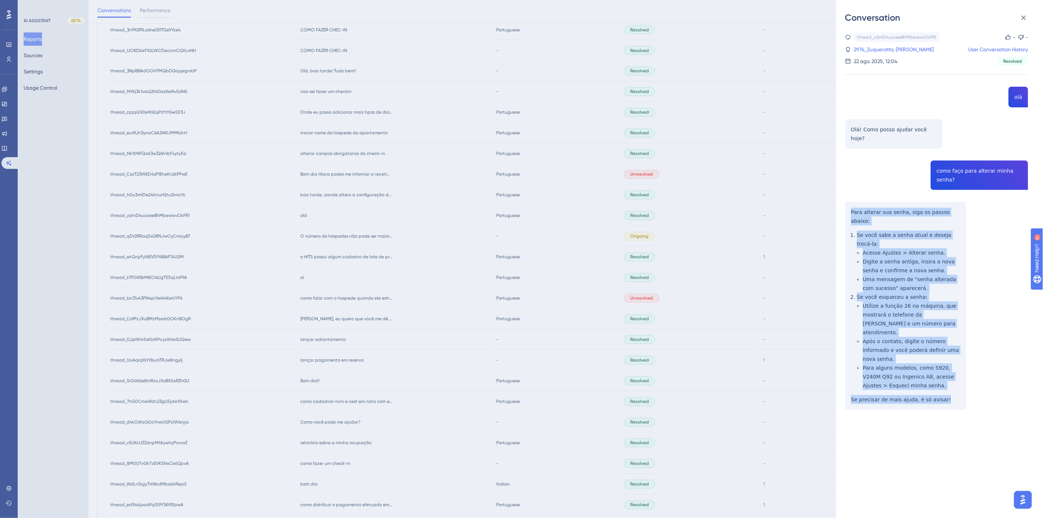
drag, startPoint x: 939, startPoint y: 356, endPoint x: 840, endPoint y: 183, distance: 199.4
click at [840, 183] on div "Conversation thread_zdmD4uozeeBhMbevlwvOkFR1 Copy - - 2974_Zuqueratto, Mariana …" at bounding box center [939, 259] width 207 height 518
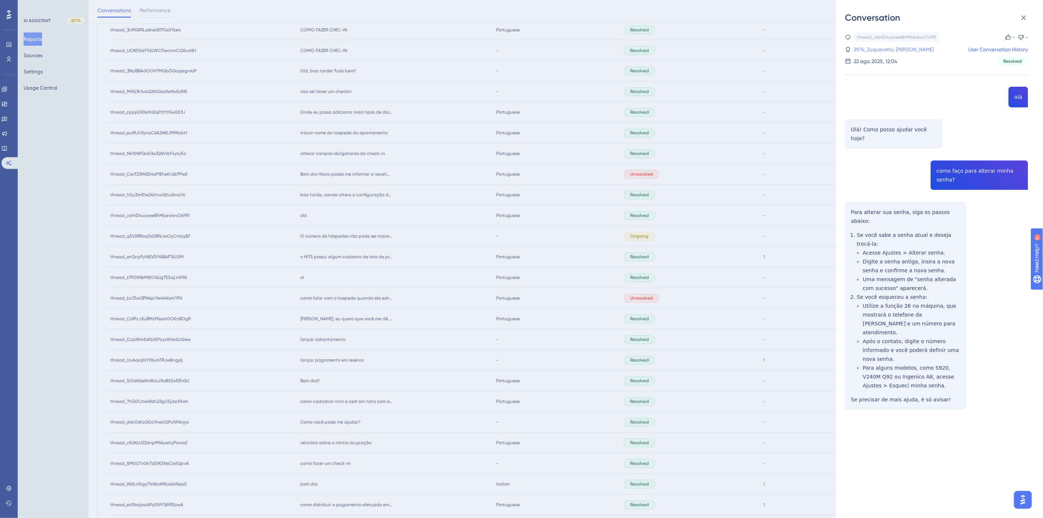
click at [896, 53] on link "2974_Zuqueratto, Mariana" at bounding box center [894, 49] width 80 height 9
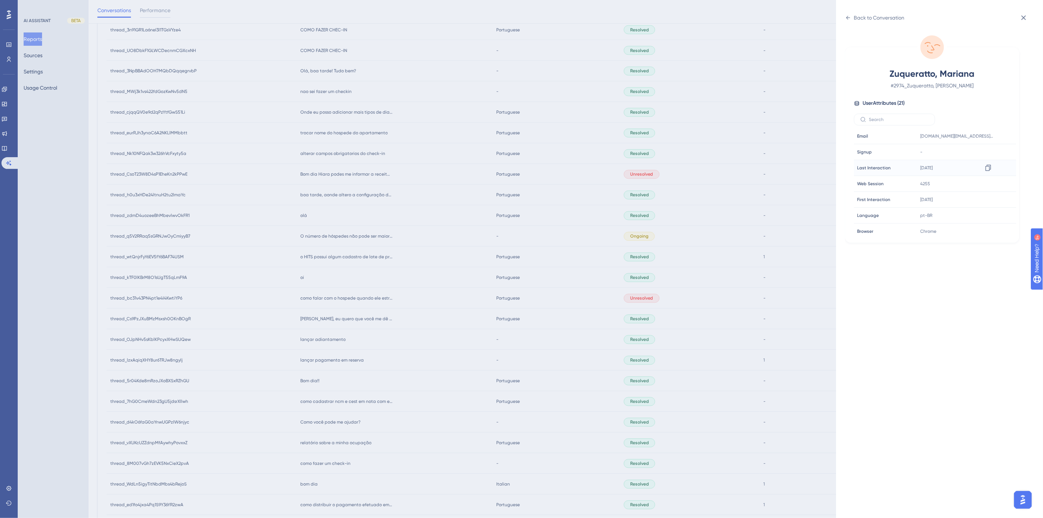
scroll to position [205, 0]
click at [985, 169] on icon at bounding box center [987, 169] width 7 height 7
click at [883, 18] on div "Back to Conversation" at bounding box center [879, 17] width 51 height 9
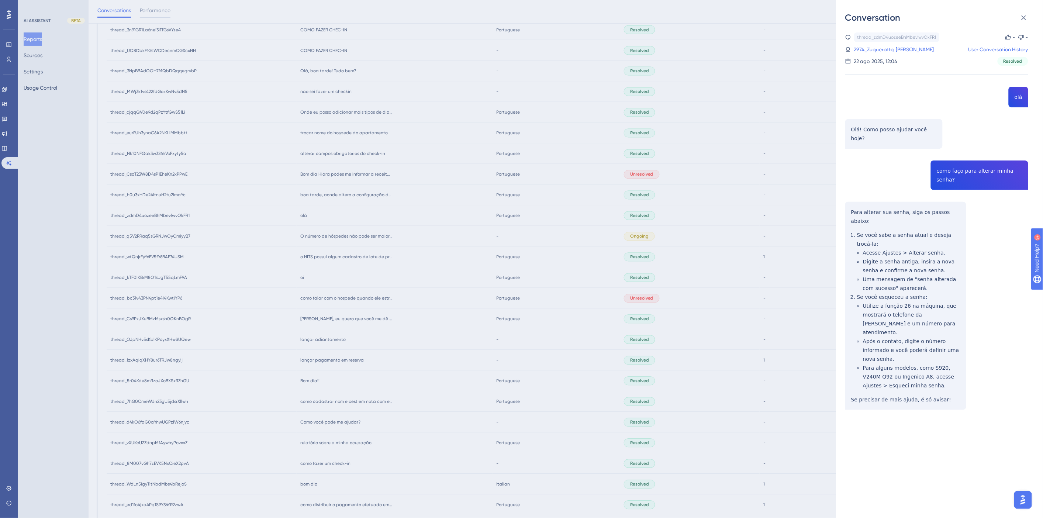
click at [320, 195] on div "Conversation thread_zdmD4uozeeBhMbevlwvOkFR1 Copy - - 2974_Zuqueratto, Mariana …" at bounding box center [521, 259] width 1043 height 518
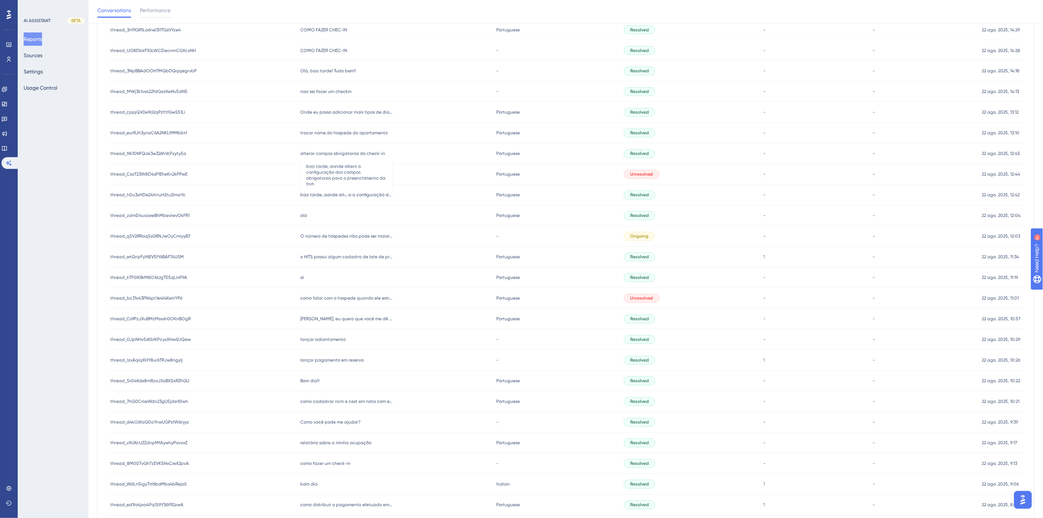
click at [329, 196] on span "boa tarde, aonde altero a configuração dos campos obrigatorios para o preenchim…" at bounding box center [346, 195] width 92 height 6
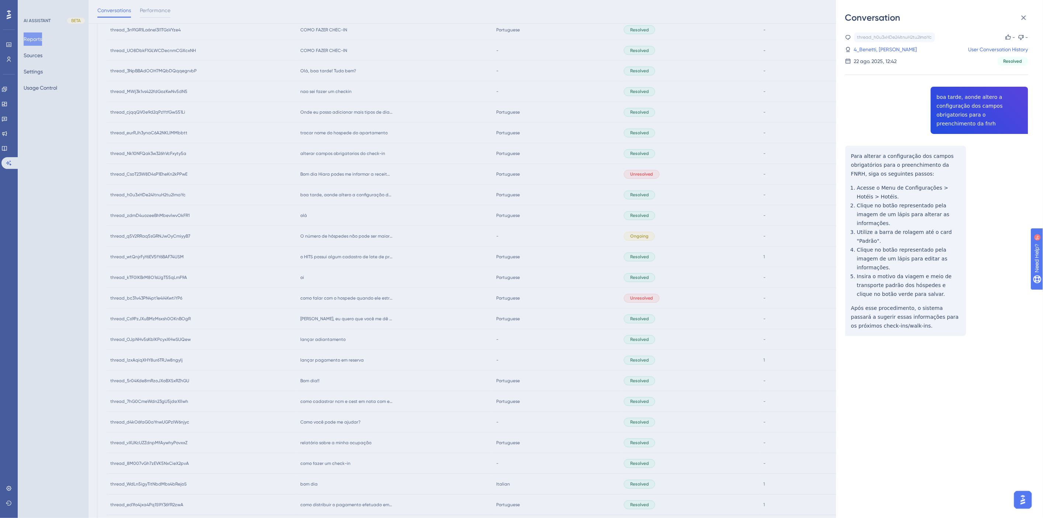
click at [972, 104] on div "thread_h0u3xHDe24ltnuH2tu2lmaYc Copy - - 4_Benetti, Robson User Conversation Hi…" at bounding box center [936, 202] width 183 height 341
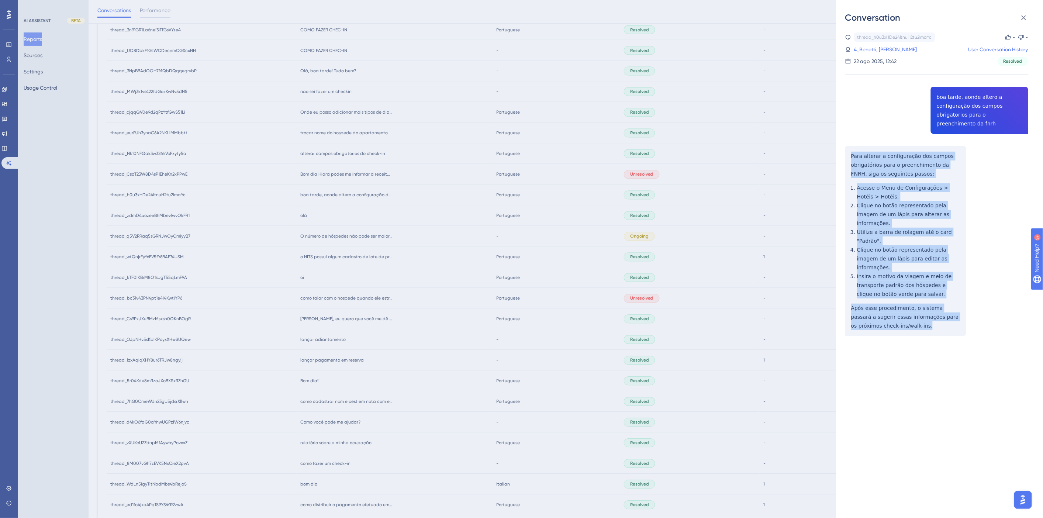
drag, startPoint x: 898, startPoint y: 310, endPoint x: 838, endPoint y: 154, distance: 167.4
click at [838, 154] on div "Conversation thread_h0u3xHDe24ltnuH2tu2lmaYc Copy - - 4_Benetti, Robson User Co…" at bounding box center [939, 259] width 207 height 518
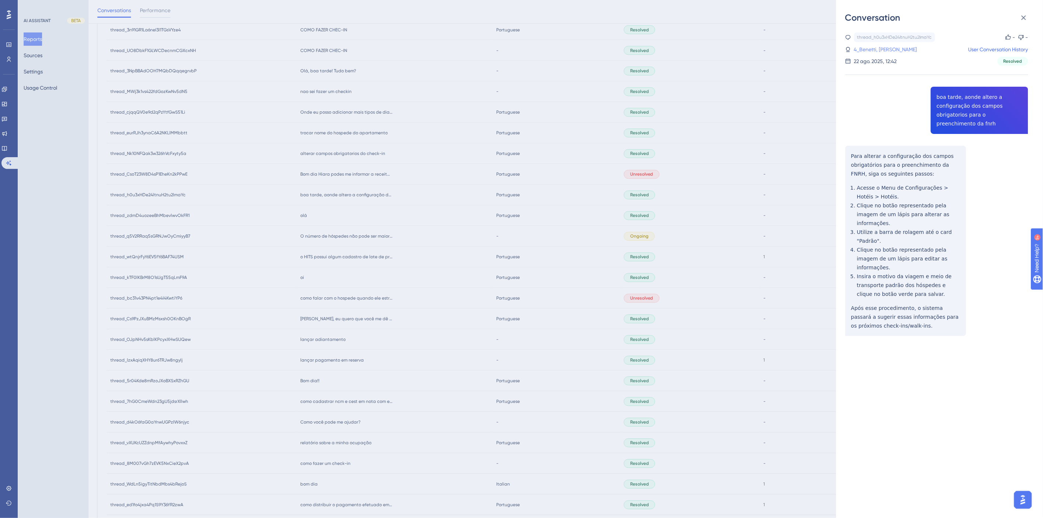
click at [880, 53] on link "4_Benetti, Robson" at bounding box center [885, 49] width 63 height 9
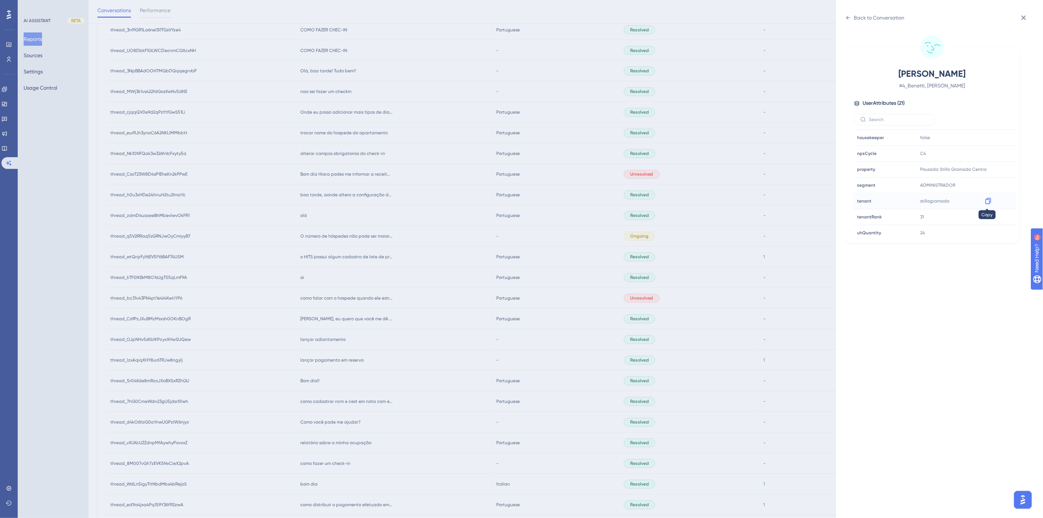
click at [987, 204] on icon at bounding box center [988, 201] width 6 height 6
click at [871, 16] on div "Back to Conversation" at bounding box center [879, 17] width 51 height 9
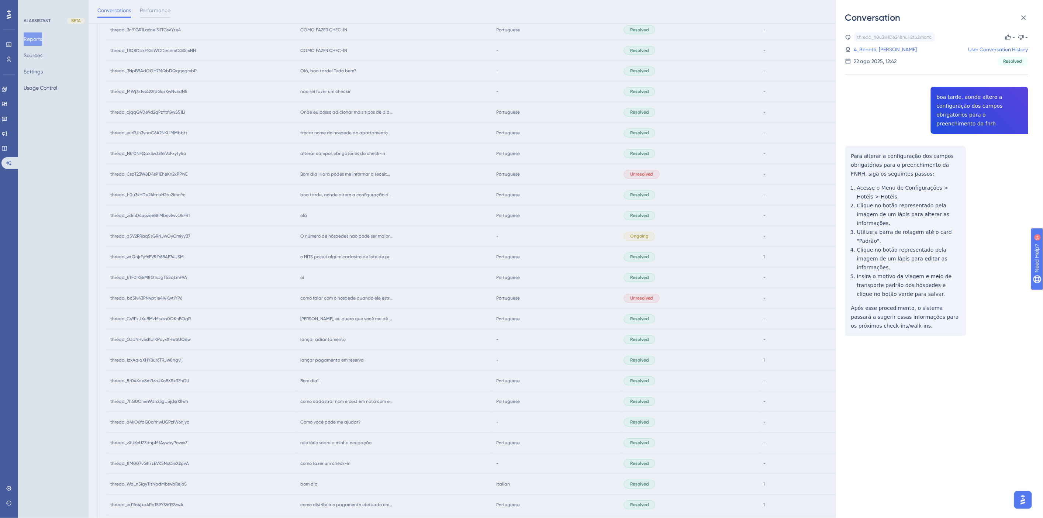
click at [359, 269] on div "Conversation thread_h0u3xHDe24ltnuH2tu2lmaYc Copy - - 4_Benetti, Robson User Co…" at bounding box center [521, 259] width 1043 height 518
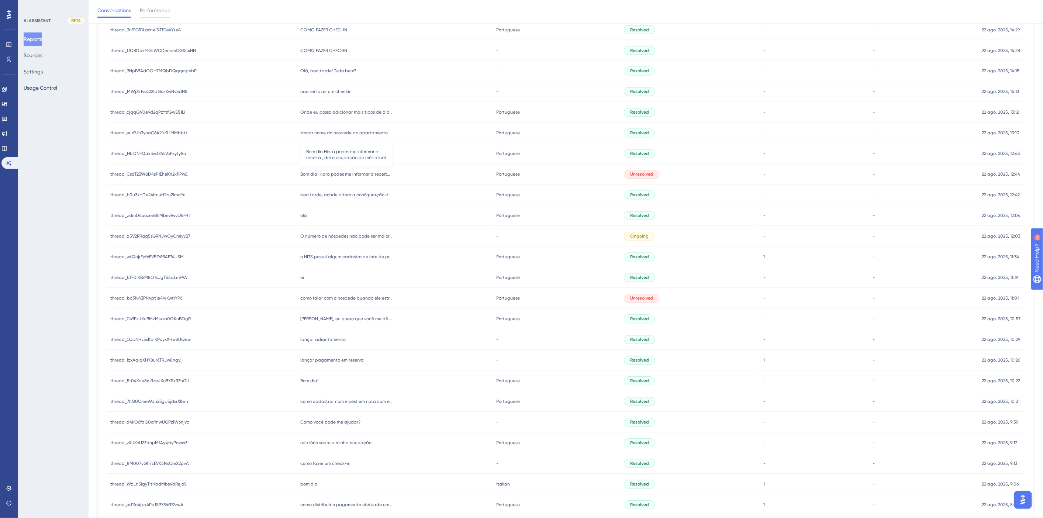
click at [336, 172] on span "Bom dia Hiara podes me informar a receita , dm e ocupação do mês atual" at bounding box center [346, 175] width 92 height 6
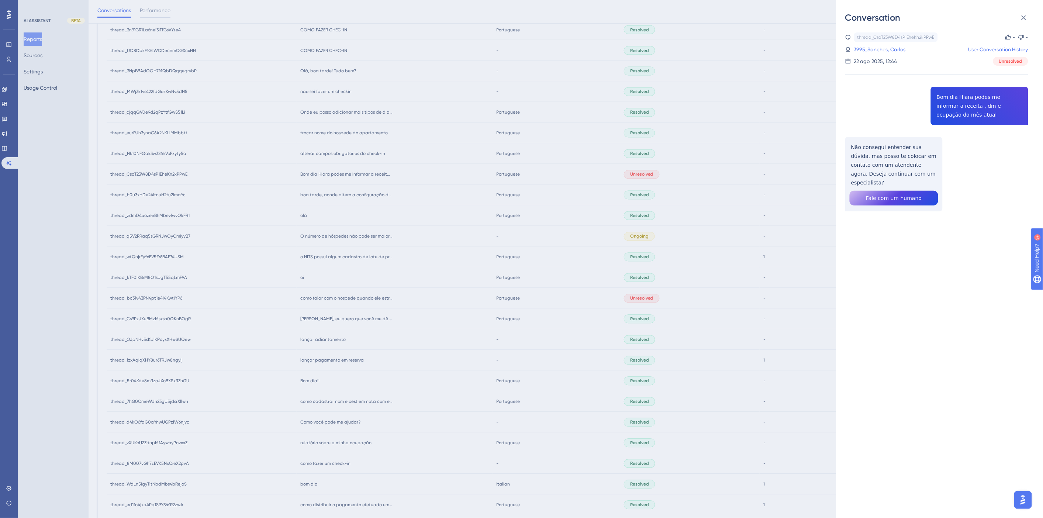
click at [958, 106] on div "thread_CsoT23W8D4sP1EheKn2kPPwE Copy - - 3995_Sanches, Carlos User Conversation…" at bounding box center [936, 140] width 183 height 217
click at [899, 155] on div "thread_CsoT23W8D4sP1EheKn2kPPwE Copy - - 3995_Sanches, Carlos User Conversation…" at bounding box center [936, 140] width 183 height 217
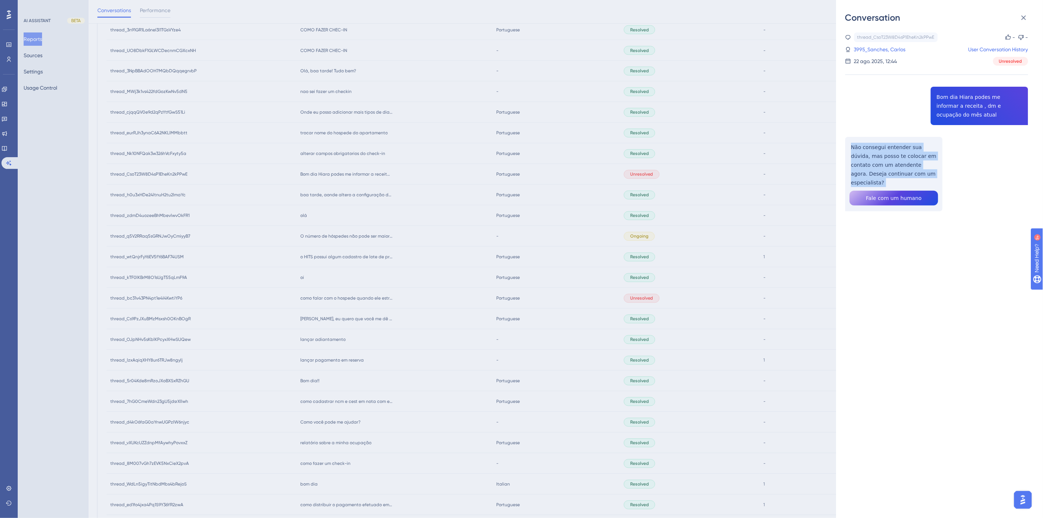
click at [899, 155] on div "thread_CsoT23W8D4sP1EheKn2kPPwE Copy - - 3995_Sanches, Carlos User Conversation…" at bounding box center [936, 140] width 183 height 217
click at [879, 52] on link "3995_Sanches, Carlos" at bounding box center [880, 49] width 52 height 9
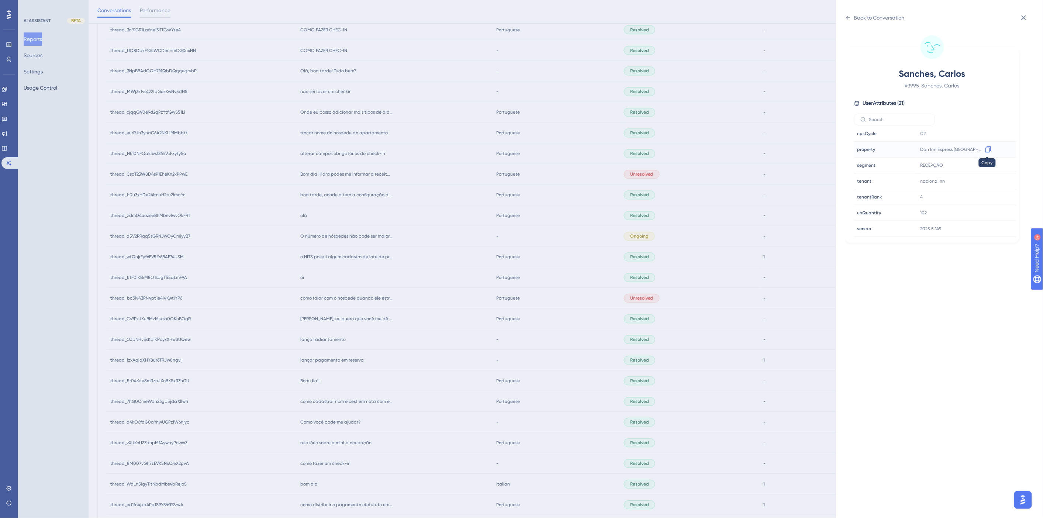
click at [987, 150] on icon at bounding box center [987, 149] width 7 height 7
click at [403, 278] on div "Back to Conversation Sanches, Carlos # 3995_Sanches, Carlos User Attributes ( 2…" at bounding box center [521, 259] width 1043 height 518
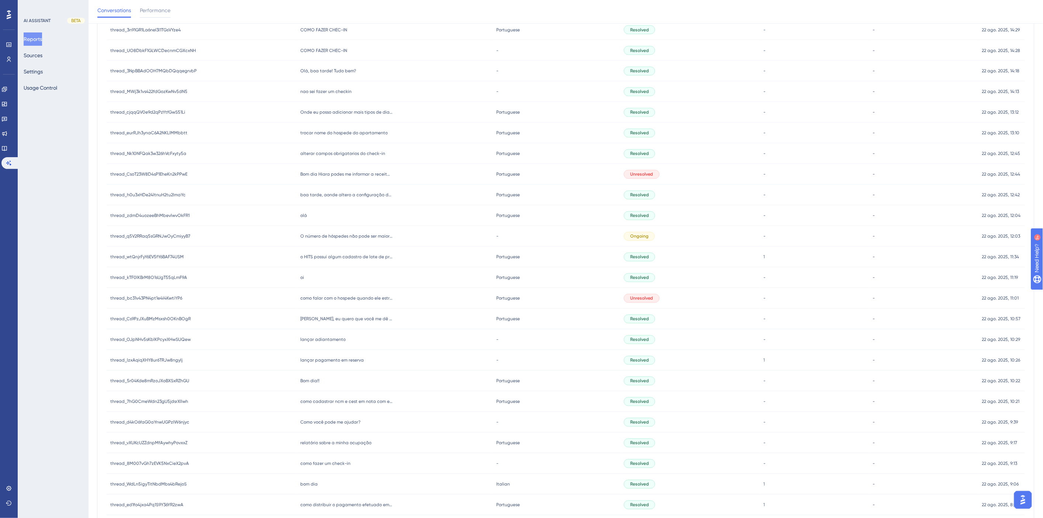
click at [328, 153] on span "alterar campos obrigatorios do check-in" at bounding box center [342, 154] width 85 height 6
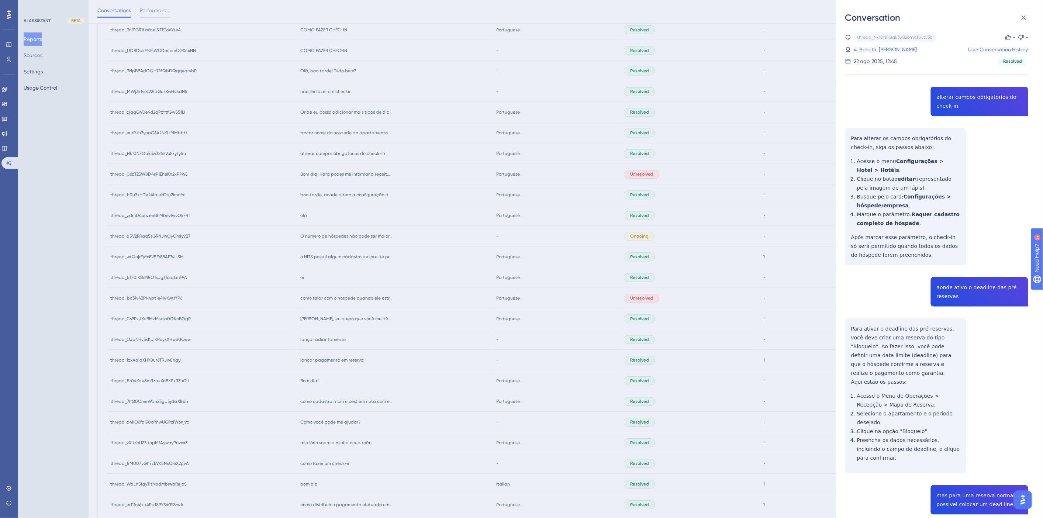
click at [940, 98] on div "thread_Nk10NFQak3w326hVcFxyty5a Copy - - 4_Benetti, Robson User Conversation Hi…" at bounding box center [936, 433] width 183 height 803
click at [890, 217] on div "thread_Nk10NFQak3w326hVcFxyty5a Copy - - 4_Benetti, Robson User Conversation Hi…" at bounding box center [936, 433] width 183 height 803
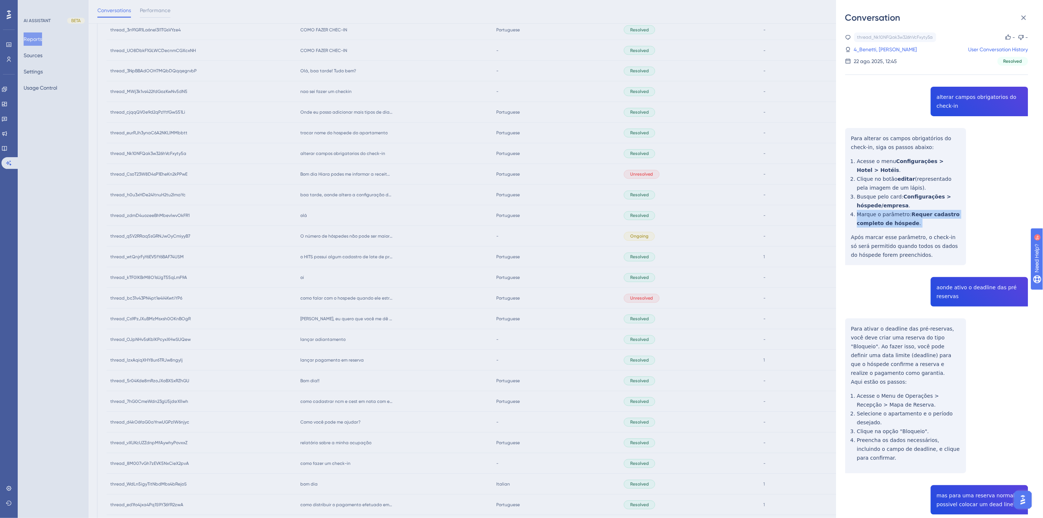
click at [890, 217] on div "thread_Nk10NFQak3w326hVcFxyty5a Copy - - 4_Benetti, Robson User Conversation Hi…" at bounding box center [936, 433] width 183 height 803
click at [899, 255] on div "thread_Nk10NFQak3w326hVcFxyty5a Copy - - 4_Benetti, Robson User Conversation Hi…" at bounding box center [936, 433] width 183 height 803
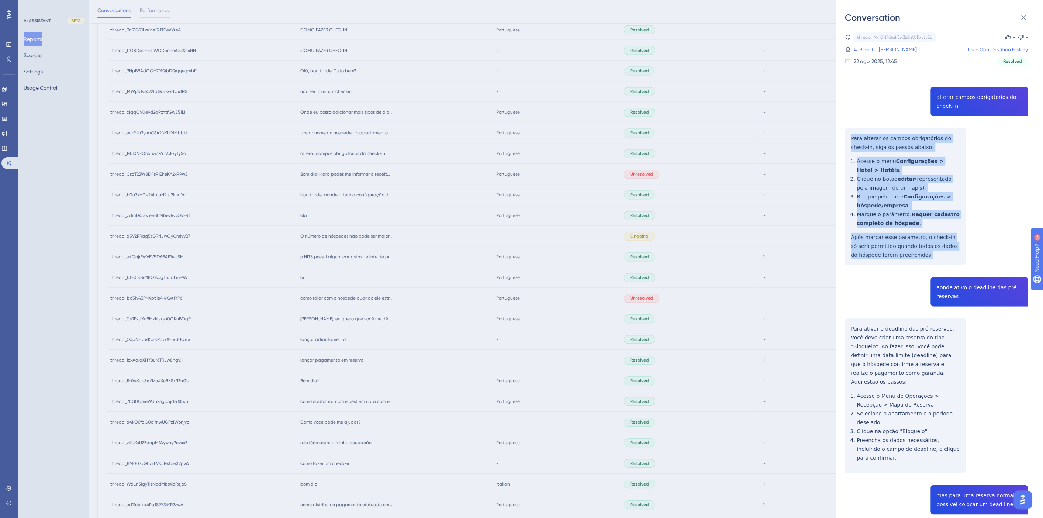
drag, startPoint x: 904, startPoint y: 256, endPoint x: 848, endPoint y: 139, distance: 129.4
click at [848, 139] on div "thread_Nk10NFQak3w326hVcFxyty5a Copy - - 4_Benetti, Robson User Conversation Hi…" at bounding box center [936, 433] width 183 height 803
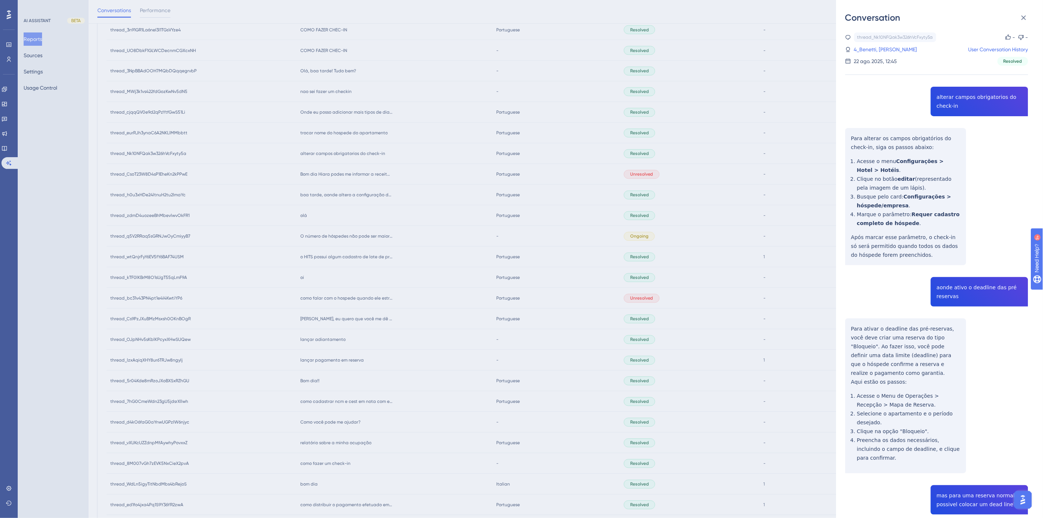
click at [945, 291] on div "thread_Nk10NFQak3w326hVcFxyty5a Copy - - 4_Benetti, Robson User Conversation Hi…" at bounding box center [936, 433] width 183 height 803
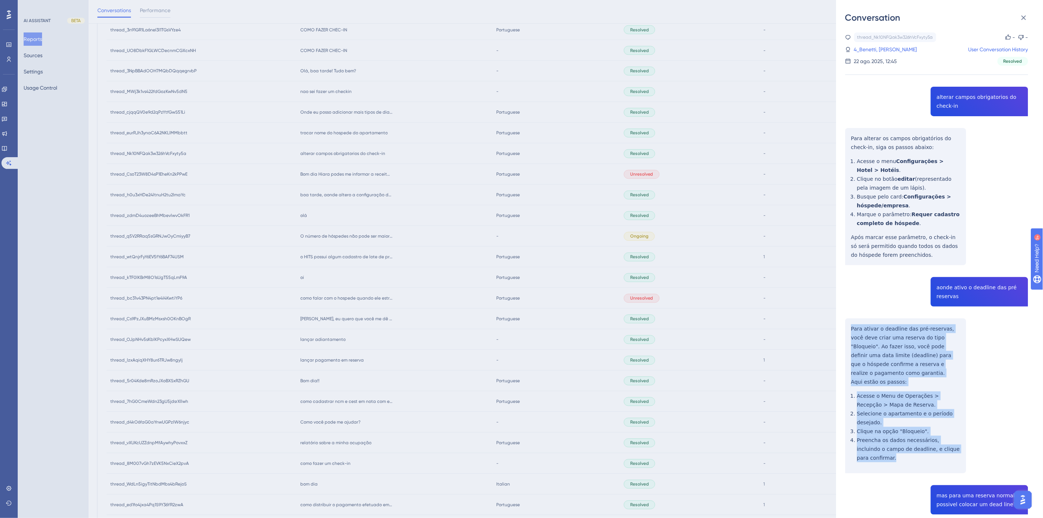
drag, startPoint x: 958, startPoint y: 440, endPoint x: 847, endPoint y: 332, distance: 155.2
click at [847, 332] on div "thread_Nk10NFQak3w326hVcFxyty5a Copy - - 4_Benetti, Robson User Conversation Hi…" at bounding box center [936, 433] width 183 height 803
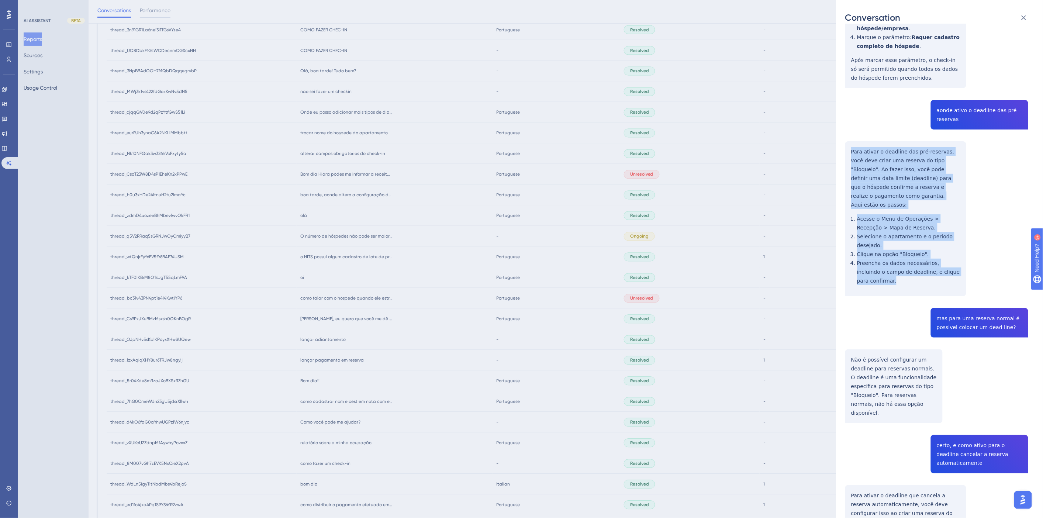
scroll to position [246, 0]
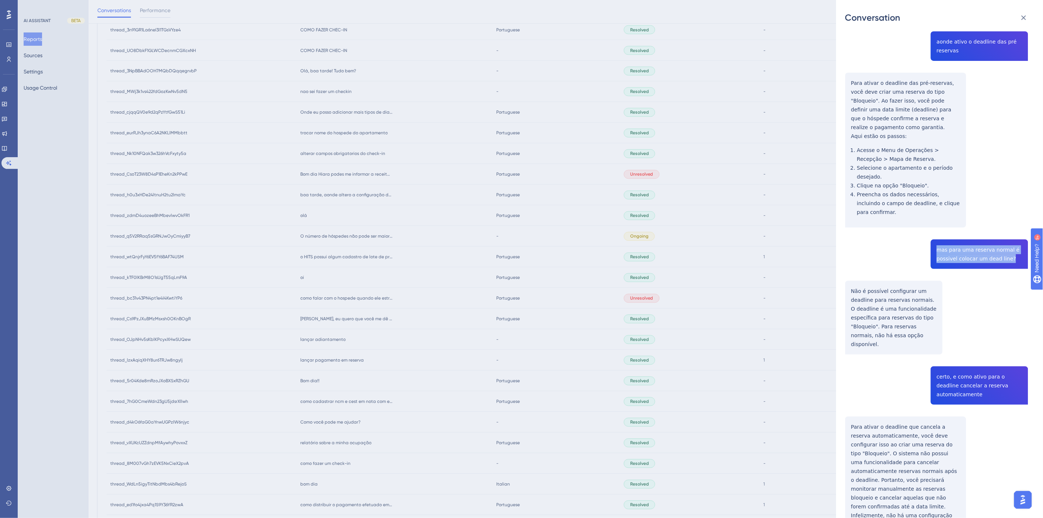
drag, startPoint x: 1008, startPoint y: 242, endPoint x: 932, endPoint y: 230, distance: 76.1
click at [932, 230] on div "thread_Nk10NFQak3w326hVcFxyty5a Copy - - 4_Benetti, Robson User Conversation Hi…" at bounding box center [936, 188] width 183 height 803
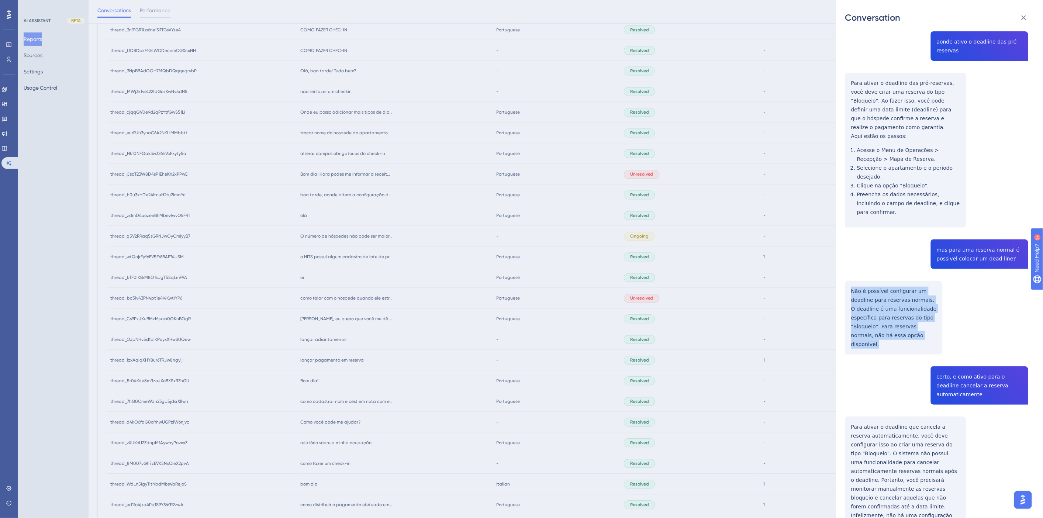
drag, startPoint x: 924, startPoint y: 319, endPoint x: 850, endPoint y: 273, distance: 86.7
click at [850, 273] on div "thread_Nk10NFQak3w326hVcFxyty5a Copy - - 4_Benetti, Robson User Conversation Hi…" at bounding box center [936, 188] width 183 height 803
click at [949, 350] on div "thread_Nk10NFQak3w326hVcFxyty5a Copy - - 4_Benetti, Robson User Conversation Hi…" at bounding box center [936, 188] width 183 height 803
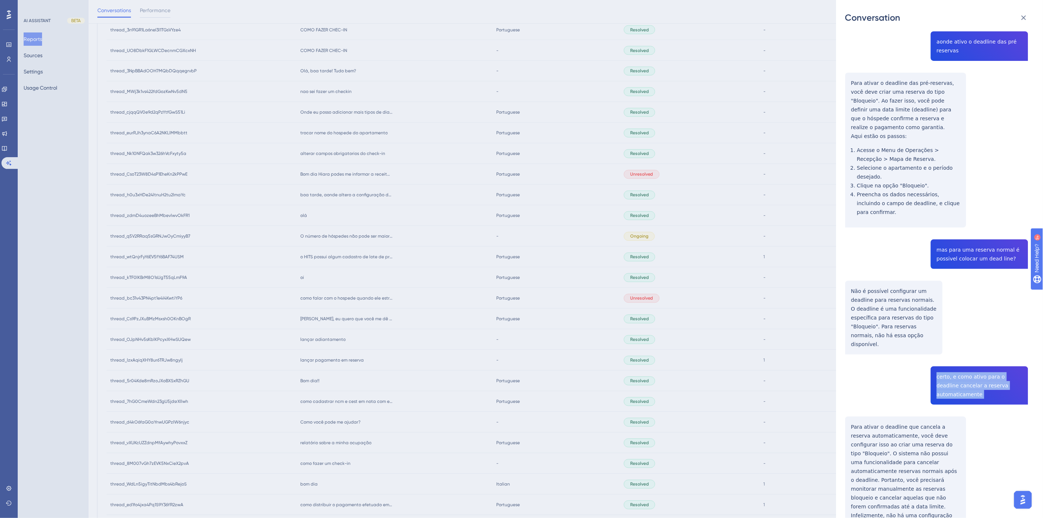
click at [949, 350] on div "thread_Nk10NFQak3w326hVcFxyty5a Copy - - 4_Benetti, Robson User Conversation Hi…" at bounding box center [936, 188] width 183 height 803
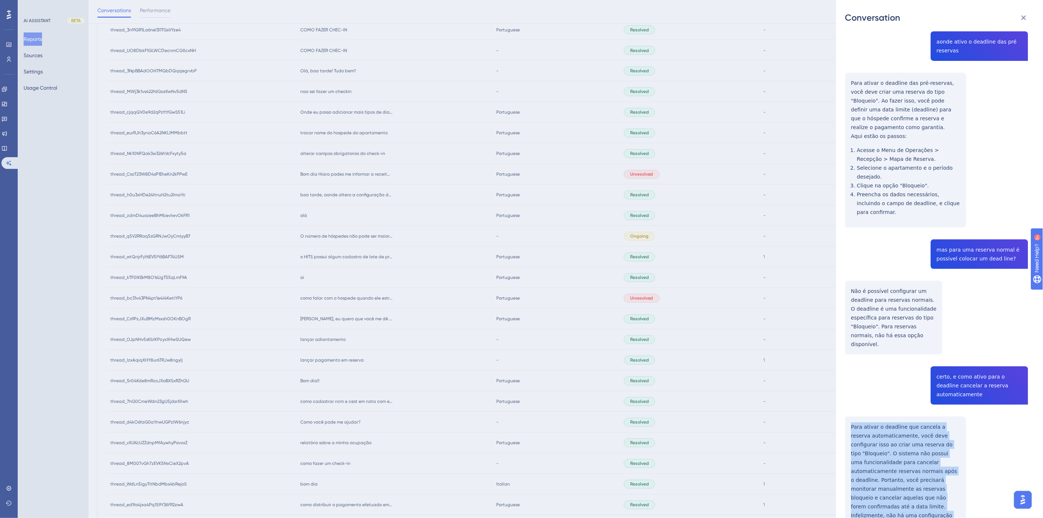
drag, startPoint x: 947, startPoint y: 488, endPoint x: 847, endPoint y: 392, distance: 139.3
click at [847, 392] on div "thread_Nk10NFQak3w326hVcFxyty5a Copy - - 4_Benetti, Robson User Conversation Hi…" at bounding box center [936, 188] width 183 height 803
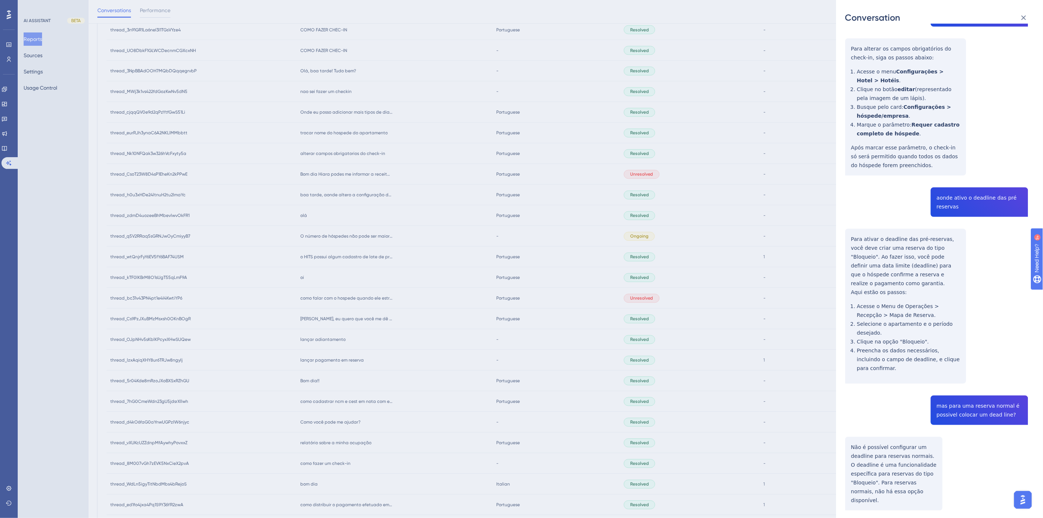
scroll to position [0, 0]
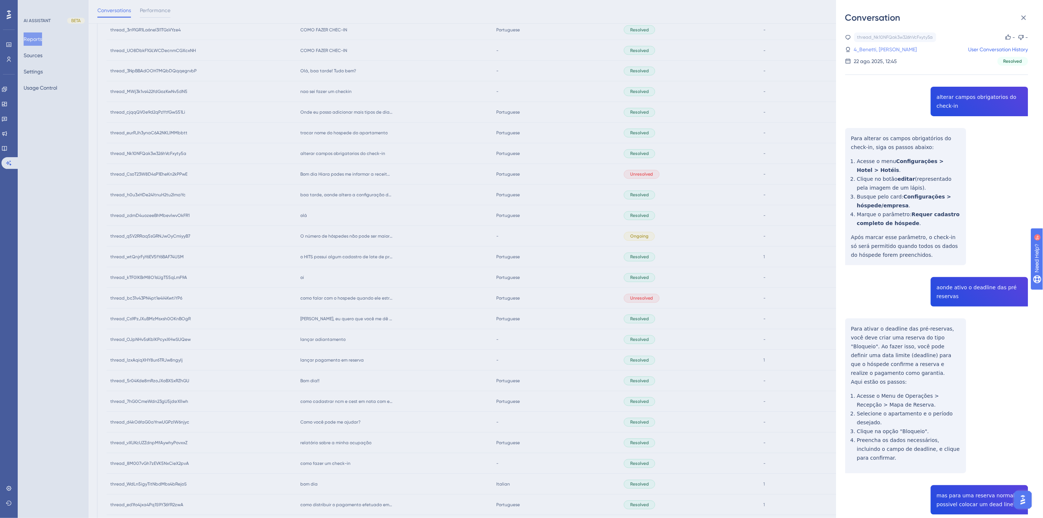
click at [894, 52] on link "4_Benetti, Robson" at bounding box center [885, 49] width 63 height 9
click at [893, 52] on link "4_Benetti, Robson" at bounding box center [885, 49] width 63 height 9
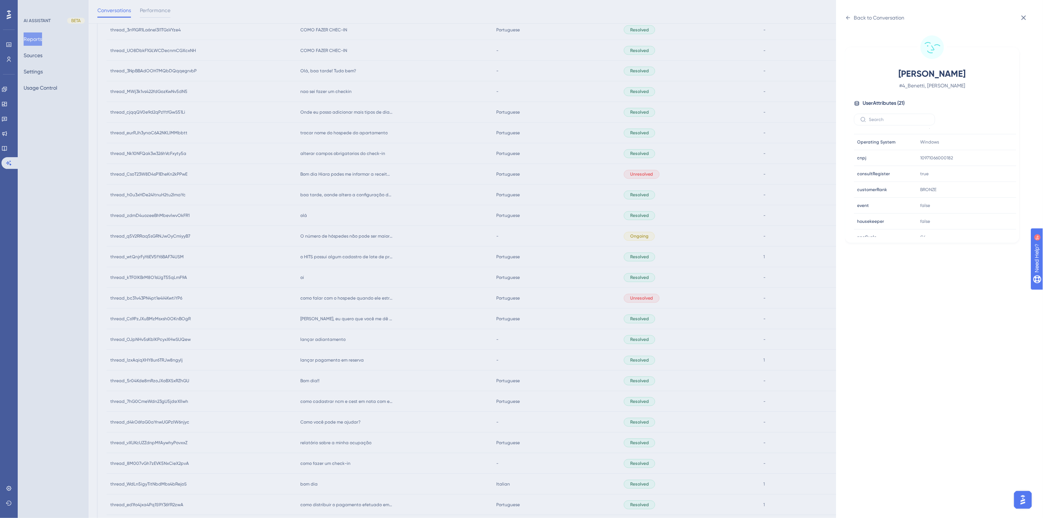
scroll to position [205, 0]
click at [441, 266] on div "Back to Conversation Benetti, Robson # 4_Benetti, Robson User Attributes ( 21 )…" at bounding box center [521, 259] width 1043 height 518
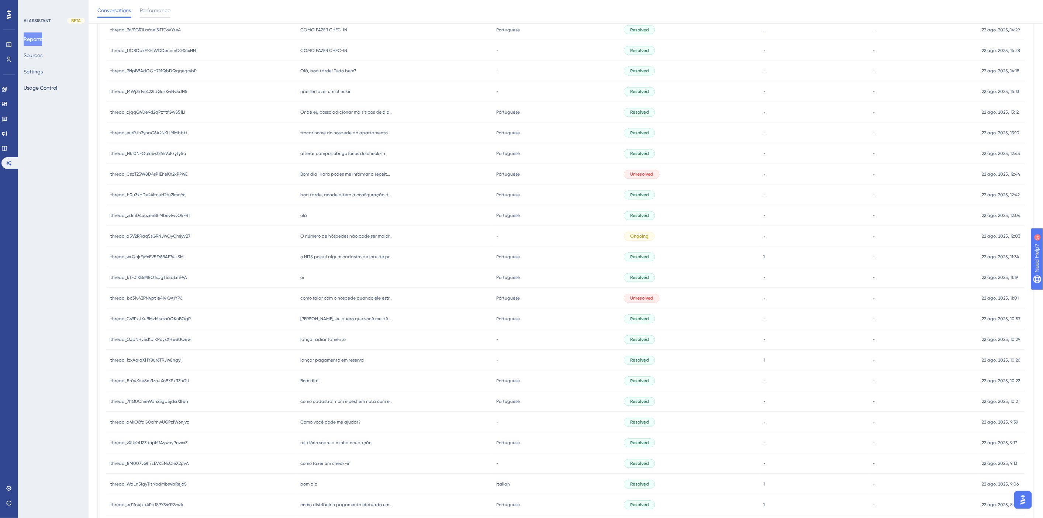
click at [355, 239] on div "O número de hóspedes não pode ser maior do que o definido na reserva. O número …" at bounding box center [395, 236] width 196 height 21
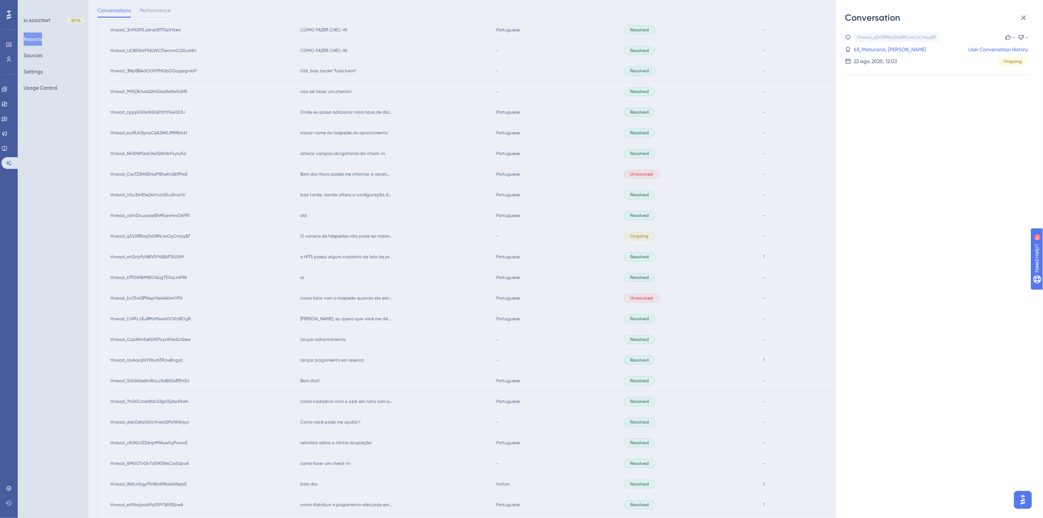
click at [423, 233] on div "Conversation thread_q5V2RRaq5sGRNJwOyCmiyyB7 Copy - - 65_Maturana, Raquel User …" at bounding box center [521, 259] width 1043 height 518
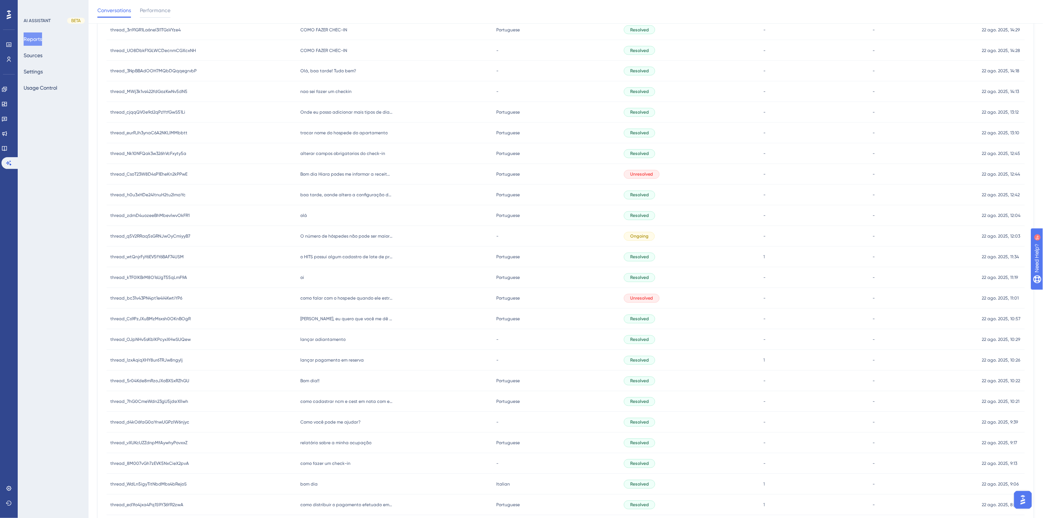
scroll to position [495, 0]
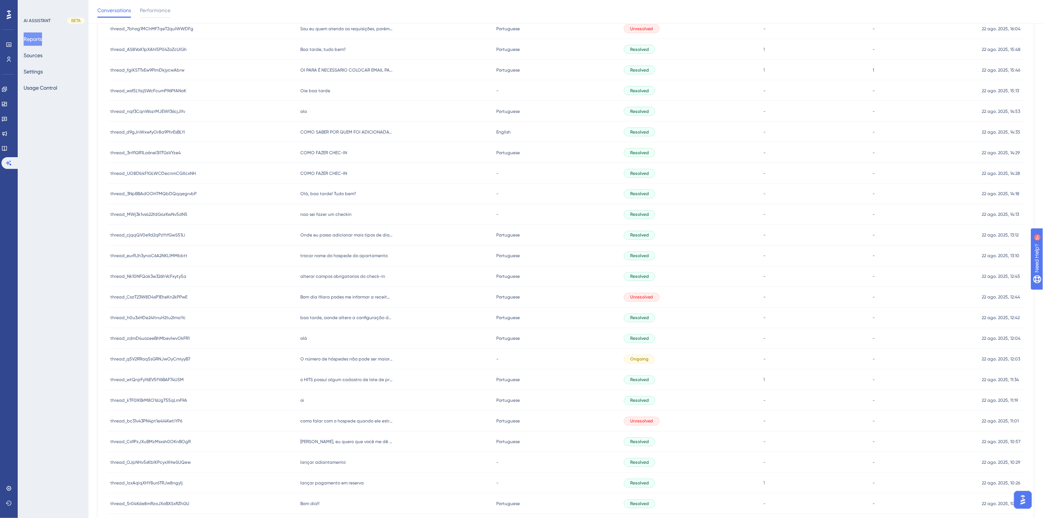
click at [348, 255] on span "trocar nome do hospede do apartamento" at bounding box center [343, 256] width 87 height 6
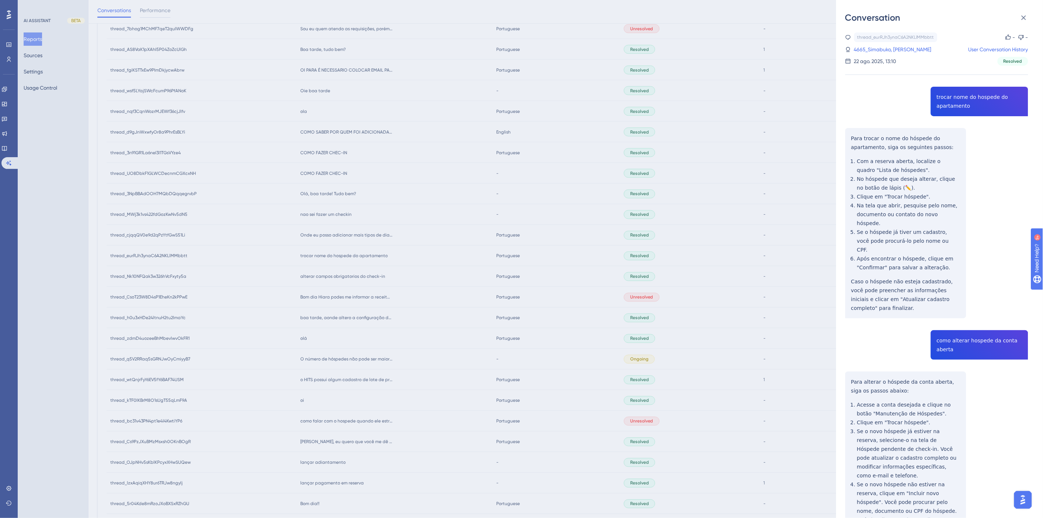
click at [958, 95] on div "thread_eurRJh3ynaC6A2NKLlMMbbtt Copy - - 4665_Simabuko, Eduardo User Conversati…" at bounding box center [936, 328] width 183 height 593
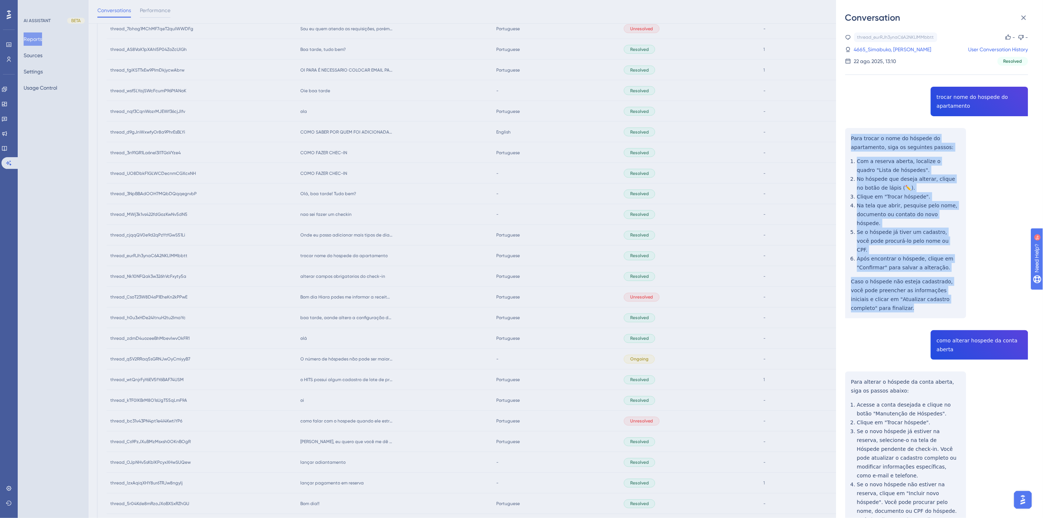
drag, startPoint x: 961, startPoint y: 282, endPoint x: 849, endPoint y: 138, distance: 182.7
click at [849, 138] on div "thread_eurRJh3ynaC6A2NKLlMMbbtt Copy - - 4665_Simabuko, Eduardo User Conversati…" at bounding box center [936, 328] width 183 height 593
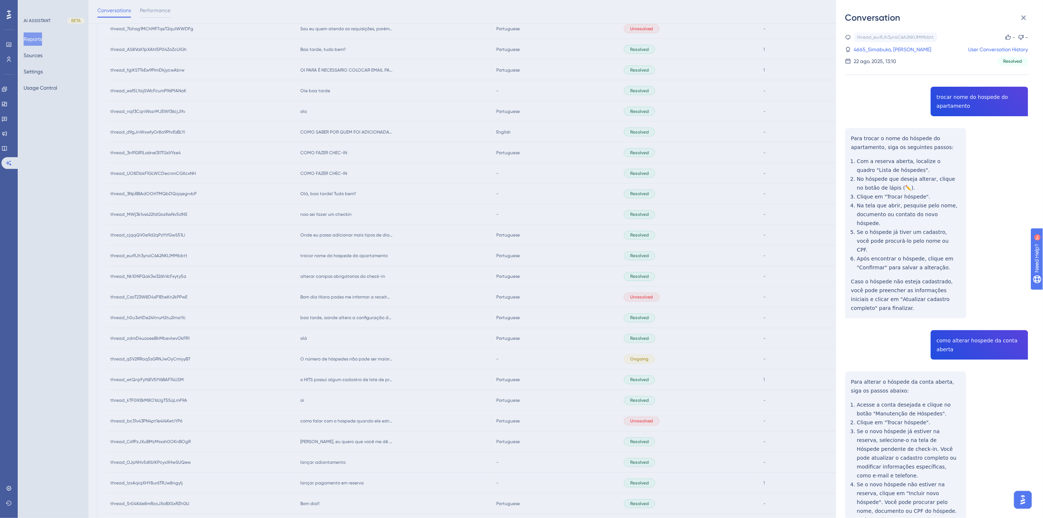
click at [971, 316] on div "thread_eurRJh3ynaC6A2NKLlMMbbtt Copy - - 4665_Simabuko, Eduardo User Conversati…" at bounding box center [936, 328] width 183 height 593
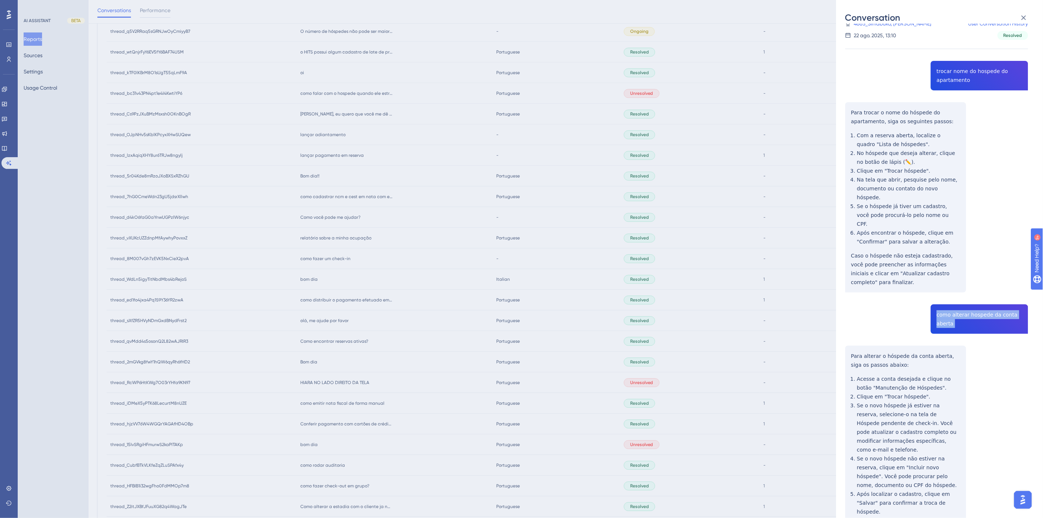
scroll to position [48, 0]
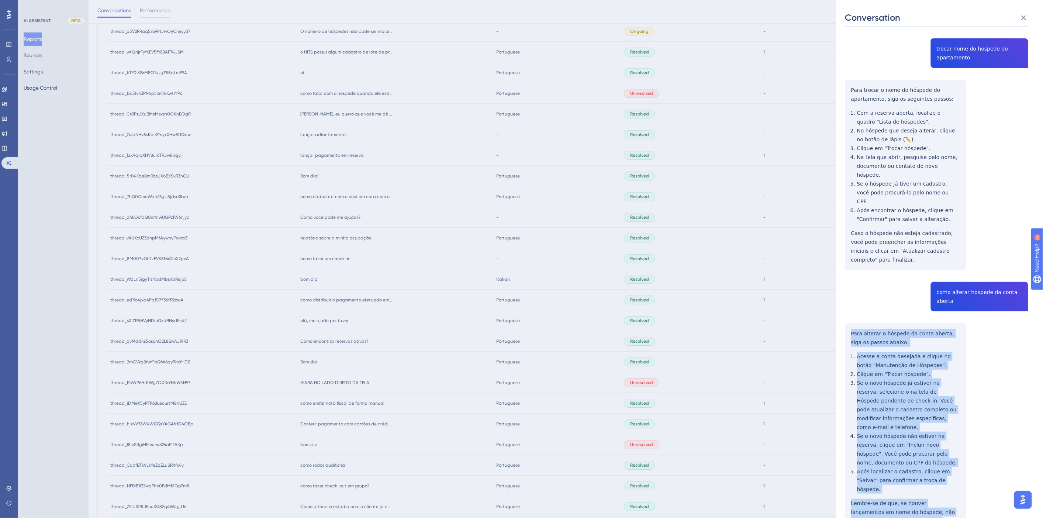
drag, startPoint x: 938, startPoint y: 478, endPoint x: 850, endPoint y: 305, distance: 194.0
click at [850, 305] on div "thread_eurRJh3ynaC6A2NKLlMMbbtt Copy - - 4665_Simabuko, Eduardo User Conversati…" at bounding box center [936, 280] width 183 height 593
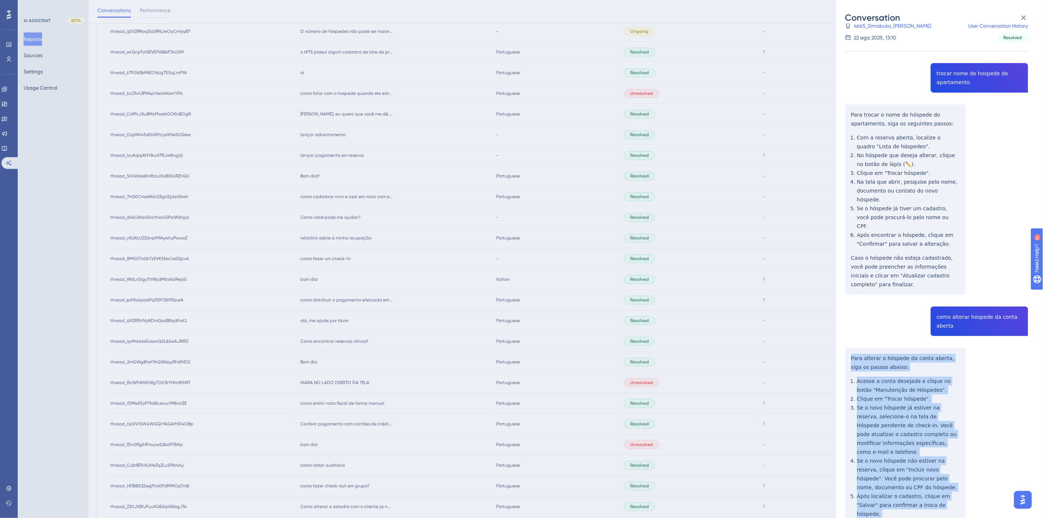
scroll to position [0, 0]
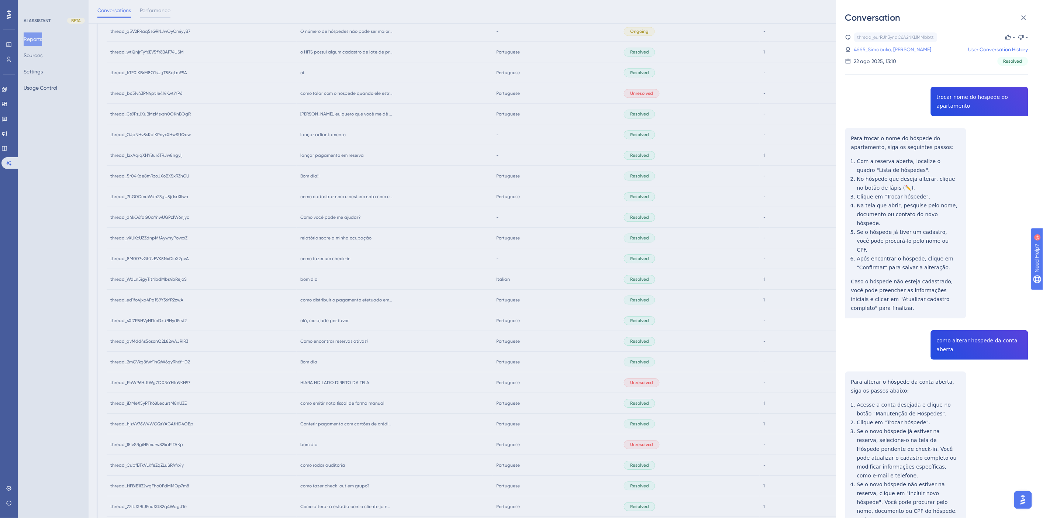
click at [885, 51] on link "4665_Simabuko, Eduardo" at bounding box center [892, 49] width 77 height 9
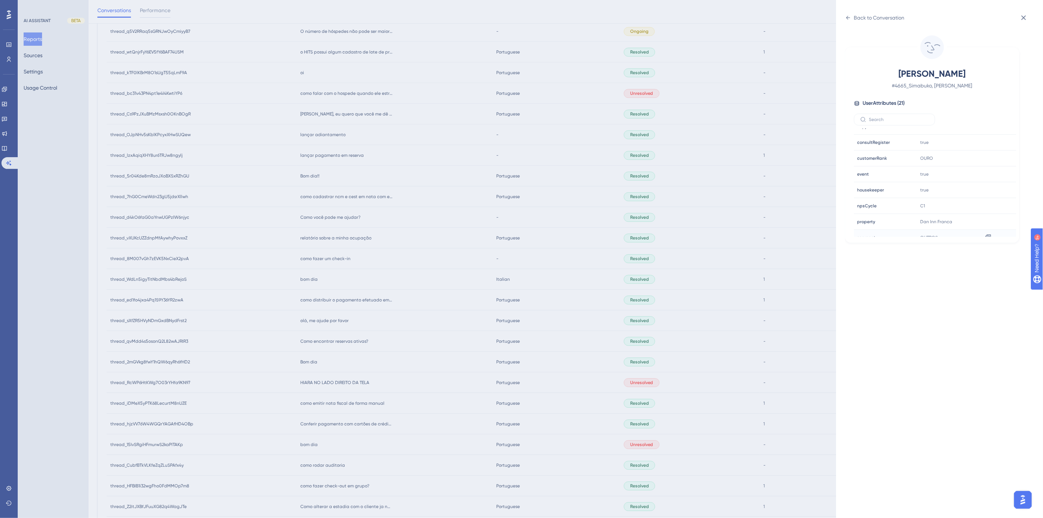
scroll to position [205, 0]
click at [987, 170] on icon at bounding box center [987, 169] width 7 height 7
click at [364, 278] on div "Back to Conversation Simabuko, Eduardo # 4665_Simabuko, Eduardo User Attributes…" at bounding box center [521, 259] width 1043 height 518
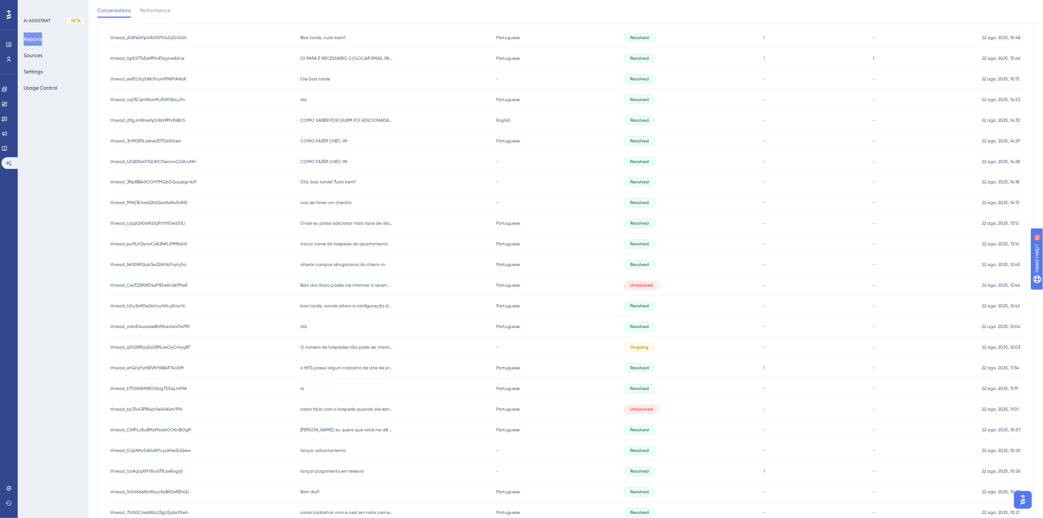
scroll to position [495, 0]
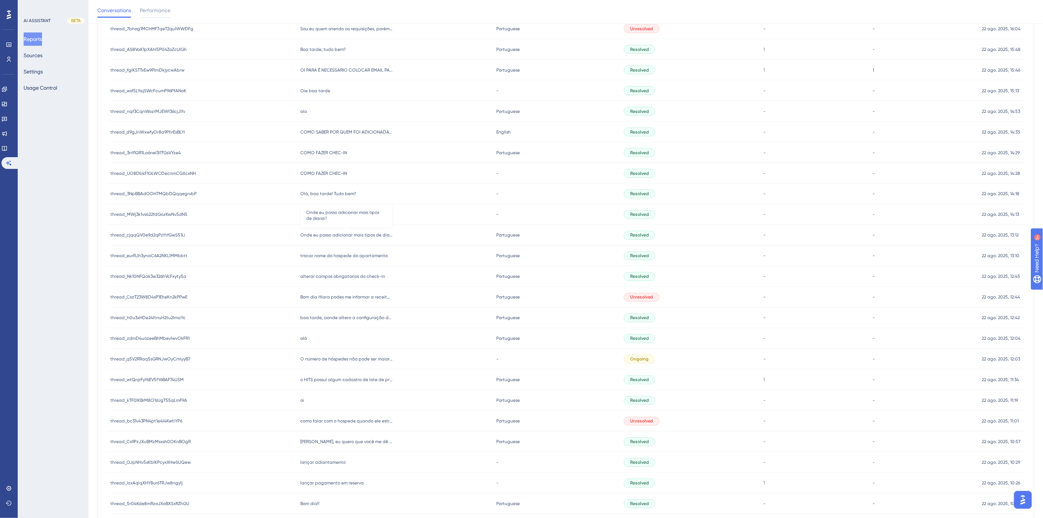
click at [342, 235] on span "Onde eu posso adicionar mais tipos de diaria?" at bounding box center [346, 235] width 92 height 6
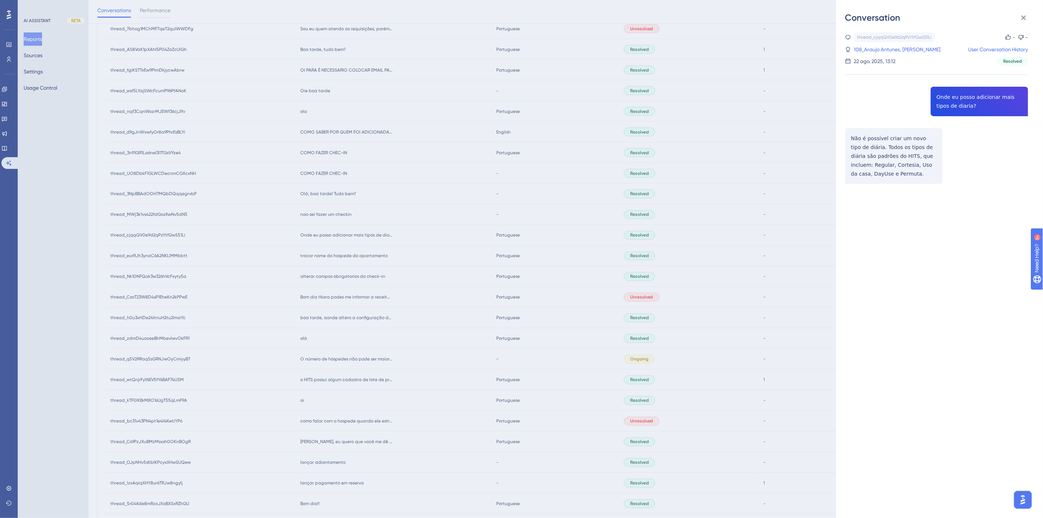
click at [946, 105] on div "thread_cjqqQV0e9d2qPzYtfGwS51Li Copy - - 108_Araujo Antunes, Matheus Nattan Use…" at bounding box center [936, 126] width 183 height 189
click at [891, 163] on div "thread_cjqqQV0e9d2qPzYtfGwS51Li Copy - - 108_Araujo Antunes, Matheus Nattan Use…" at bounding box center [936, 126] width 183 height 189
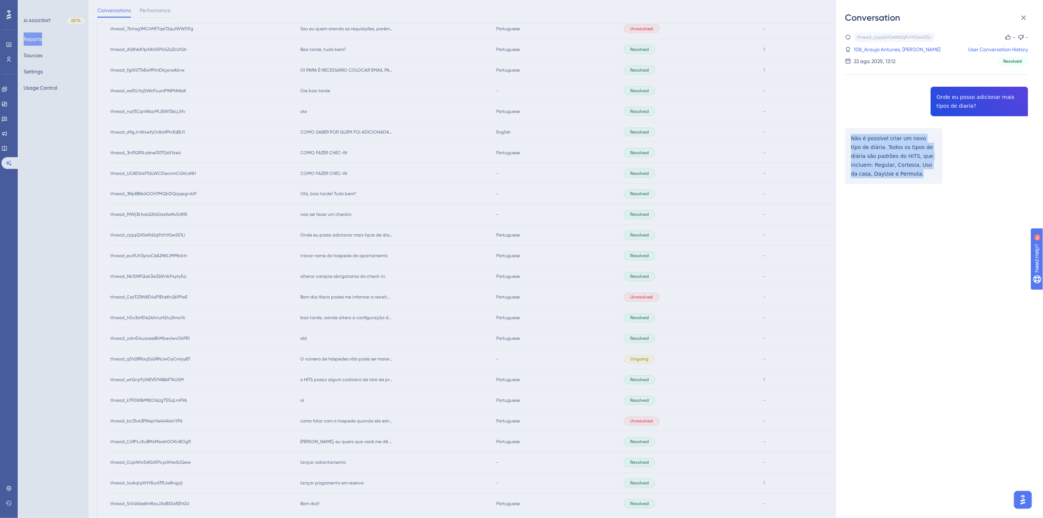
click at [891, 163] on div "thread_cjqqQV0e9d2qPzYtfGwS51Li Copy - - 108_Araujo Antunes, Matheus Nattan Use…" at bounding box center [936, 126] width 183 height 189
click at [893, 44] on div "thread_cjqqQV0e9d2qPzYtfGwS51Li Copy - - 108_Araujo Antunes, Matheus Nattan Use…" at bounding box center [936, 48] width 183 height 33
click at [893, 47] on link "108_Araujo Antunes, Matheus Nattan" at bounding box center [897, 49] width 87 height 9
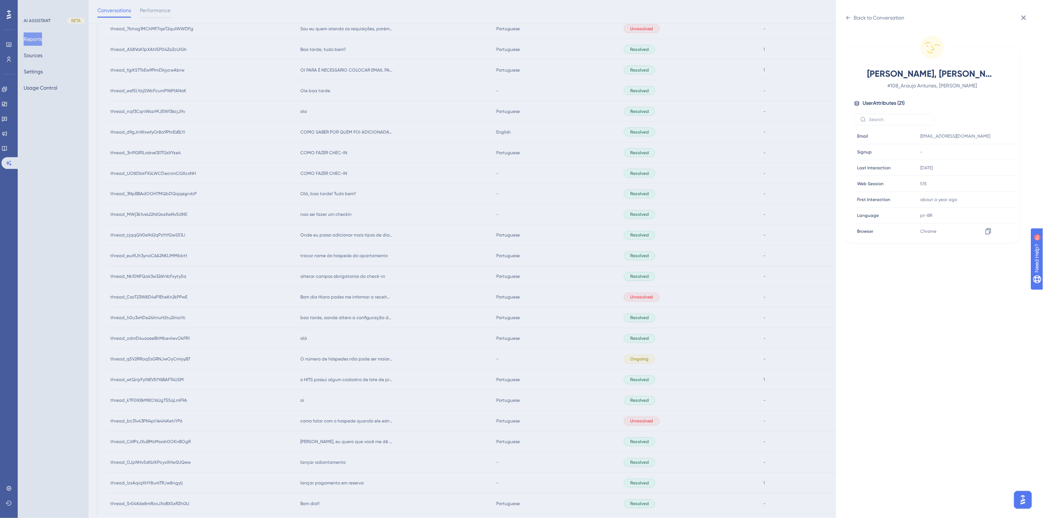
scroll to position [205, 0]
click at [986, 205] on div at bounding box center [988, 201] width 12 height 12
click at [856, 20] on div "Back to Conversation" at bounding box center [879, 17] width 51 height 9
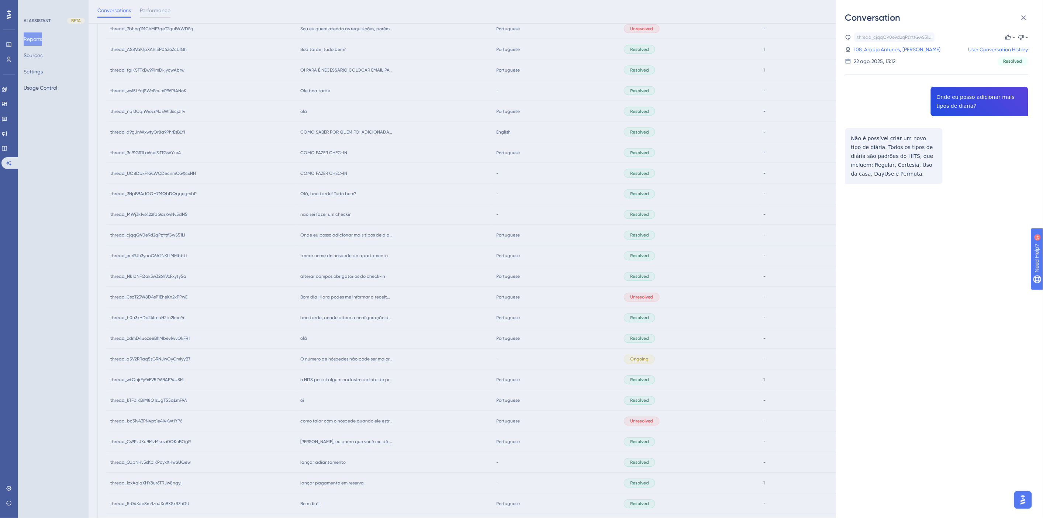
click at [415, 352] on div "Conversation thread_cjqqQV0e9d2qPzYtfGwS51Li Copy - - 108_Araujo Antunes, Mathe…" at bounding box center [521, 259] width 1043 height 518
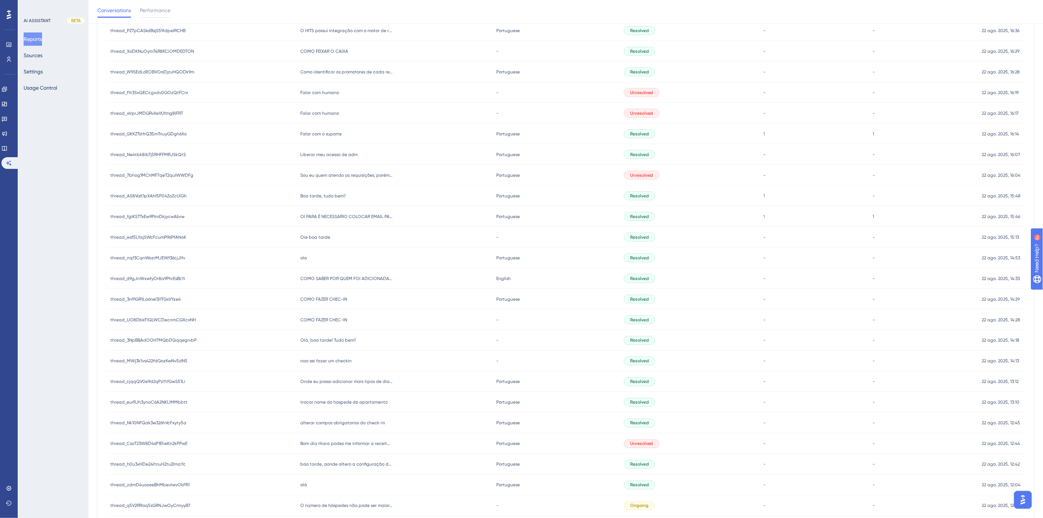
scroll to position [331, 0]
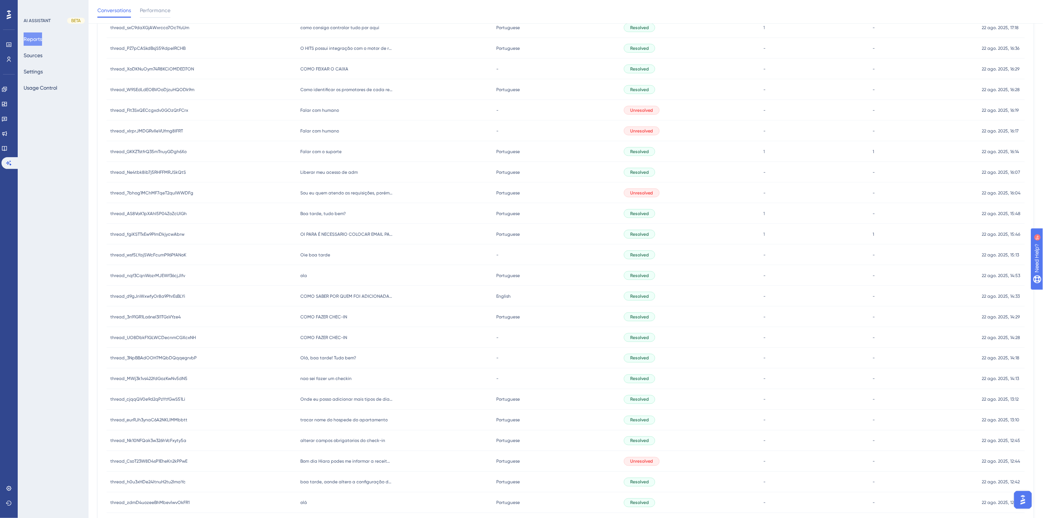
click at [328, 376] on span "nao sei fazer um checkin" at bounding box center [325, 379] width 51 height 6
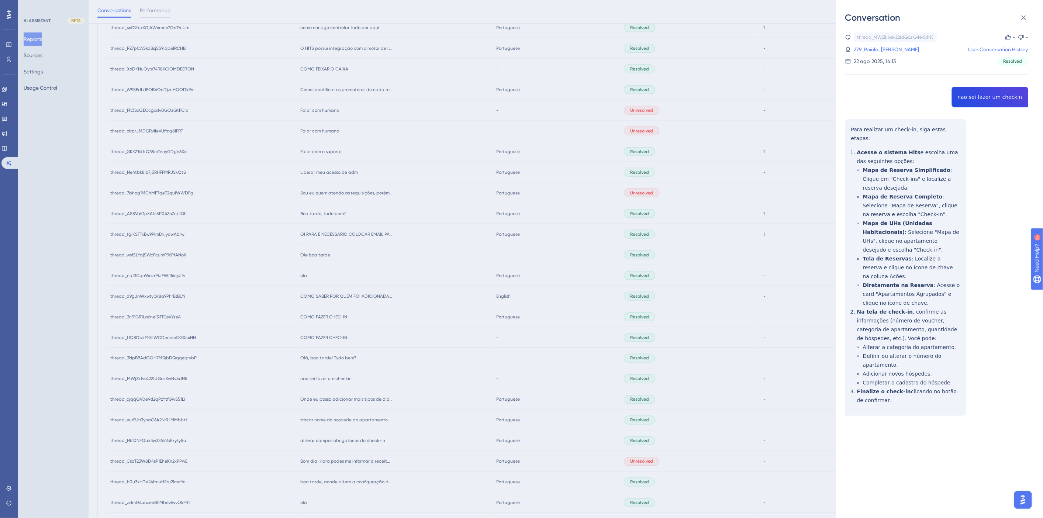
click at [337, 360] on div "Conversation thread_MWj3k1vs422fdGozKwNv5dN5 Copy - - 279_Paiola, Guilherme Use…" at bounding box center [521, 259] width 1043 height 518
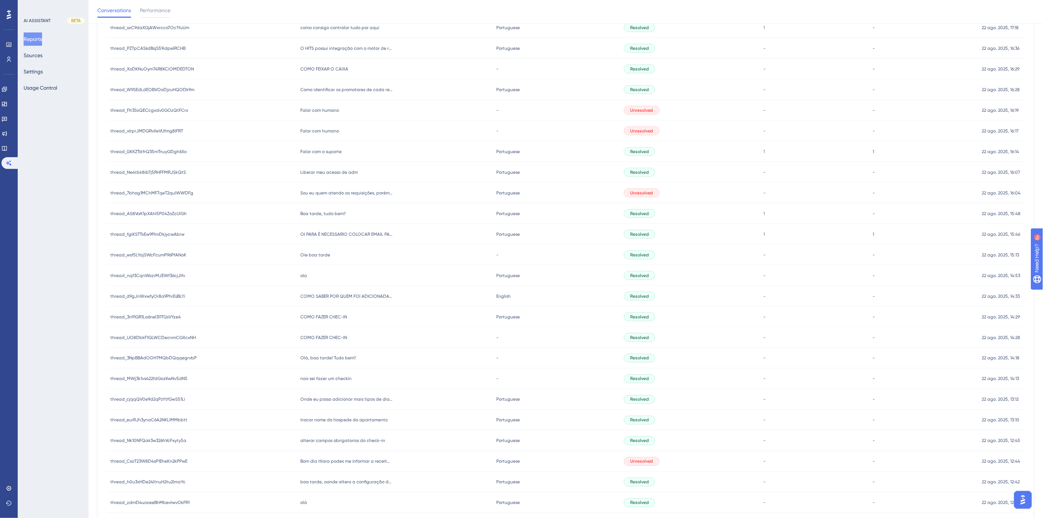
click at [330, 357] on span "Olá, boa tarde! Tudo bem?" at bounding box center [328, 358] width 56 height 6
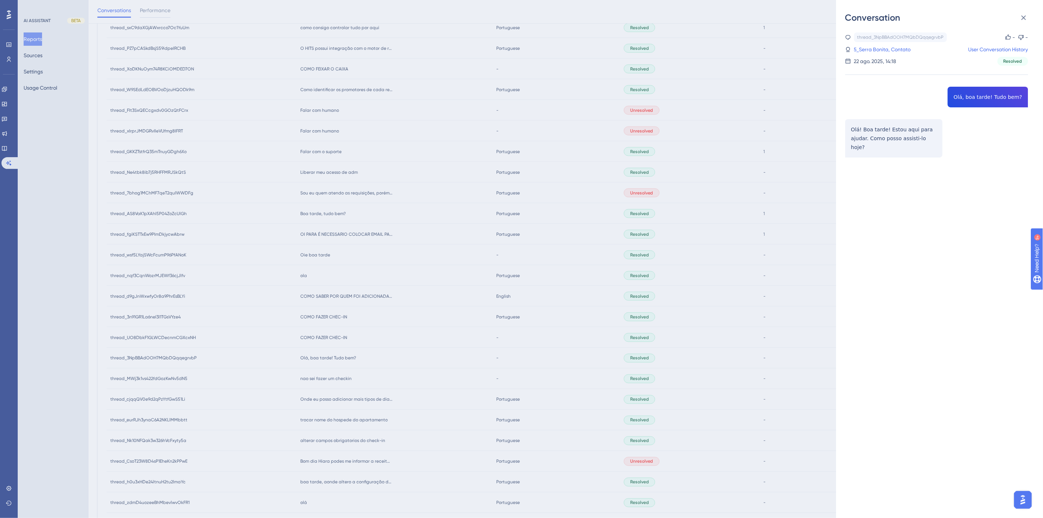
click at [330, 357] on div "Conversation thread_3NpBBAdOOH7MQbDQqqegrvbP Copy - - 5_Serra Bonita, Contato U…" at bounding box center [521, 259] width 1043 height 518
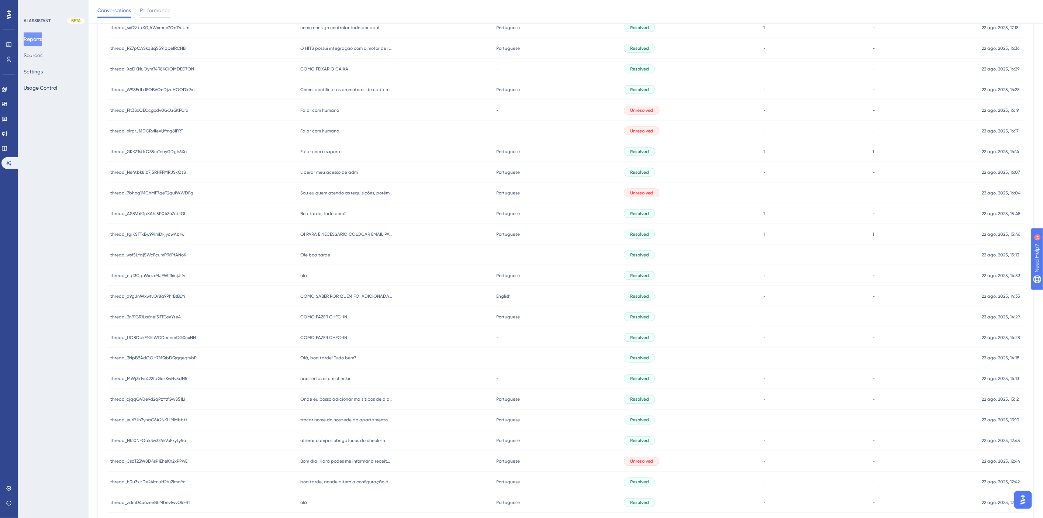
click at [324, 338] on span "COMO FAZER CHEC-IN" at bounding box center [323, 338] width 47 height 6
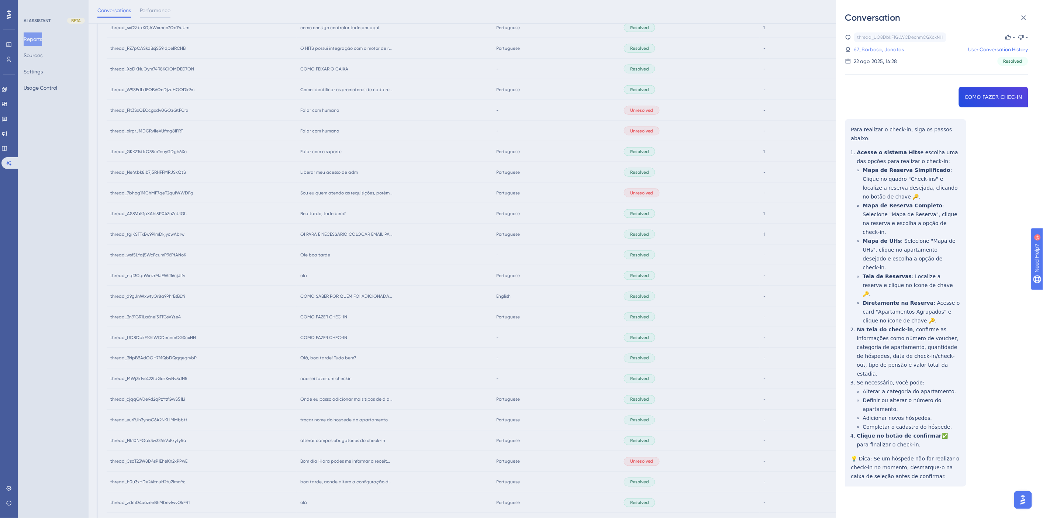
click at [872, 49] on link "67_Barbosa, Jonatas" at bounding box center [879, 49] width 50 height 9
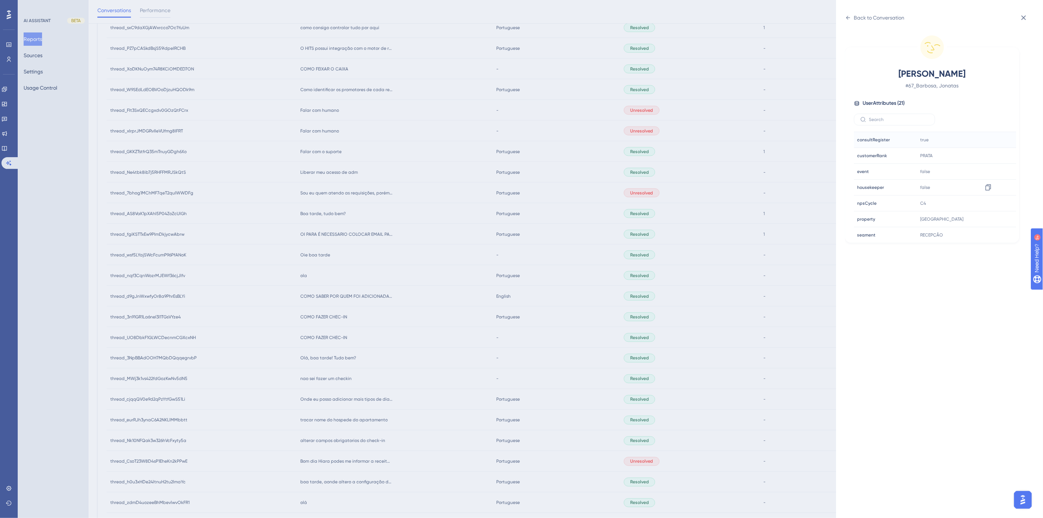
scroll to position [205, 0]
click at [352, 301] on div "Back to Conversation Barbosa, Jonatas # 67_Barbosa, Jonatas User Attributes ( 2…" at bounding box center [521, 259] width 1043 height 518
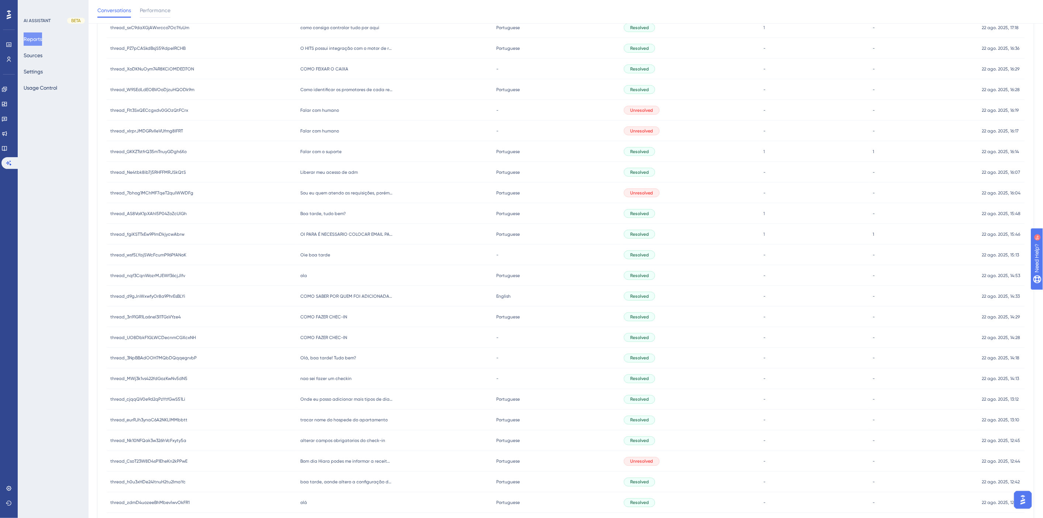
click at [338, 319] on div "COMO FAZER CHEC-IN COMO FAZER CHEC-IN" at bounding box center [395, 317] width 196 height 21
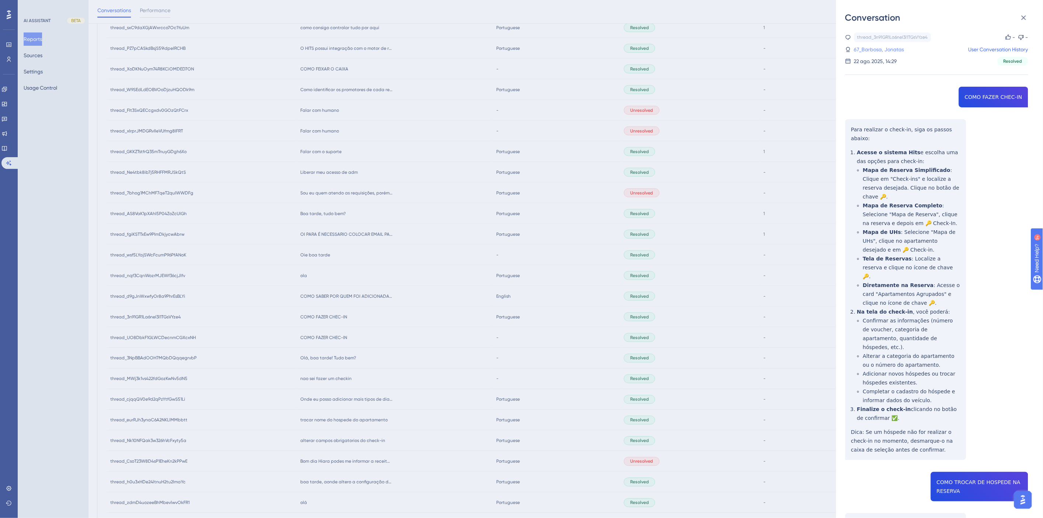
click at [879, 49] on link "67_Barbosa, Jonatas" at bounding box center [879, 49] width 50 height 9
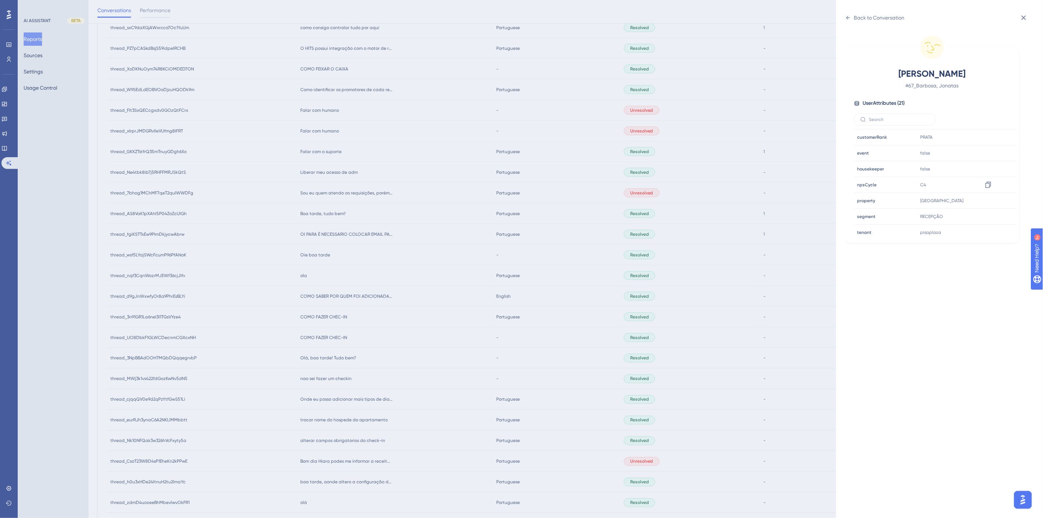
scroll to position [123, 0]
click at [420, 294] on div "Back to Conversation Barbosa, Jonatas # 67_Barbosa, Jonatas User Attributes ( 2…" at bounding box center [521, 259] width 1043 height 518
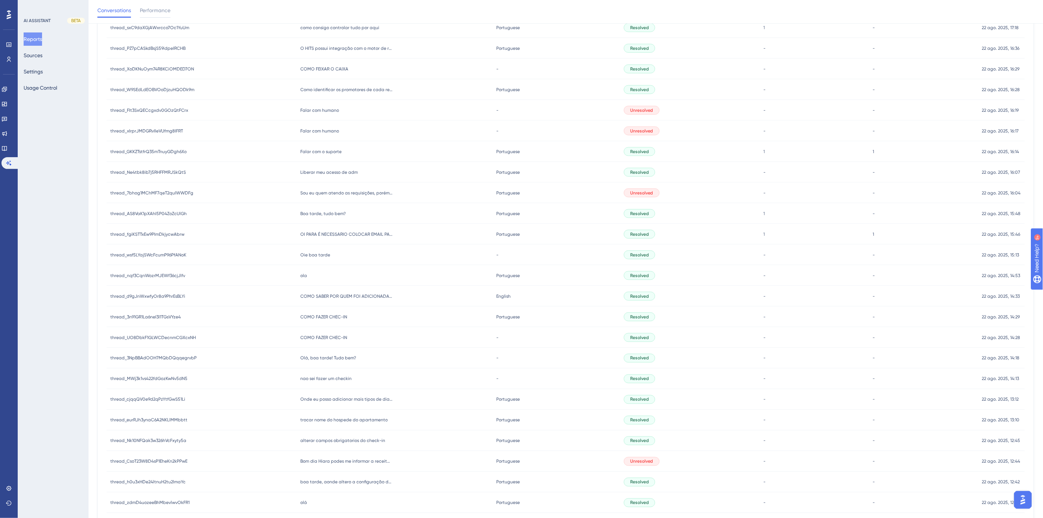
click at [334, 380] on span "nao sei fazer um checkin" at bounding box center [325, 379] width 51 height 6
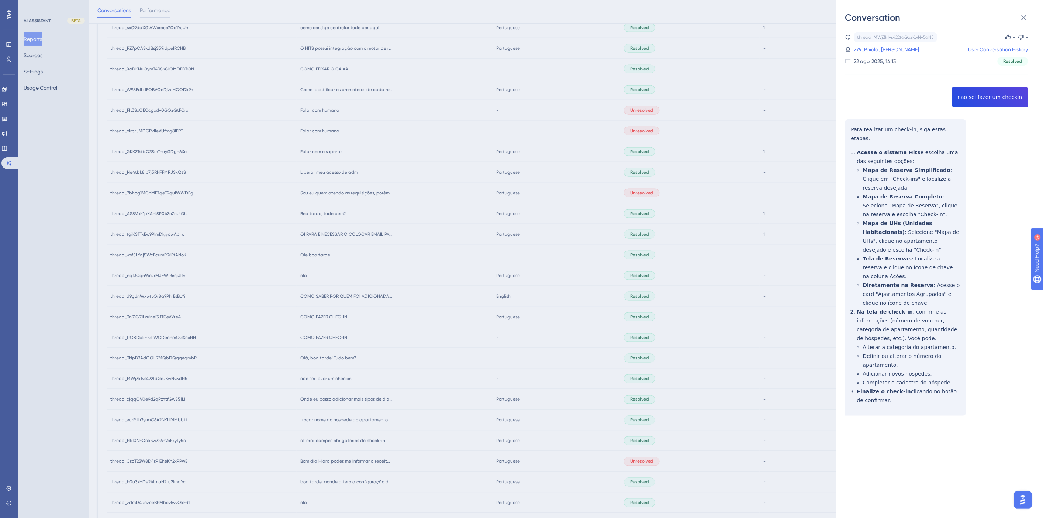
drag, startPoint x: 898, startPoint y: 384, endPoint x: 844, endPoint y: 129, distance: 259.9
click at [844, 129] on div "Conversation thread_MWj3k1vs422fdGozKwNv5dN5 Copy - - 279_Paiola, Guilherme Use…" at bounding box center [939, 259] width 207 height 518
click at [367, 371] on div "Conversation thread_MWj3k1vs422fdGozKwNv5dN5 Copy - - 279_Paiola, Guilherme Use…" at bounding box center [521, 259] width 1043 height 518
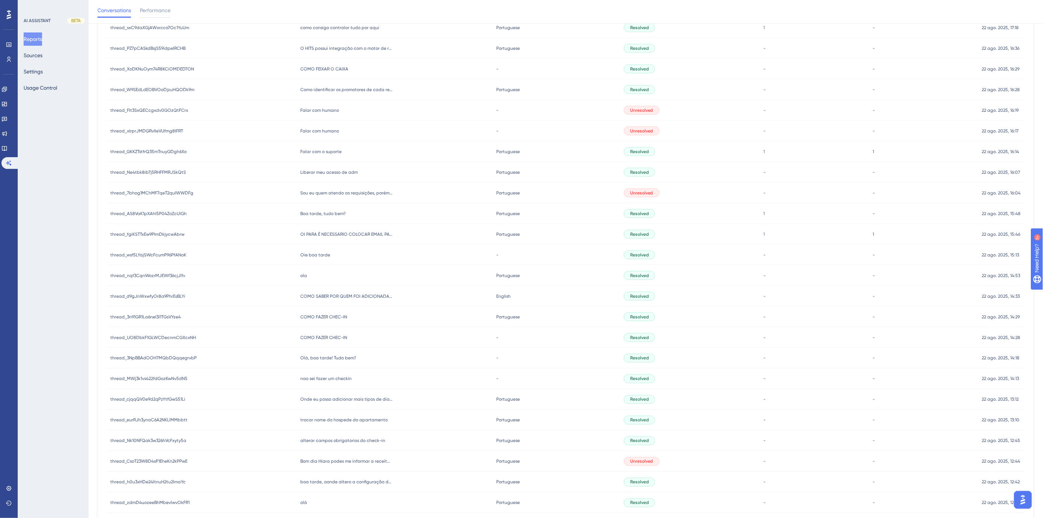
click at [325, 338] on span "COMO FAZER CHEC-IN" at bounding box center [323, 338] width 47 height 6
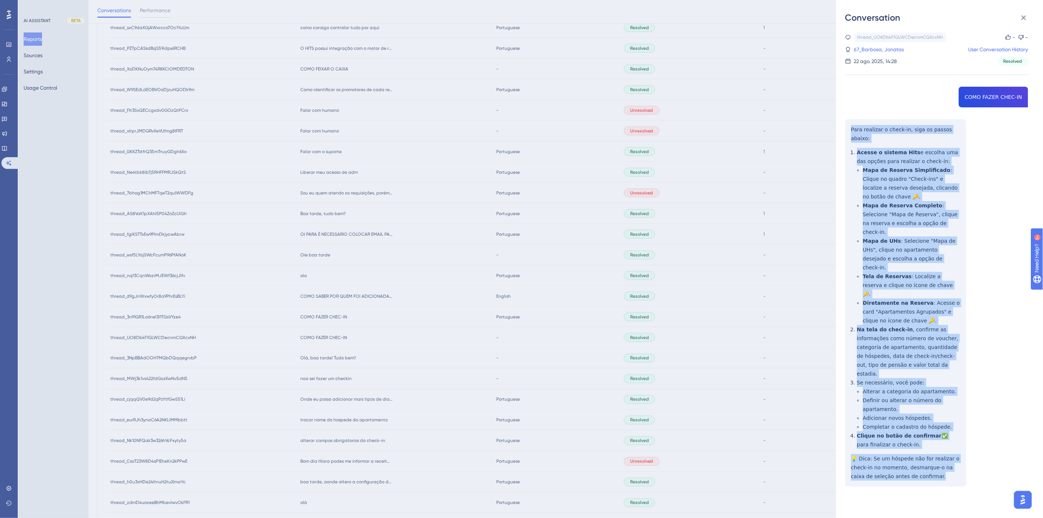
drag, startPoint x: 925, startPoint y: 420, endPoint x: 850, endPoint y: 131, distance: 299.3
click at [850, 131] on div "thread_UO8DbkF1GLWCDecnmCGXcxNH Copy - - 67_Barbosa, Jonatas User Conversation …" at bounding box center [936, 278] width 183 height 492
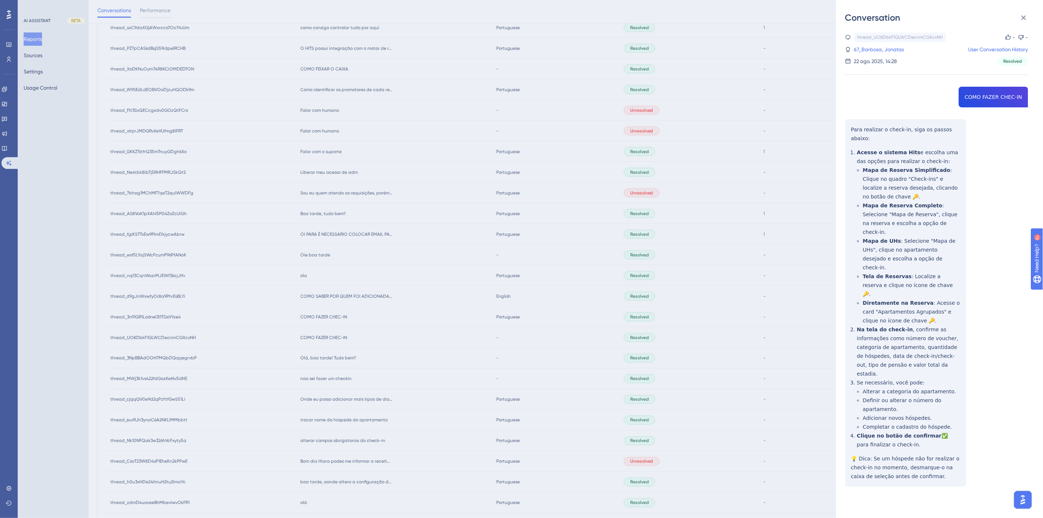
click at [315, 336] on div "Conversation thread_UO8DbkF1GLWCDecnmCGXcxNH Copy - - 67_Barbosa, Jonatas User …" at bounding box center [521, 259] width 1043 height 518
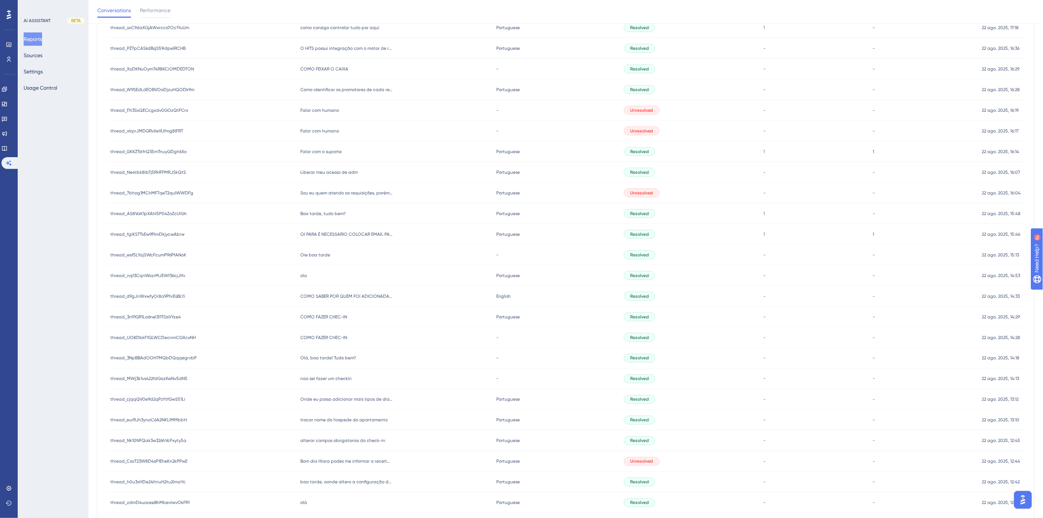
click at [319, 314] on span "COMO FAZER CHEC-IN" at bounding box center [323, 317] width 47 height 6
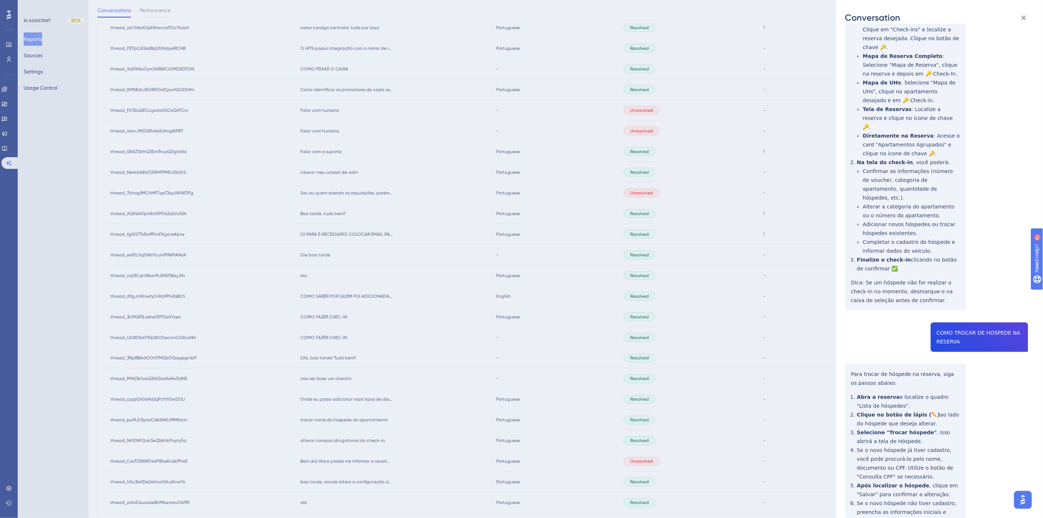
scroll to position [328, 0]
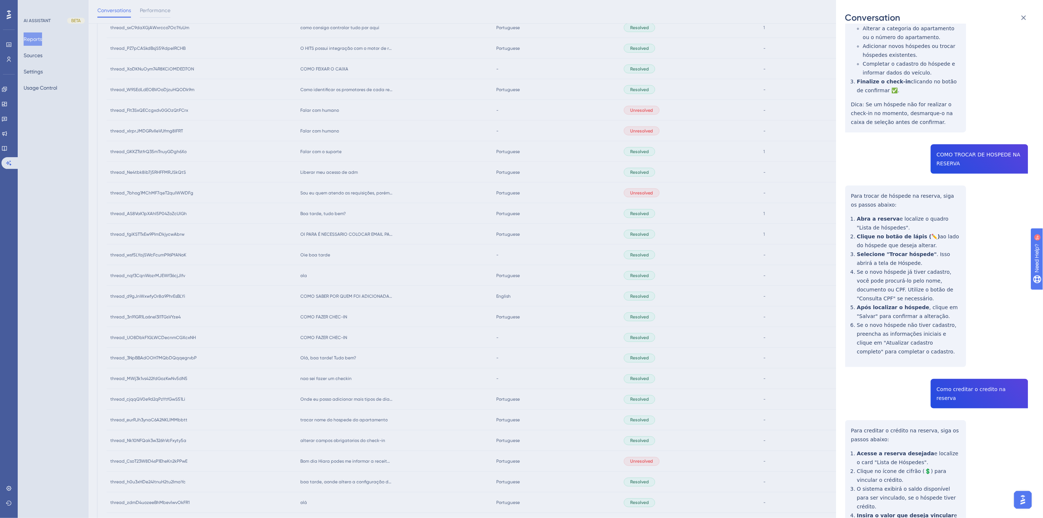
click at [951, 130] on div "thread_3n91GR1La6neI3I1TGsVYze4 Copy - - 67_Barbosa, Jonatas User Conversation …" at bounding box center [936, 181] width 183 height 952
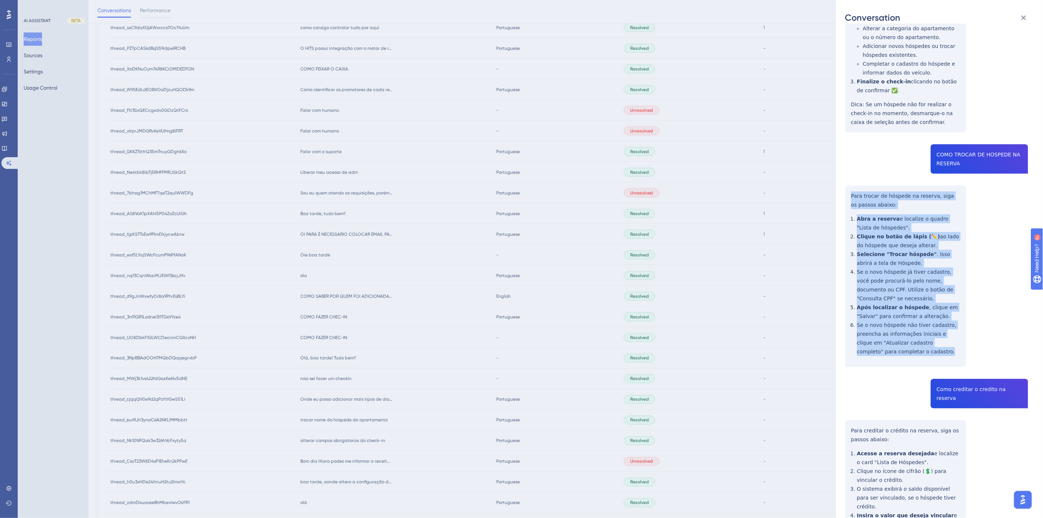
drag, startPoint x: 919, startPoint y: 314, endPoint x: 841, endPoint y: 159, distance: 174.0
click at [841, 159] on div "Conversation thread_3n91GR1La6neI3I1TGsVYze4 Copy - - 67_Barbosa, Jonatas User …" at bounding box center [939, 259] width 207 height 518
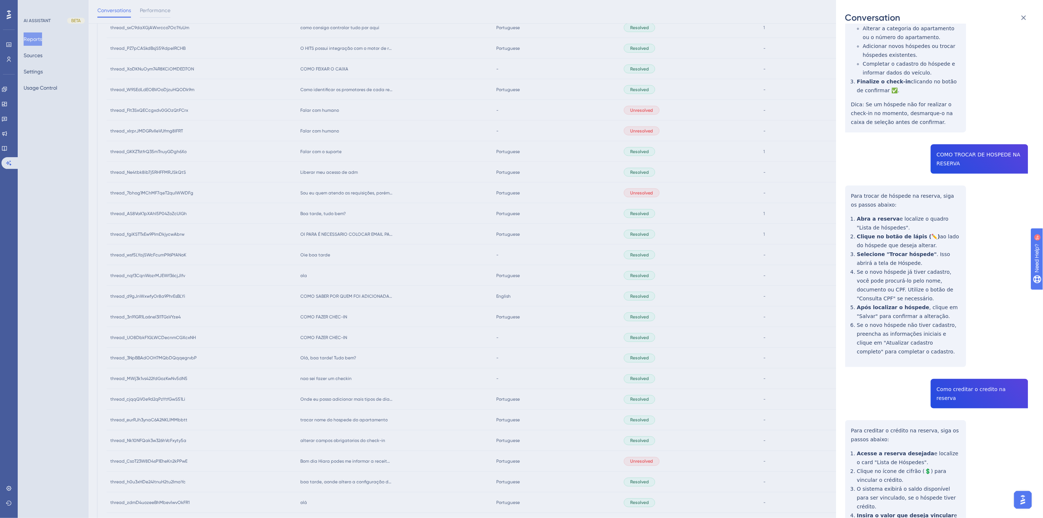
click at [991, 358] on div "thread_3n91GR1La6neI3I1TGsVYze4 Copy - - 67_Barbosa, Jonatas User Conversation …" at bounding box center [936, 181] width 183 height 952
click at [988, 353] on div "thread_3n91GR1La6neI3I1TGsVYze4 Copy - - 67_Barbosa, Jonatas User Conversation …" at bounding box center [936, 181] width 183 height 952
click at [982, 353] on div "thread_3n91GR1La6neI3I1TGsVYze4 Copy - - 67_Barbosa, Jonatas User Conversation …" at bounding box center [936, 181] width 183 height 952
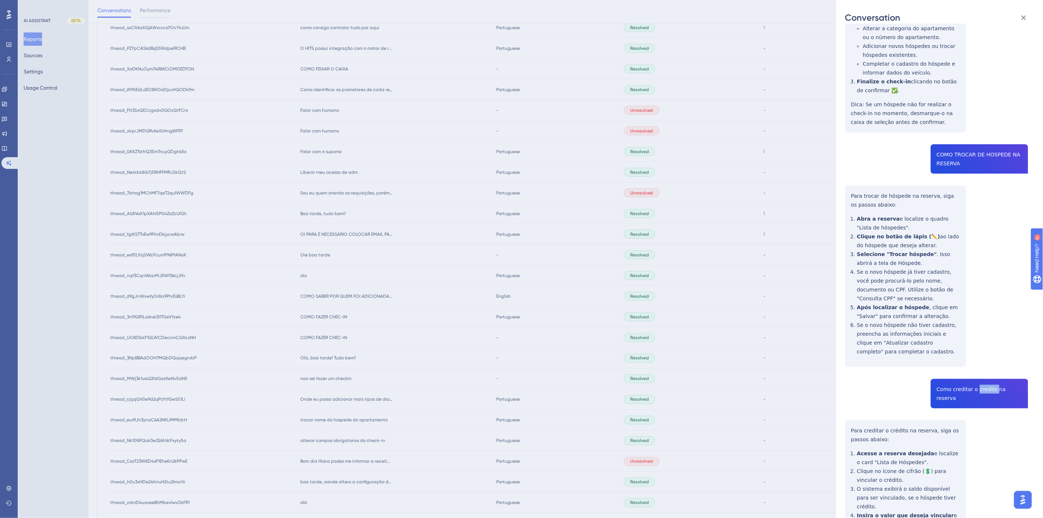
click at [982, 353] on div "thread_3n91GR1La6neI3I1TGsVYze4 Copy - - 67_Barbosa, Jonatas User Conversation …" at bounding box center [936, 181] width 183 height 952
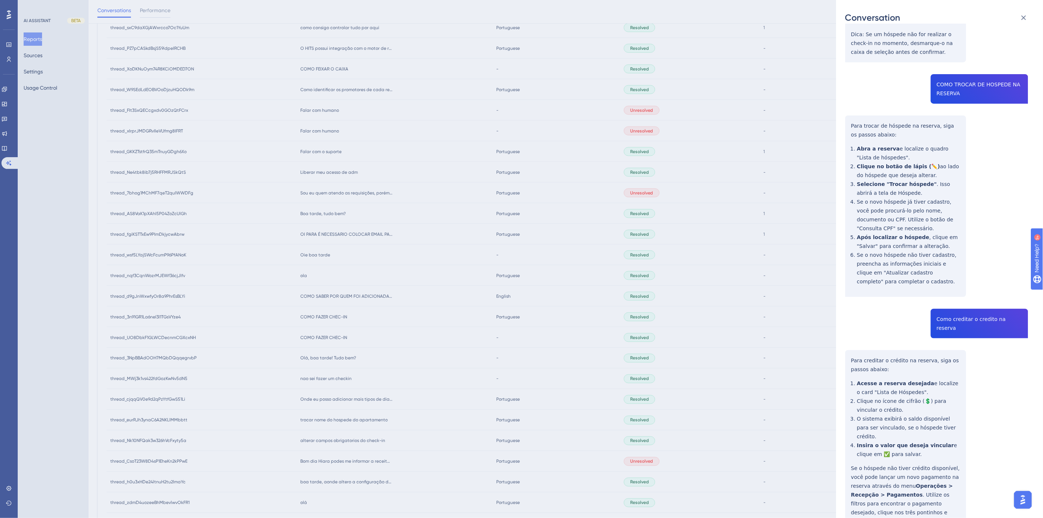
drag, startPoint x: 884, startPoint y: 478, endPoint x: 880, endPoint y: 476, distance: 3.8
click at [882, 477] on div "thread_3n91GR1La6neI3I1TGsVYze4 Copy - - 67_Barbosa, Jonatas User Conversation …" at bounding box center [936, 111] width 183 height 952
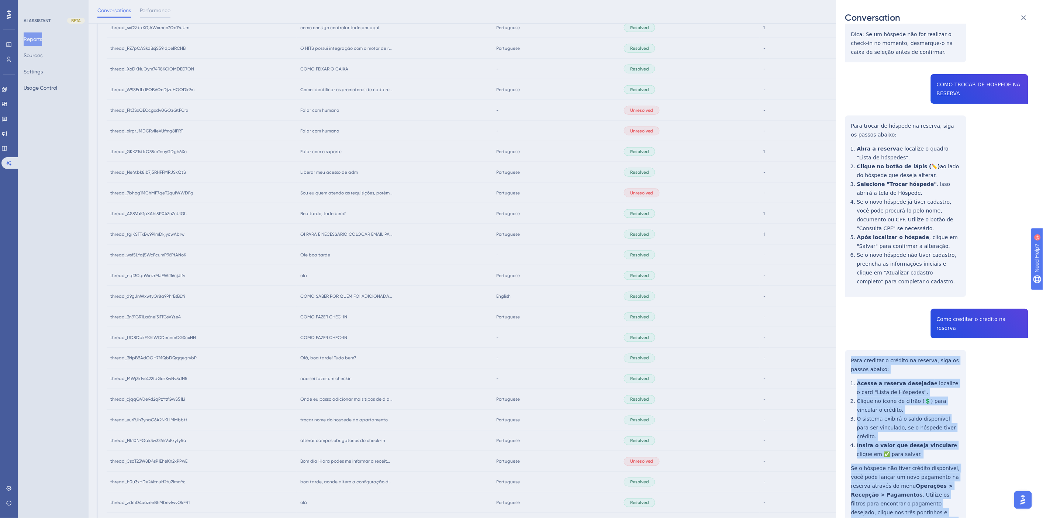
drag, startPoint x: 887, startPoint y: 476, endPoint x: 839, endPoint y: 313, distance: 170.3
click at [839, 313] on div "Conversation thread_3n91GR1La6neI3I1TGsVYze4 Copy - - 67_Barbosa, Jonatas User …" at bounding box center [939, 259] width 207 height 518
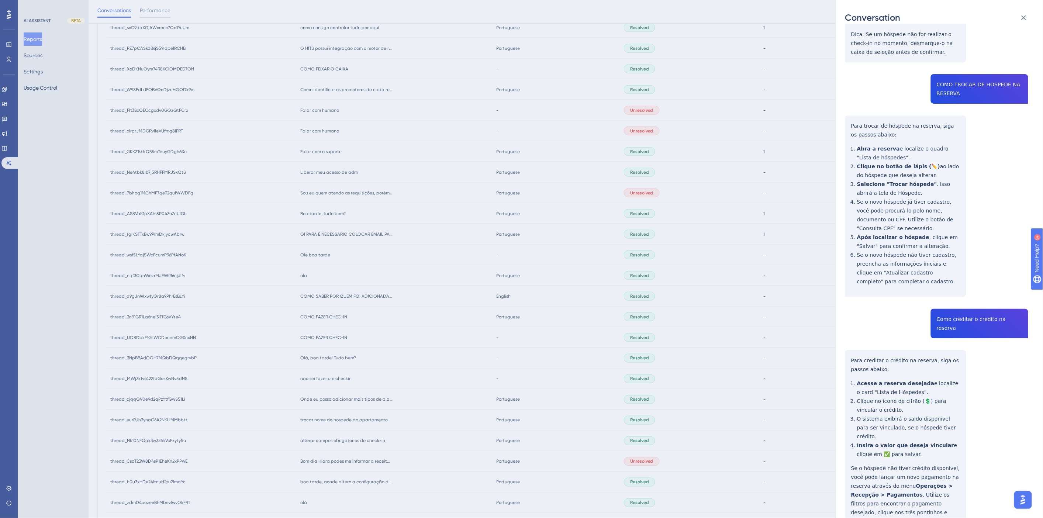
click at [311, 299] on div "Conversation thread_3n91GR1La6neI3I1TGsVYze4 Copy - - 67_Barbosa, Jonatas User …" at bounding box center [521, 259] width 1043 height 518
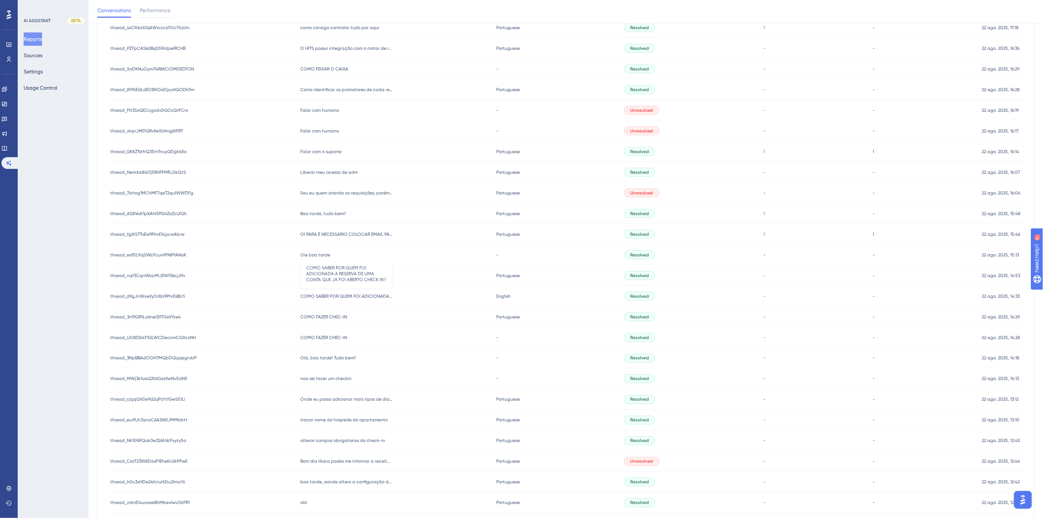
click at [320, 294] on span "COMO SABER POR QUEM FOI ADICIONADA A RESERVA DE UMA CONTA QUE JA FOI ABERTO CHE…" at bounding box center [346, 296] width 92 height 6
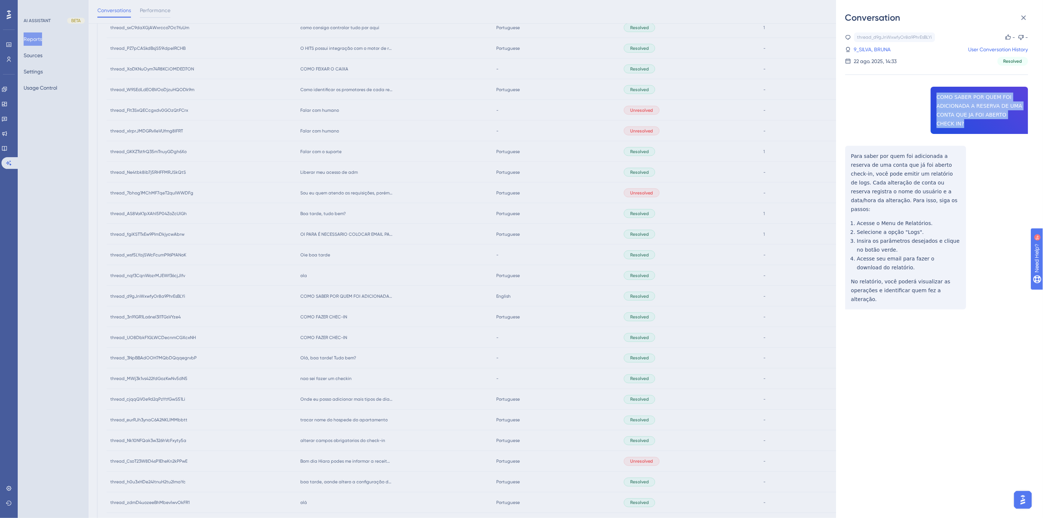
drag, startPoint x: 955, startPoint y: 122, endPoint x: 922, endPoint y: 98, distance: 39.8
click at [922, 98] on div "thread_d9gJnWxwfyOr8a9PhrEsBLYi Copy - - 9_SILVA, BRUNA User Conversation Histo…" at bounding box center [936, 189] width 183 height 315
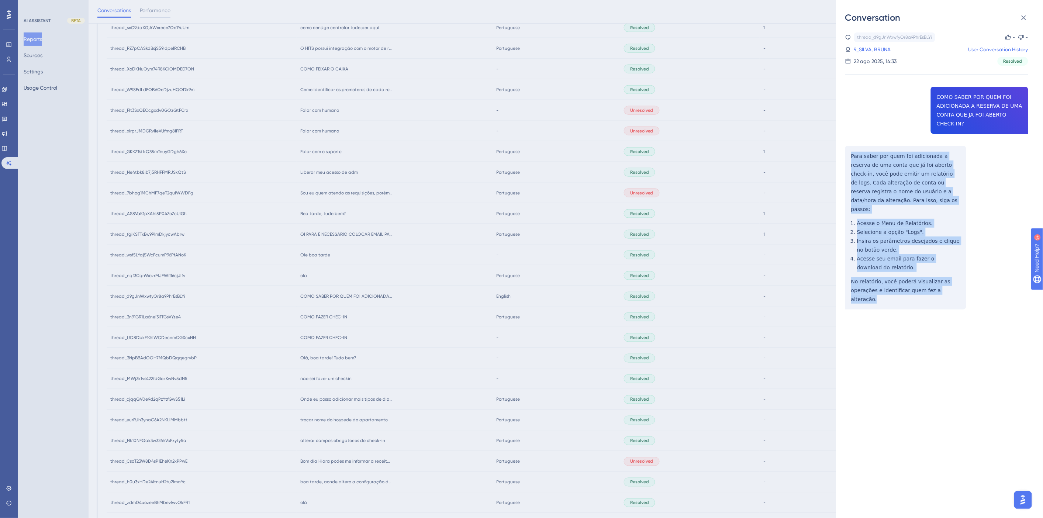
drag, startPoint x: 956, startPoint y: 282, endPoint x: 845, endPoint y: 159, distance: 165.8
click at [845, 159] on div "thread_d9gJnWxwfyOr8a9PhrEsBLYi Copy - - 9_SILVA, BRUNA User Conversation Histo…" at bounding box center [936, 189] width 183 height 315
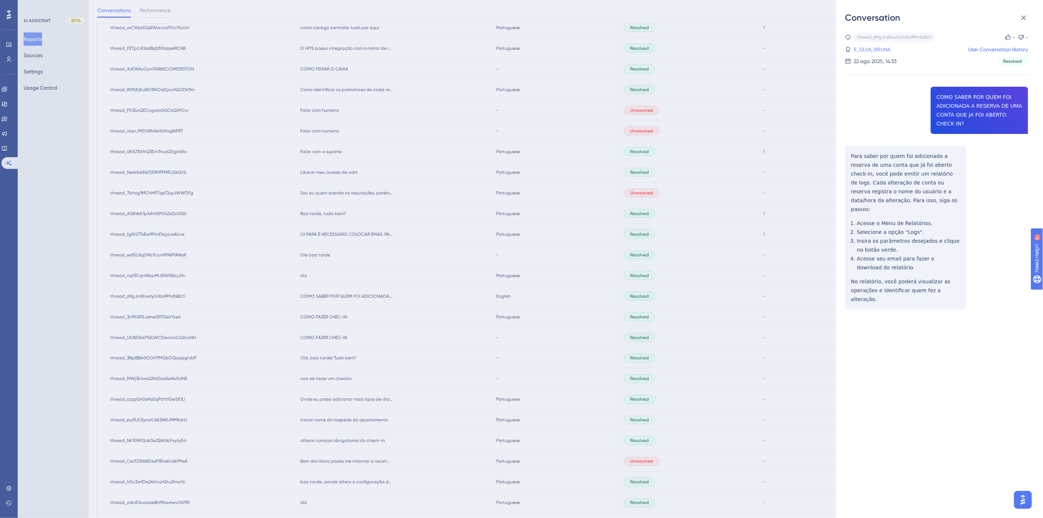
click at [862, 50] on link "9_SILVA, BRUNA" at bounding box center [872, 49] width 37 height 9
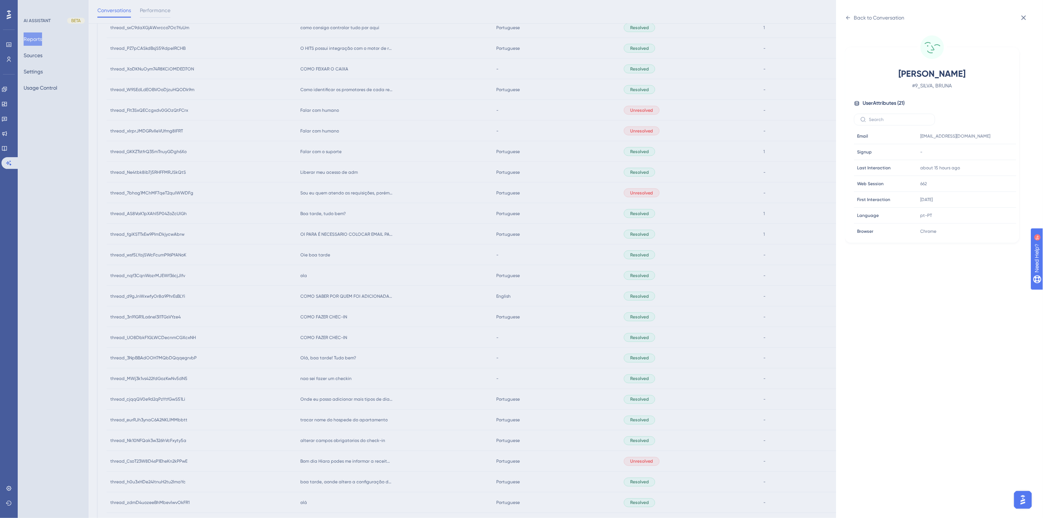
scroll to position [225, 0]
click at [987, 182] on icon at bounding box center [987, 180] width 7 height 7
click at [414, 328] on div "Back to Conversation SILVA, BRUNA # 9_SILVA, BRUNA User Attributes ( 21 ) Email…" at bounding box center [521, 259] width 1043 height 518
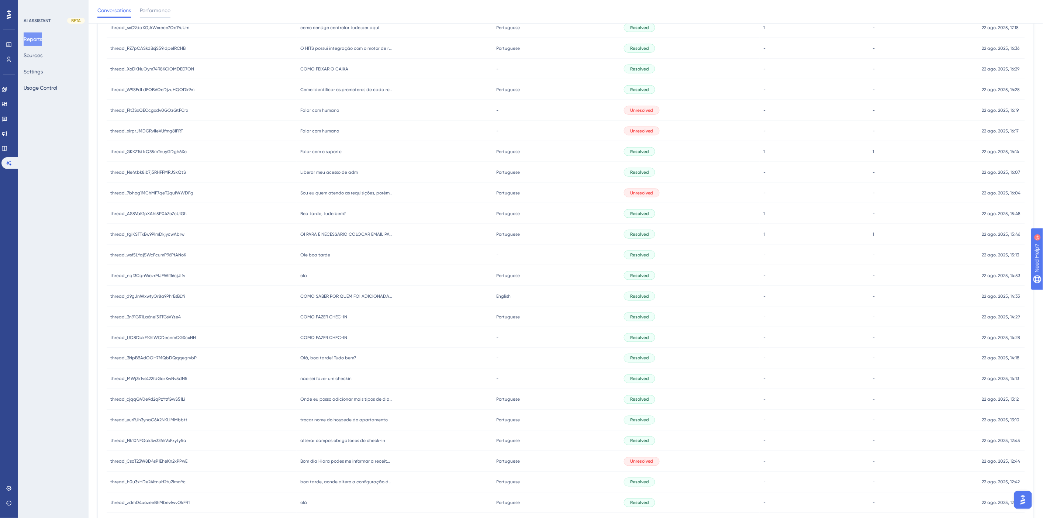
click at [328, 314] on span "COMO FAZER CHEC-IN" at bounding box center [323, 317] width 47 height 6
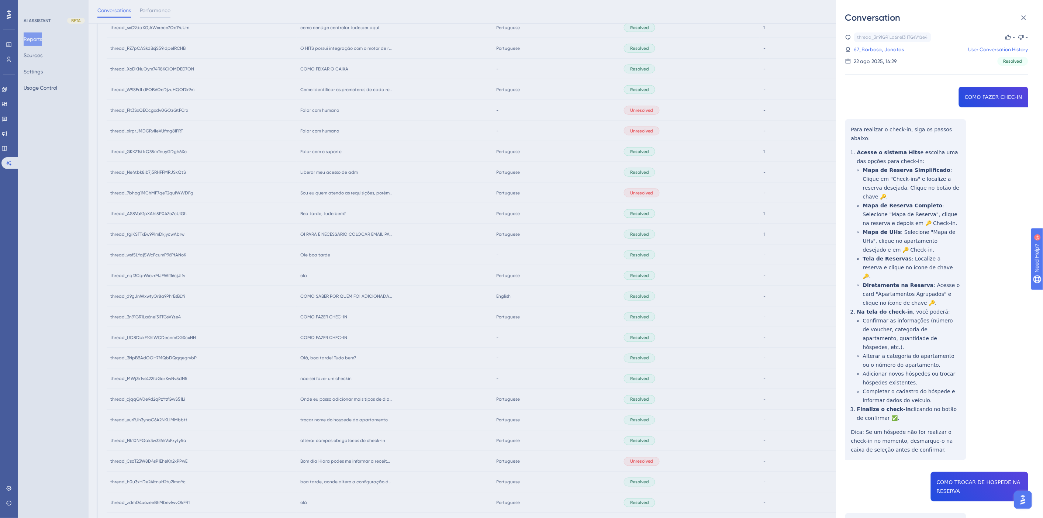
click at [887, 55] on div "thread_3n91GR1La6neI3I1TGsVYze4 Copy - - 67_Barbosa, Jonatas User Conversation …" at bounding box center [936, 48] width 183 height 33
click at [884, 52] on link "67_Barbosa, Jonatas" at bounding box center [879, 49] width 50 height 9
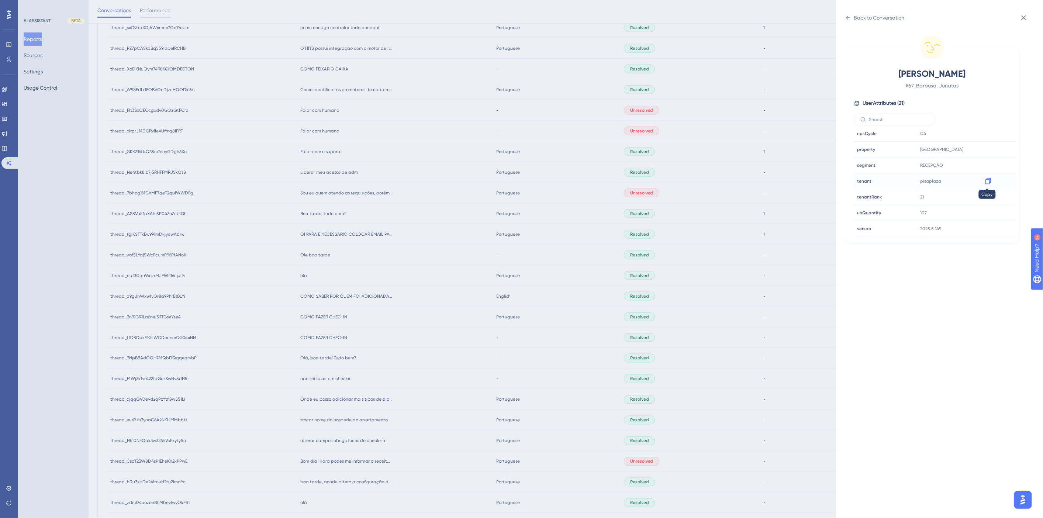
click at [986, 182] on icon at bounding box center [987, 180] width 7 height 7
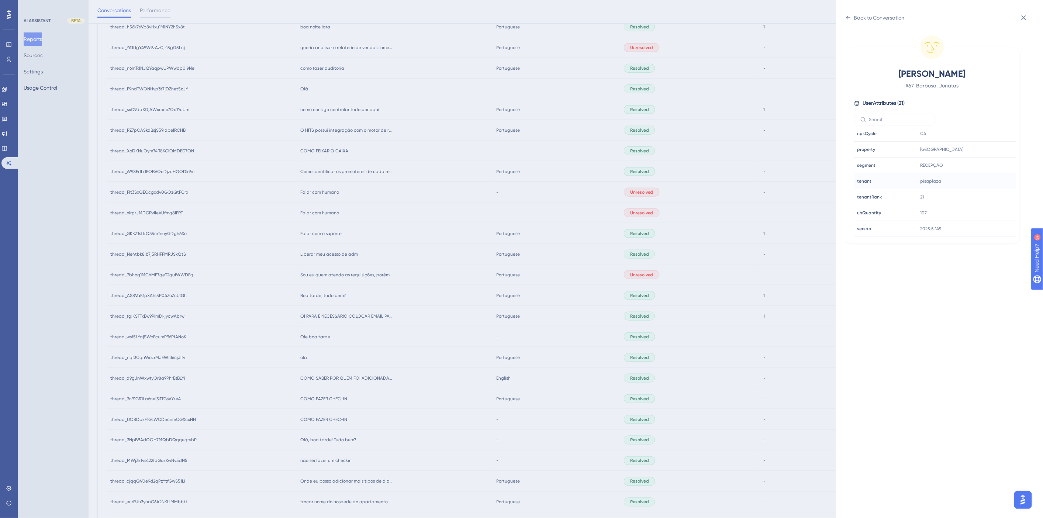
click at [413, 309] on div "Back to Conversation Barbosa, Jonatas # 67_Barbosa, Jonatas User Attributes ( 2…" at bounding box center [521, 259] width 1043 height 518
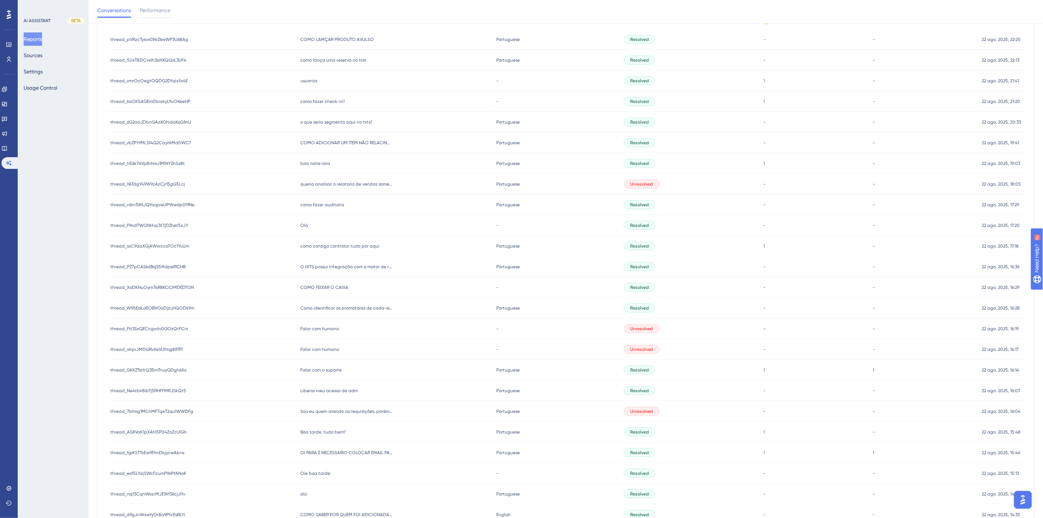
scroll to position [127, 0]
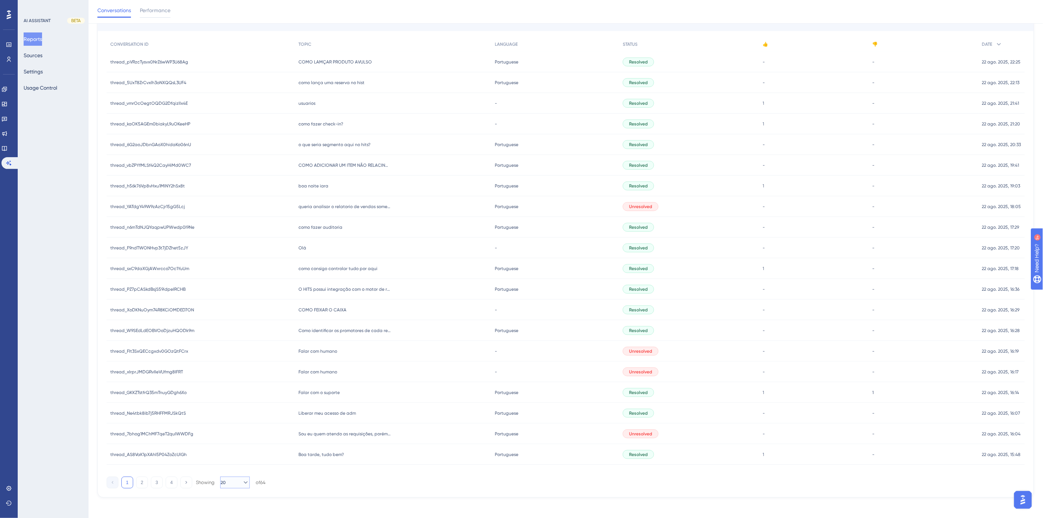
click at [238, 477] on button "20" at bounding box center [235, 483] width 30 height 12
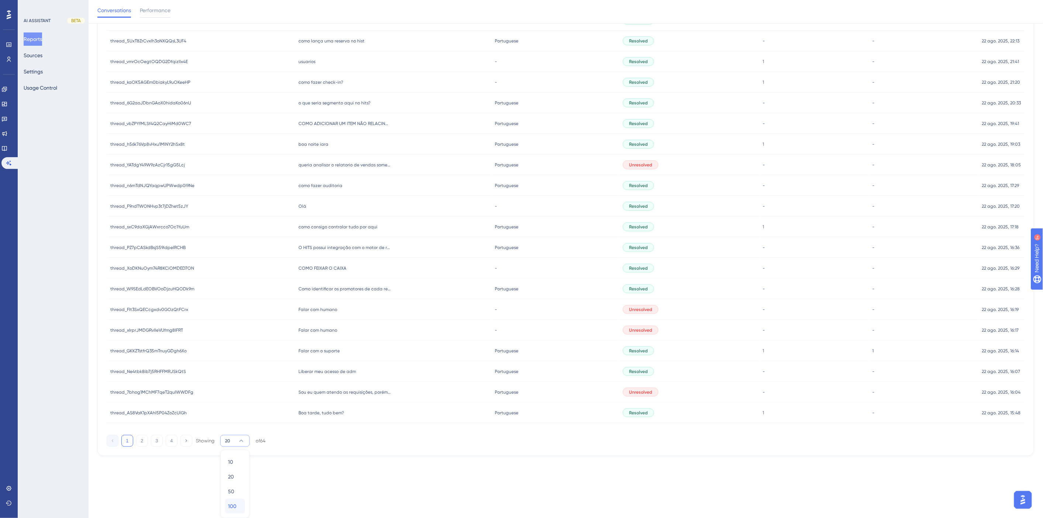
click at [232, 499] on div "100 100" at bounding box center [235, 506] width 14 height 15
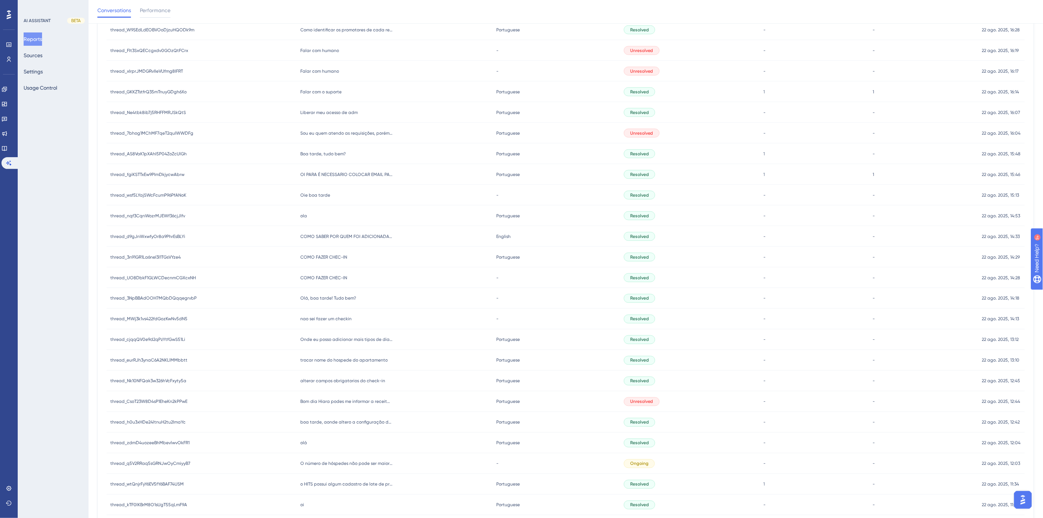
scroll to position [378, 0]
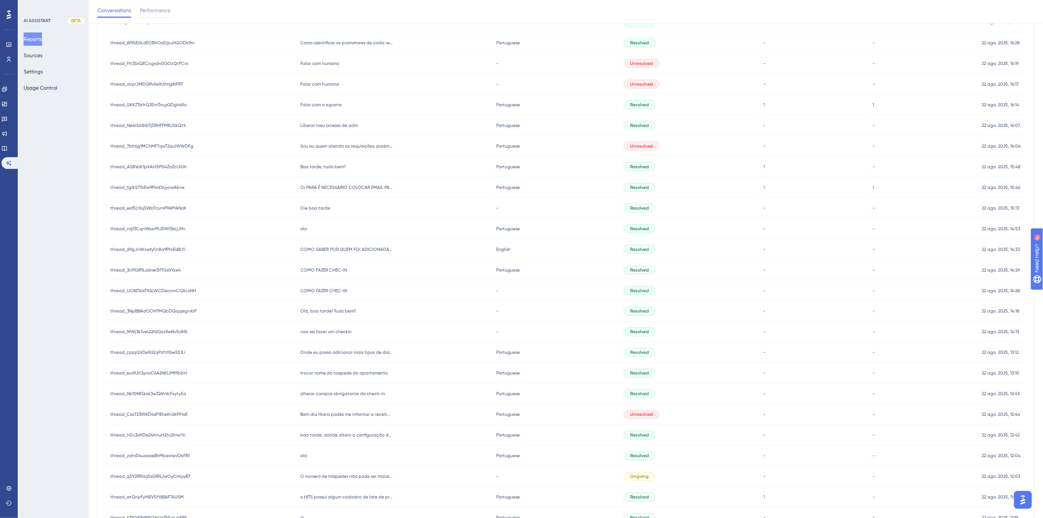
click at [305, 228] on span "ola" at bounding box center [303, 229] width 7 height 6
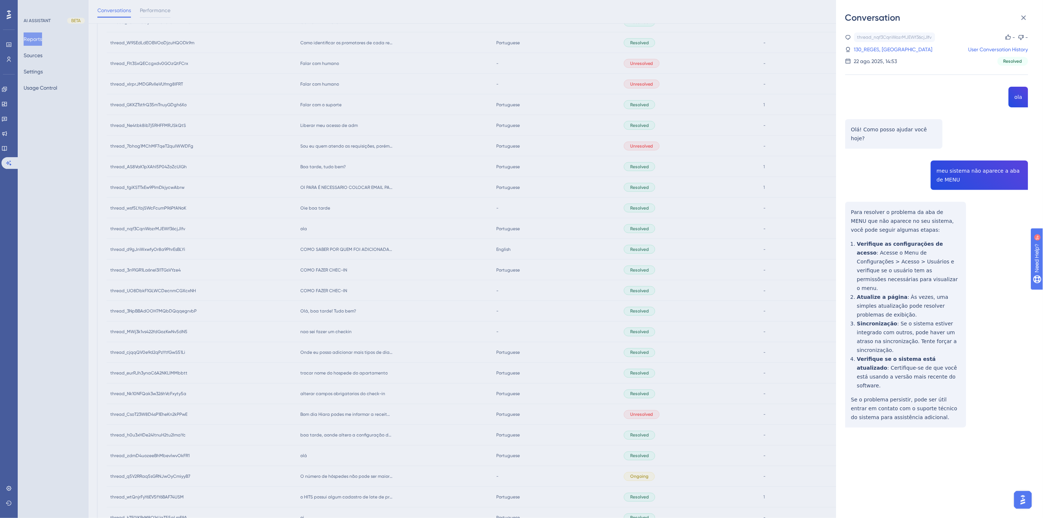
click at [969, 159] on div "thread_nqf3CqnWozrMJEWf36cjJlfv Copy - - 130_REGES, MILENA User Conversation Hi…" at bounding box center [936, 248] width 183 height 433
drag, startPoint x: 960, startPoint y: 180, endPoint x: 952, endPoint y: 177, distance: 8.4
click at [960, 180] on div "thread_nqf3CqnWozrMJEWf36cjJlfv Copy - - 130_REGES, MILENA User Conversation Hi…" at bounding box center [936, 248] width 183 height 433
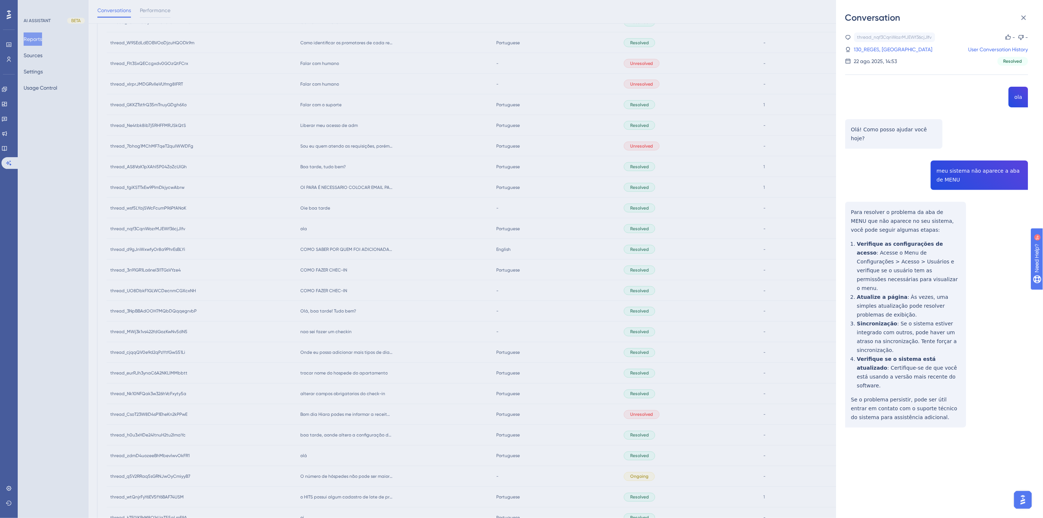
click at [945, 172] on div "thread_nqf3CqnWozrMJEWf36cjJlfv Copy - - 130_REGES, MILENA User Conversation Hi…" at bounding box center [936, 248] width 183 height 433
copy span "meu sistema não aparece a aba de MENU"
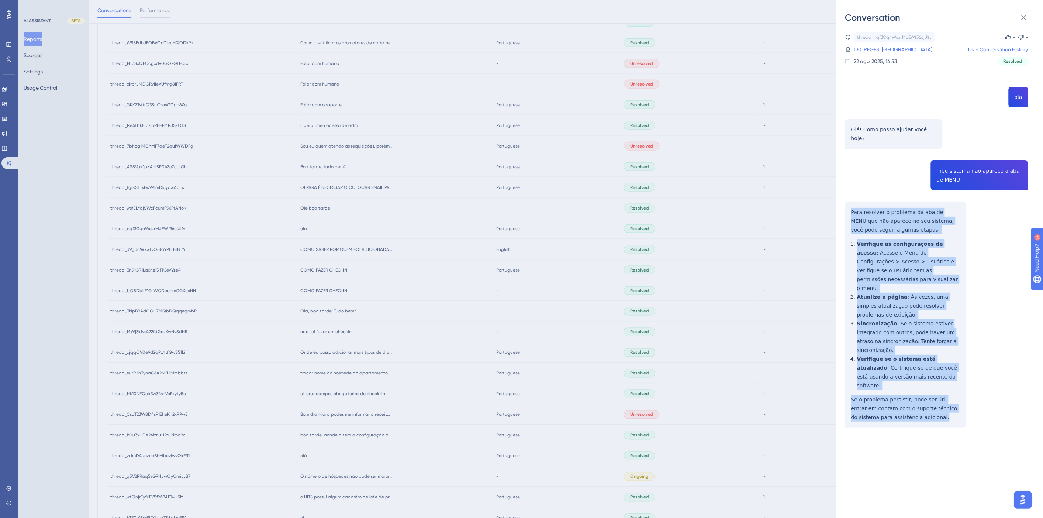
drag, startPoint x: 884, startPoint y: 372, endPoint x: 847, endPoint y: 204, distance: 171.6
click at [847, 204] on div "thread_nqf3CqnWozrMJEWf36cjJlfv Copy - - 130_REGES, MILENA User Conversation Hi…" at bounding box center [936, 248] width 183 height 433
copy div "Para resolver o problema da aba de MENU que não aparece no seu sistema, você po…"
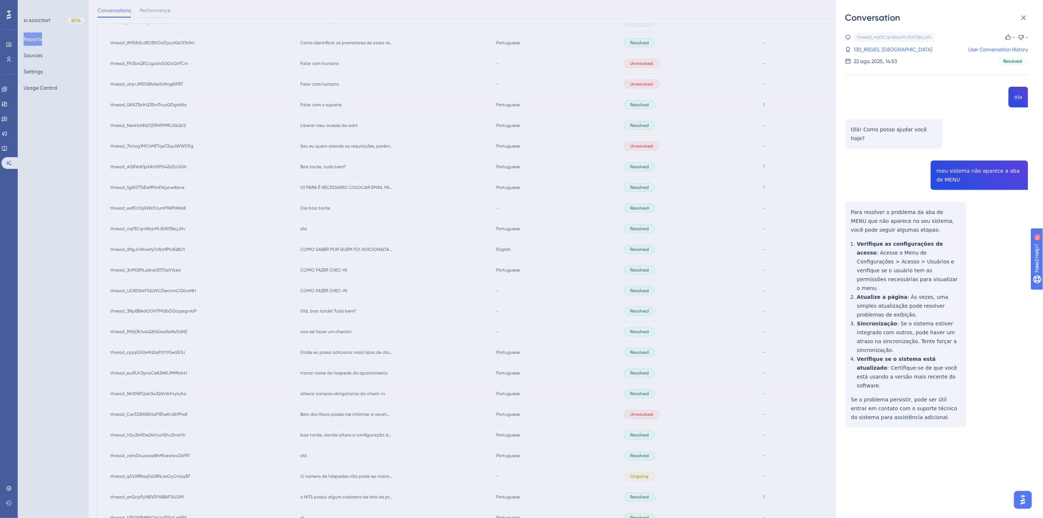
click at [301, 251] on div "Conversation thread_nqf3CqnWozrMJEWf36cjJlfv Copy - - 130_REGES, MILENA User Co…" at bounding box center [521, 259] width 1043 height 518
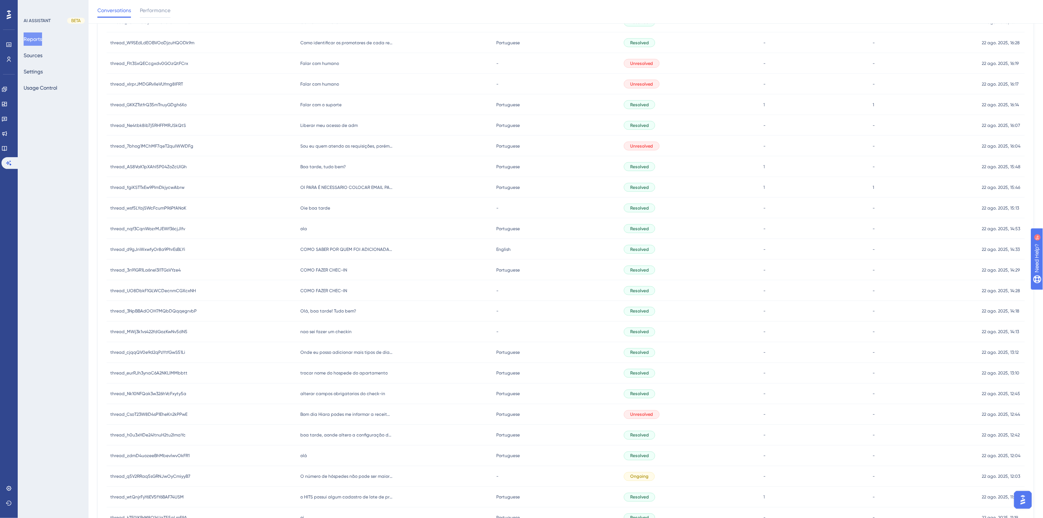
click at [307, 207] on span "Oie boa tarde" at bounding box center [315, 208] width 30 height 6
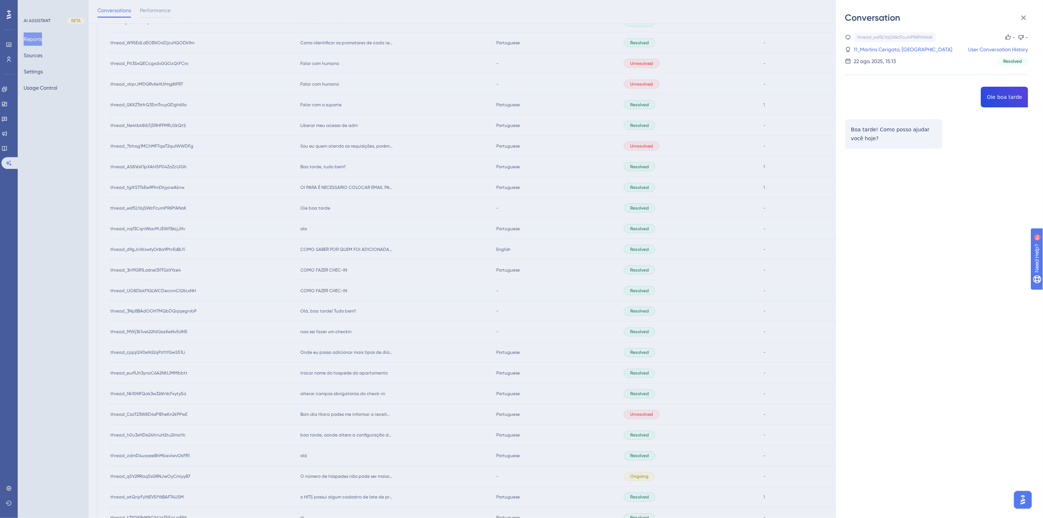
click at [213, 232] on div "Conversation thread_wsf5LYajSWcFcumP96PfANoK Copy - - 11_Martins Cerigato, Cami…" at bounding box center [521, 259] width 1043 height 518
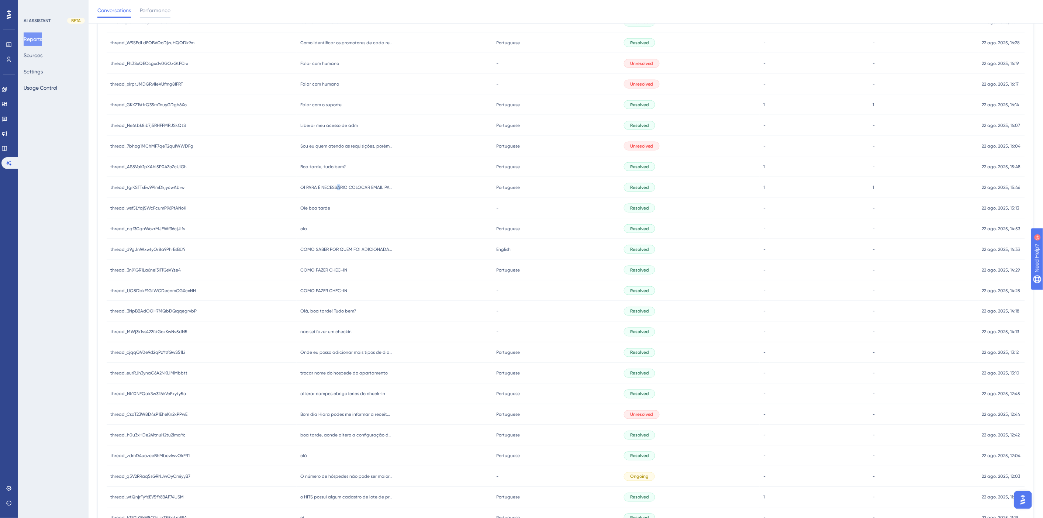
click at [337, 186] on span "OI PARA É NECESSARIO COLOCAR EMAIL PARA CADASTRAR CAMAREIRA?" at bounding box center [346, 187] width 92 height 6
click at [342, 187] on span "OI PARA É NECESSARIO COLOCAR EMAIL PARA CADASTRAR CAMAREIRA?" at bounding box center [346, 187] width 92 height 6
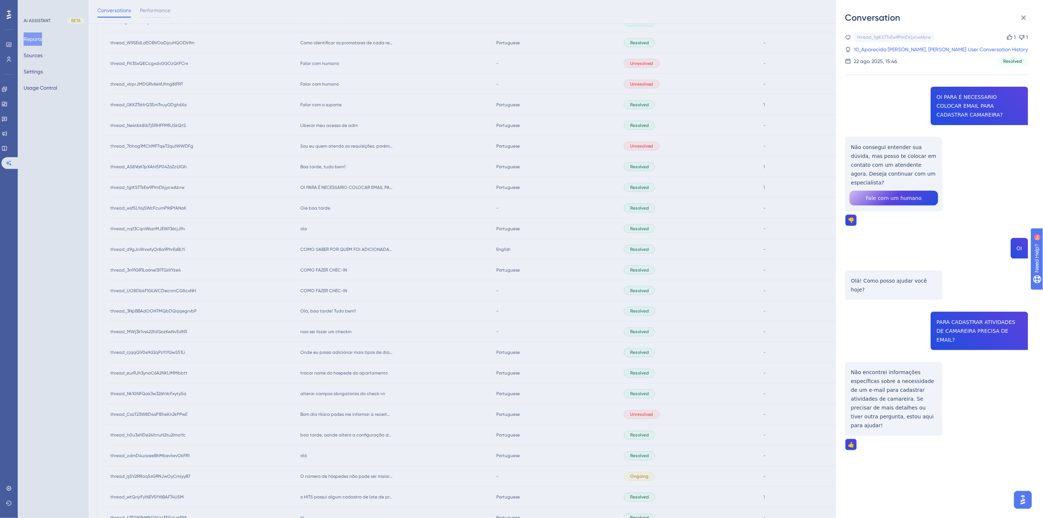
click at [954, 111] on div "thread_fgiKSTTxEw9PImDkjycwAbrw Copy 1 1 10_Aparecida Gonella Martineli, Fernan…" at bounding box center [936, 260] width 183 height 456
copy span "OI PARA É NECESSARIO COLOCAR EMAIL PARA CADASTRAR CAMAREIRA?"
click at [884, 157] on div "thread_fgiKSTTxEw9PImDkjycwAbrw Copy 1 1 10_Aparecida Gonella Martineli, Fernan…" at bounding box center [936, 260] width 183 height 456
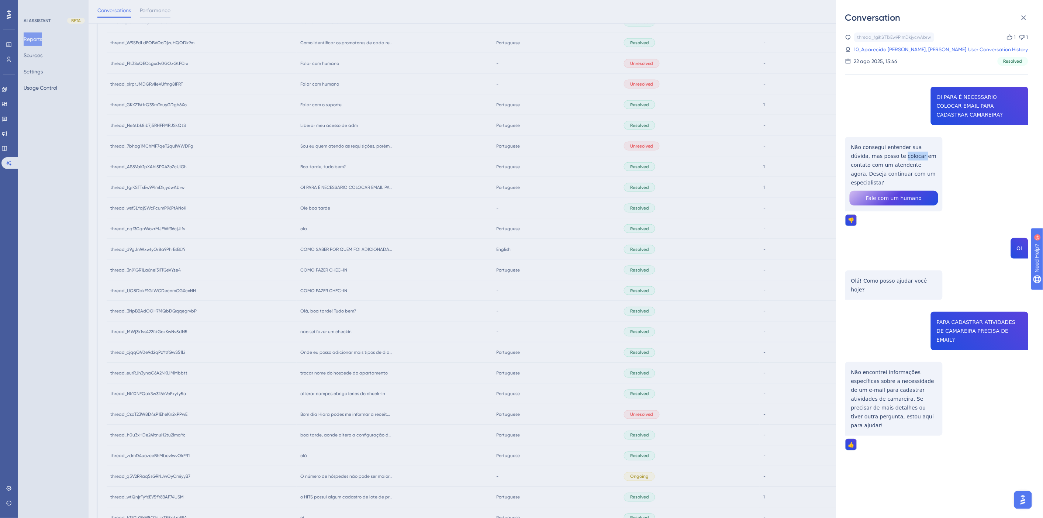
click at [884, 157] on div "thread_fgiKSTTxEw9PImDkjycwAbrw Copy 1 1 10_Aparecida Gonella Martineli, Fernan…" at bounding box center [936, 260] width 183 height 456
copy p "Não consegui entender sua dúvida, mas posso te colocar em contato com um atende…"
click at [983, 311] on div "thread_fgiKSTTxEw9PImDkjycwAbrw Copy 1 1 10_Aparecida Gonella Martineli, Fernan…" at bounding box center [936, 260] width 183 height 456
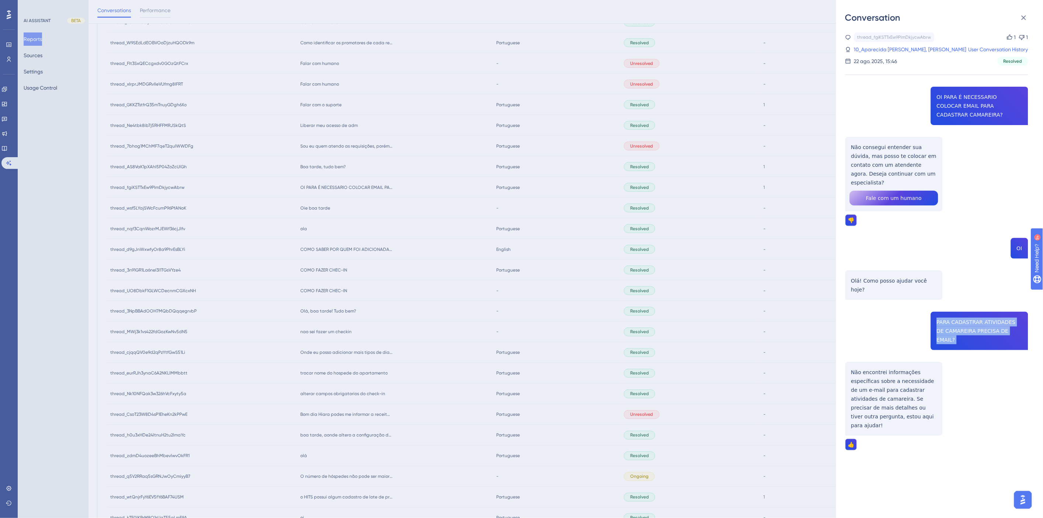
click at [983, 311] on div "thread_fgiKSTTxEw9PImDkjycwAbrw Copy 1 1 10_Aparecida Gonella Martineli, Fernan…" at bounding box center [936, 260] width 183 height 456
copy span "PARA CADASTRAR ATIVIDADES DE CAMAREIRA PRECISA DE EMAIL?"
click at [882, 356] on div "thread_fgiKSTTxEw9PImDkjycwAbrw Copy 1 1 10_Aparecida Gonella Martineli, Fernan…" at bounding box center [936, 260] width 183 height 456
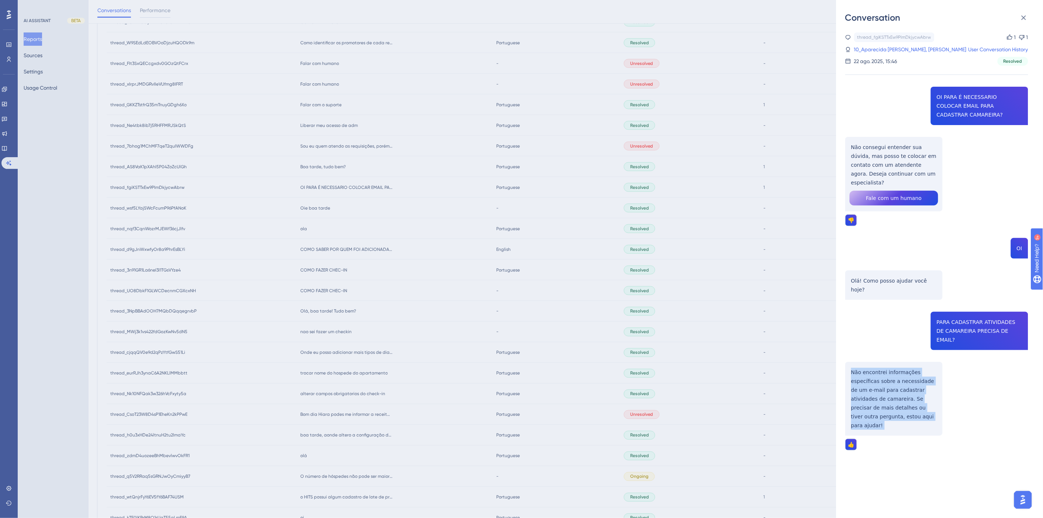
click at [882, 356] on div "thread_fgiKSTTxEw9PImDkjycwAbrw Copy 1 1 10_Aparecida Gonella Martineli, Fernan…" at bounding box center [936, 260] width 183 height 456
copy p "Não encontrei informações específicas sobre a necessidade de um e-mail para cad…"
click at [895, 53] on link "10_Aparecida Gonella Martineli, Fernanda" at bounding box center [910, 49] width 112 height 9
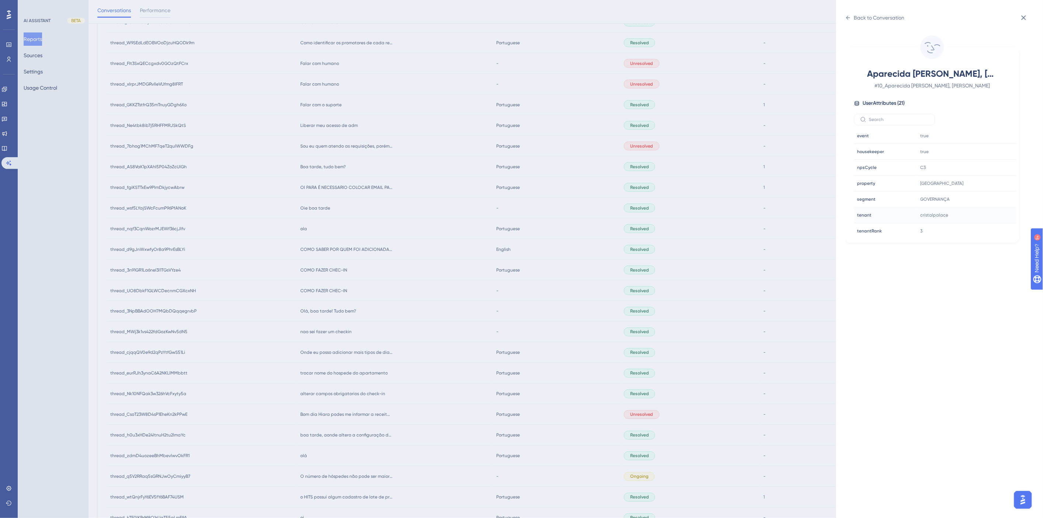
scroll to position [225, 0]
click at [319, 351] on div "Back to Conversation Aparecida Gonella Martineli, Fernanda # 10_Aparecida Gonel…" at bounding box center [521, 259] width 1043 height 518
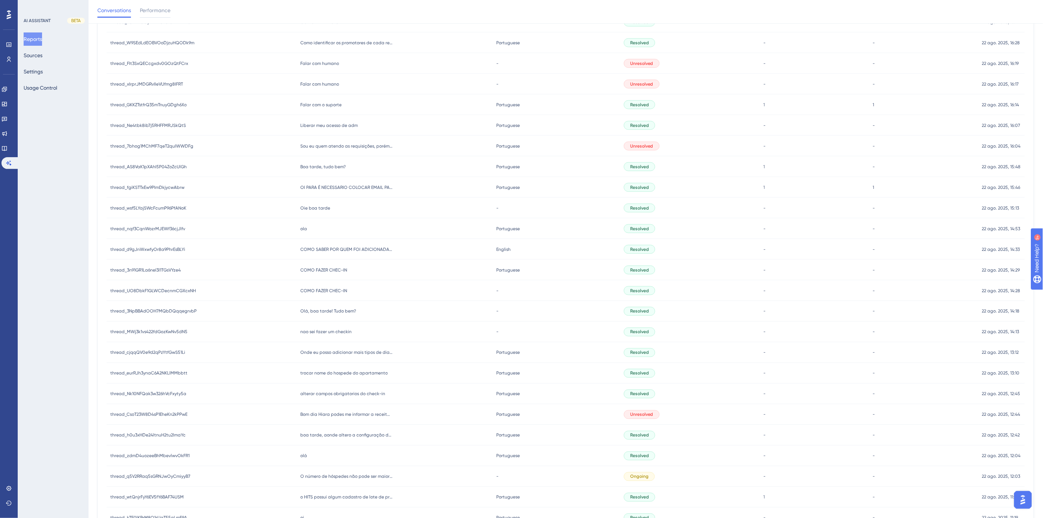
click at [306, 229] on div "ola ola" at bounding box center [395, 228] width 196 height 21
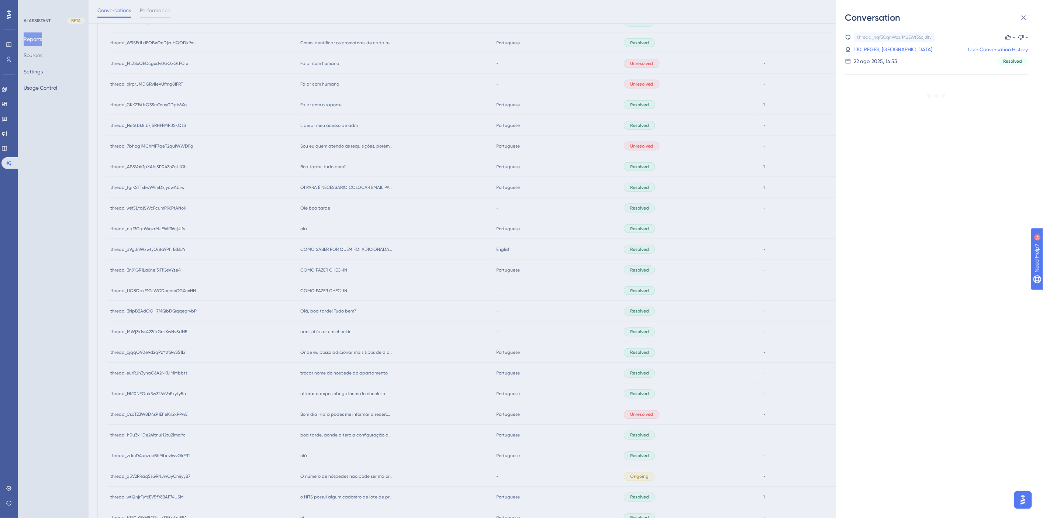
click at [299, 234] on div "Conversation thread_nqf3CqnWozrMJEWf36cjJlfv Copy - - 130_REGES, MILENA User Co…" at bounding box center [521, 259] width 1043 height 518
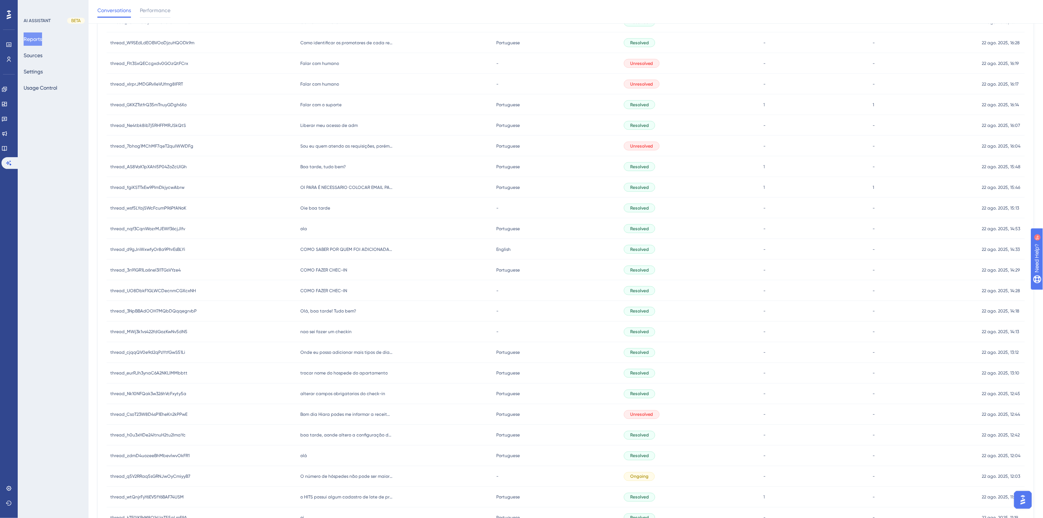
click at [311, 208] on span "Oie boa tarde" at bounding box center [315, 208] width 30 height 6
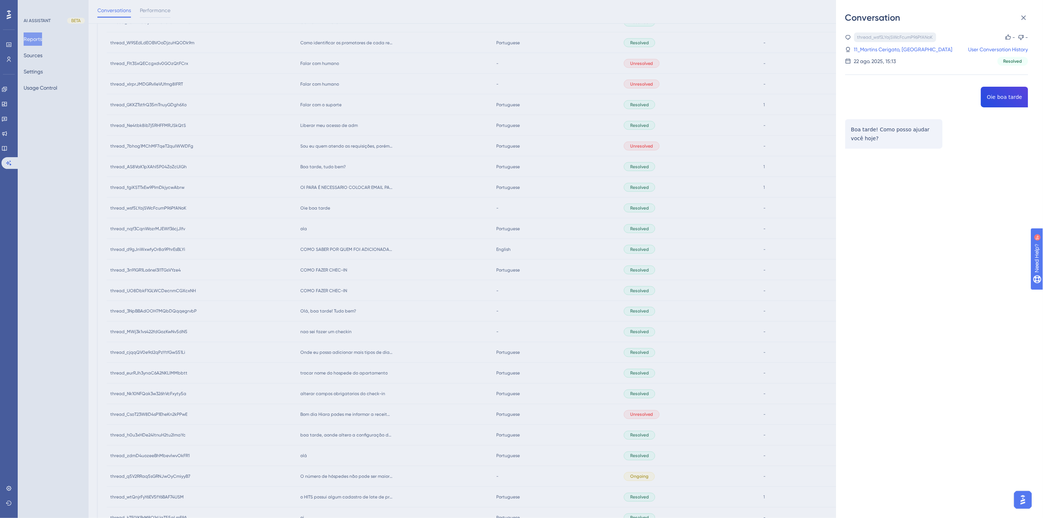
click at [878, 41] on div "thread_wsf5LYajSWcFcumP96PfANoK Copy" at bounding box center [895, 37] width 82 height 10
click at [876, 49] on link "11_Martins Cerigato, Camila" at bounding box center [903, 49] width 98 height 9
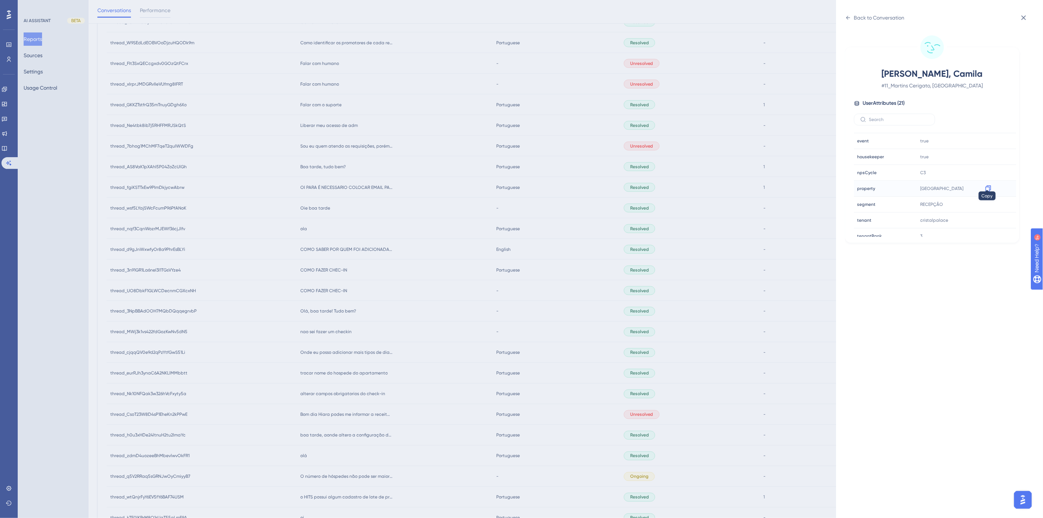
scroll to position [205, 0]
click at [401, 302] on div "Back to Conversation Martins Cerigato, Camila # 11_Martins Cerigato, Camila Use…" at bounding box center [521, 259] width 1043 height 518
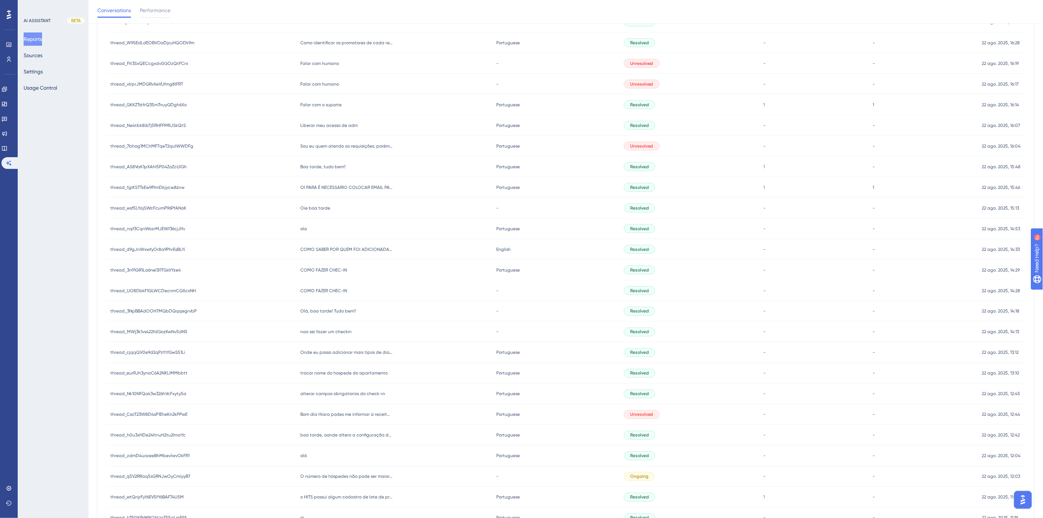
click at [323, 159] on div "Boa tarde, tudo bem? Boa tarde, tudo bem?" at bounding box center [395, 166] width 196 height 21
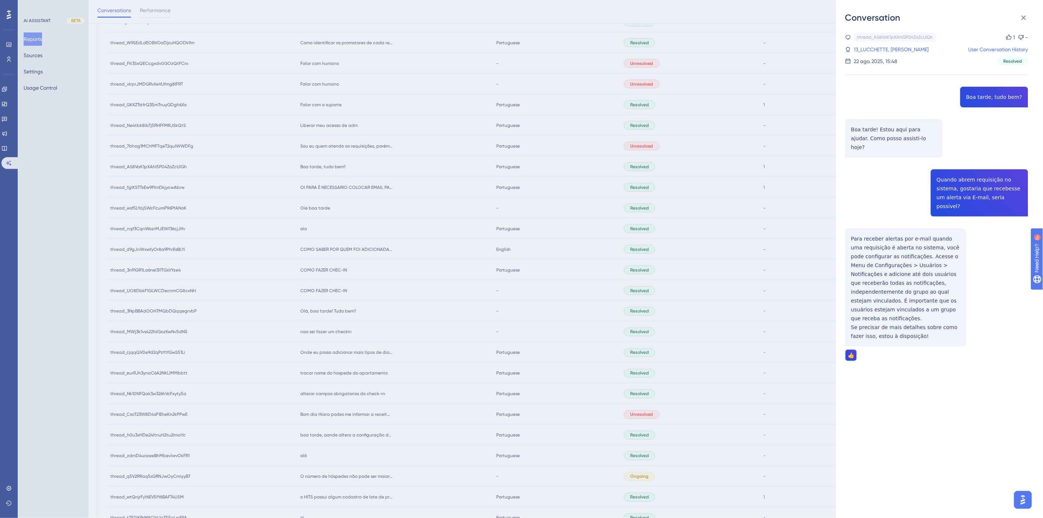
click at [976, 184] on div "thread_AS8VaK1pXAhI5P04ZoZcUlGh Copy 1 - 13_LUCCHETTE, MATHEUS User Conversatio…" at bounding box center [936, 215] width 183 height 366
copy span "Quando abrem requisição no sistema, gostaria que recebesse um alerta via E-mail…"
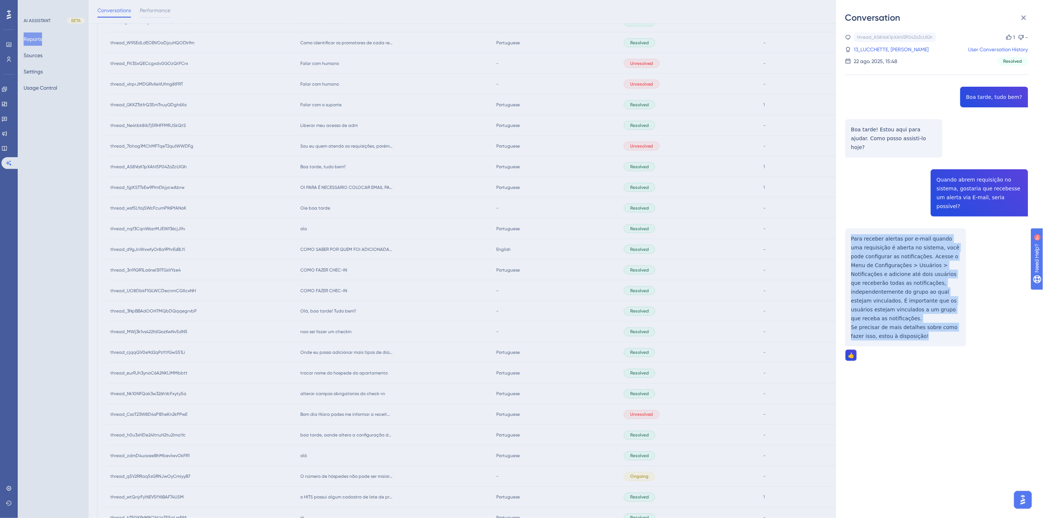
drag, startPoint x: 920, startPoint y: 311, endPoint x: 848, endPoint y: 219, distance: 116.8
click at [848, 219] on div "thread_AS8VaK1pXAhI5P04ZoZcUlGh Copy 1 - 13_LUCCHETTE, MATHEUS User Conversatio…" at bounding box center [936, 215] width 183 height 366
copy div "Para receber alertas por e-mail quando uma requisição é aberta no sistema, você…"
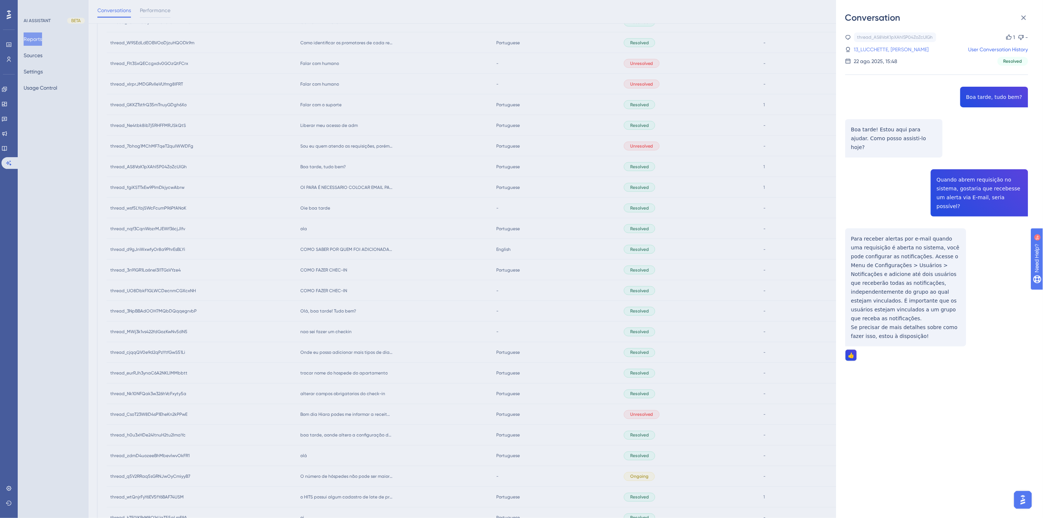
click at [856, 49] on link "13_LUCCHETTE, MATHEUS" at bounding box center [891, 49] width 75 height 9
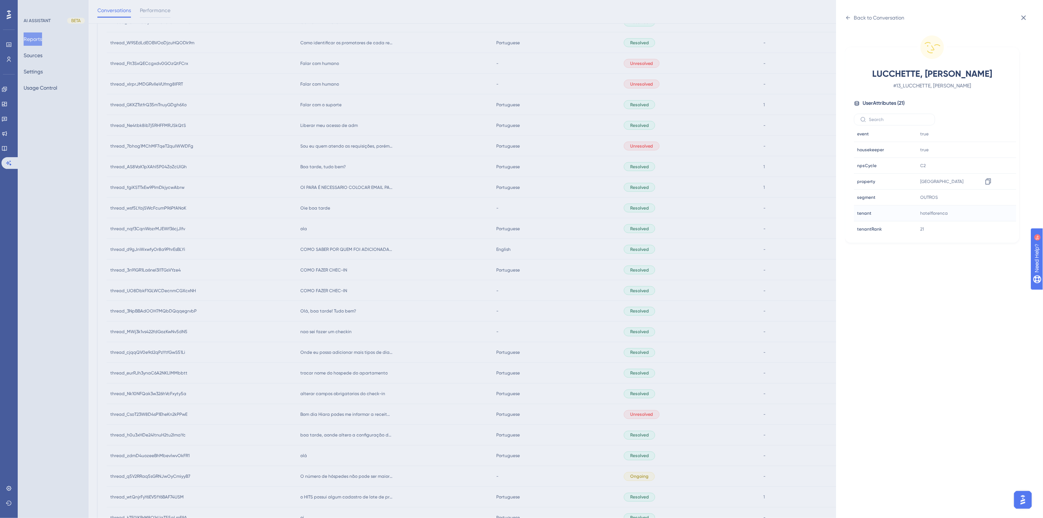
scroll to position [225, 0]
click at [986, 181] on icon at bounding box center [987, 180] width 7 height 7
click at [391, 330] on div "Back to Conversation LUCCHETTE, MATHEUS # 13_LUCCHETTE, MATHEUS User Attributes…" at bounding box center [521, 259] width 1043 height 518
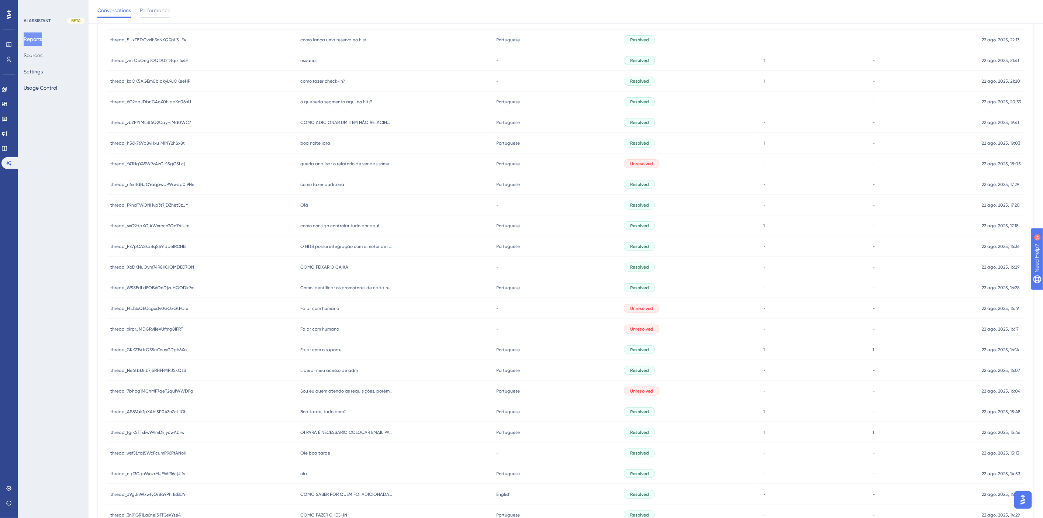
scroll to position [132, 0]
click at [340, 392] on span "Sou eu quem atendo as requisições, porém preciso que chegue um Email avisando q…" at bounding box center [346, 392] width 92 height 6
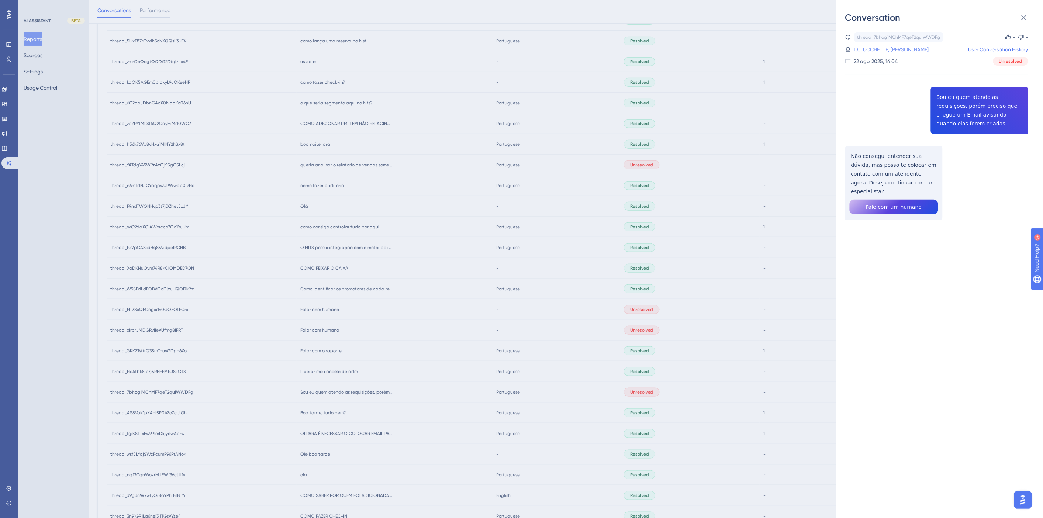
click at [896, 51] on link "13_LUCCHETTE, MATHEUS" at bounding box center [891, 49] width 75 height 9
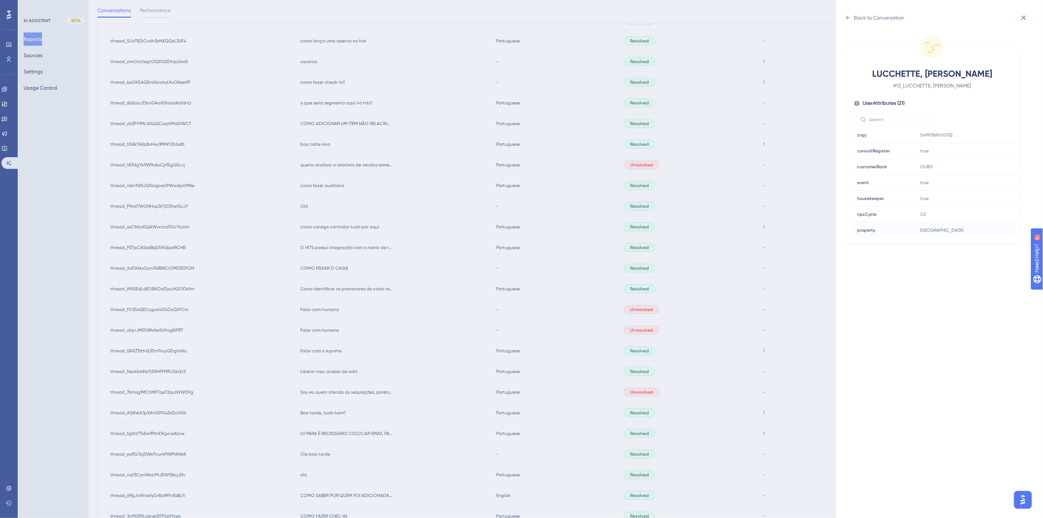
scroll to position [205, 0]
click at [848, 20] on icon at bounding box center [848, 18] width 6 height 6
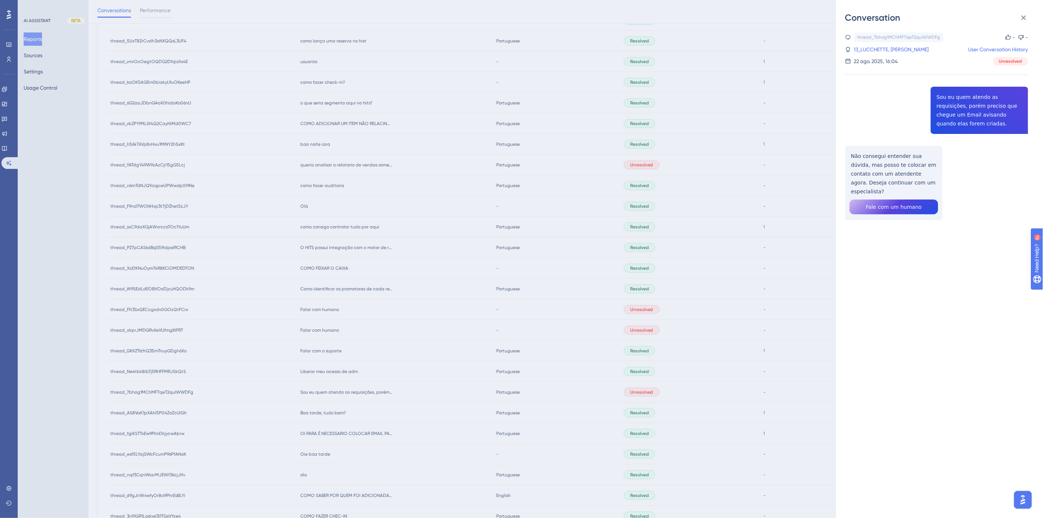
click at [963, 112] on div "thread_7bhog1MChMF7qeT2quIWWDFg Copy - - 13_LUCCHETTE, MATHEUS User Conversatio…" at bounding box center [936, 144] width 183 height 225
copy span "Sou eu quem atendo as requisições, porém preciso que chegue um Email avisando q…"
click at [861, 163] on div "thread_7bhog1MChMF7qeT2quIWWDFg Copy - - 13_LUCCHETTE, MATHEUS User Conversatio…" at bounding box center [936, 144] width 183 height 225
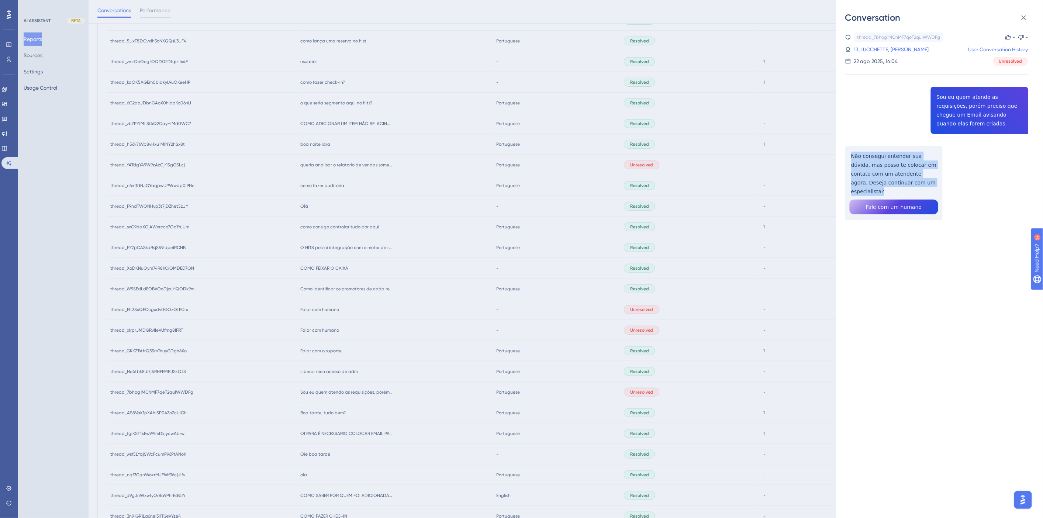
drag, startPoint x: 928, startPoint y: 173, endPoint x: 851, endPoint y: 149, distance: 80.7
click at [851, 149] on div "thread_7bhog1MChMF7qeT2quIWWDFg Copy - - 13_LUCCHETTE, MATHEUS User Conversatio…" at bounding box center [936, 144] width 183 height 225
click at [319, 352] on div "Conversation thread_7bhog1MChMF7qeT2quIWWDFg Copy - - 13_LUCCHETTE, MATHEUS Use…" at bounding box center [521, 259] width 1043 height 518
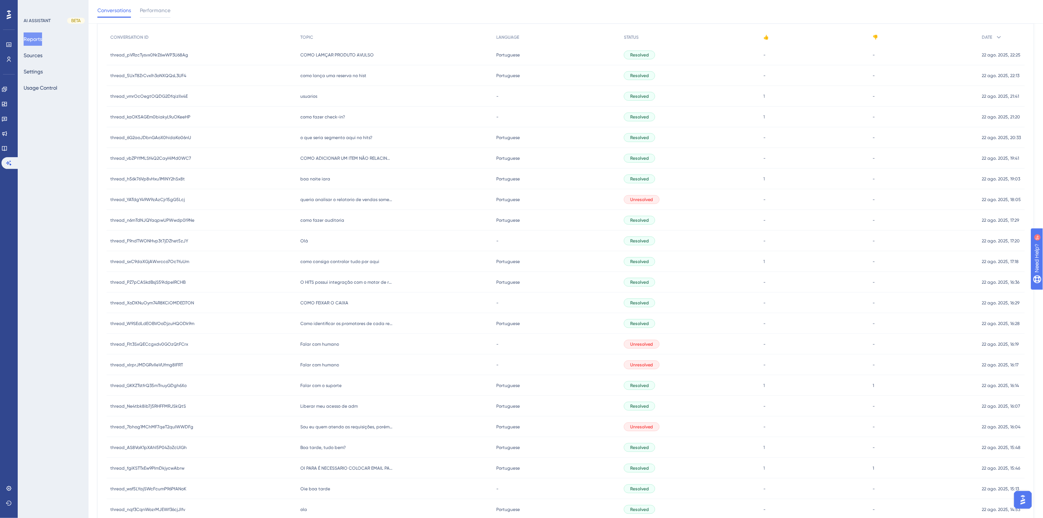
scroll to position [132, 0]
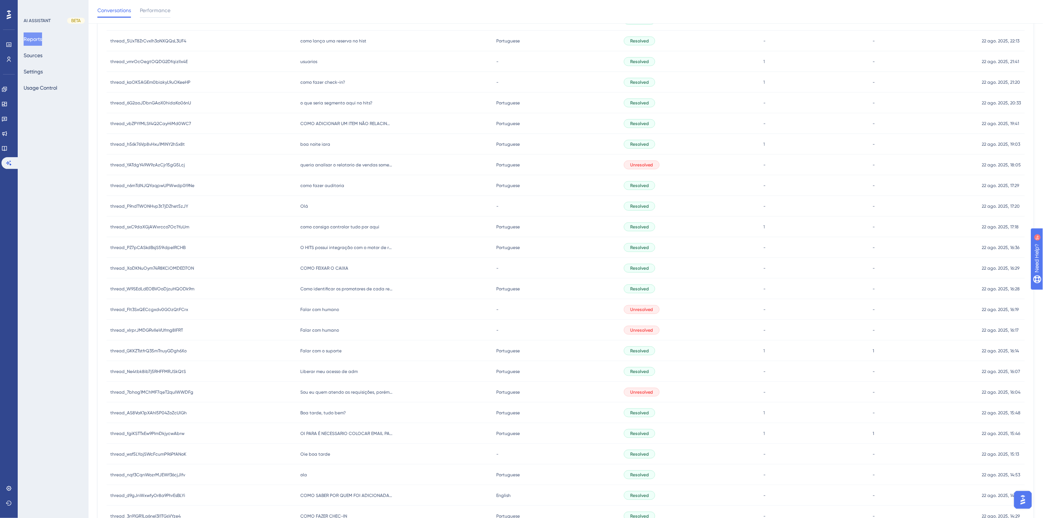
click at [329, 373] on span "Liberar meu acesso de adm" at bounding box center [329, 371] width 58 height 6
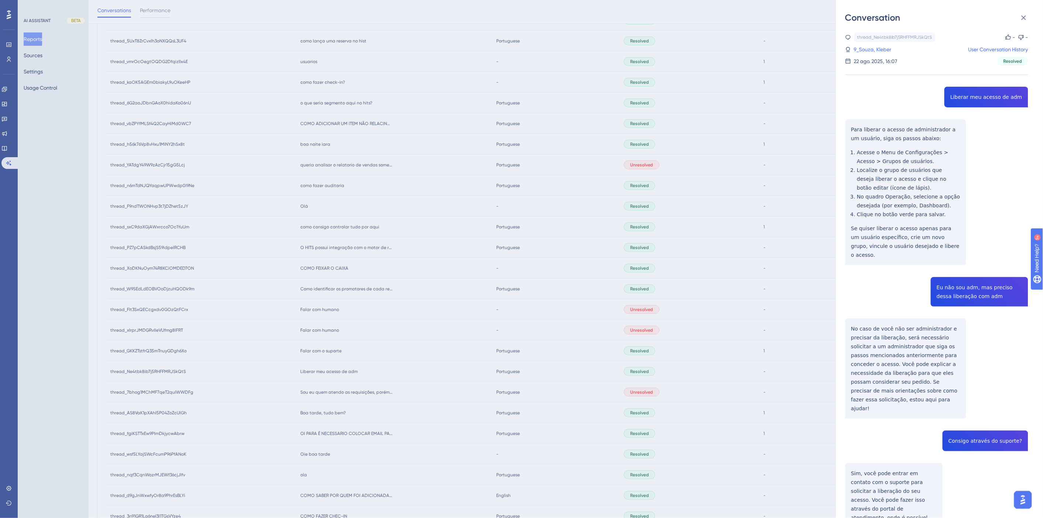
click at [974, 97] on div "thread_Ne4tbk8ib7j5RHFFMRJSkQtS Copy - - 9_Souza, Kleber User Conversation Hist…" at bounding box center [936, 407] width 183 height 750
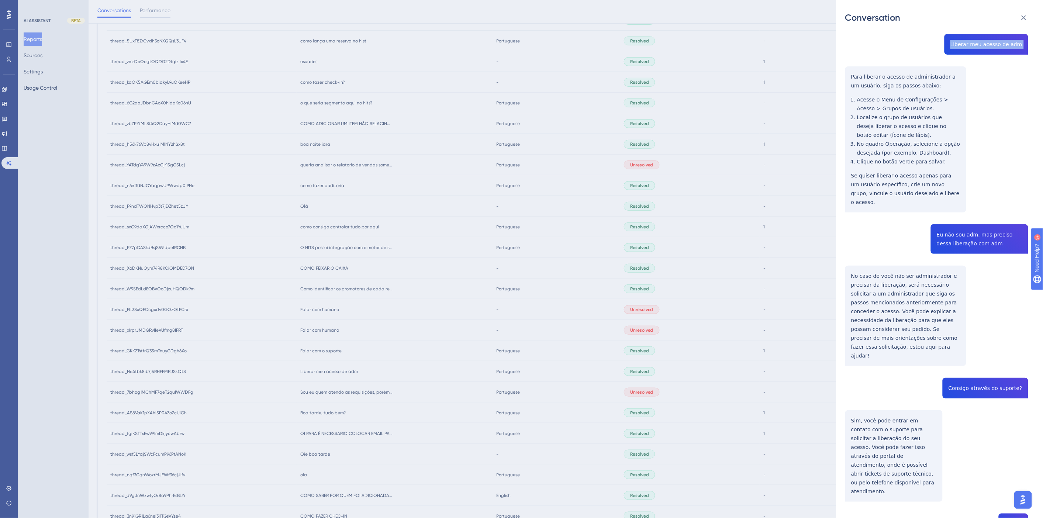
scroll to position [0, 0]
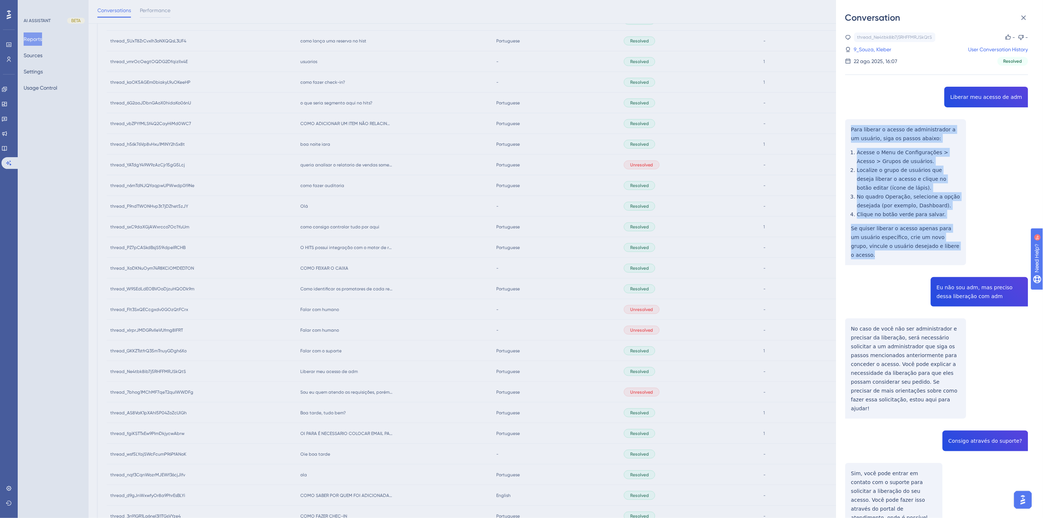
drag, startPoint x: 940, startPoint y: 247, endPoint x: 846, endPoint y: 131, distance: 149.0
click at [846, 131] on div "thread_Ne4tbk8ib7j5RHFFMRJSkQtS Copy - - 9_Souza, Kleber User Conversation Hist…" at bounding box center [936, 407] width 183 height 750
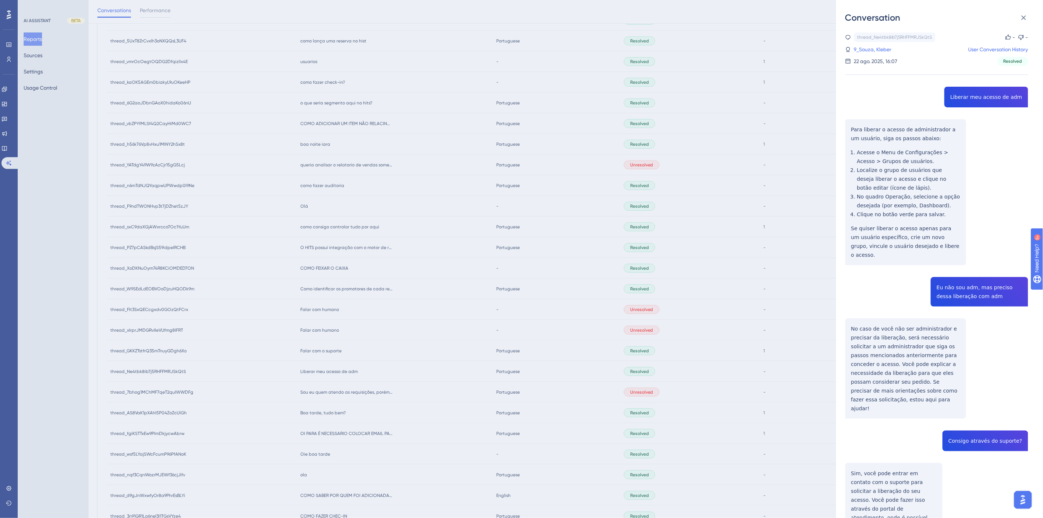
click at [956, 278] on div "thread_Ne4tbk8ib7j5RHFFMRJSkQtS Copy - - 9_Souza, Kleber User Conversation Hist…" at bounding box center [936, 407] width 183 height 750
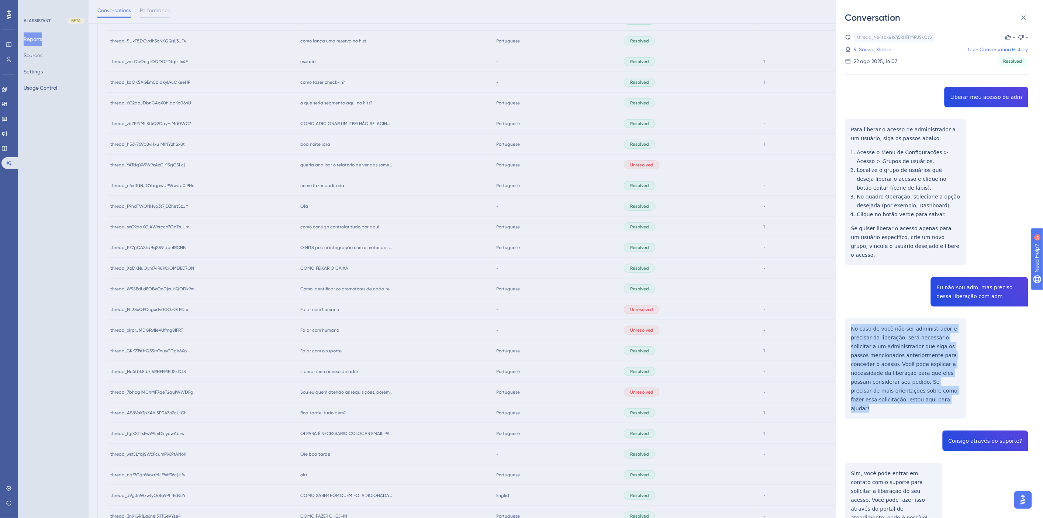
drag, startPoint x: 877, startPoint y: 382, endPoint x: 852, endPoint y: 322, distance: 64.7
click at [852, 322] on div "thread_Ne4tbk8ib7j5RHFFMRJSkQtS Copy - - 9_Souza, Kleber User Conversation Hist…" at bounding box center [936, 407] width 183 height 750
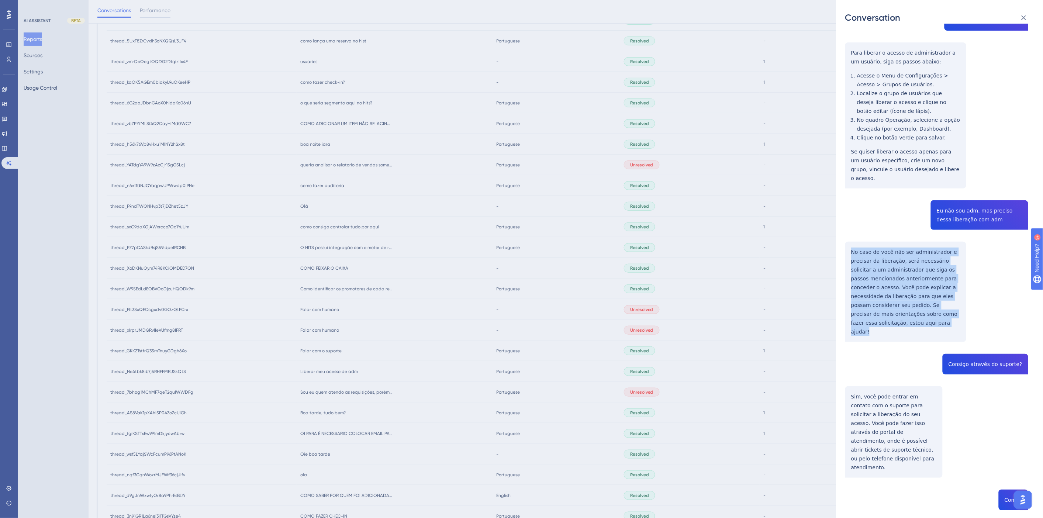
scroll to position [205, 0]
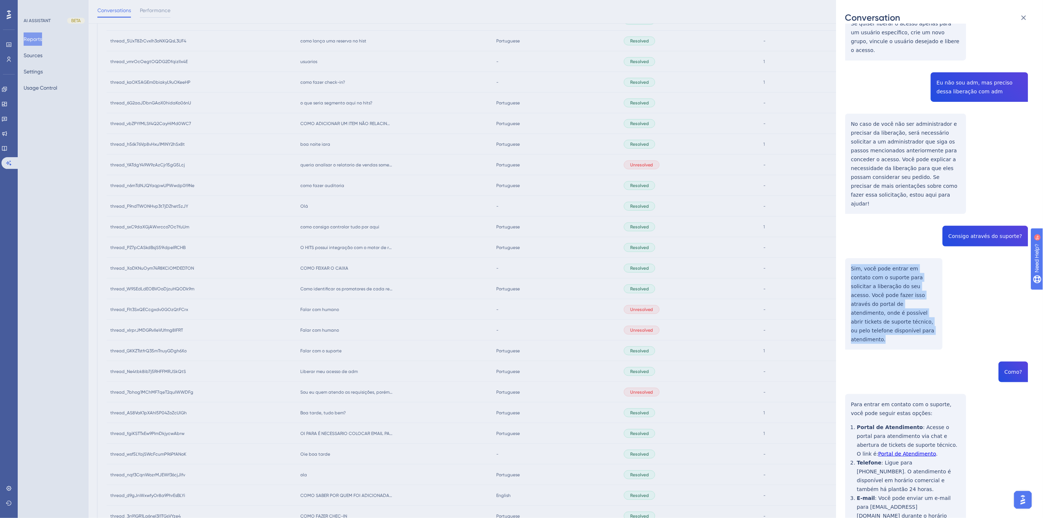
drag, startPoint x: 891, startPoint y: 316, endPoint x: 836, endPoint y: 251, distance: 85.3
click at [836, 251] on div "Conversation thread_Ne4tbk8ib7j5RHFFMRJSkQtS Copy - - 9_Souza, Kleber User Conv…" at bounding box center [939, 259] width 207 height 518
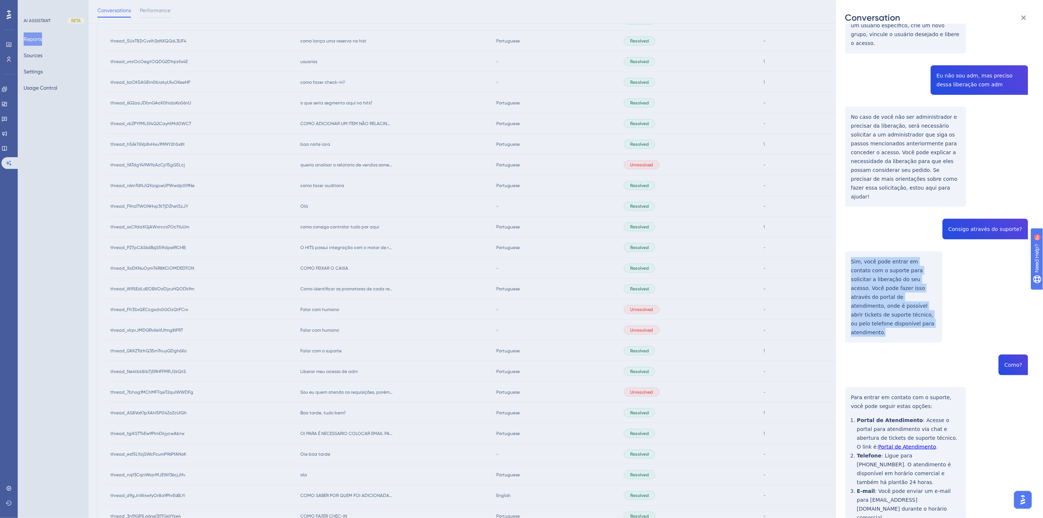
scroll to position [213, 0]
drag, startPoint x: 931, startPoint y: 474, endPoint x: 847, endPoint y: 370, distance: 134.0
click at [847, 370] on div "thread_Ne4tbk8ib7j5RHFFMRJSkQtS Copy - - 9_Souza, Kleber User Conversation Hist…" at bounding box center [936, 194] width 183 height 750
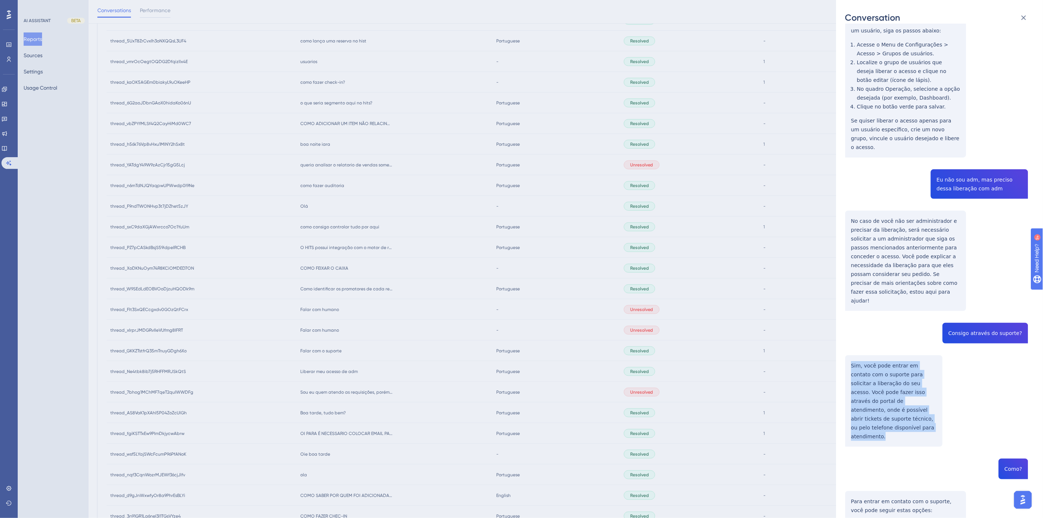
scroll to position [8, 0]
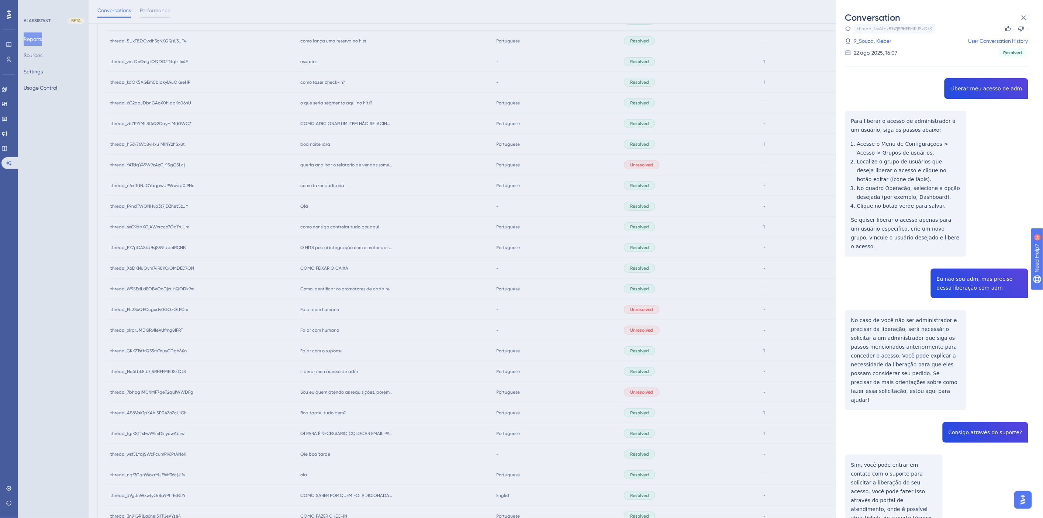
click at [878, 47] on div "thread_Ne4tbk8ib7j5RHFFMRJSkQtS Copy - - 9_Souza, Kleber User Conversation Hist…" at bounding box center [936, 40] width 183 height 33
click at [876, 45] on link "9_Souza, Kleber" at bounding box center [873, 41] width 38 height 9
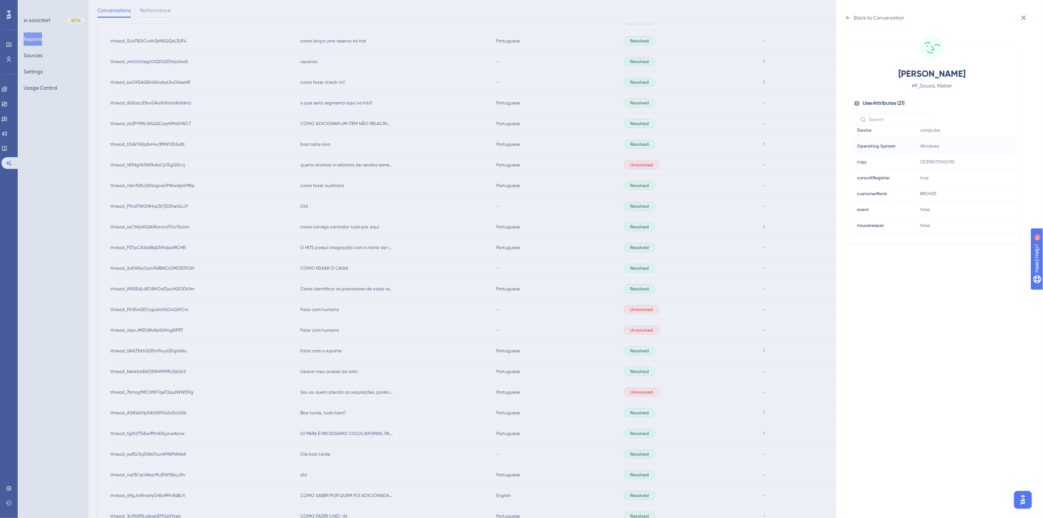
scroll to position [225, 0]
click at [989, 178] on icon at bounding box center [987, 180] width 7 height 7
click at [367, 245] on div "Back to Conversation Souza, Kleber # 9_Souza, Kleber User Attributes ( 21 ) Ema…" at bounding box center [521, 259] width 1043 height 518
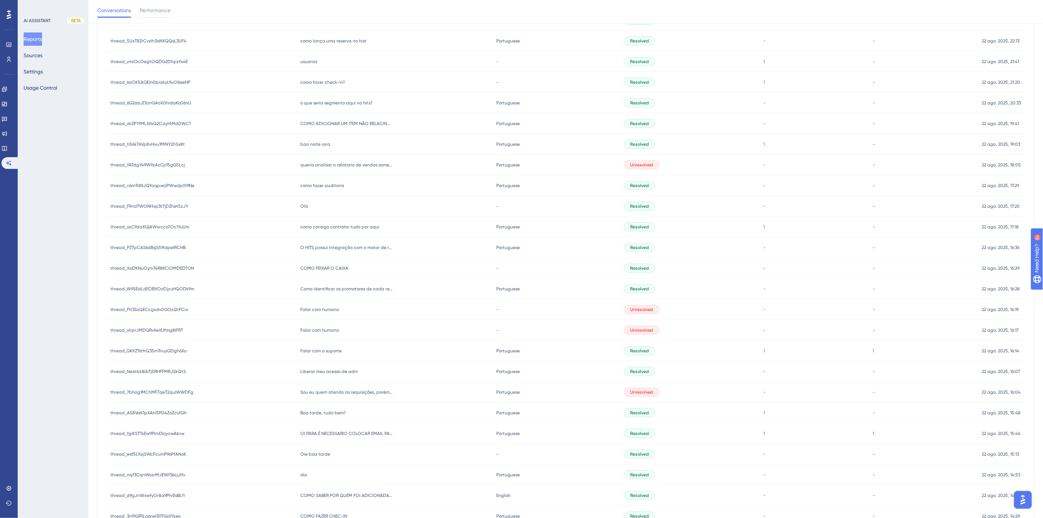
click at [329, 350] on span "Falar com o suporte" at bounding box center [320, 351] width 41 height 6
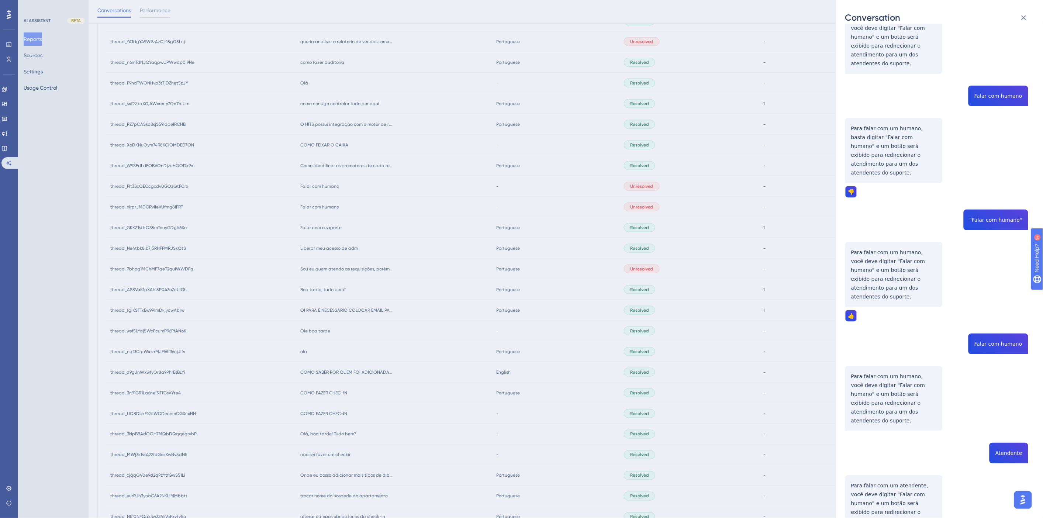
scroll to position [337, 0]
click at [411, 251] on div "Conversation thread_GKKZTstfrQ35mTnuyGDgh6Xo Copy 1 1 9_Souza, Kleber User Conv…" at bounding box center [521, 259] width 1043 height 518
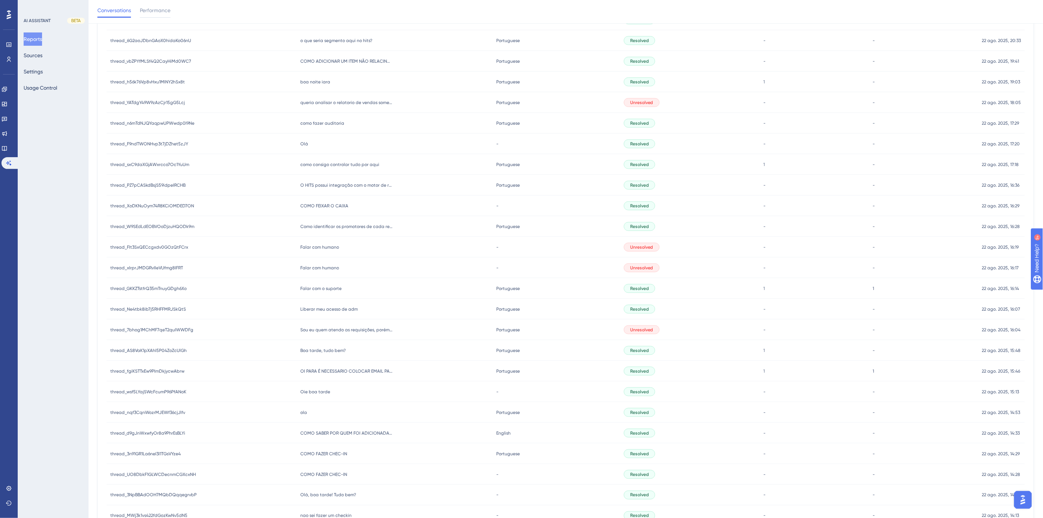
scroll to position [91, 0]
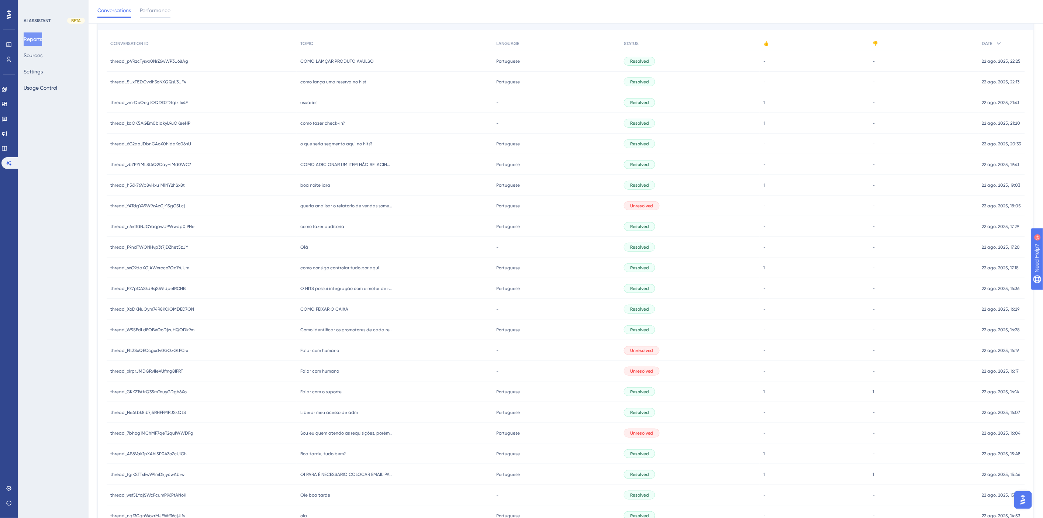
click at [330, 368] on span "Falar com humano" at bounding box center [319, 371] width 39 height 6
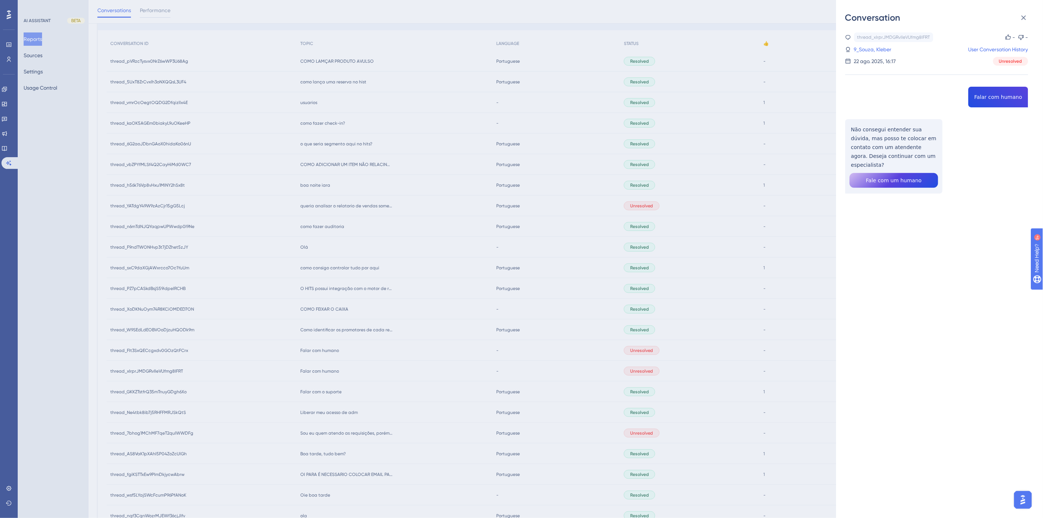
click at [330, 351] on div "Conversation thread_xIrprJMDGRvIIeVUfmg8IFRT Copy - - 9_Souza, Kleber User Conv…" at bounding box center [521, 259] width 1043 height 518
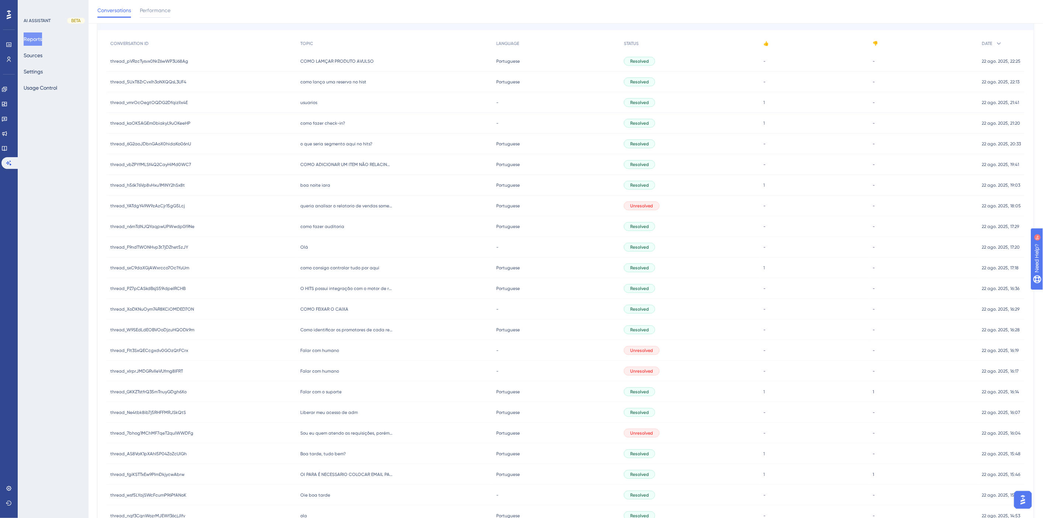
click at [322, 352] on span "Falar com humano" at bounding box center [319, 350] width 39 height 6
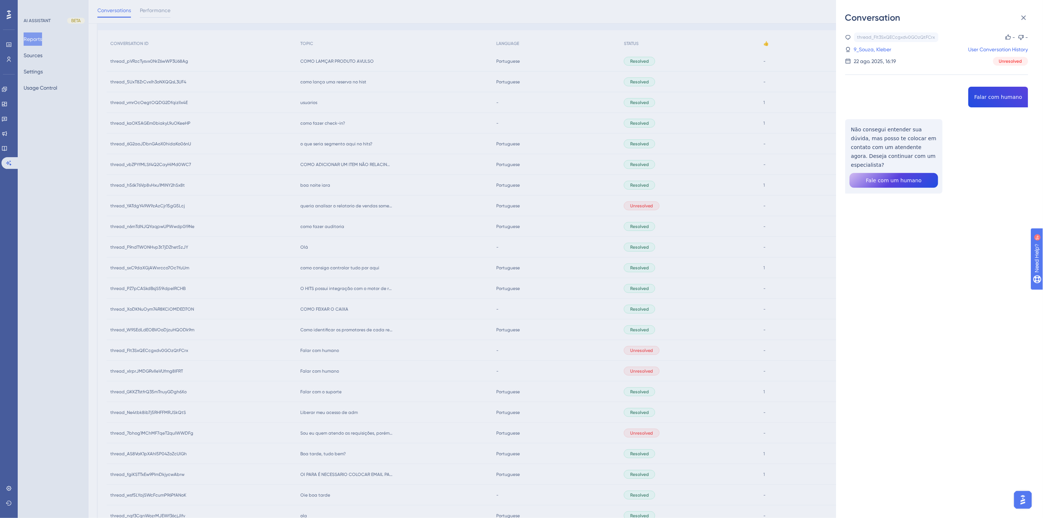
click at [327, 373] on div "Conversation thread_FIt3SxQECcgxdv0GOzQtFCrx Copy - - 9_Souza, Kleber User Conv…" at bounding box center [521, 259] width 1043 height 518
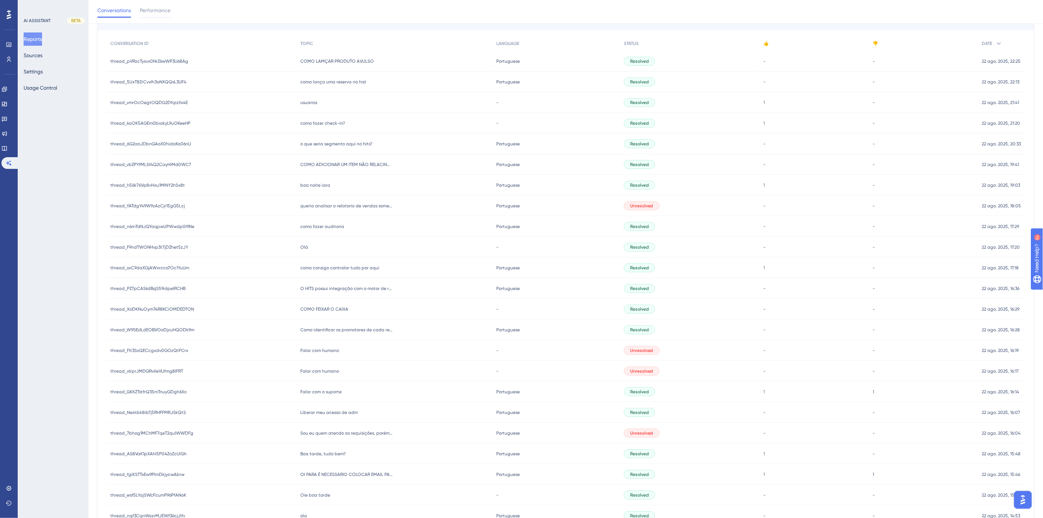
click at [322, 370] on span "Falar com humano" at bounding box center [319, 371] width 39 height 6
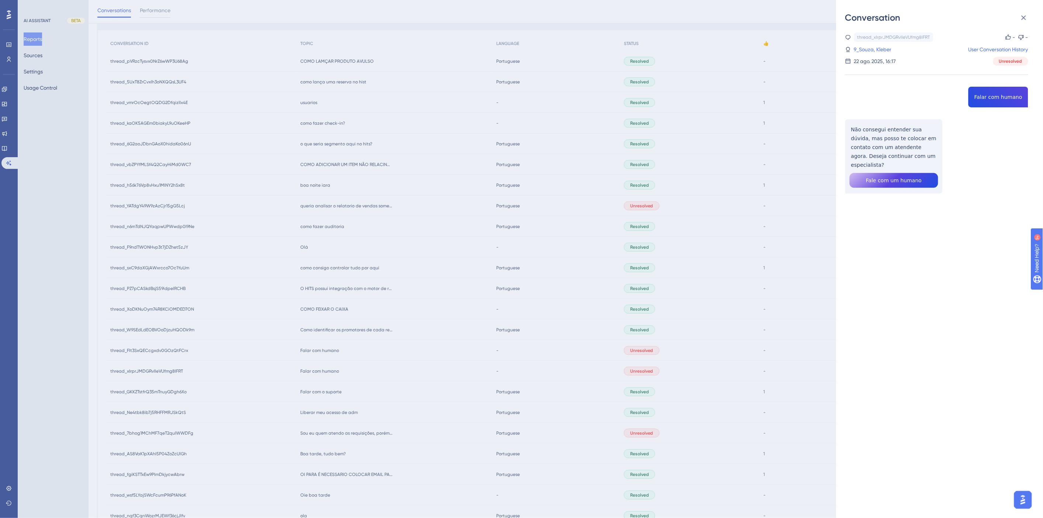
click at [360, 370] on div "Conversation thread_xIrprJMDGRvIIeVUfmg8IFRT Copy - - 9_Souza, Kleber User Conv…" at bounding box center [521, 259] width 1043 height 518
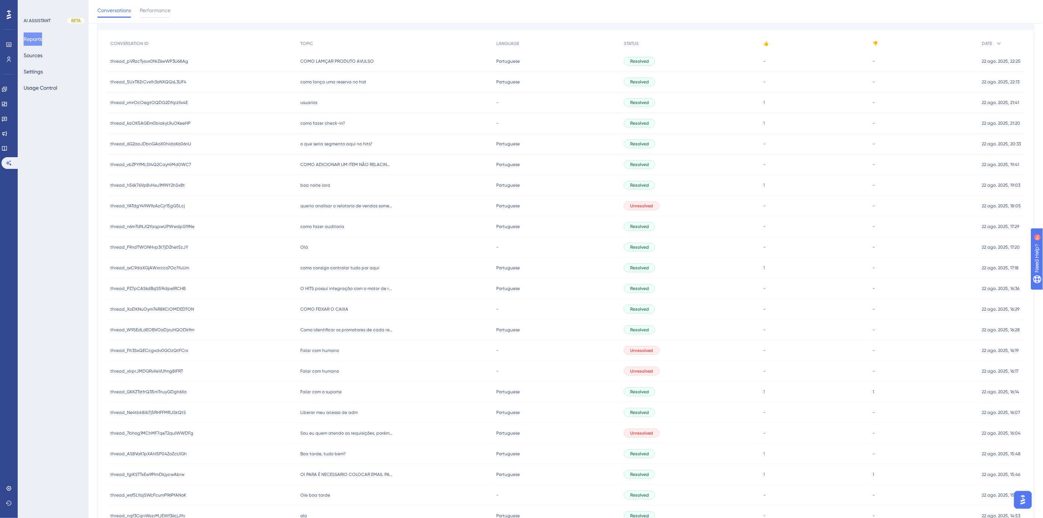
click at [326, 395] on div "Falar com o suporte Falar com o suporte" at bounding box center [395, 391] width 196 height 21
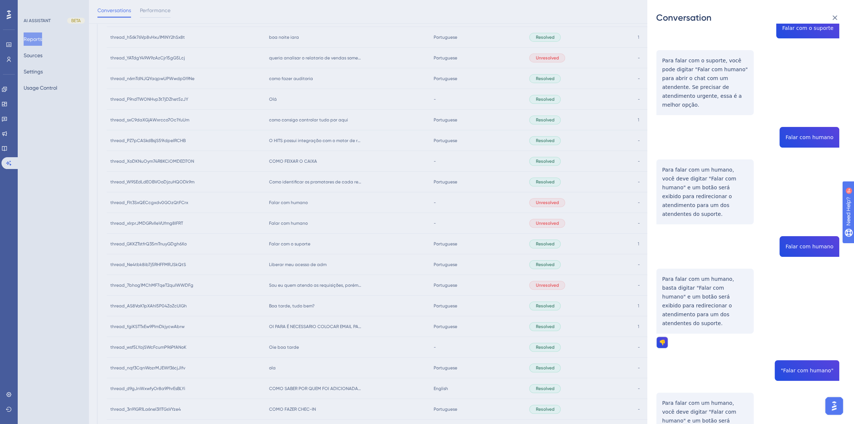
scroll to position [68, 0]
drag, startPoint x: 429, startPoint y: 218, endPoint x: 288, endPoint y: 221, distance: 141.7
click at [429, 218] on div "Conversation thread_GKKZTstfrQ35mTnuyGDgh6Xo Copy 1 1 9_Souza, Kleber User Conv…" at bounding box center [427, 212] width 854 height 424
click at [288, 221] on div "Conversation thread_GKKZTstfrQ35mTnuyGDgh6Xo Copy 1 1 9_Souza, Kleber User Conv…" at bounding box center [427, 212] width 854 height 424
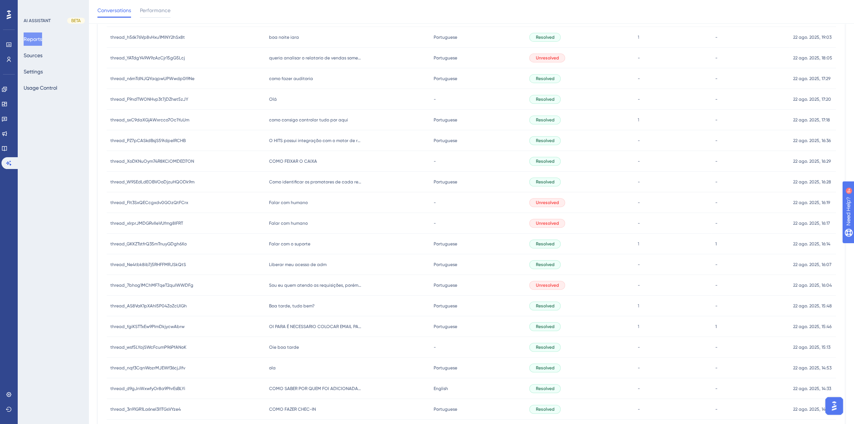
click at [286, 222] on span "Falar com humano" at bounding box center [288, 223] width 39 height 6
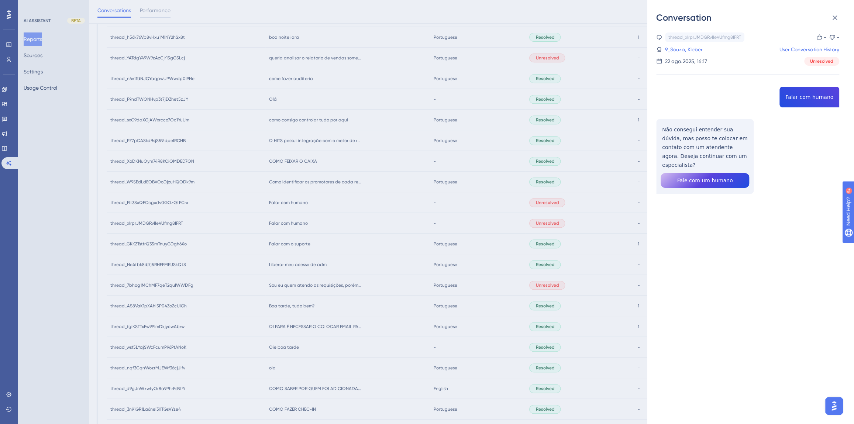
click at [395, 232] on div "Conversation thread_xIrprJMDGRvIIeVUfmg8IFRT Copy - - 9_Souza, Kleber User Conv…" at bounding box center [427, 212] width 854 height 424
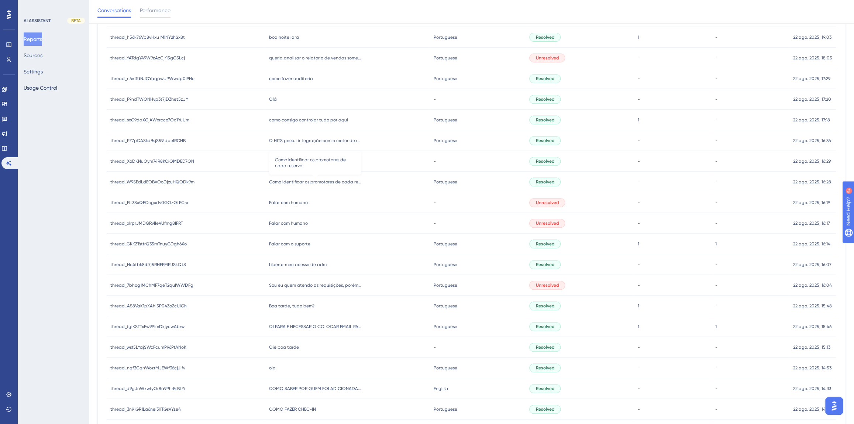
click at [308, 182] on span "Como identificar os promotores de cada reserva" at bounding box center [315, 182] width 92 height 6
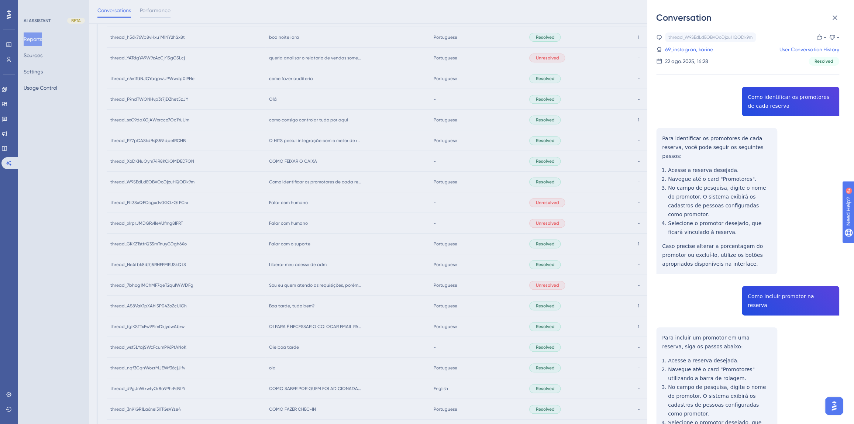
click at [765, 101] on div "thread_W9SEdLdEOBVOoDjzuHQODk9m Copy - - 69_instagran, karine User Conversation…" at bounding box center [747, 275] width 183 height 487
click at [765, 100] on div "thread_W9SEdLdEOBVOoDjzuHQODk9m Copy - - 69_instagran, karine User Conversation…" at bounding box center [747, 275] width 183 height 487
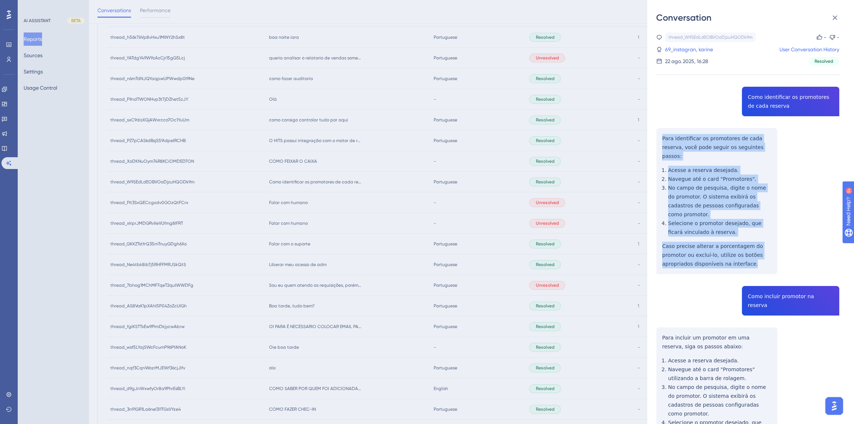
drag, startPoint x: 755, startPoint y: 246, endPoint x: 660, endPoint y: 134, distance: 147.1
click at [660, 134] on div "thread_W9SEdLdEOBVOoDjzuHQODk9m Copy - - 69_instagran, karine User Conversation…" at bounding box center [747, 275] width 183 height 487
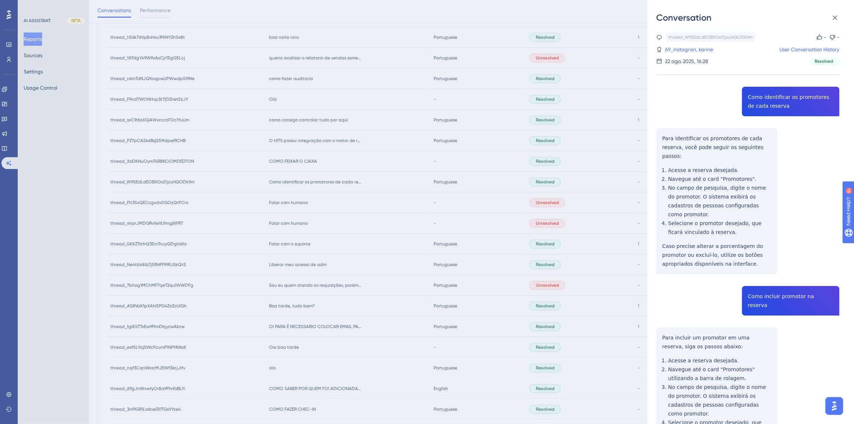
click at [789, 279] on div "thread_W9SEdLdEOBVOoDjzuHQODk9m Copy - - 69_instagran, karine User Conversation…" at bounding box center [747, 275] width 183 height 487
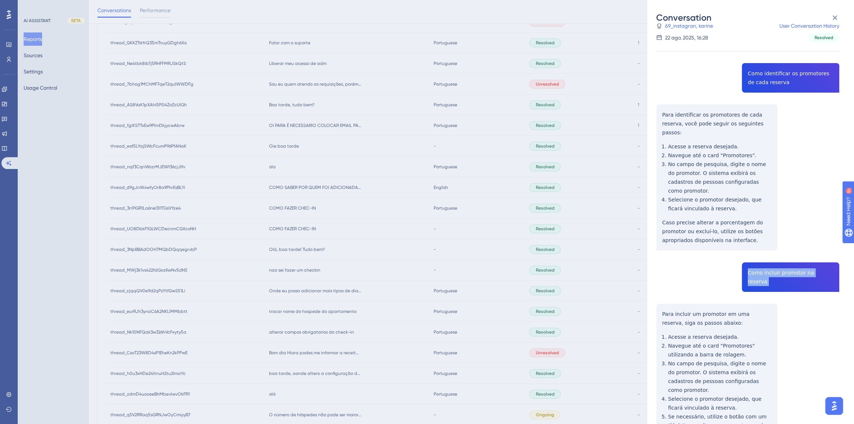
scroll to position [46, 0]
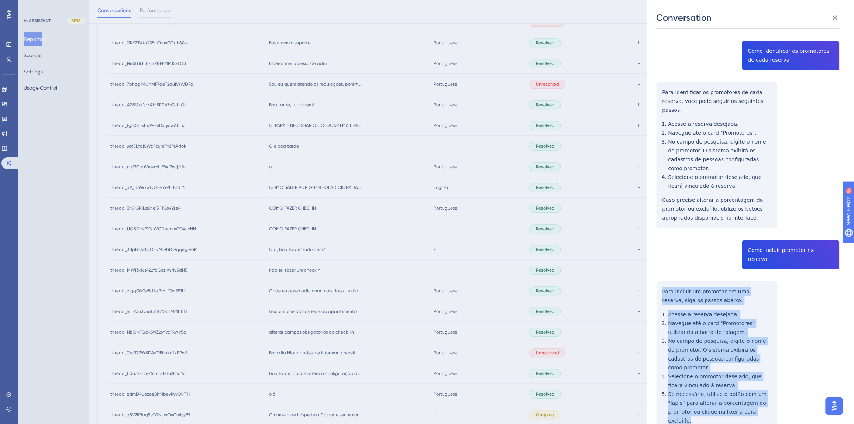
drag, startPoint x: 737, startPoint y: 378, endPoint x: 661, endPoint y: 266, distance: 135.1
click at [661, 266] on div "thread_W9SEdLdEOBVOoDjzuHQODk9m Copy - - 69_instagran, karine User Conversation…" at bounding box center [747, 229] width 183 height 487
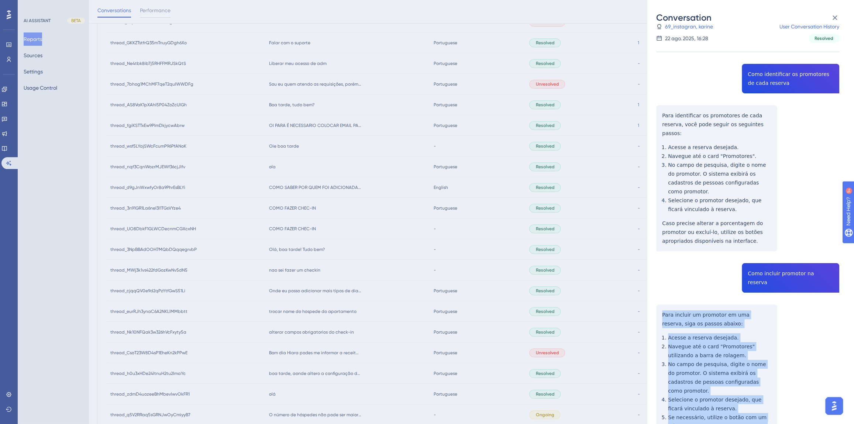
scroll to position [0, 0]
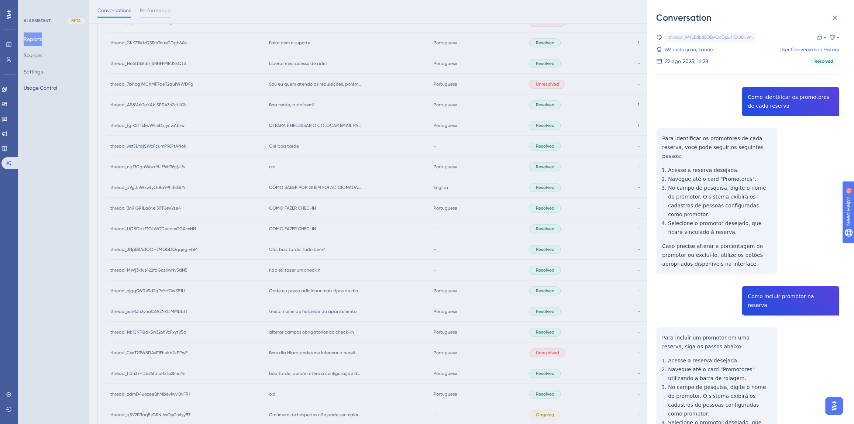
click at [693, 54] on div "thread_W9SEdLdEOBVOoDjzuHQODk9m Copy - - 69_instagran, karine User Conversation…" at bounding box center [747, 48] width 183 height 33
click at [689, 51] on link "69_instagran, karine" at bounding box center [689, 49] width 48 height 9
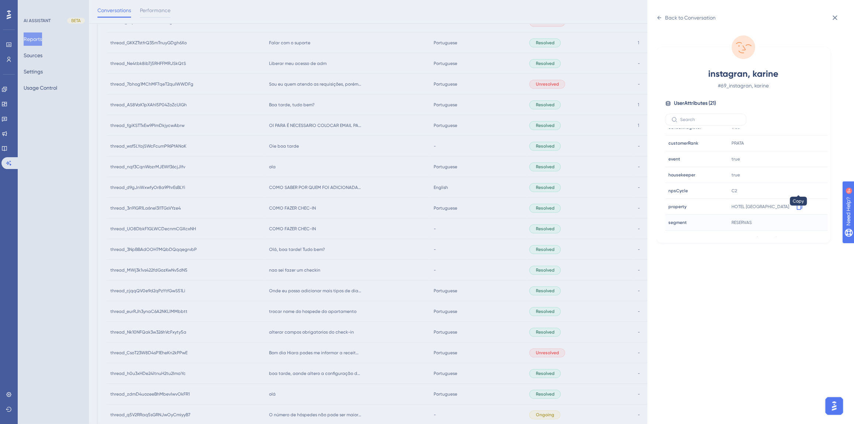
scroll to position [201, 0]
click at [799, 202] on icon at bounding box center [798, 204] width 7 height 7
click at [315, 221] on div "Back to Conversation instagran, karine # 69_instagran, karine User Attributes (…" at bounding box center [427, 212] width 854 height 424
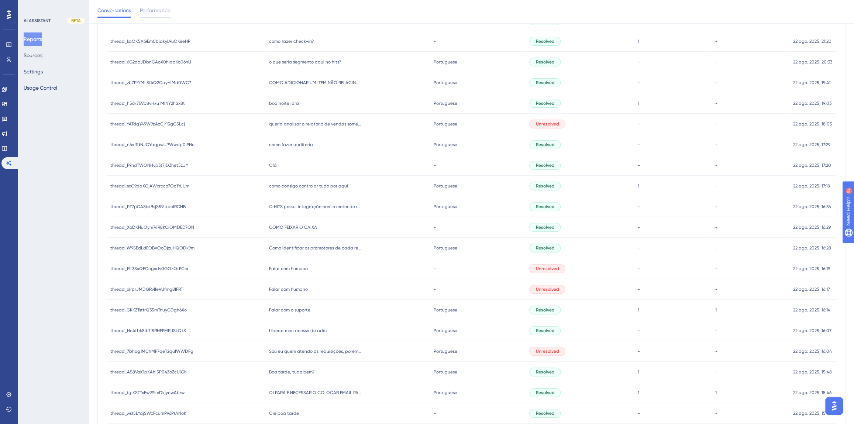
scroll to position [172, 0]
click at [301, 228] on span "COMO FEIXAR O CAIXA" at bounding box center [293, 228] width 48 height 6
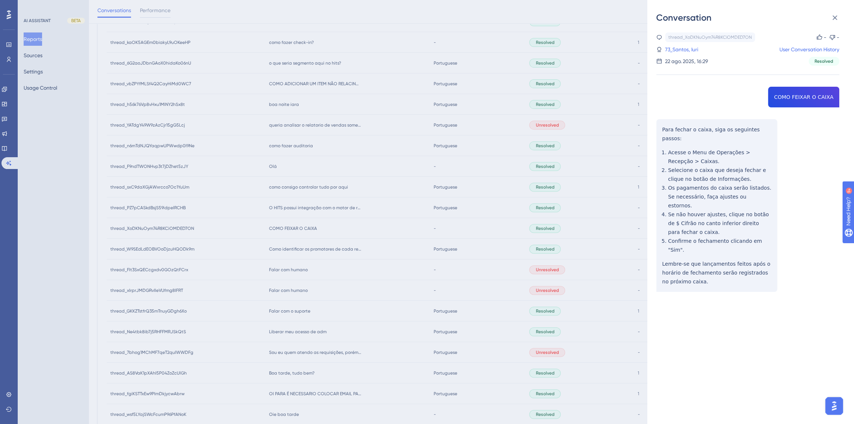
click at [783, 92] on div "thread_XoDKNuOym74R8KCiOMDED7ON Copy - - 73_Santos, Iuri User Conversation Hist…" at bounding box center [747, 180] width 183 height 297
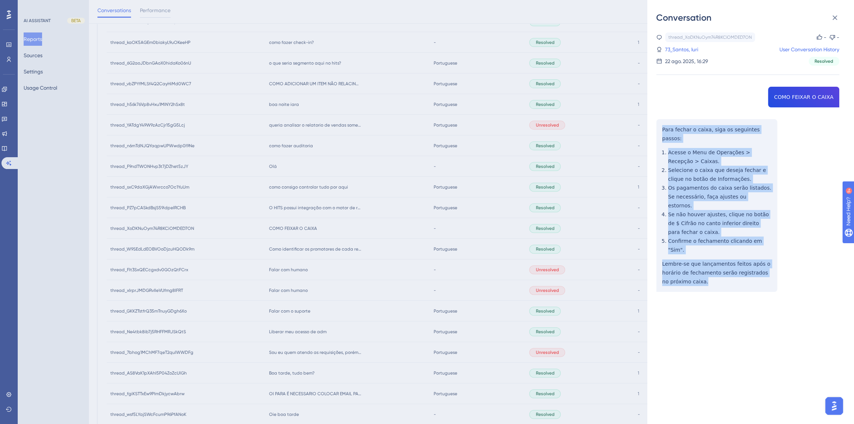
drag, startPoint x: 707, startPoint y: 255, endPoint x: 656, endPoint y: 131, distance: 133.6
click at [656, 131] on div "thread_XoDKNuOym74R8KCiOMDED7ON Copy - - 73_Santos, Iuri User Conversation Hist…" at bounding box center [747, 180] width 183 height 297
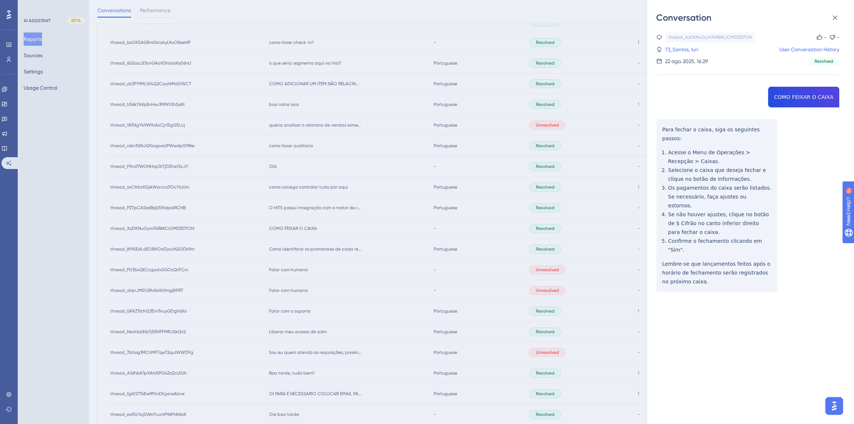
click at [691, 48] on link "73_Santos, Iuri" at bounding box center [681, 49] width 33 height 9
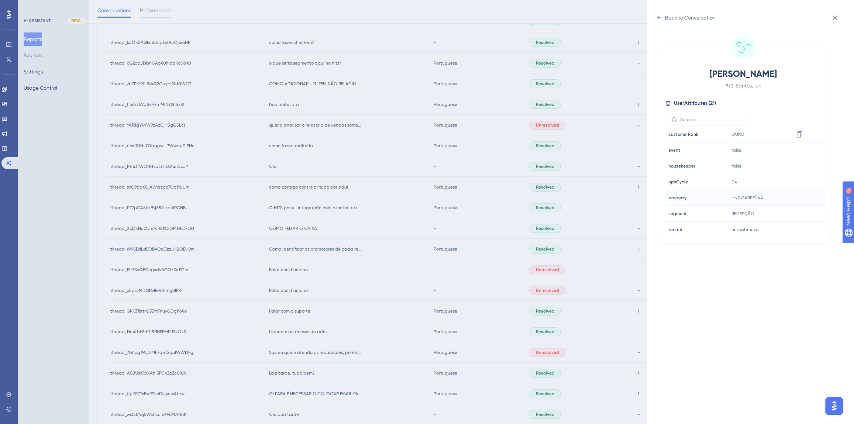
scroll to position [224, 0]
click at [798, 180] on icon at bounding box center [798, 181] width 7 height 7
click at [337, 232] on div "Back to Conversation Santos, Iuri # 73_Santos, Iuri User Attributes ( 21 ) Emai…" at bounding box center [427, 212] width 854 height 424
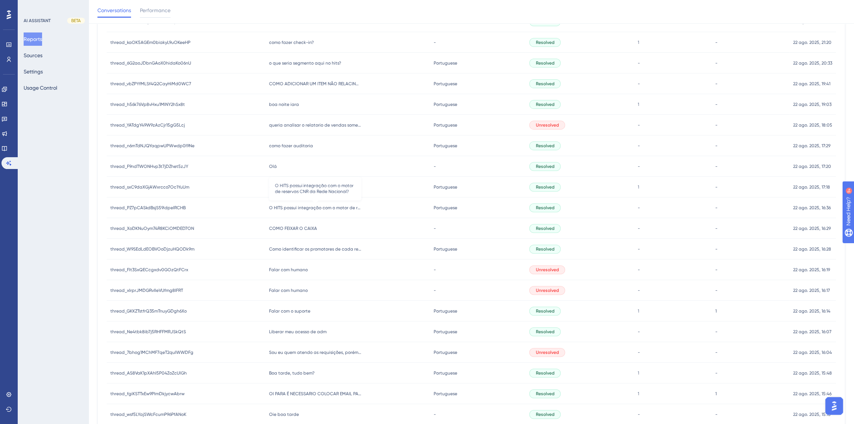
click at [310, 206] on span "O HITS possui integração com o motor de reservas CNR da Rede Nacional?" at bounding box center [315, 208] width 92 height 6
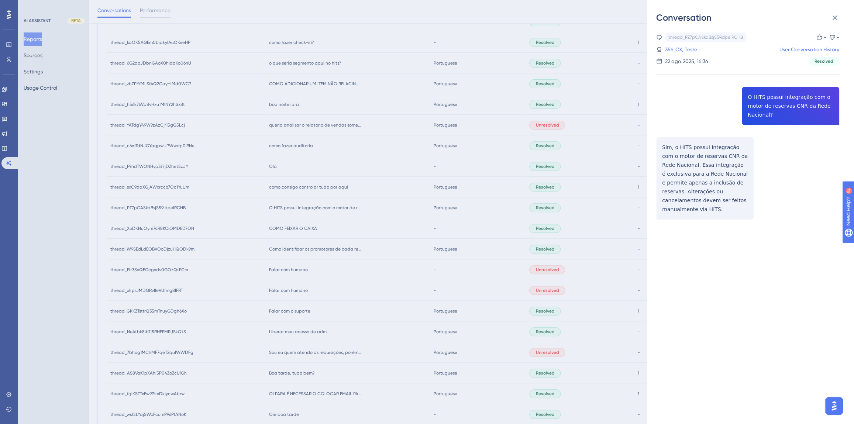
click at [335, 215] on div "Conversation thread_PZ7pCASkdBsjS59idpeIRCHB Copy - - 356_CX, Teste User Conver…" at bounding box center [427, 212] width 854 height 424
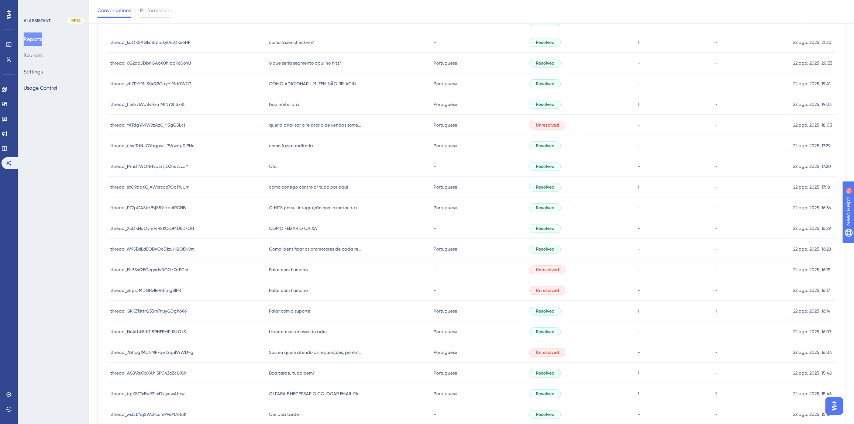
click at [297, 184] on span "como consigo controlar tudo por aqui" at bounding box center [308, 187] width 79 height 6
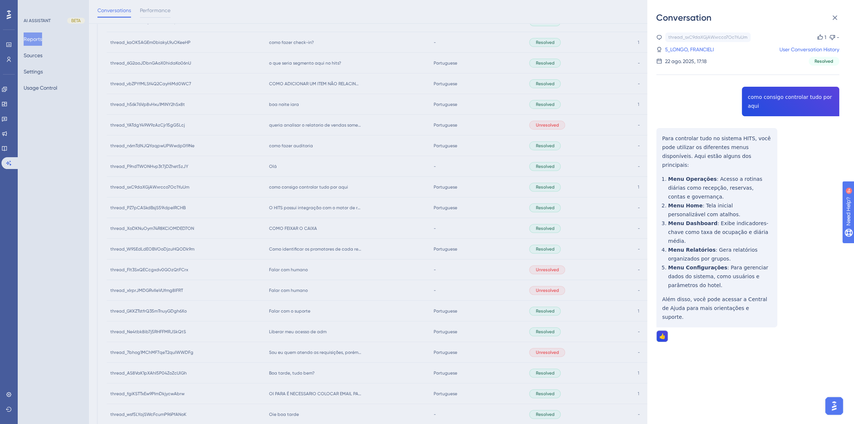
click at [759, 96] on div "thread_sxC9daXGjAWxrcco7Oc1YuUm Copy 1 - 5_LONGO, FRANCIELI User Conversation H…" at bounding box center [747, 205] width 183 height 347
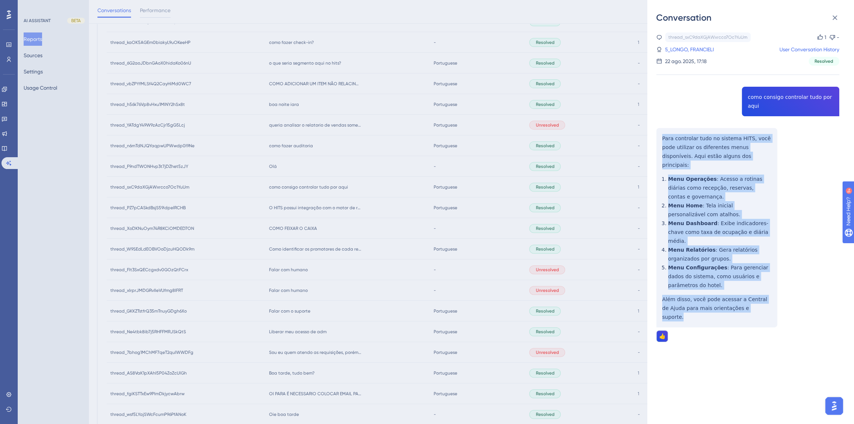
drag, startPoint x: 756, startPoint y: 289, endPoint x: 658, endPoint y: 139, distance: 178.8
click at [658, 139] on div "thread_sxC9daXGjAWxrcco7Oc1YuUm Copy 1 - 5_LONGO, FRANCIELI User Conversation H…" at bounding box center [747, 205] width 183 height 347
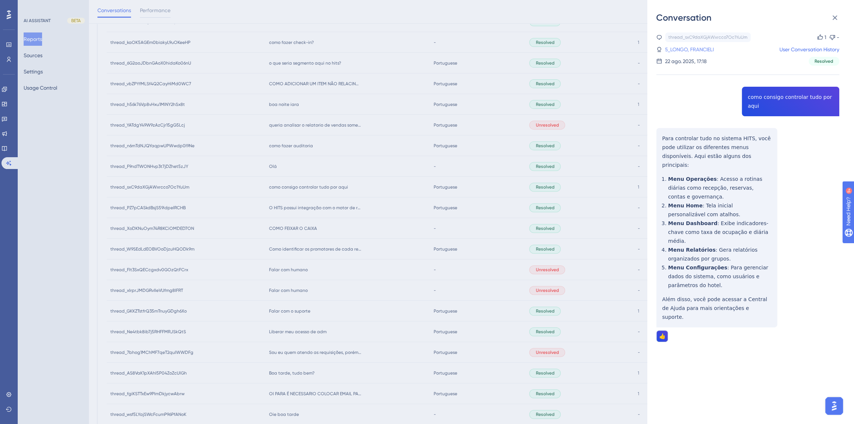
click at [678, 48] on link "5_LONGO, FRANCIELI" at bounding box center [689, 49] width 49 height 9
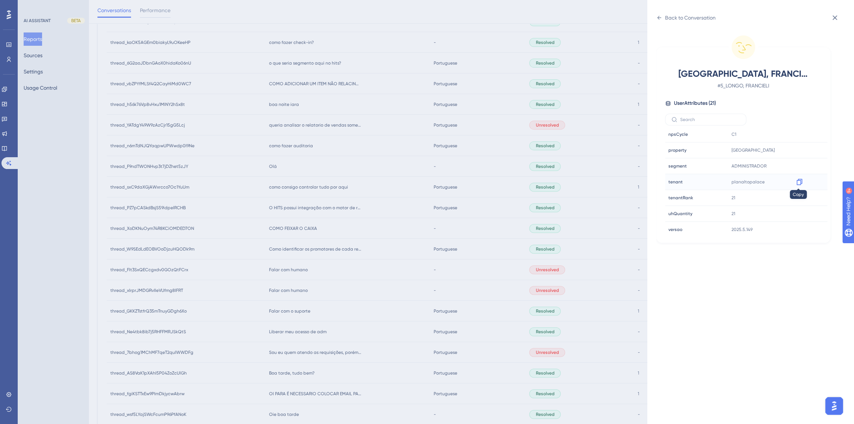
click at [798, 181] on icon at bounding box center [798, 181] width 7 height 7
click at [378, 256] on div "Back to Conversation LONGO, FRANCIELI # 5_LONGO, FRANCIELI User Attributes ( 21…" at bounding box center [427, 212] width 854 height 424
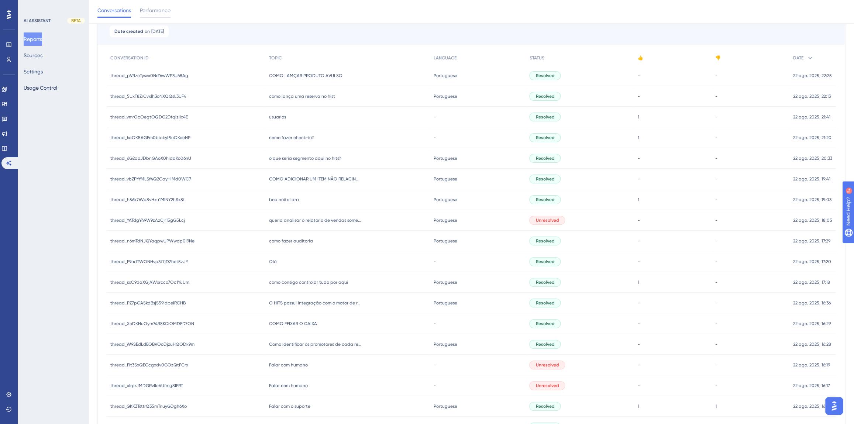
scroll to position [71, 0]
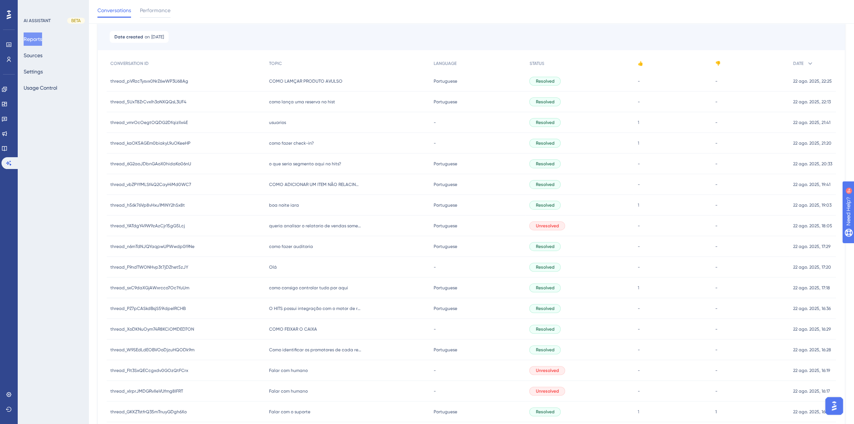
click at [275, 264] on div "Olá Olá" at bounding box center [347, 267] width 165 height 21
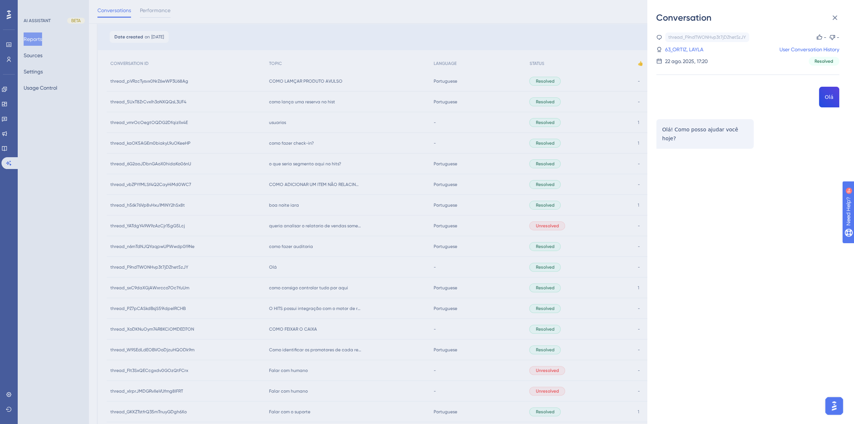
click at [291, 262] on div "Conversation thread_F9ndTWONHvp3t7jDZhet5zJY Copy - - 63_ORTIZ, LAYLA User Conv…" at bounding box center [427, 212] width 854 height 424
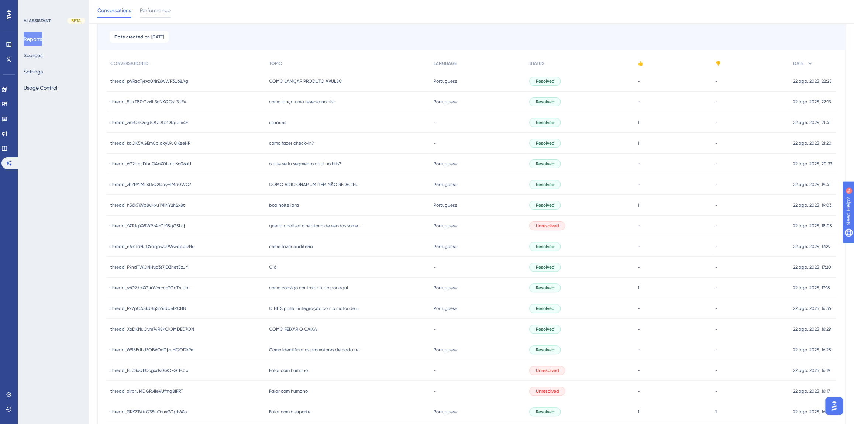
click at [290, 243] on span "como fazer auditoria" at bounding box center [291, 246] width 44 height 6
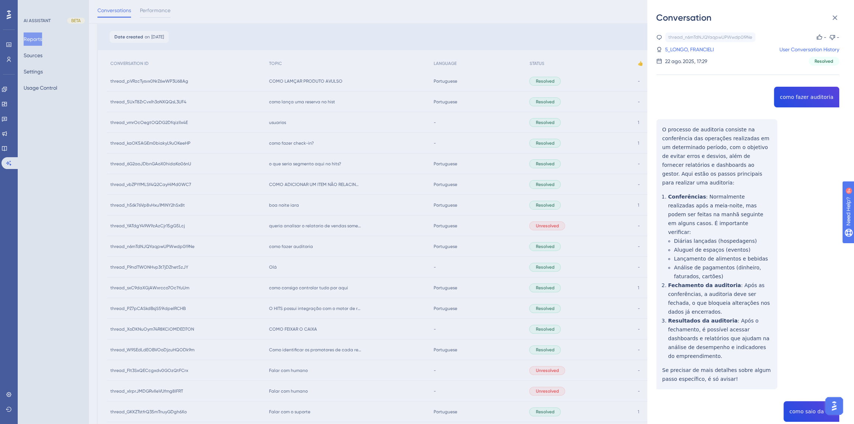
click at [803, 97] on div "thread_n6mTdNJQYaqpwUPWwdp0l9Ne Copy - - 5_LONGO, FRANCIELI User Conversation H…" at bounding box center [747, 283] width 183 height 503
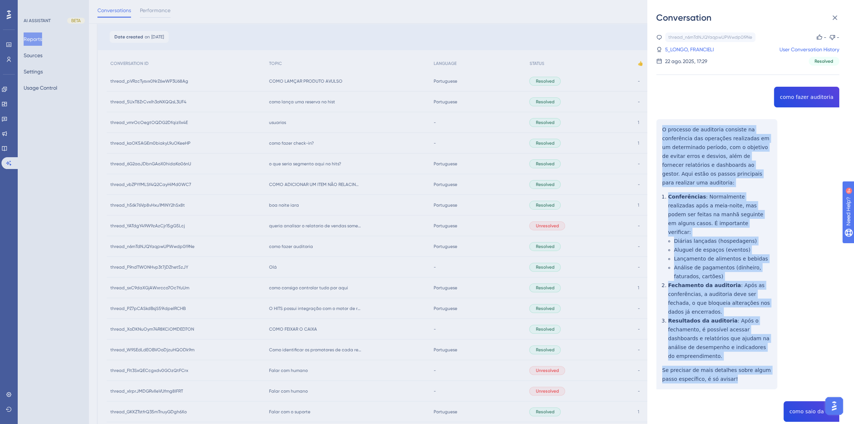
drag, startPoint x: 705, startPoint y: 353, endPoint x: 661, endPoint y: 129, distance: 227.9
click at [661, 129] on div "thread_n6mTdNJQYaqpwUPWwdp0l9Ne Copy - - 5_LONGO, FRANCIELI User Conversation H…" at bounding box center [747, 283] width 183 height 503
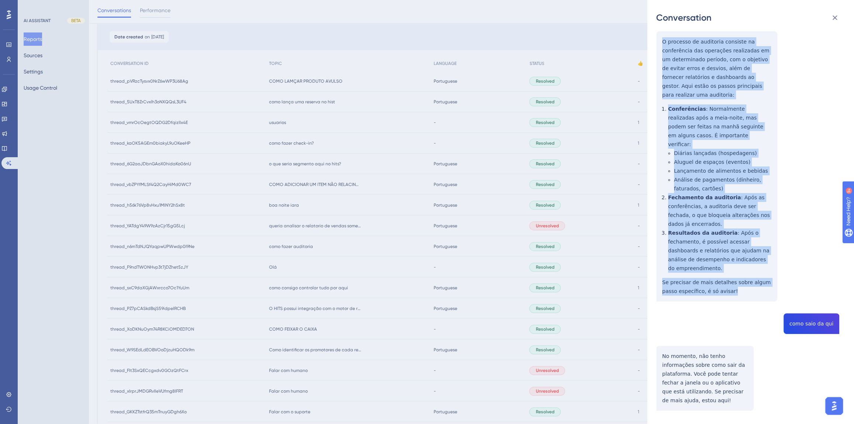
scroll to position [89, 0]
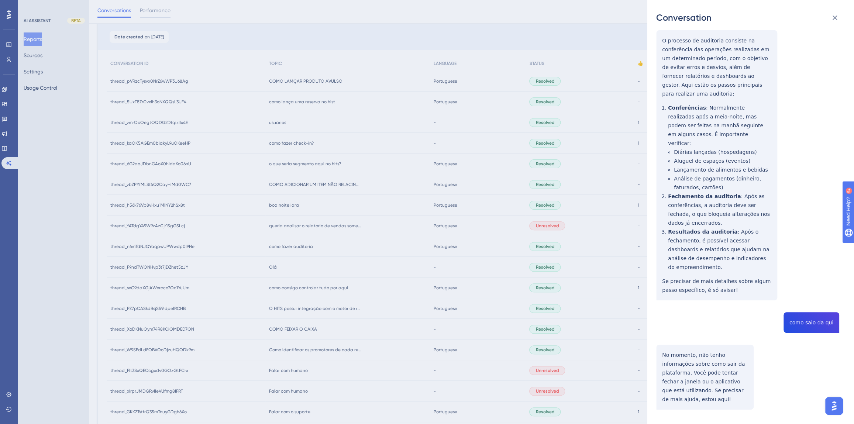
click at [307, 245] on div "Conversation thread_n6mTdNJQYaqpwUPWwdp0l9Ne Copy - - 5_LONGO, FRANCIELI User C…" at bounding box center [427, 212] width 854 height 424
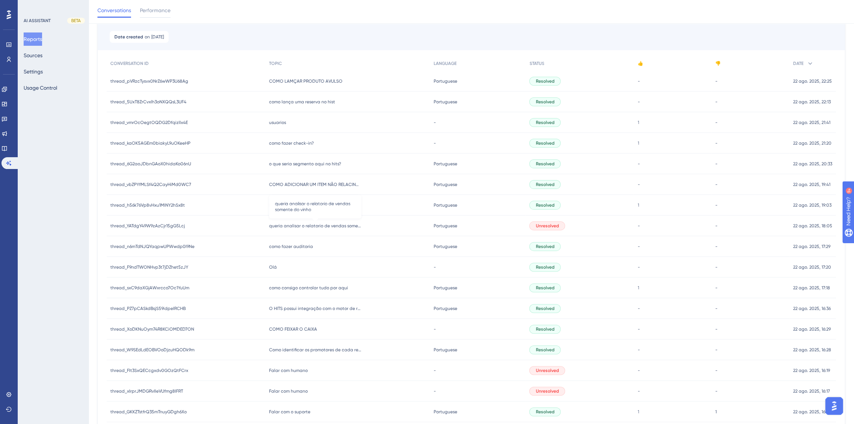
click at [295, 223] on span "queria analisar o relatorio de vendas somente do vinho" at bounding box center [315, 226] width 92 height 6
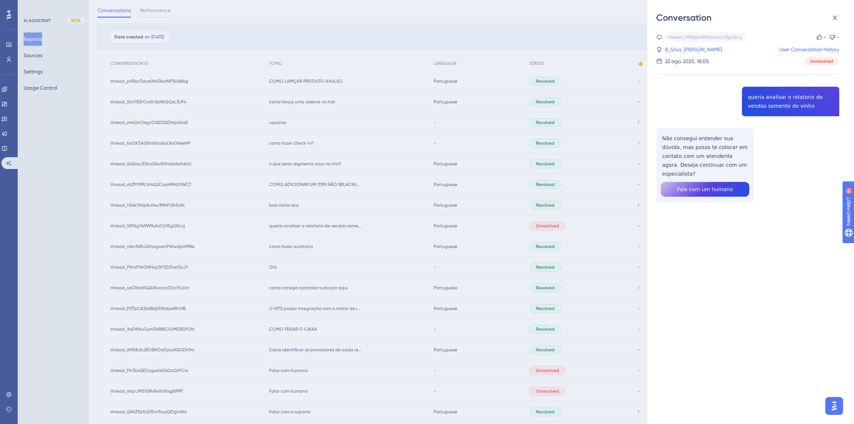
click at [773, 104] on div "thread_YATdgY49W9zAzCjr15gG5Lcj Copy - - 8_Silva, Railson User Conversation His…" at bounding box center [747, 136] width 183 height 208
drag, startPoint x: 735, startPoint y: 166, endPoint x: 660, endPoint y: 139, distance: 79.7
click at [660, 139] on div "thread_YATdgY49W9zAzCjr15gG5Lcj Copy - - 8_Silva, Railson User Conversation His…" at bounding box center [747, 136] width 183 height 208
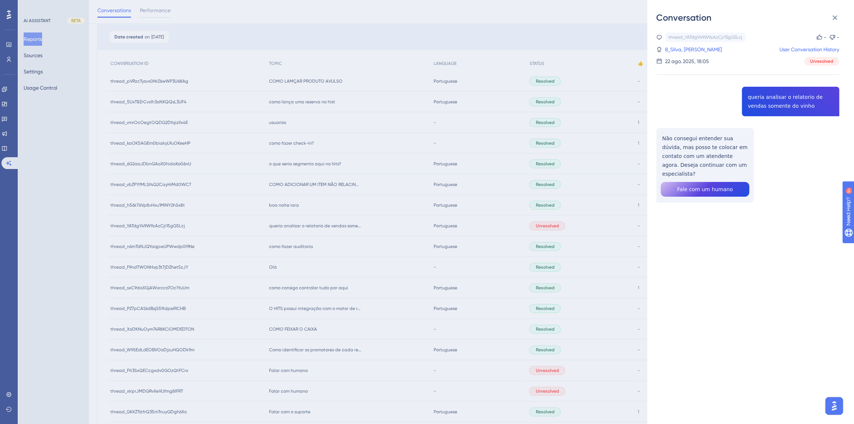
click at [676, 55] on div "thread_YATdgY49W9zAzCjr15gG5Lcj Copy - - 8_Silva, Railson User Conversation His…" at bounding box center [747, 48] width 183 height 33
click at [673, 49] on link "8_Silva, Railson" at bounding box center [693, 49] width 57 height 9
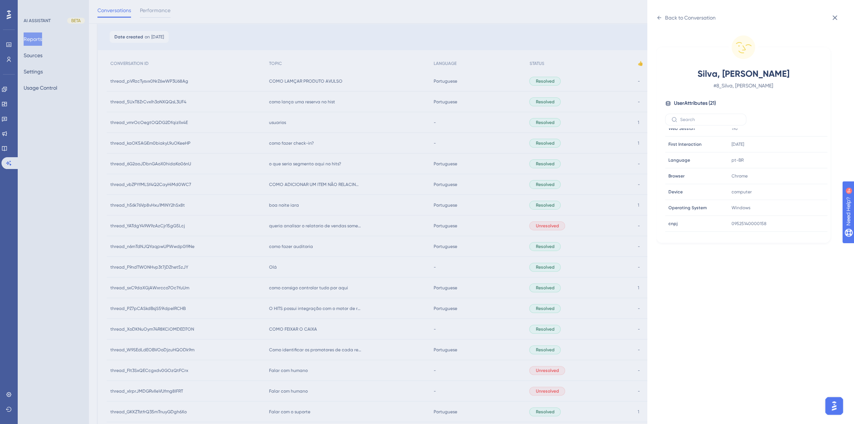
scroll to position [201, 0]
click at [797, 171] on icon at bounding box center [798, 172] width 7 height 7
click at [797, 203] on icon at bounding box center [798, 204] width 7 height 7
click at [321, 207] on div "Back to Conversation Silva, Railson # 8_Silva, Railson User Attributes ( 21 ) E…" at bounding box center [427, 212] width 854 height 424
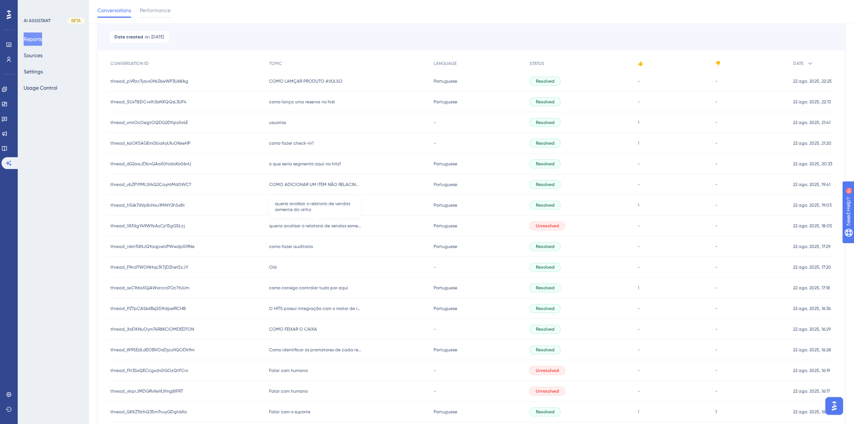
click at [298, 224] on span "queria analisar o relatorio de vendas somente do vinho" at bounding box center [315, 226] width 92 height 6
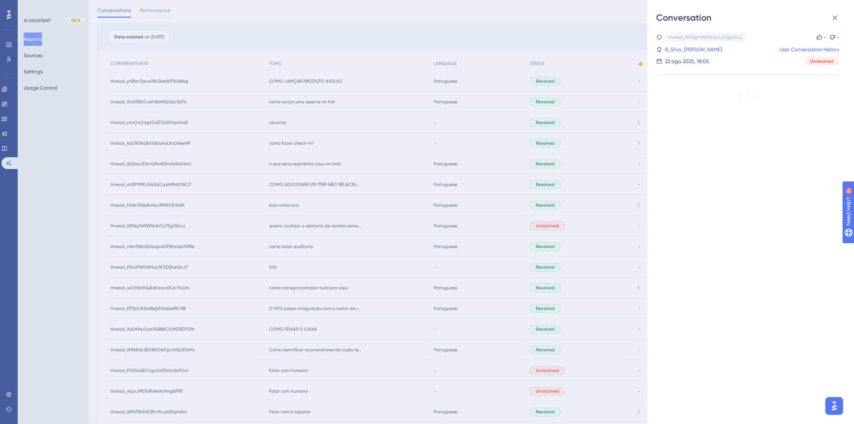
click at [299, 265] on div "Conversation thread_YATdgY49W9zAzCjr15gG5Lcj Copy - - 8_Silva, Railson User Con…" at bounding box center [427, 212] width 854 height 424
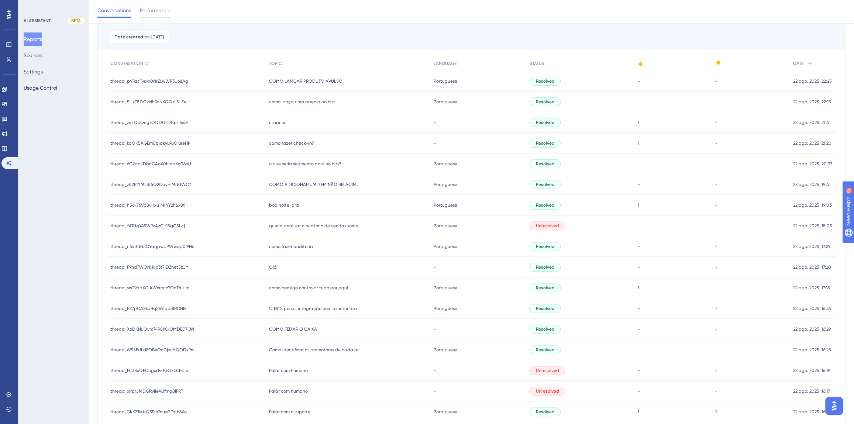
drag, startPoint x: 287, startPoint y: 244, endPoint x: 311, endPoint y: 248, distance: 24.4
click at [286, 244] on span "como fazer auditoria" at bounding box center [291, 246] width 44 height 6
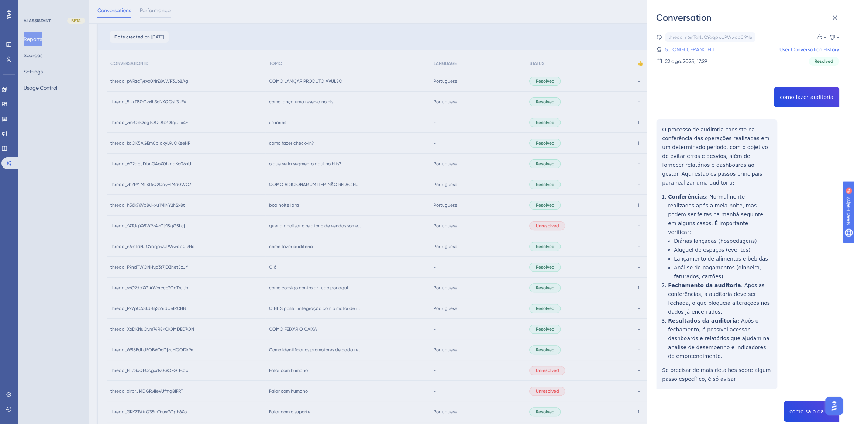
click at [694, 52] on link "5_LONGO, FRANCIELI" at bounding box center [689, 49] width 49 height 9
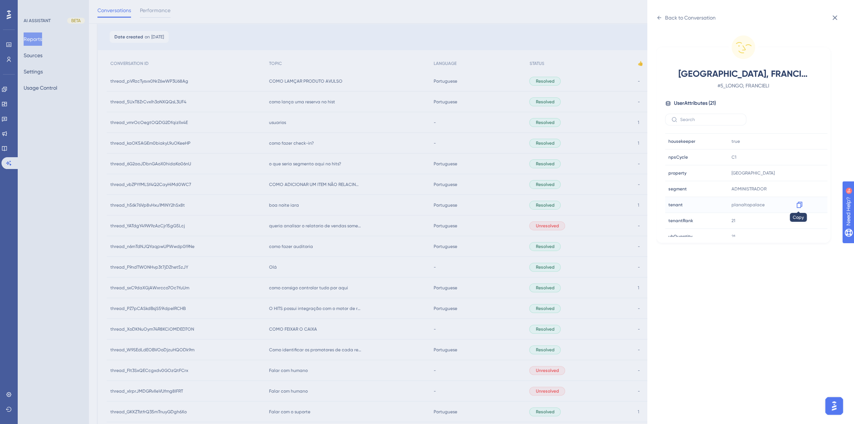
click at [793, 200] on div at bounding box center [799, 205] width 12 height 12
click at [799, 203] on icon at bounding box center [799, 205] width 6 height 6
click at [361, 213] on div "Back to Conversation LONGO, FRANCIELI # 5_LONGO, FRANCIELI User Attributes ( 21…" at bounding box center [427, 212] width 854 height 424
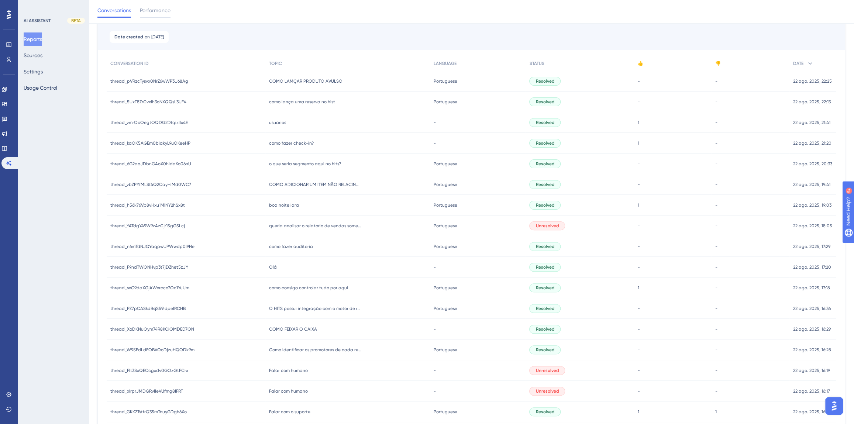
click at [278, 205] on span "boa noite iara" at bounding box center [284, 205] width 30 height 6
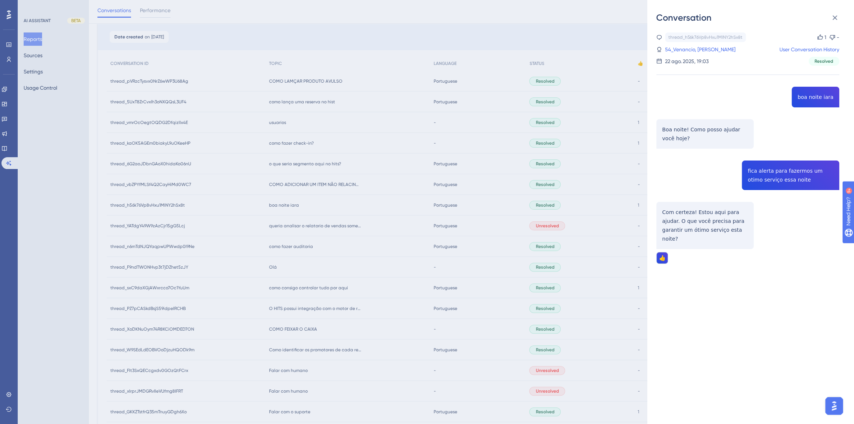
click at [775, 178] on div "thread_h56k76Vp8vHxu1MINY2hSx8t Copy 1 - 54_Venancio, Lucio Flavio User Convers…" at bounding box center [747, 166] width 183 height 269
click at [755, 303] on div "thread_h56k76Vp8vHxu1MINY2hSx8t Copy 1 - 54_Venancio, Lucio Flavio User Convers…" at bounding box center [753, 224] width 195 height 400
click at [685, 48] on link "54_Venancio, Lucio Flavio" at bounding box center [700, 49] width 70 height 9
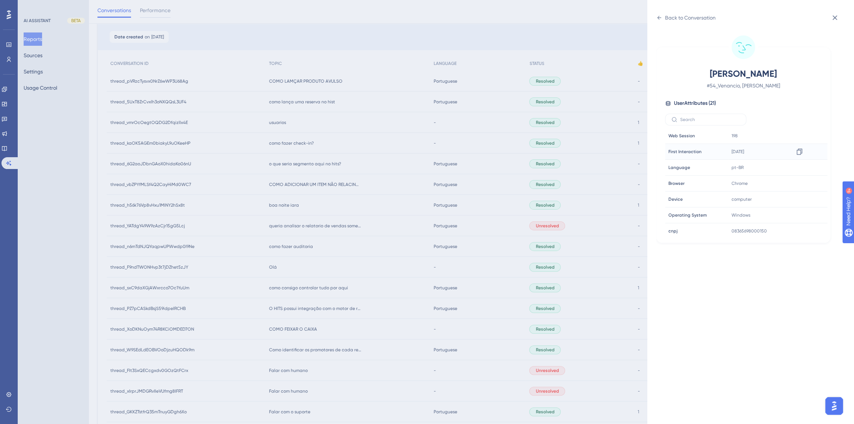
scroll to position [0, 0]
click at [741, 255] on div "Venancio, Lucio Flavio # 54_Venancio, Lucio Flavio User Attributes ( 21 ) Email…" at bounding box center [753, 224] width 195 height 400
click at [657, 18] on icon at bounding box center [659, 18] width 6 height 6
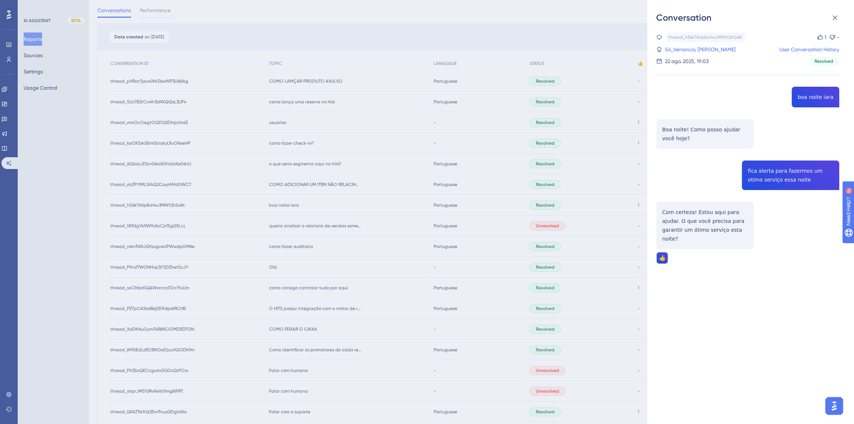
click at [347, 187] on div "Conversation thread_h56k76Vp8vHxu1MINY2hSx8t Copy 1 - 54_Venancio, Lucio Flavio…" at bounding box center [427, 212] width 854 height 424
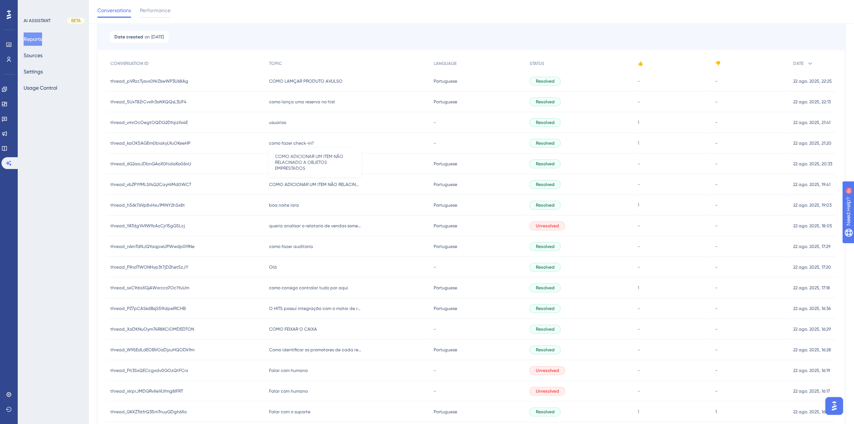
click at [335, 183] on span "COMO ADICIONAR UM ITEM NÃO RELACINADO A OBJETOS EMPRESTADOS" at bounding box center [315, 184] width 92 height 6
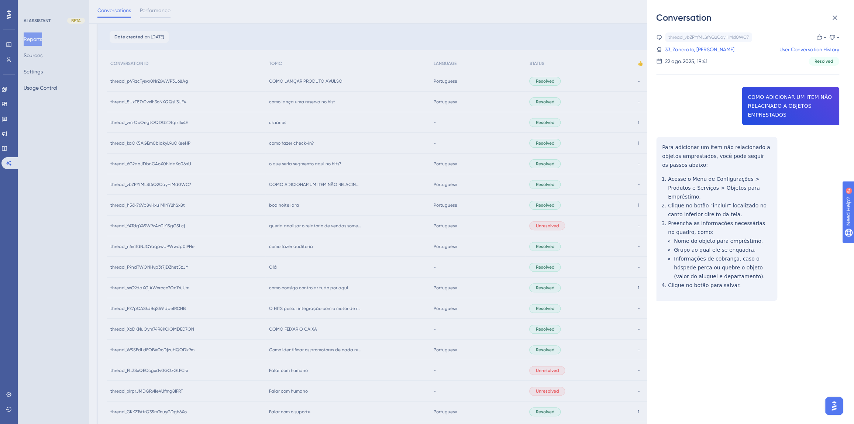
click at [809, 214] on div "thread_vbZPYfMLSf4Q2CayHiMd0WC7 Copy - - 33_Zanerato, André User Conversation H…" at bounding box center [747, 185] width 183 height 306
click at [771, 105] on div "thread_vbZPYfMLSf4Q2CayHiMd0WC7 Copy - - 33_Zanerato, André User Conversation H…" at bounding box center [747, 185] width 183 height 306
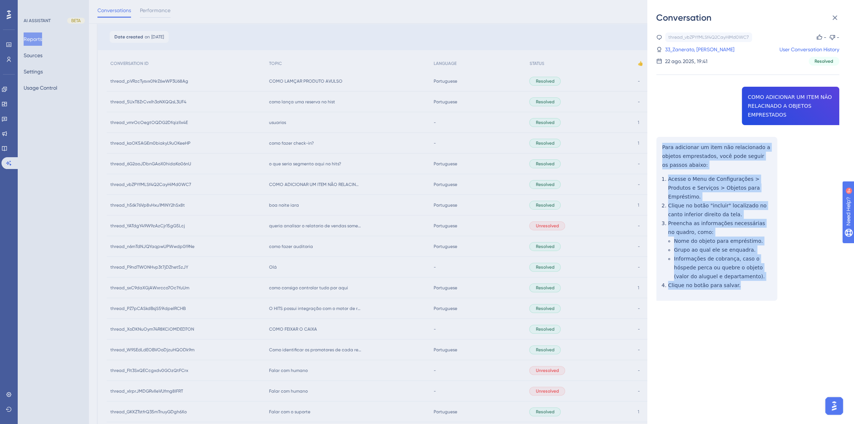
drag, startPoint x: 735, startPoint y: 276, endPoint x: 663, endPoint y: 145, distance: 150.2
click at [663, 145] on div "thread_vbZPYfMLSf4Q2CayHiMd0WC7 Copy - - 33_Zanerato, André User Conversation H…" at bounding box center [747, 185] width 183 height 306
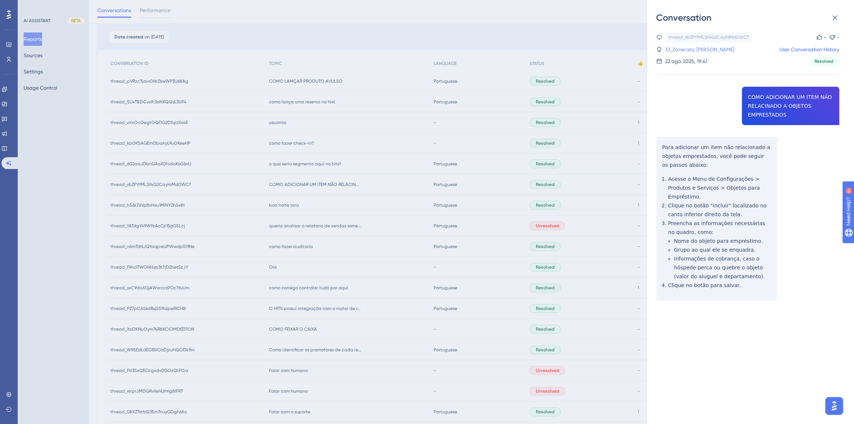
click at [693, 48] on link "33_Zanerato, André" at bounding box center [699, 49] width 69 height 9
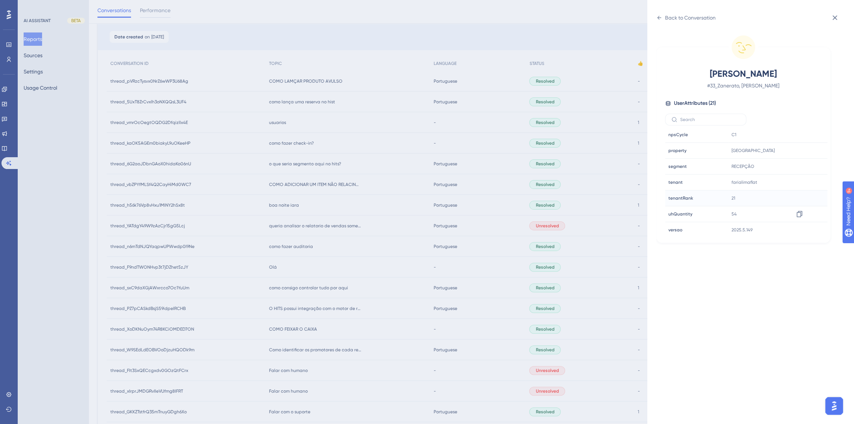
scroll to position [224, 0]
click at [799, 181] on icon at bounding box center [798, 181] width 7 height 7
click at [526, 237] on div "Back to Conversation Zanerato, André # 33_Zanerato, André User Attributes ( 21 …" at bounding box center [427, 212] width 854 height 424
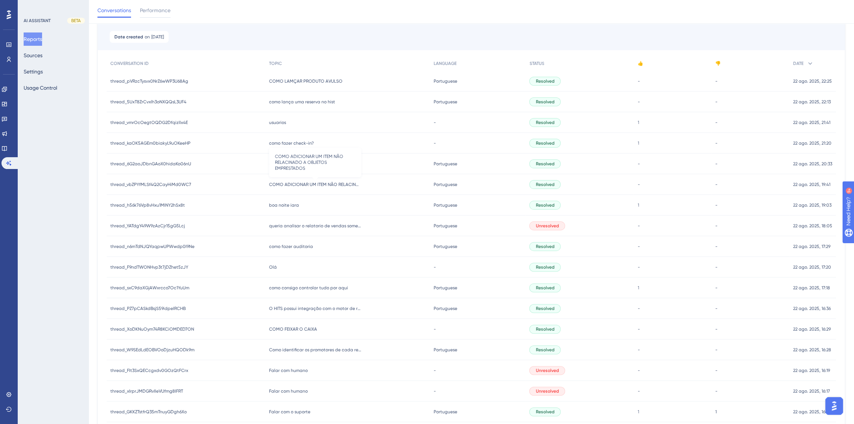
click at [289, 184] on span "COMO ADICIONAR UM ITEM NÃO RELACINADO A OBJETOS EMPRESTADOS" at bounding box center [315, 184] width 92 height 6
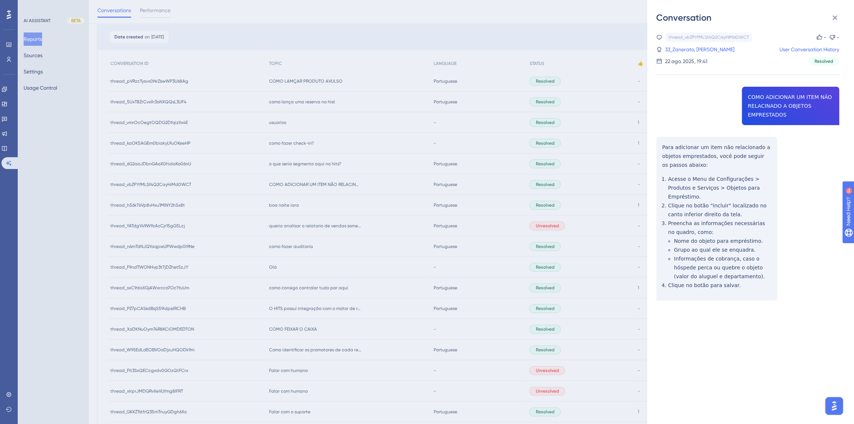
click at [312, 180] on div "Conversation thread_vbZPYfMLSf4Q2CayHiMd0WC7 Copy - - 33_Zanerato, André User C…" at bounding box center [427, 212] width 854 height 424
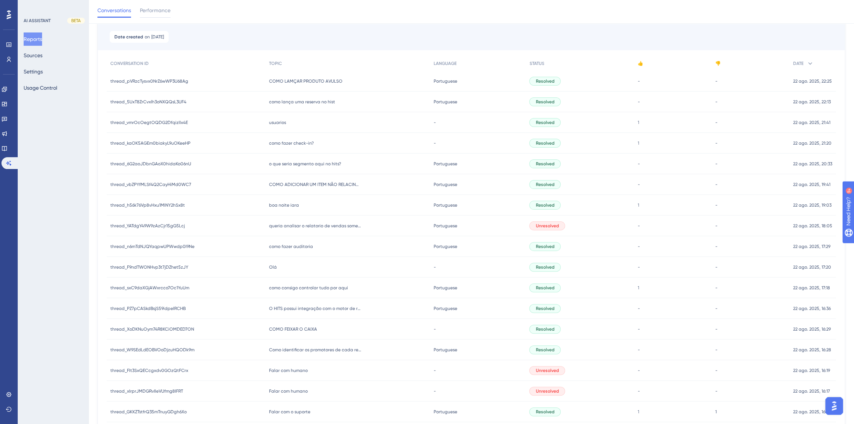
click at [302, 166] on div "o que seria segmento aqui no hits? o que seria segmento aqui no hits?" at bounding box center [347, 163] width 165 height 21
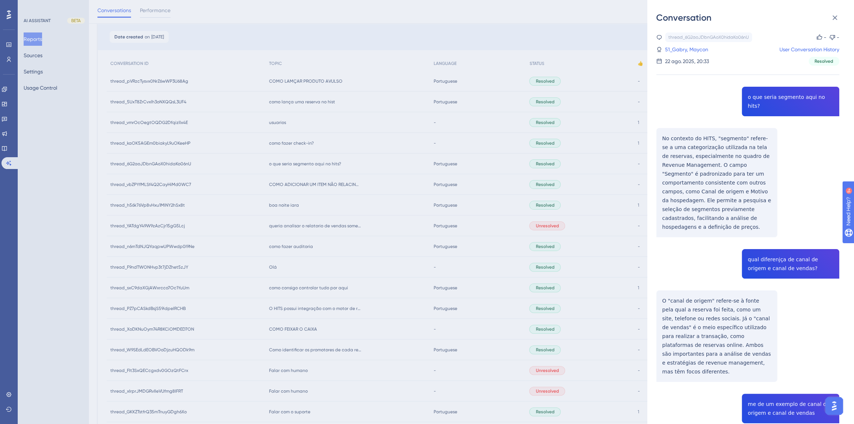
click at [776, 98] on div "thread_6G2aoJDbnGAoX0hidaKo06nU Copy - - 51_Gabry, Maycon User Conversation His…" at bounding box center [747, 374] width 183 height 685
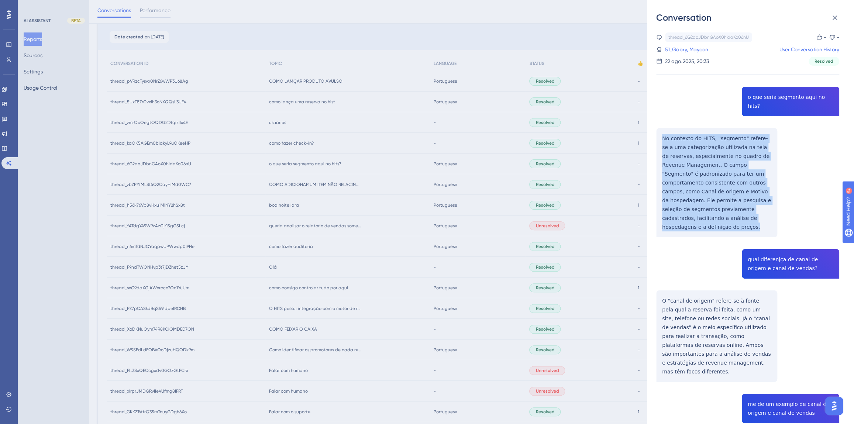
drag, startPoint x: 756, startPoint y: 211, endPoint x: 661, endPoint y: 131, distance: 124.4
click at [661, 131] on div "thread_6G2aoJDbnGAoX0hidaKo06nU Copy - - 51_Gabry, Maycon User Conversation His…" at bounding box center [747, 374] width 183 height 685
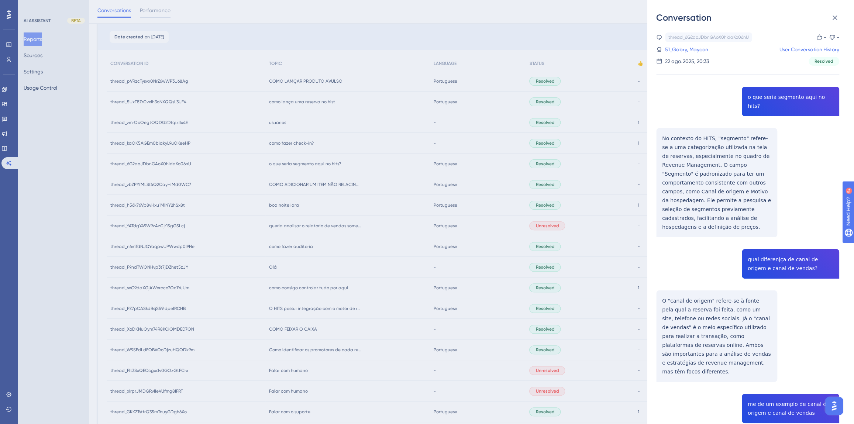
click at [761, 238] on div "thread_6G2aoJDbnGAoX0hidaKo06nU Copy - - 51_Gabry, Maycon User Conversation His…" at bounding box center [747, 374] width 183 height 685
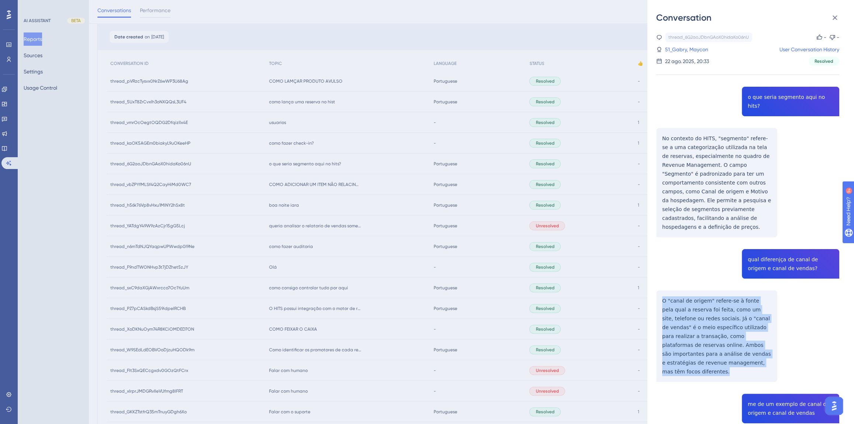
drag, startPoint x: 702, startPoint y: 344, endPoint x: 652, endPoint y: 282, distance: 80.0
click at [652, 282] on div "Conversation thread_6G2aoJDbnGAoX0hidaKo06nU Copy - - 51_Gabry, Maycon User Con…" at bounding box center [750, 212] width 207 height 424
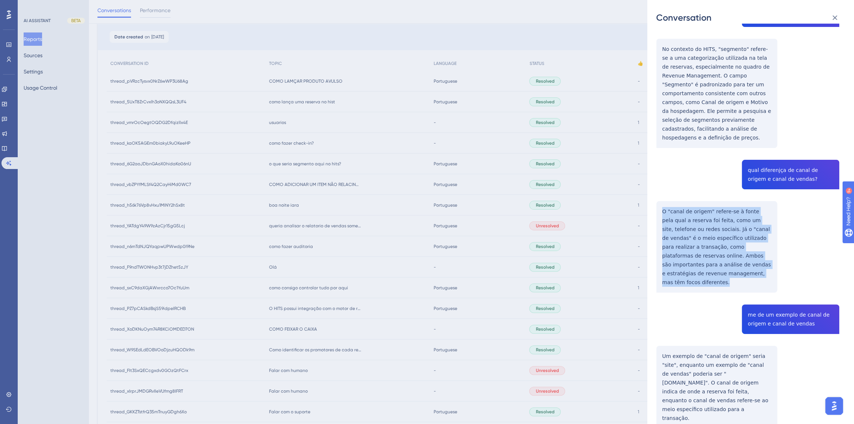
scroll to position [201, 0]
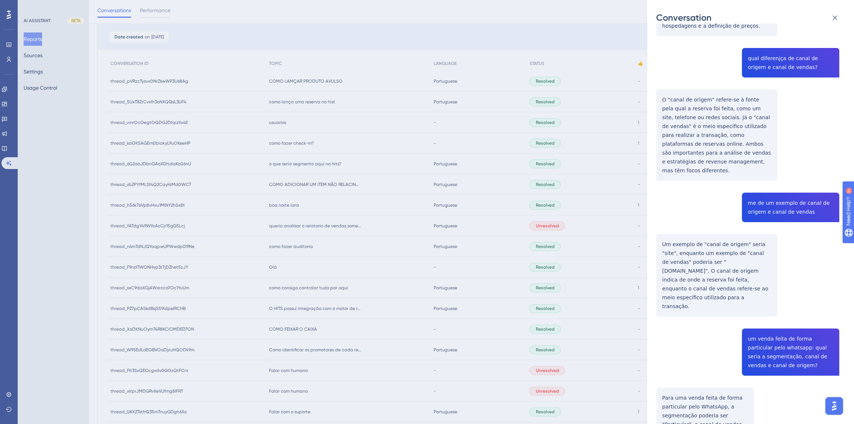
click at [703, 233] on div "thread_6G2aoJDbnGAoX0hidaKo06nU Copy - - 51_Gabry, Maycon User Conversation His…" at bounding box center [747, 173] width 183 height 685
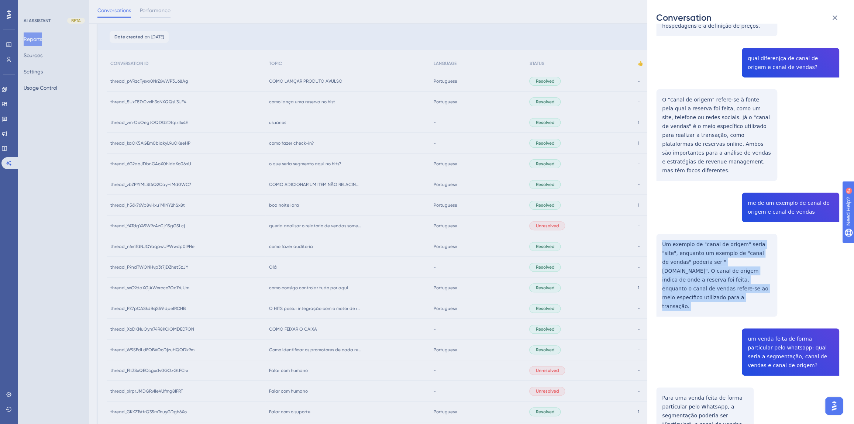
click at [703, 233] on div "thread_6G2aoJDbnGAoX0hidaKo06nU Copy - - 51_Gabry, Maycon User Conversation His…" at bounding box center [747, 173] width 183 height 685
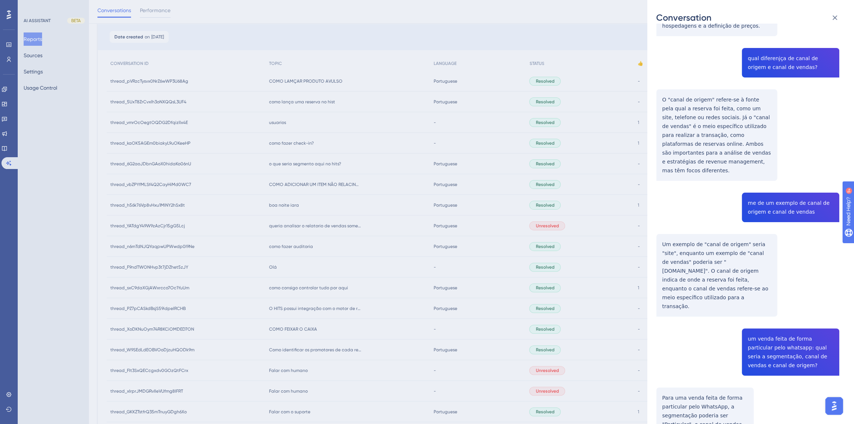
click at [765, 186] on div "thread_6G2aoJDbnGAoX0hidaKo06nU Copy - - 51_Gabry, Maycon User Conversation His…" at bounding box center [747, 173] width 183 height 685
click at [782, 306] on div "thread_6G2aoJDbnGAoX0hidaKo06nU Copy - - 51_Gabry, Maycon User Conversation His…" at bounding box center [747, 173] width 183 height 685
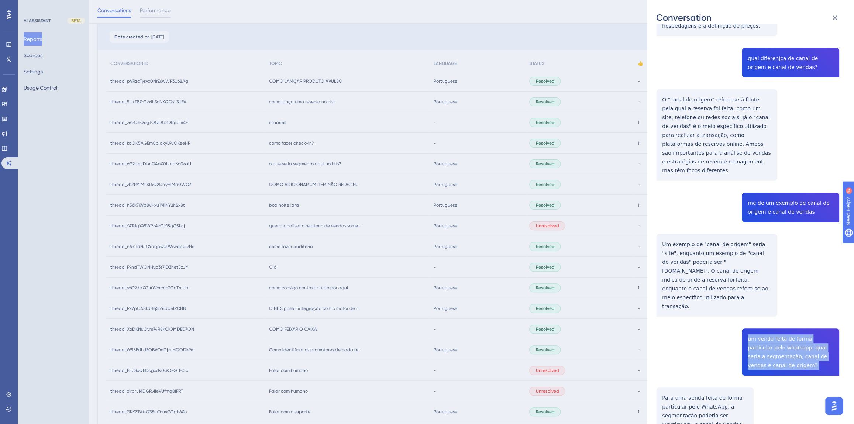
click at [782, 306] on div "thread_6G2aoJDbnGAoX0hidaKo06nU Copy - - 51_Gabry, Maycon User Conversation His…" at bounding box center [747, 173] width 183 height 685
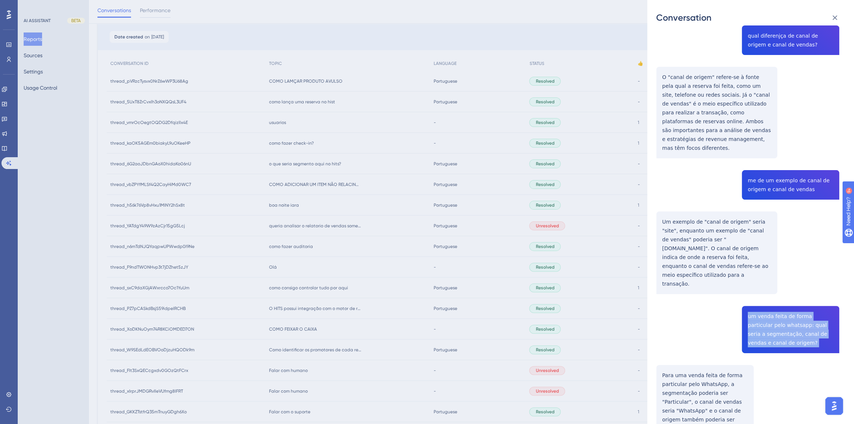
scroll to position [235, 0]
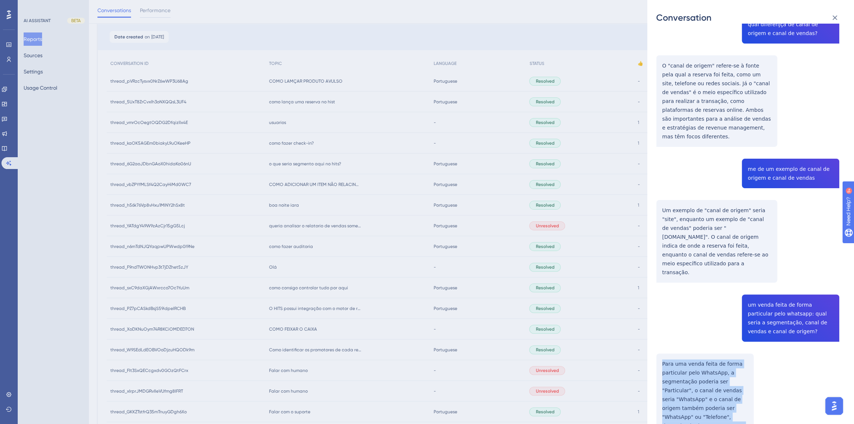
drag, startPoint x: 694, startPoint y: 384, endPoint x: 660, endPoint y: 316, distance: 76.2
click at [660, 316] on div "thread_6G2aoJDbnGAoX0hidaKo06nU Copy - - 51_Gabry, Maycon User Conversation His…" at bounding box center [747, 140] width 183 height 685
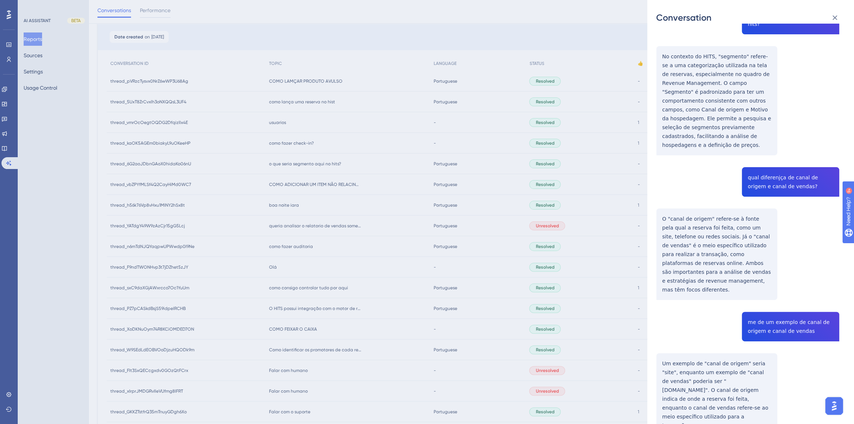
scroll to position [0, 0]
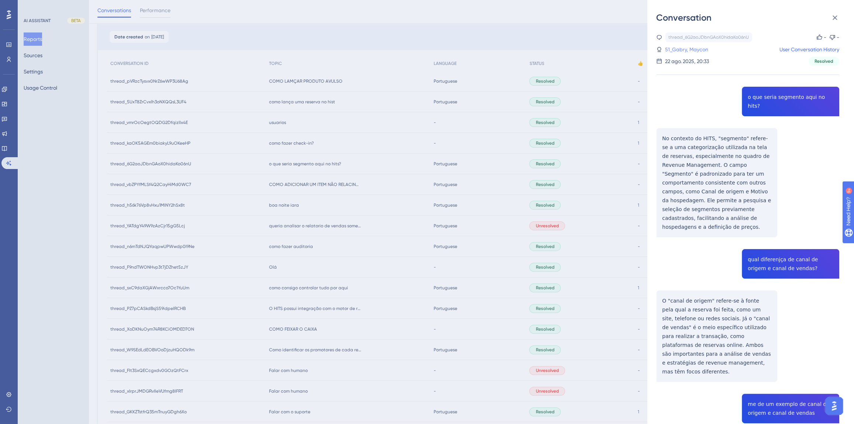
click at [680, 53] on link "51_Gabry, Maycon" at bounding box center [686, 49] width 43 height 9
click at [678, 51] on link "51_Gabry, Maycon" at bounding box center [686, 49] width 43 height 9
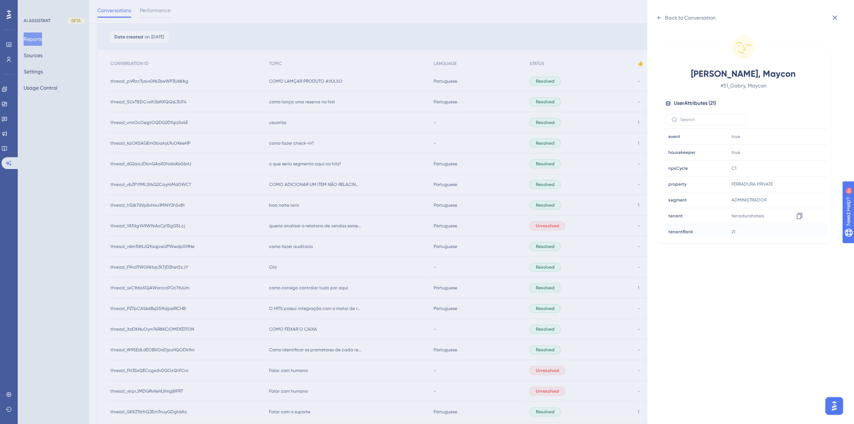
scroll to position [201, 0]
click at [801, 204] on icon at bounding box center [798, 204] width 7 height 7
click at [364, 150] on div "Back to Conversation Gabry, Maycon # 51_Gabry, Maycon User Attributes ( 21 ) Em…" at bounding box center [427, 212] width 854 height 424
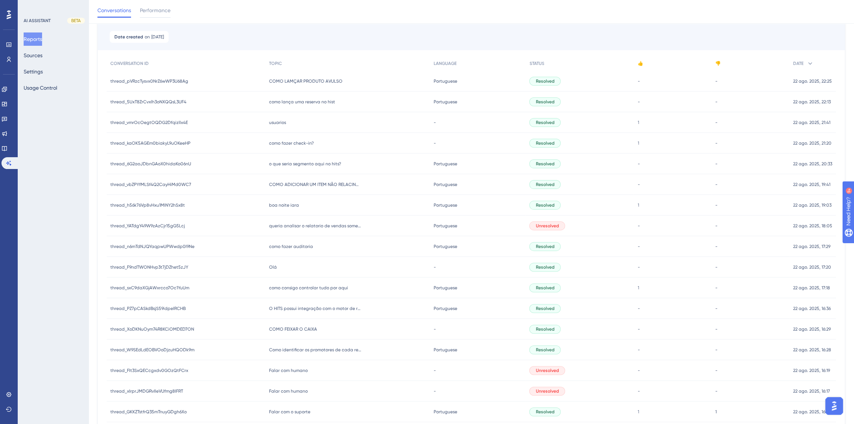
click at [267, 138] on div "como fazer check-in? como fazer check-in?" at bounding box center [347, 143] width 165 height 21
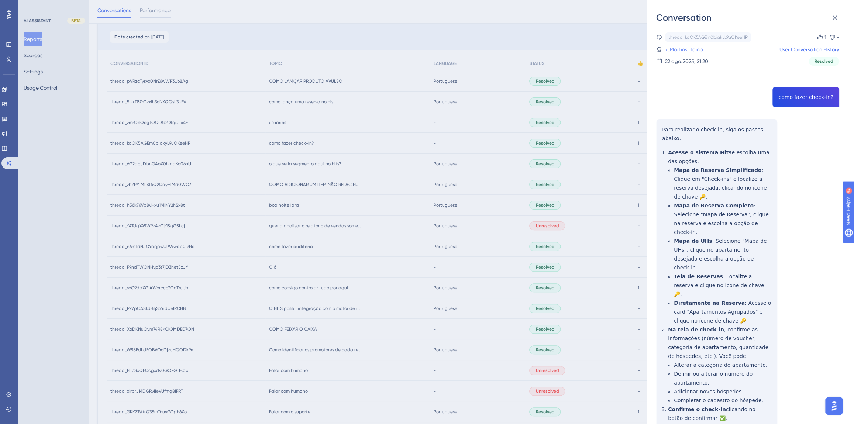
click at [689, 51] on link "7_Martins, Tainá" at bounding box center [684, 49] width 38 height 9
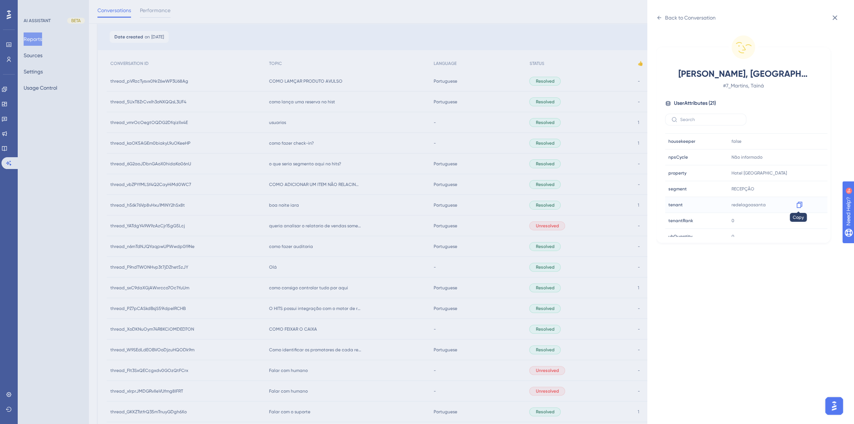
click at [796, 204] on icon at bounding box center [798, 204] width 7 height 7
click at [660, 17] on icon at bounding box center [659, 18] width 6 height 6
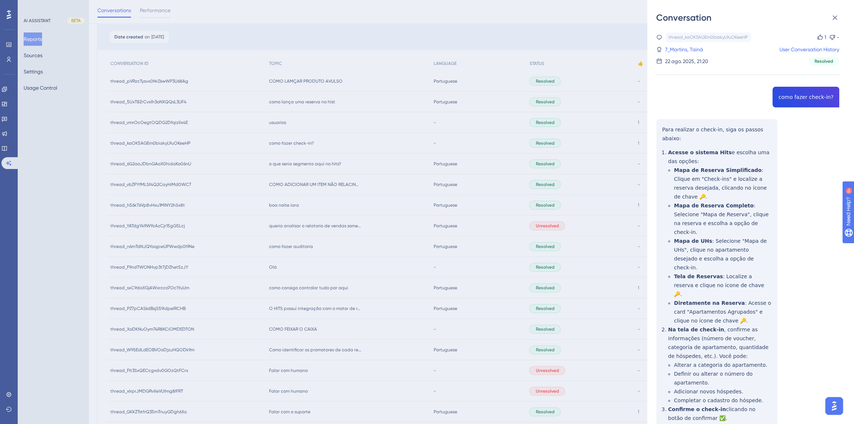
click at [789, 94] on div "thread_kaOK5AGEm0biakyL9uOKeeHP Copy 1 - 7_Martins, Tainá User Conversation His…" at bounding box center [747, 281] width 183 height 498
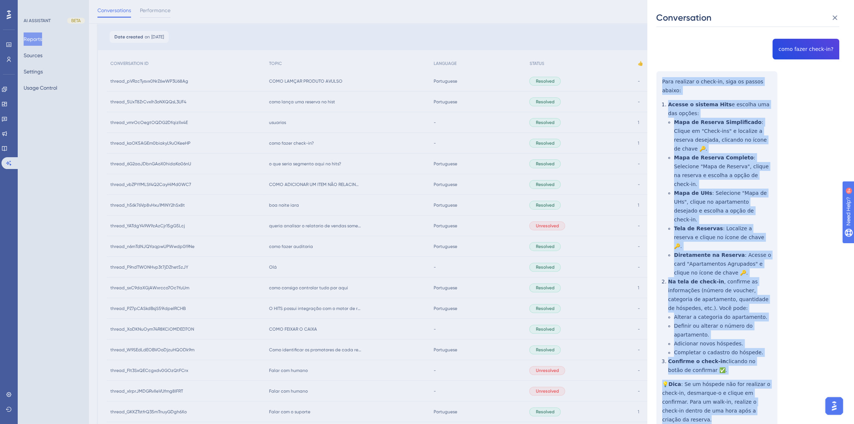
drag, startPoint x: 748, startPoint y: 367, endPoint x: 654, endPoint y: 82, distance: 299.9
click at [654, 82] on div "Conversation thread_kaOK5AGEm0biakyL9uOKeeHP Copy 1 - 7_Martins, Tainá User Con…" at bounding box center [750, 212] width 207 height 424
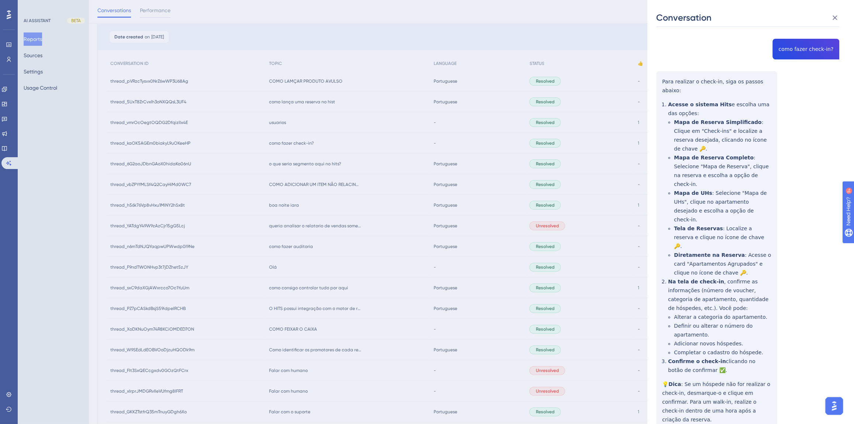
click at [327, 186] on div "Conversation thread_kaOK5AGEm0biakyL9uOKeeHP Copy 1 - 7_Martins, Tainá User Con…" at bounding box center [427, 212] width 854 height 424
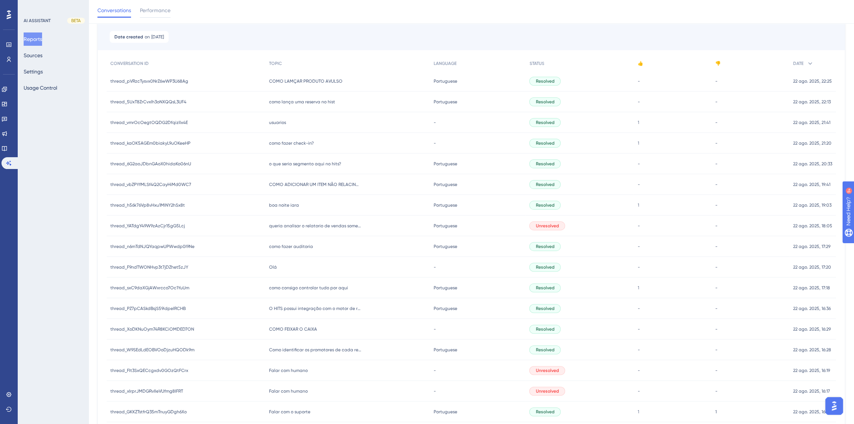
click at [284, 120] on span "usuarios" at bounding box center [277, 123] width 17 height 6
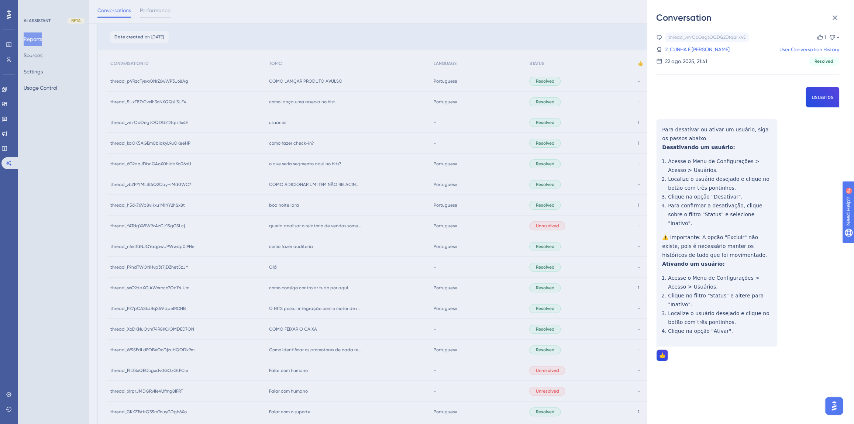
click at [821, 95] on div "thread_vmrOcOegtOQDG2DfqizIIx4E Copy 1 - 2_CUNHA E SOUZA, ROBERTA DA User Conve…" at bounding box center [747, 215] width 183 height 366
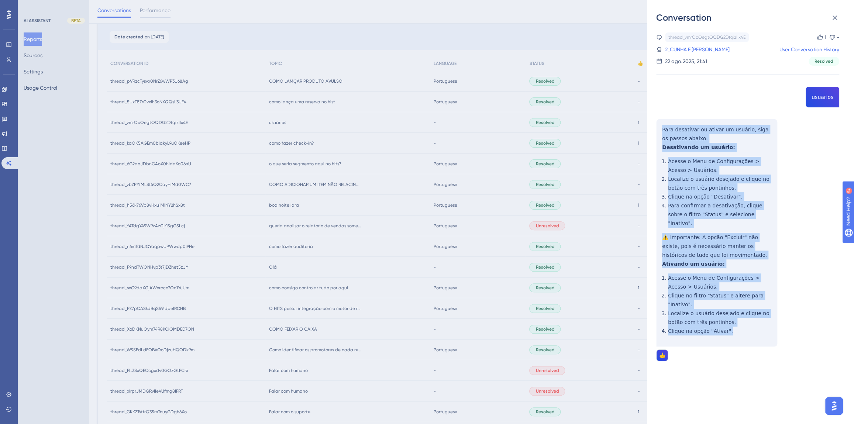
drag, startPoint x: 730, startPoint y: 323, endPoint x: 659, endPoint y: 117, distance: 218.7
click at [659, 117] on div "thread_vmrOcOegtOQDG2DfqizIIx4E Copy 1 - 2_CUNHA E SOUZA, ROBERTA DA User Conve…" at bounding box center [747, 215] width 183 height 366
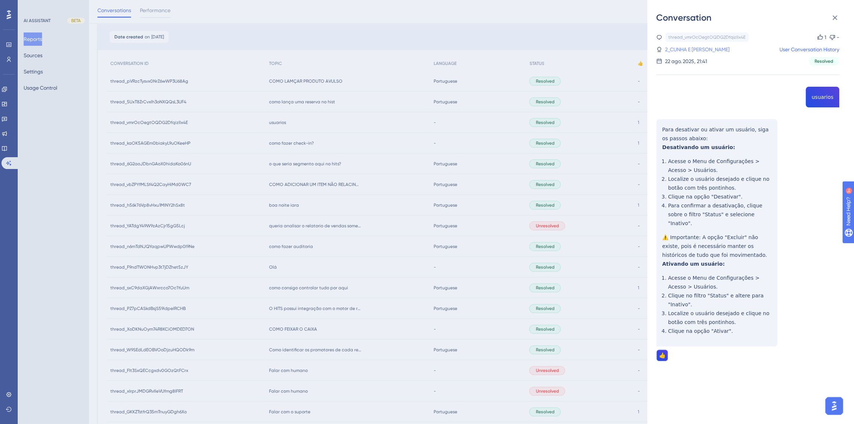
click at [676, 48] on link "2_CUNHA E SOUZA, ROBERTA DA" at bounding box center [697, 49] width 65 height 9
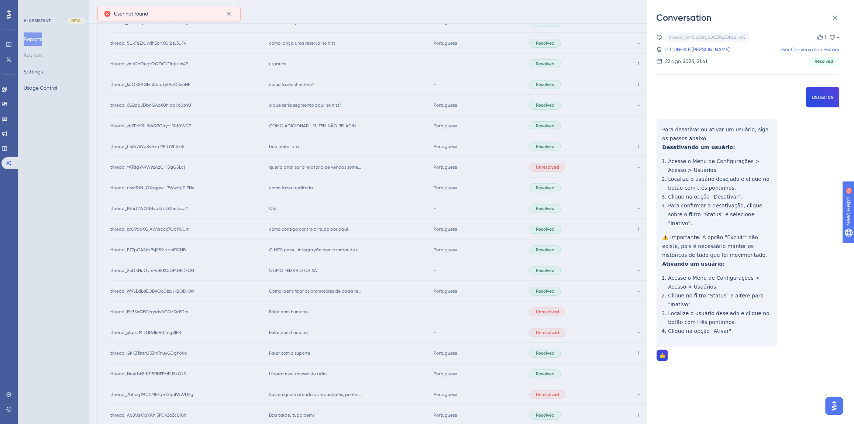
scroll to position [138, 0]
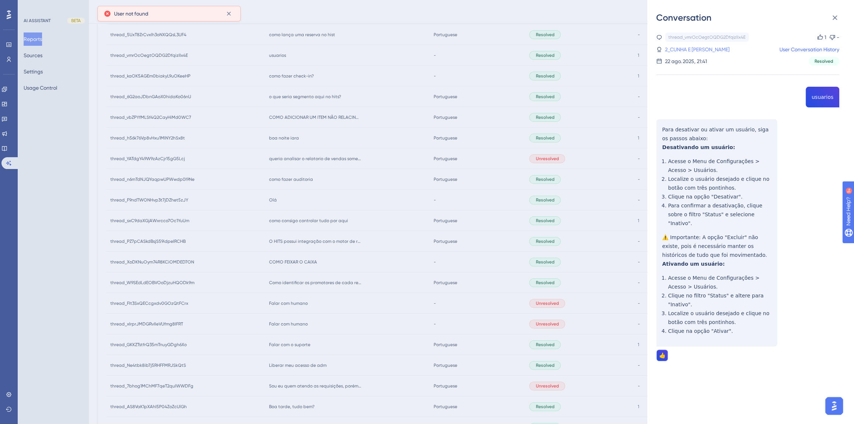
click at [727, 51] on link "2_CUNHA E SOUZA, ROBERTA DA" at bounding box center [697, 49] width 65 height 9
click at [318, 120] on div "Conversation thread_vmrOcOegtOQDG2DfqizIIx4E Copy 1 - 2_CUNHA E SOUZA, ROBERTA …" at bounding box center [427, 212] width 854 height 424
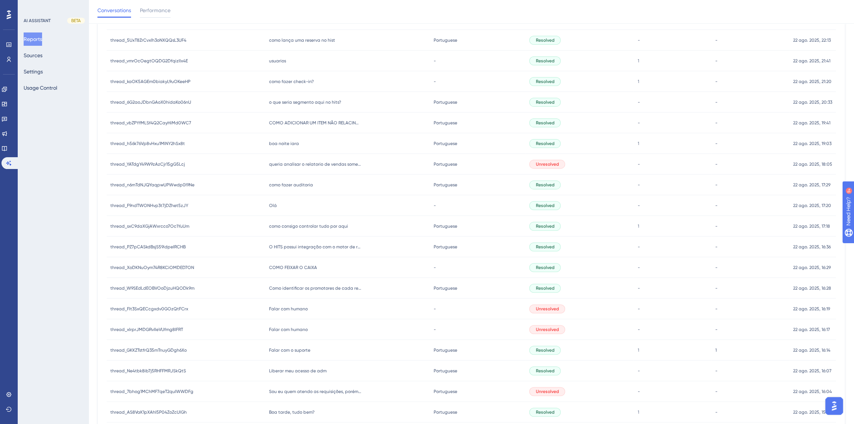
scroll to position [4, 0]
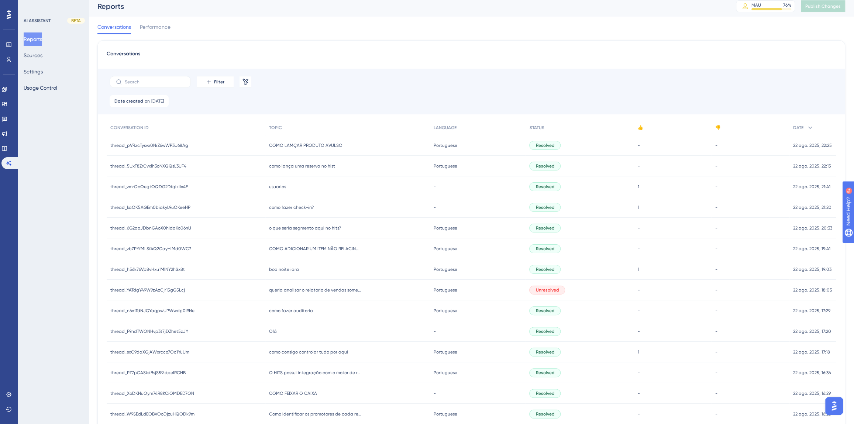
click at [292, 167] on span "como lança uma reserva no hist" at bounding box center [302, 166] width 66 height 6
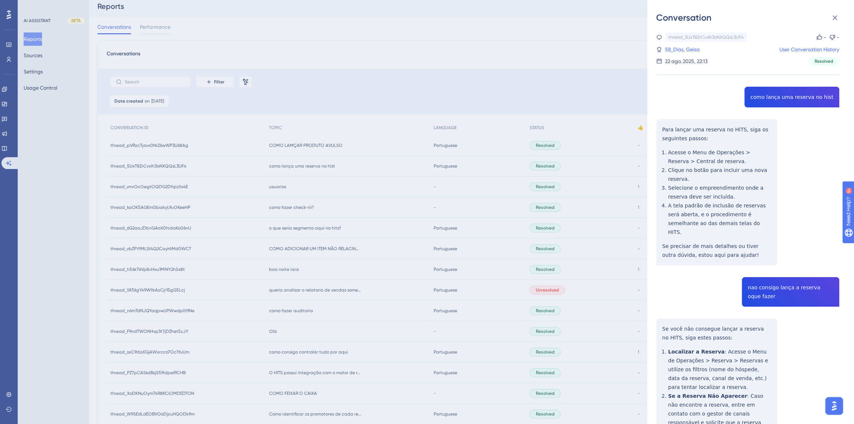
click at [782, 98] on div "thread_5UxT8ZrCvxlh3oNXQQsL3UF4 Copy - - 58_Dias, Geisa User Conversation Histo…" at bounding box center [747, 393] width 183 height 722
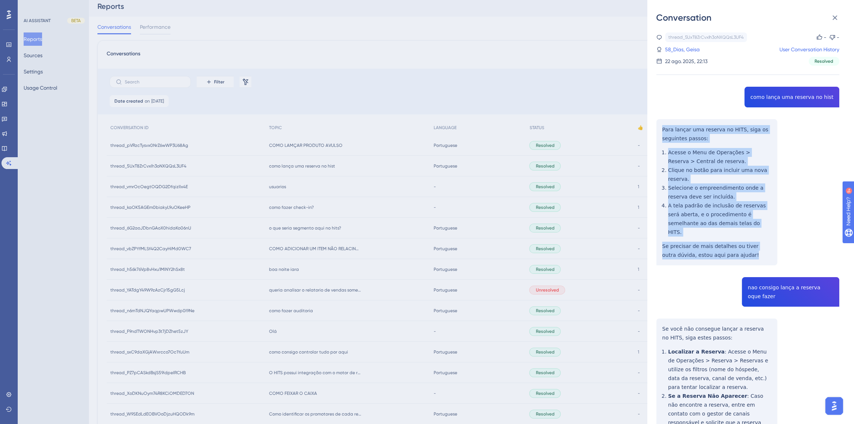
drag, startPoint x: 740, startPoint y: 248, endPoint x: 652, endPoint y: 129, distance: 148.1
click at [652, 129] on div "Conversation thread_5UxT8ZrCvxlh3oNXQQsL3UF4 Copy - - 58_Dias, Geisa User Conve…" at bounding box center [750, 212] width 207 height 424
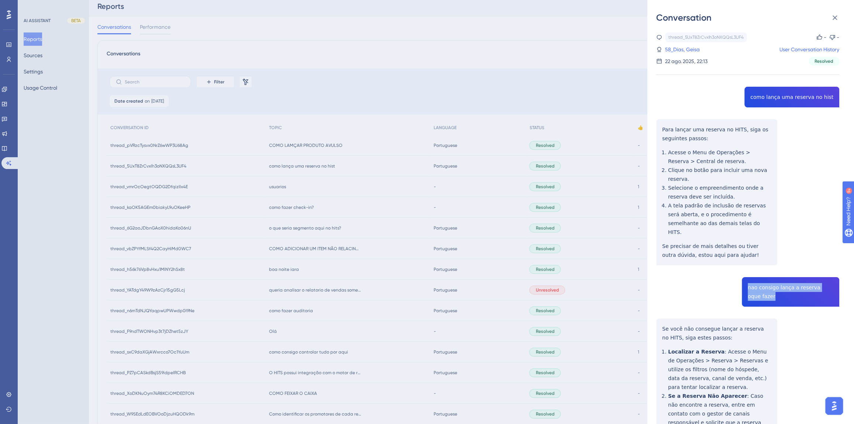
drag, startPoint x: 757, startPoint y: 286, endPoint x: 745, endPoint y: 277, distance: 15.3
click at [745, 277] on div "thread_5UxT8ZrCvxlh3oNXQQsL3UF4 Copy - - 58_Dias, Geisa User Conversation Histo…" at bounding box center [747, 393] width 183 height 722
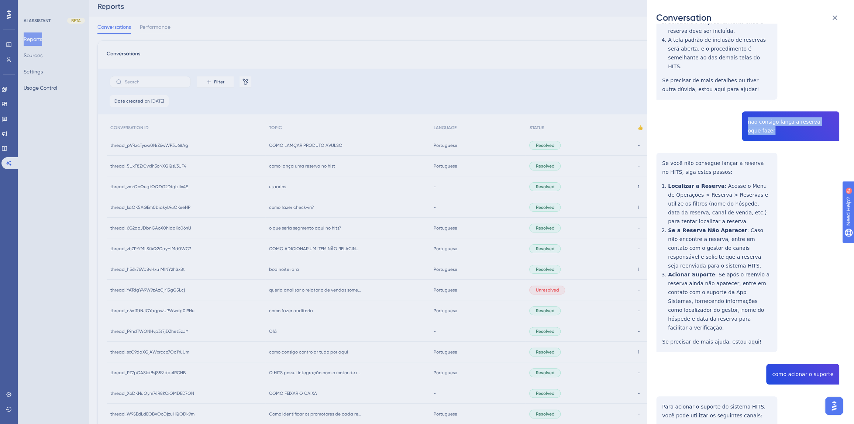
scroll to position [201, 0]
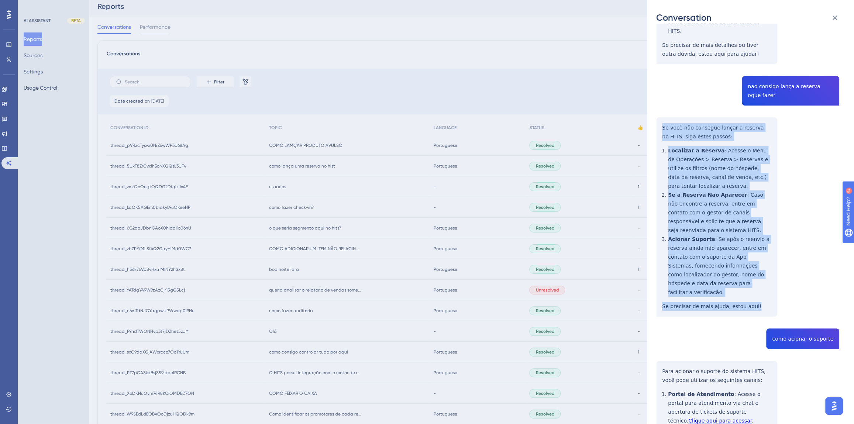
drag, startPoint x: 749, startPoint y: 278, endPoint x: 643, endPoint y: 139, distance: 175.1
click at [652, 118] on div "Conversation thread_5UxT8ZrCvxlh3oNXQQsL3UF4 Copy - - 58_Dias, Geisa User Conve…" at bounding box center [750, 212] width 207 height 424
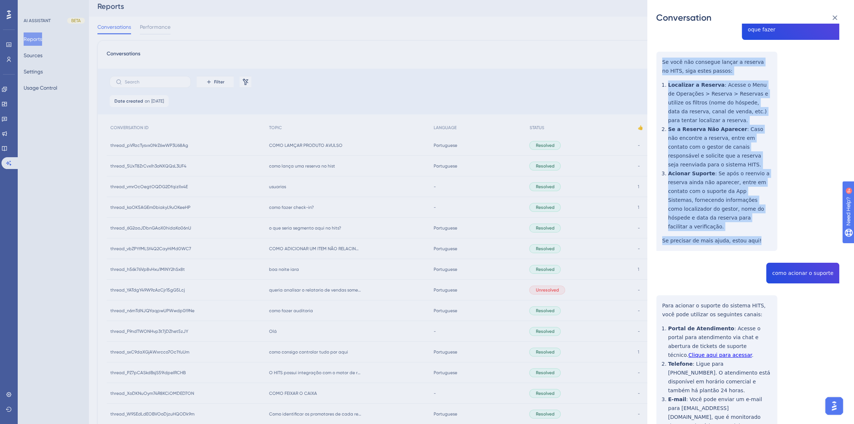
scroll to position [290, 0]
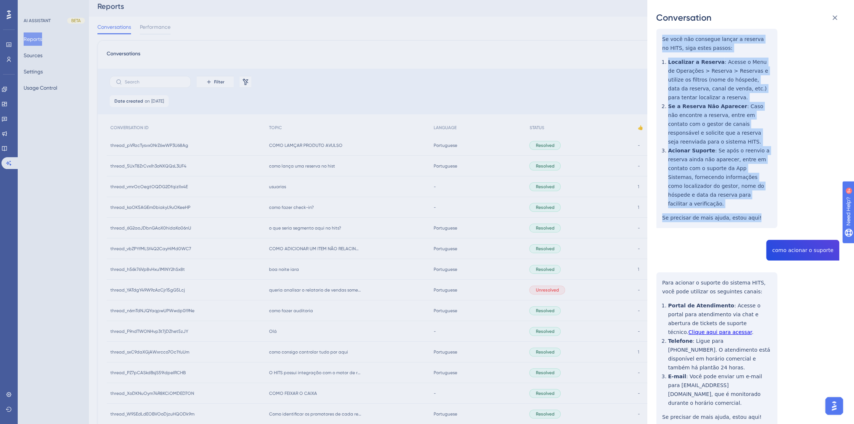
click at [794, 227] on div "thread_5UxT8ZrCvxlh3oNXQQsL3UF4 Copy - - 58_Dias, Geisa User Conversation Histo…" at bounding box center [747, 104] width 183 height 722
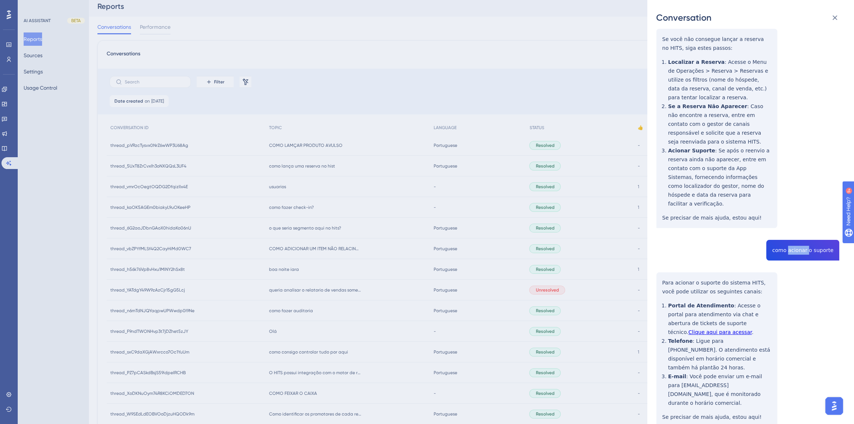
click at [794, 227] on div "thread_5UxT8ZrCvxlh3oNXQQsL3UF4 Copy - - 58_Dias, Geisa User Conversation Histo…" at bounding box center [747, 104] width 183 height 722
click at [794, 226] on div "thread_5UxT8ZrCvxlh3oNXQQsL3UF4 Copy - - 58_Dias, Geisa User Conversation Histo…" at bounding box center [747, 104] width 183 height 722
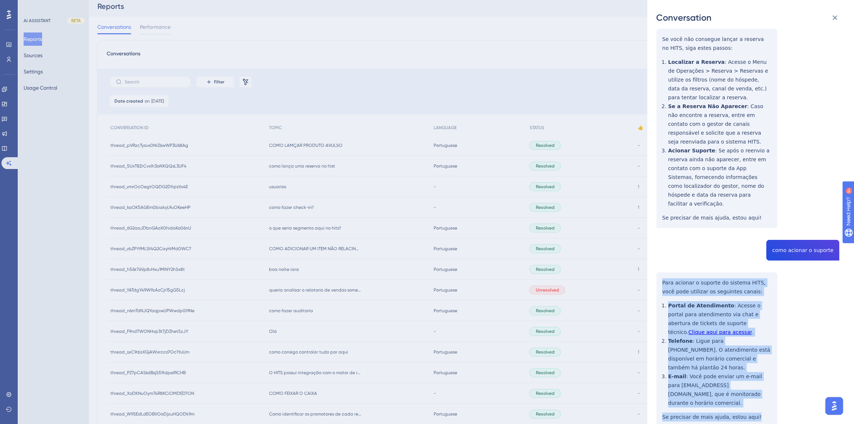
drag, startPoint x: 757, startPoint y: 379, endPoint x: 659, endPoint y: 248, distance: 163.4
click at [659, 248] on div "thread_5UxT8ZrCvxlh3oNXQQsL3UF4 Copy - - 58_Dias, Geisa User Conversation Histo…" at bounding box center [747, 104] width 183 height 722
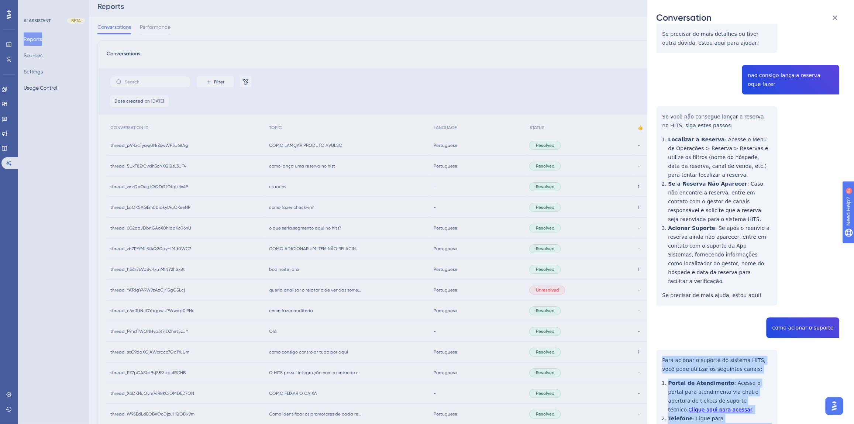
scroll to position [21, 0]
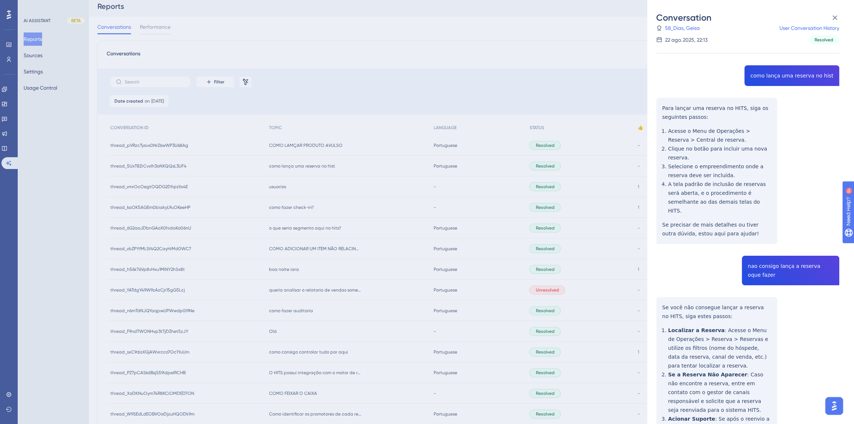
click at [688, 33] on div "thread_5UxT8ZrCvxlh3oNXQQsL3UF4 Copy - - 58_Dias, Geisa User Conversation Histo…" at bounding box center [747, 27] width 183 height 33
click at [686, 32] on link "58_Dias, Geisa" at bounding box center [682, 28] width 35 height 9
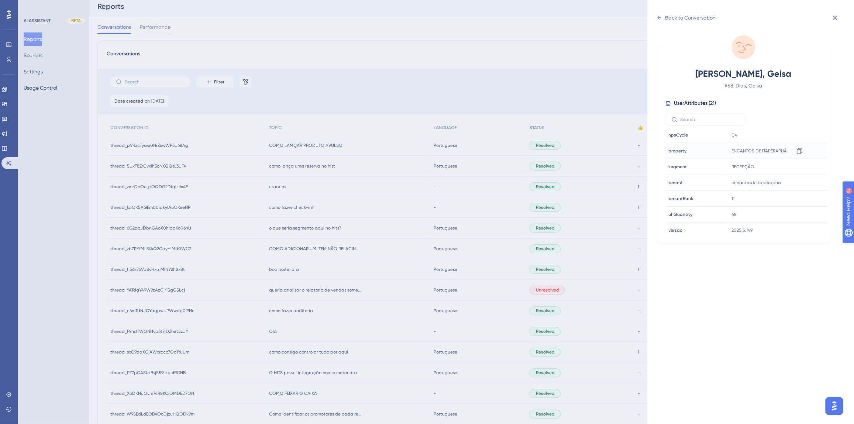
scroll to position [224, 0]
click at [800, 181] on icon at bounding box center [798, 181] width 7 height 7
click at [668, 17] on div "Back to Conversation" at bounding box center [690, 17] width 51 height 9
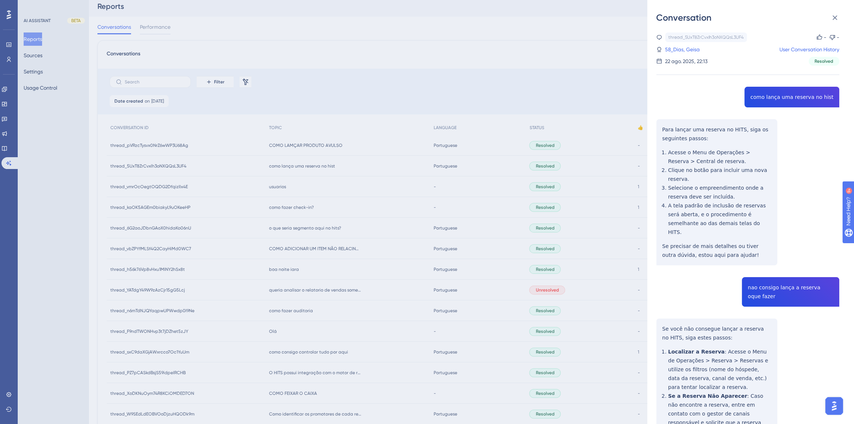
click at [332, 159] on div "Conversation thread_5UxT8ZrCvxlh3oNXQQsL3UF4 Copy - - 58_Dias, Geisa User Conve…" at bounding box center [427, 212] width 854 height 424
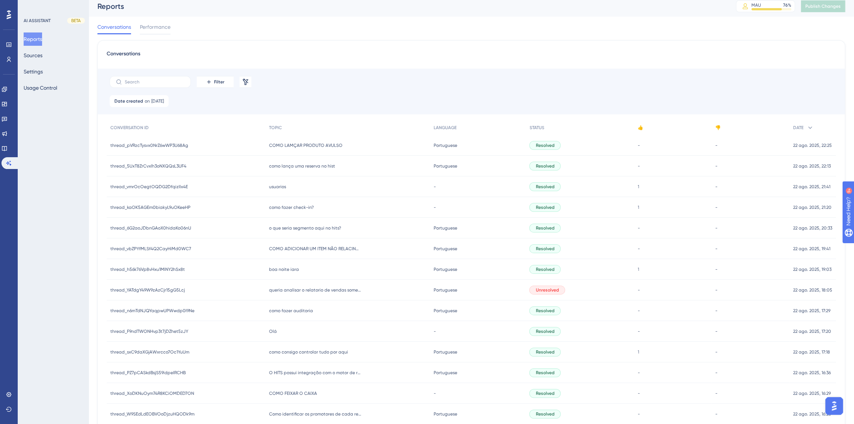
click at [318, 146] on span "COMO LAMÇAR PRODUTO AVULSO" at bounding box center [305, 145] width 73 height 6
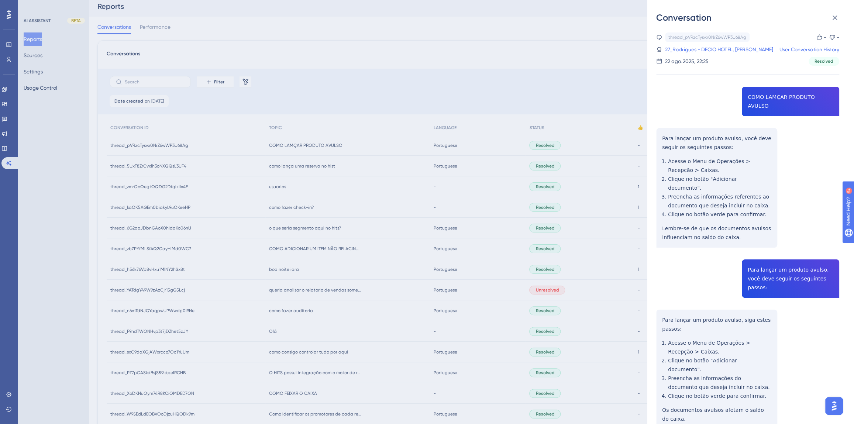
click at [762, 96] on div "thread_pVRzcTysvx0NrZ6wWP3U68Ag Copy - - 27_Rodrigues - DECIO HOTEL, Richard Us…" at bounding box center [747, 249] width 183 height 434
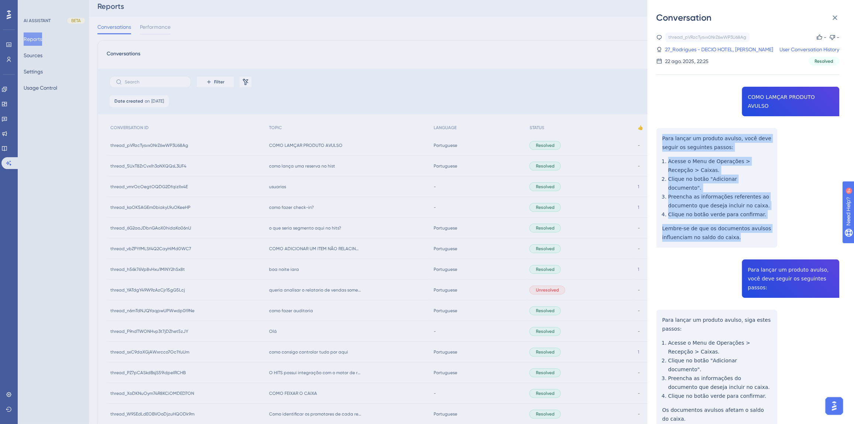
drag, startPoint x: 731, startPoint y: 220, endPoint x: 658, endPoint y: 128, distance: 116.8
click at [658, 128] on div "thread_pVRzcTysvx0NrZ6wWP3U68Ag Copy - - 27_Rodrigues - DECIO HOTEL, Richard Us…" at bounding box center [747, 249] width 183 height 434
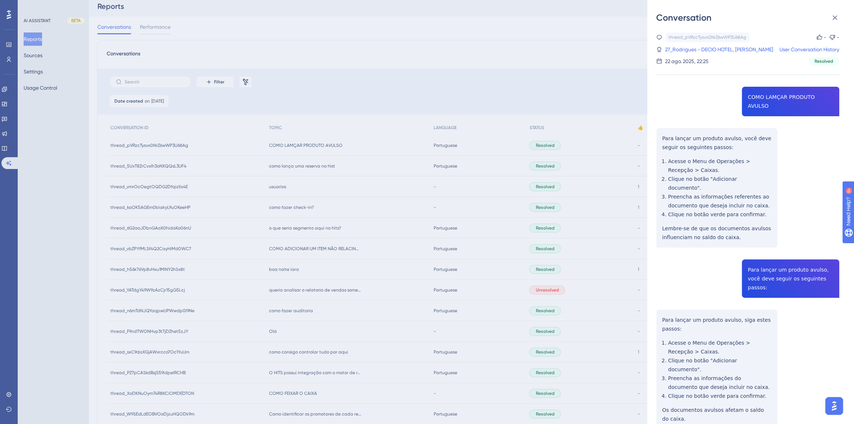
click at [777, 252] on div "thread_pVRzcTysvx0NrZ6wWP3U68Ag Copy - - 27_Rodrigues - DECIO HOTEL, Richard Us…" at bounding box center [747, 249] width 183 height 434
click at [683, 52] on link "27_Rodrigues - DECIO HOTEL, Richard" at bounding box center [719, 49] width 108 height 9
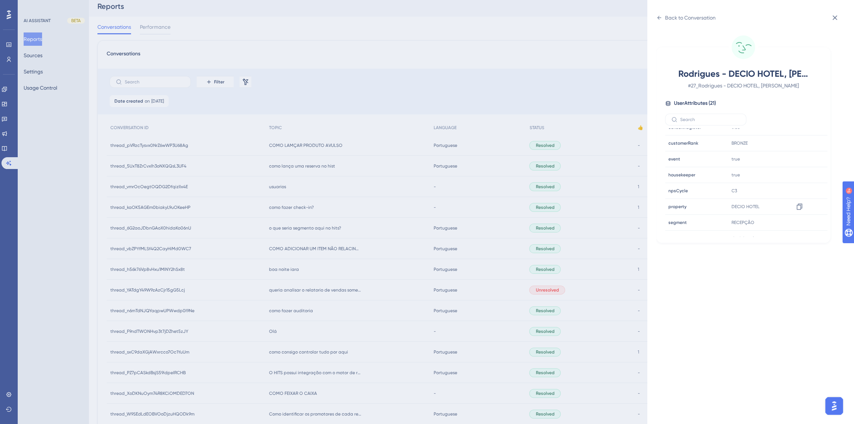
scroll to position [224, 0]
